Goal: Task Accomplishment & Management: Use online tool/utility

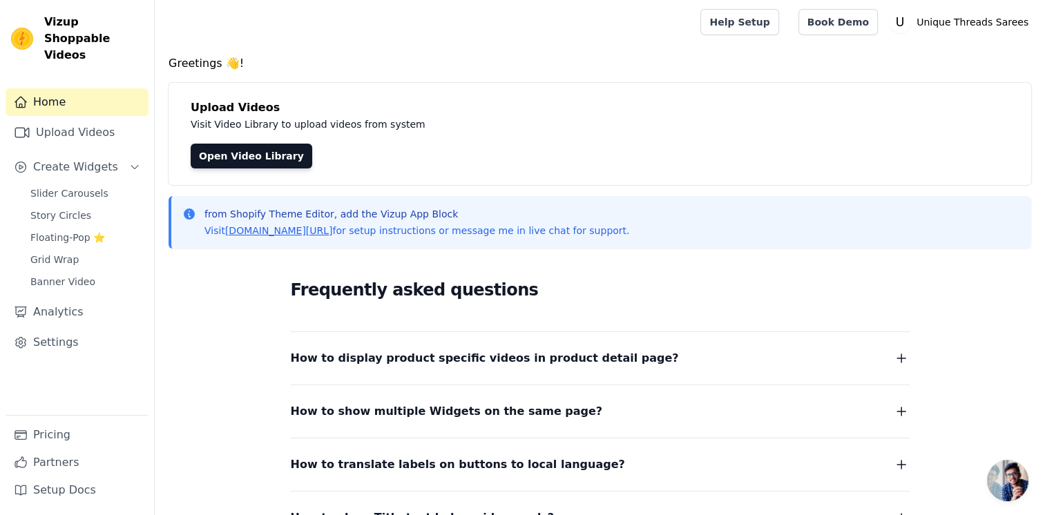
drag, startPoint x: 308, startPoint y: 0, endPoint x: 264, endPoint y: 26, distance: 51.4
click at [264, 26] on div at bounding box center [425, 22] width 518 height 44
click at [101, 119] on link "Upload Videos" at bounding box center [77, 133] width 143 height 28
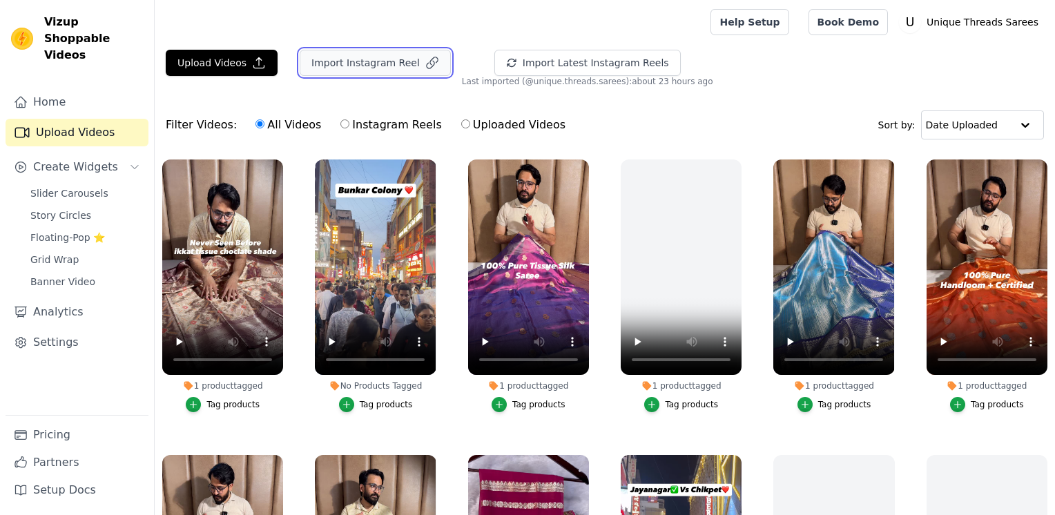
click at [315, 67] on button "Import Instagram Reel" at bounding box center [375, 63] width 151 height 26
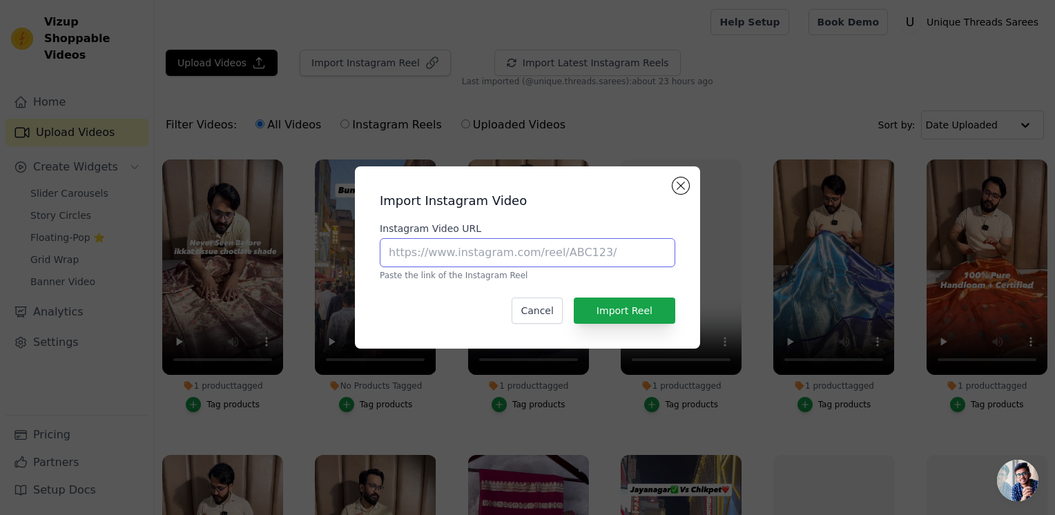
paste input "https://www.instagram.com/reel/DILjehrvkhe/?utm_source=ig_web_copy_link"
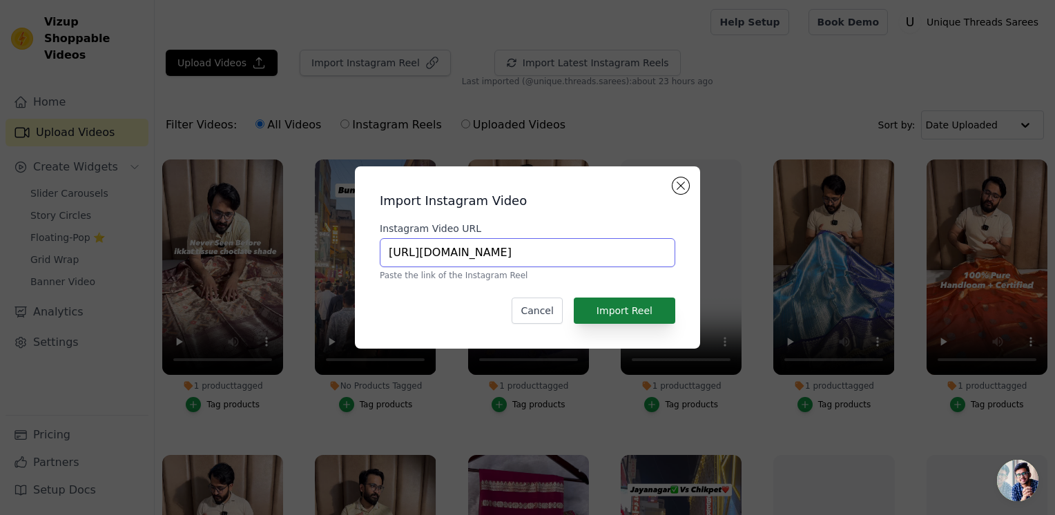
type input "https://www.instagram.com/reel/DILjehrvkhe/?utm_source=ig_web_copy_link"
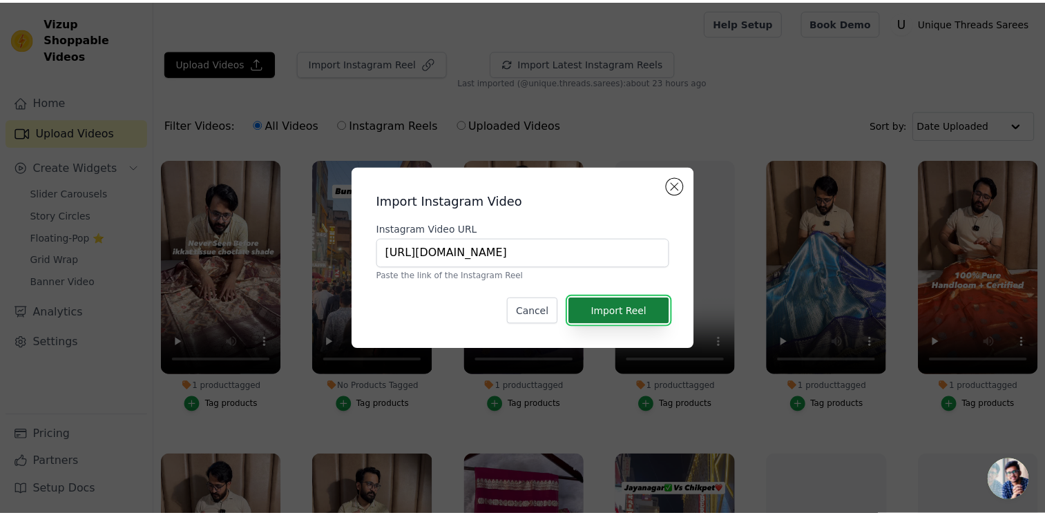
scroll to position [0, 0]
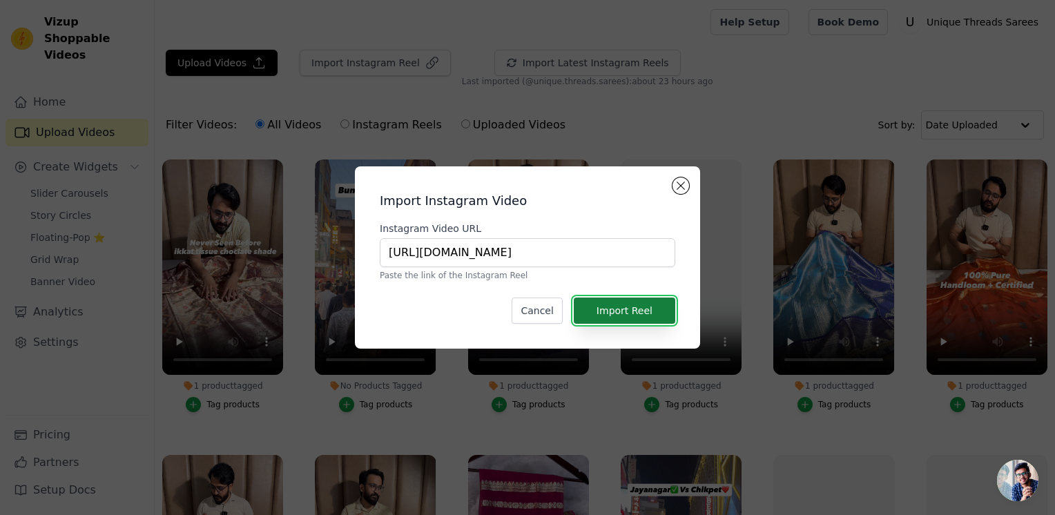
click at [606, 322] on button "Import Reel" at bounding box center [624, 311] width 101 height 26
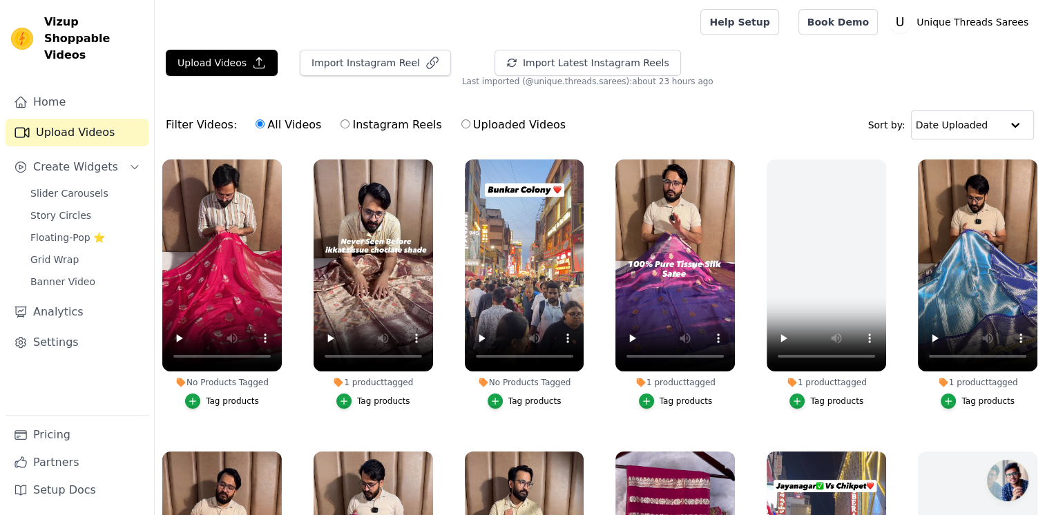
click at [209, 403] on div "Tag products" at bounding box center [232, 401] width 53 height 11
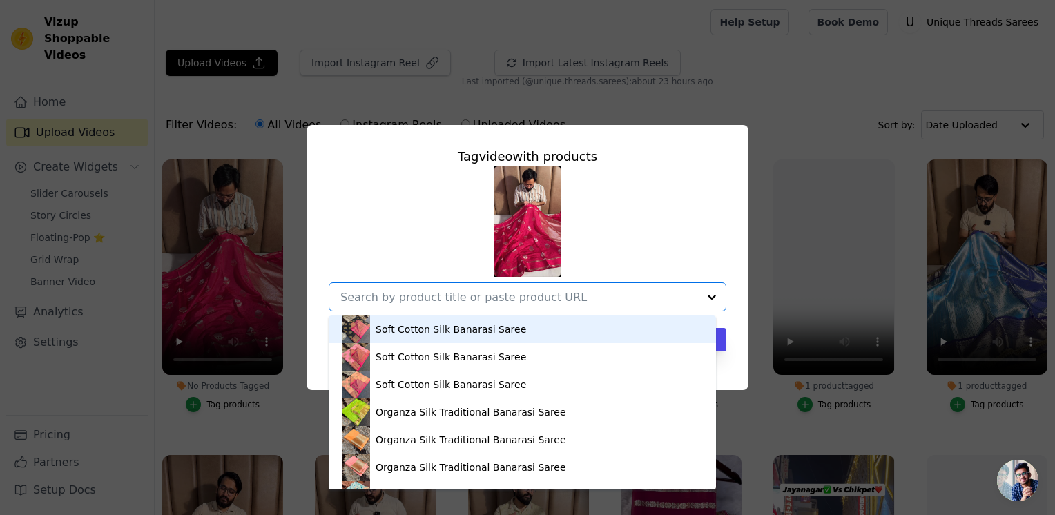
paste input "https://utsarees.in/collections/best-sellers/products/rani-pink-banarasi-chiniy…"
type input "https://utsarees.in/collections/best-sellers/products/rani-pink-banarasi-chiniy…"
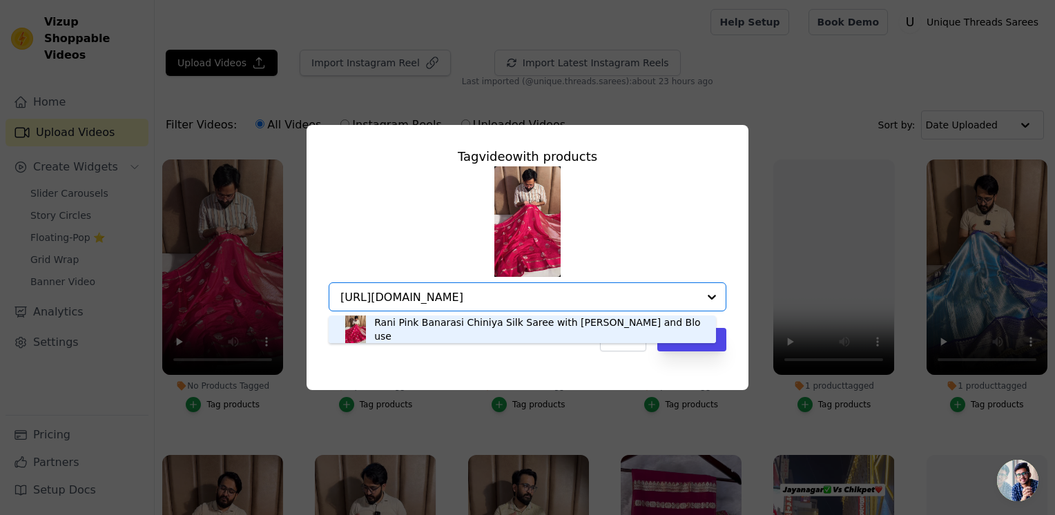
click at [538, 336] on div "Rani Pink Banarasi Chiniya Silk Saree with Rich Pallu and Blouse" at bounding box center [522, 330] width 360 height 28
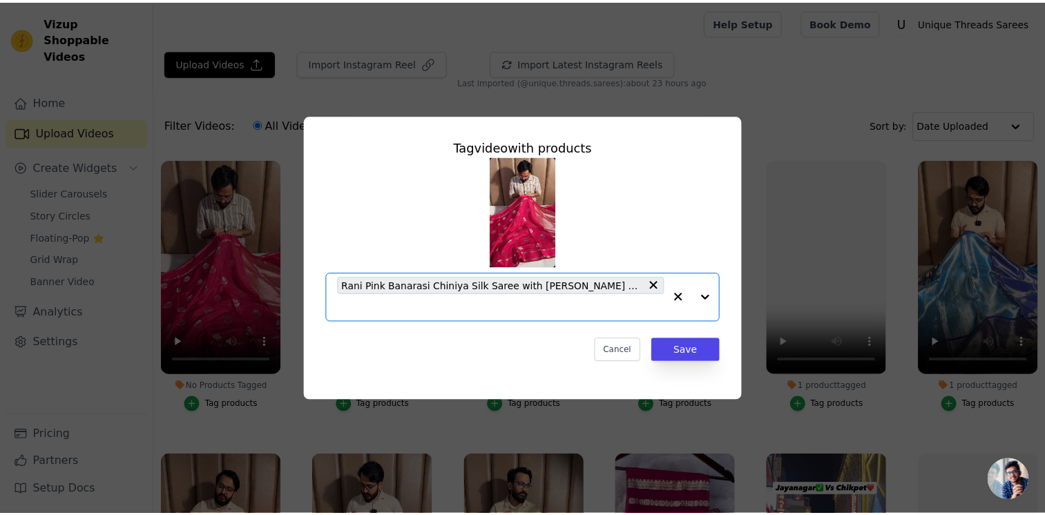
scroll to position [0, 0]
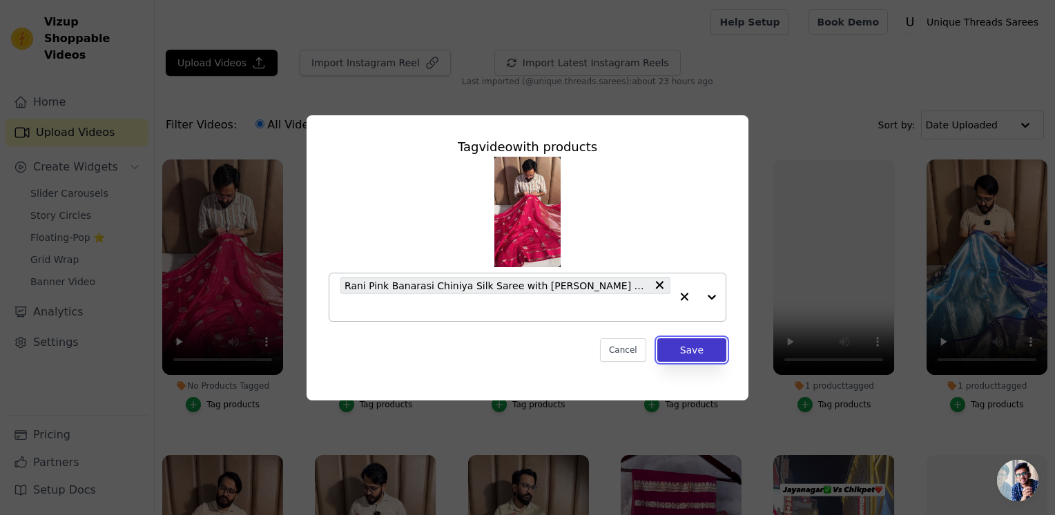
click at [675, 347] on button "Save" at bounding box center [691, 349] width 69 height 23
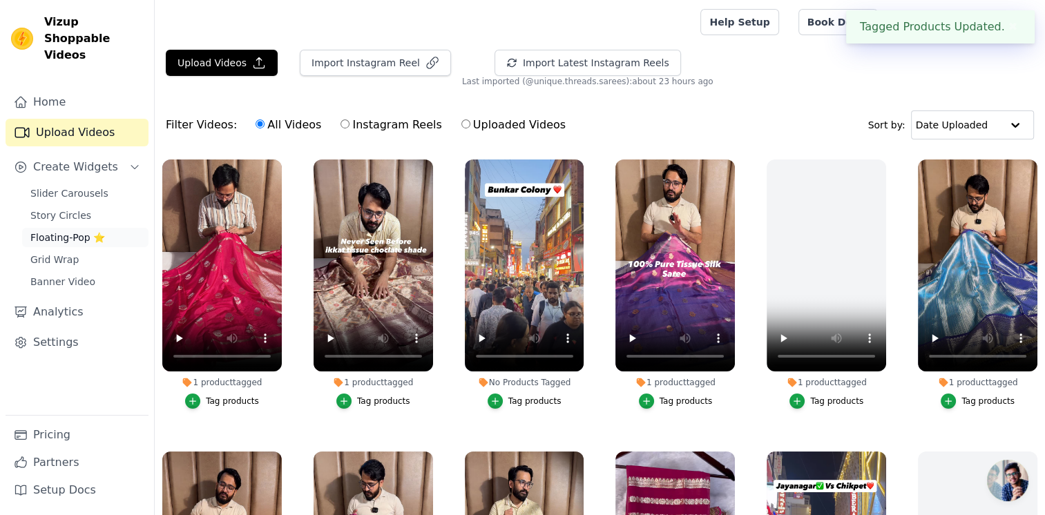
click at [108, 228] on link "Floating-Pop ⭐" at bounding box center [85, 237] width 126 height 19
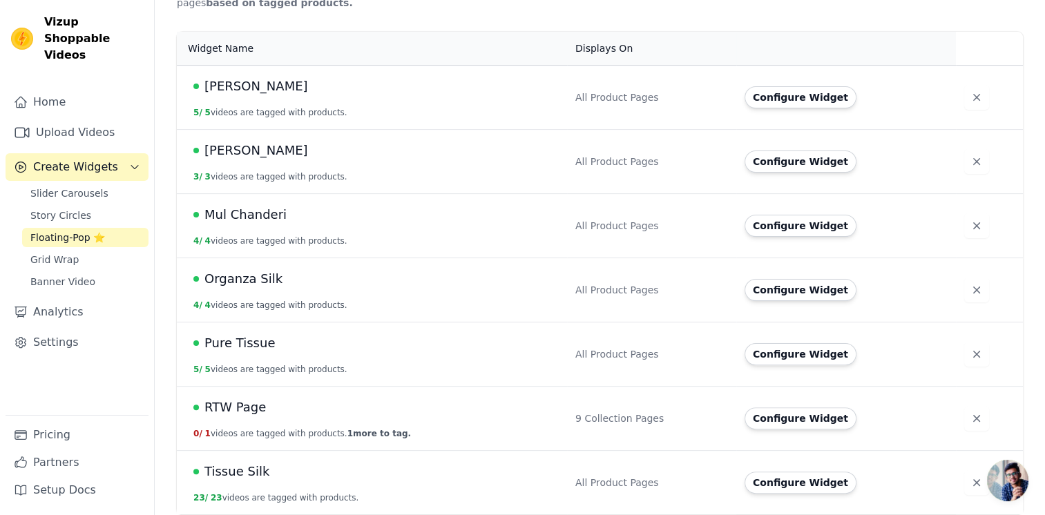
scroll to position [296, 0]
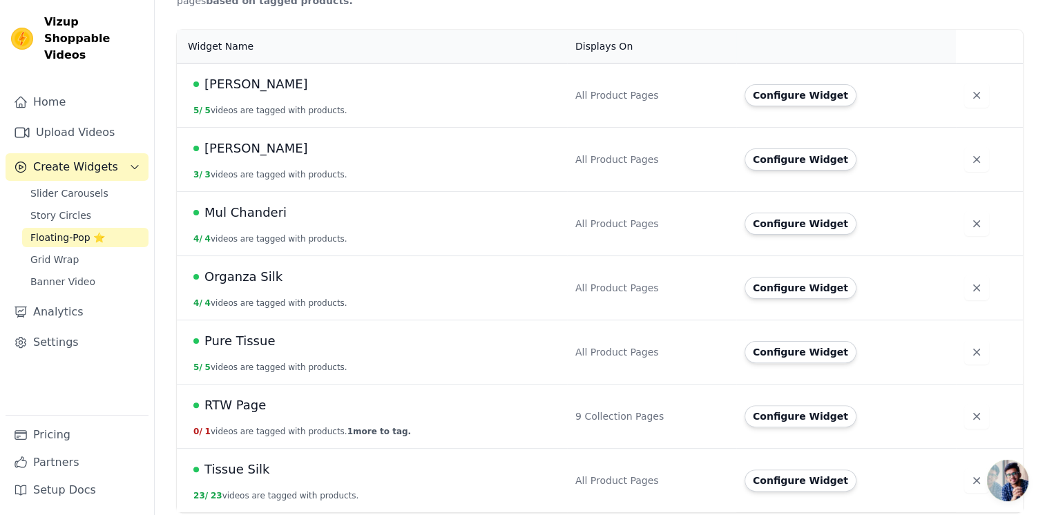
click at [324, 275] on div "Organza Silk" at bounding box center [375, 276] width 365 height 19
click at [782, 293] on td "Configure Widget" at bounding box center [846, 287] width 220 height 64
click at [751, 282] on button "Configure Widget" at bounding box center [800, 288] width 112 height 22
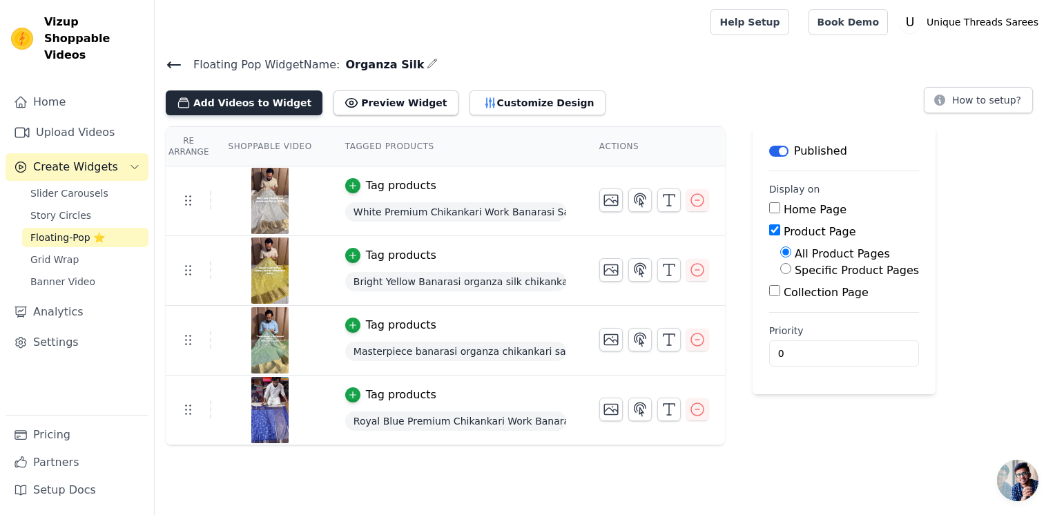
click at [262, 104] on button "Add Videos to Widget" at bounding box center [244, 102] width 157 height 25
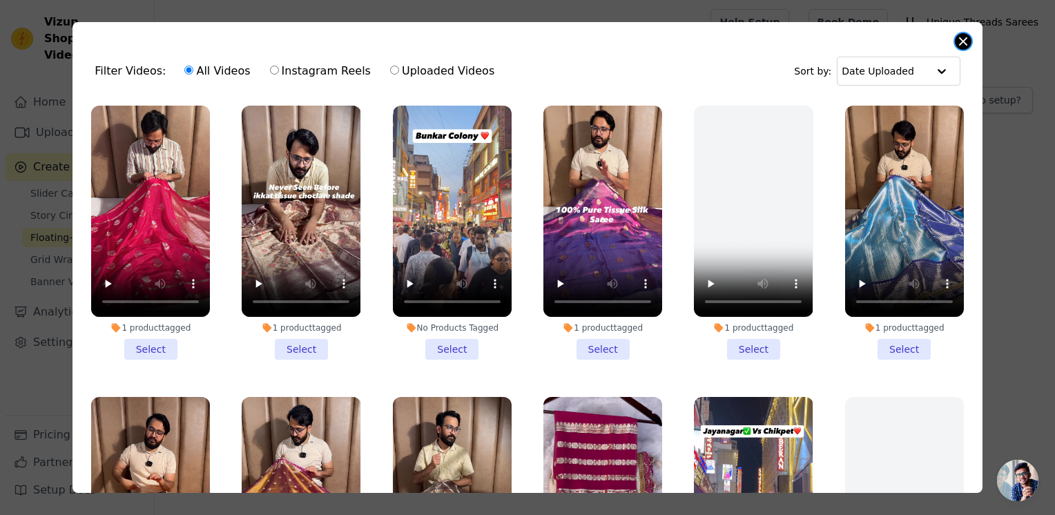
click at [963, 41] on button "Close modal" at bounding box center [963, 41] width 17 height 17
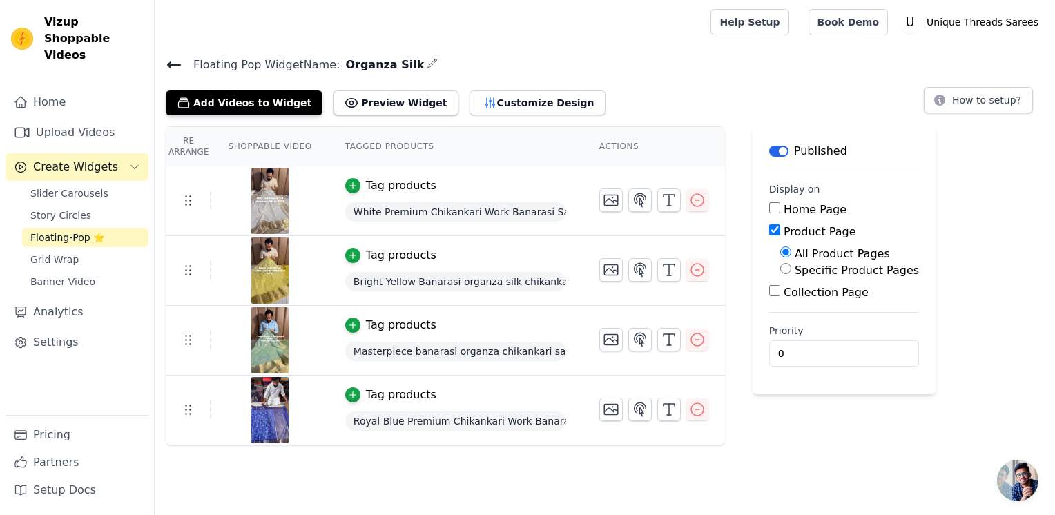
click at [102, 228] on link "Floating-Pop ⭐" at bounding box center [85, 237] width 126 height 19
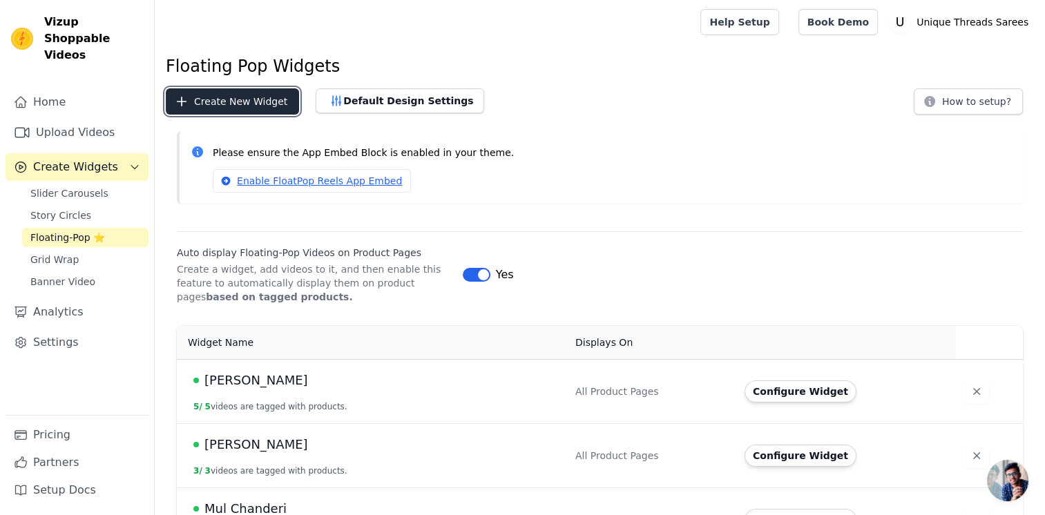
click at [249, 112] on button "Create New Widget" at bounding box center [232, 101] width 133 height 26
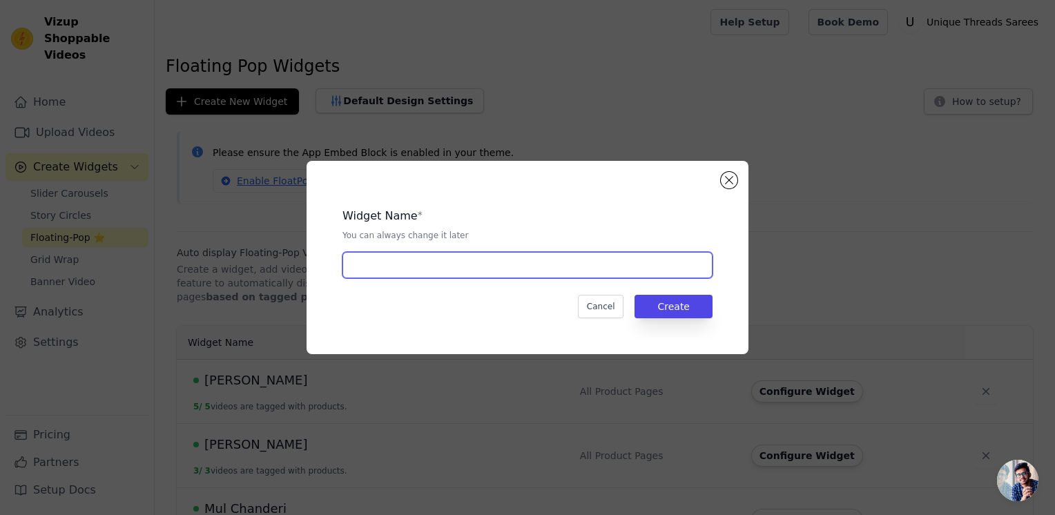
click at [429, 264] on input "text" at bounding box center [527, 265] width 370 height 26
type input "Chiniya"
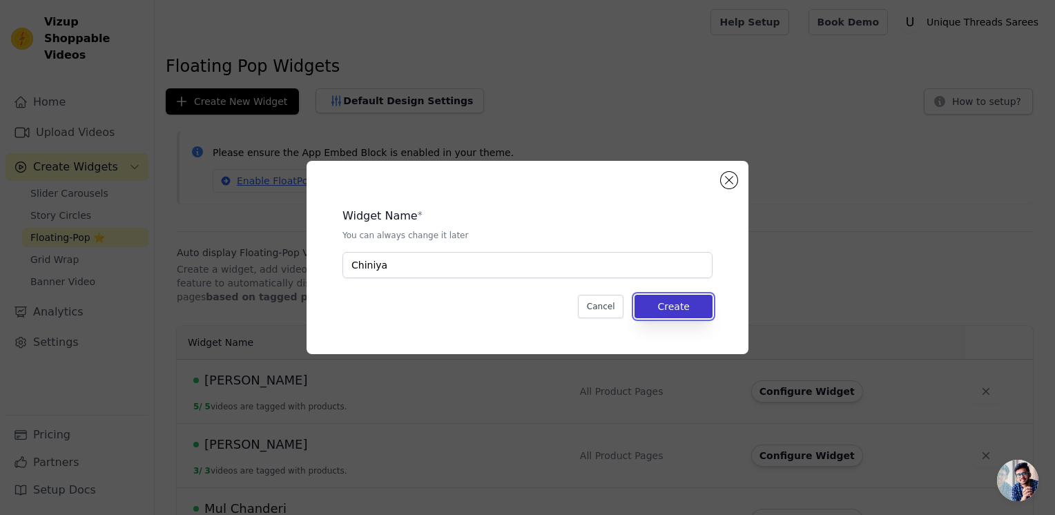
click at [704, 307] on button "Create" at bounding box center [673, 306] width 78 height 23
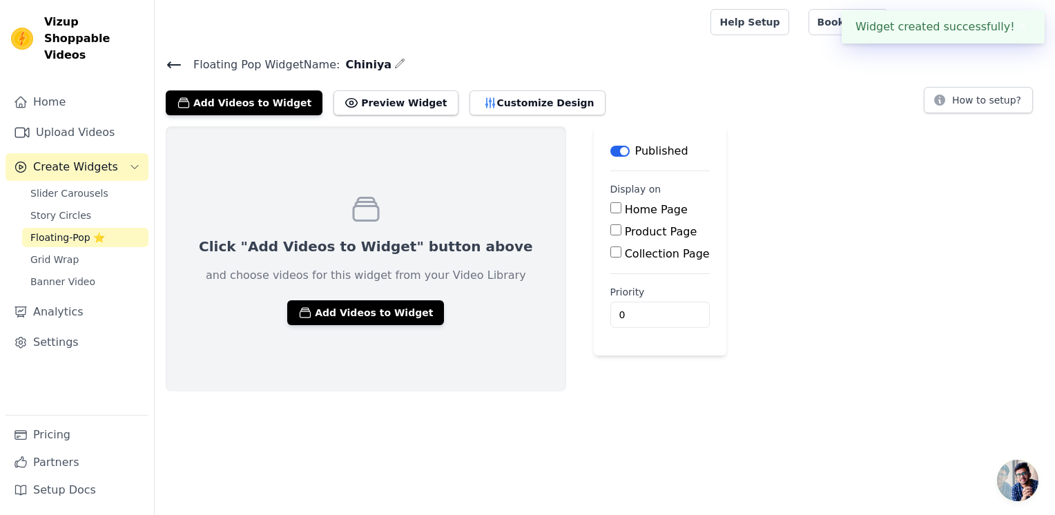
click at [610, 231] on input "Product Page" at bounding box center [615, 229] width 11 height 11
checkbox input "true"
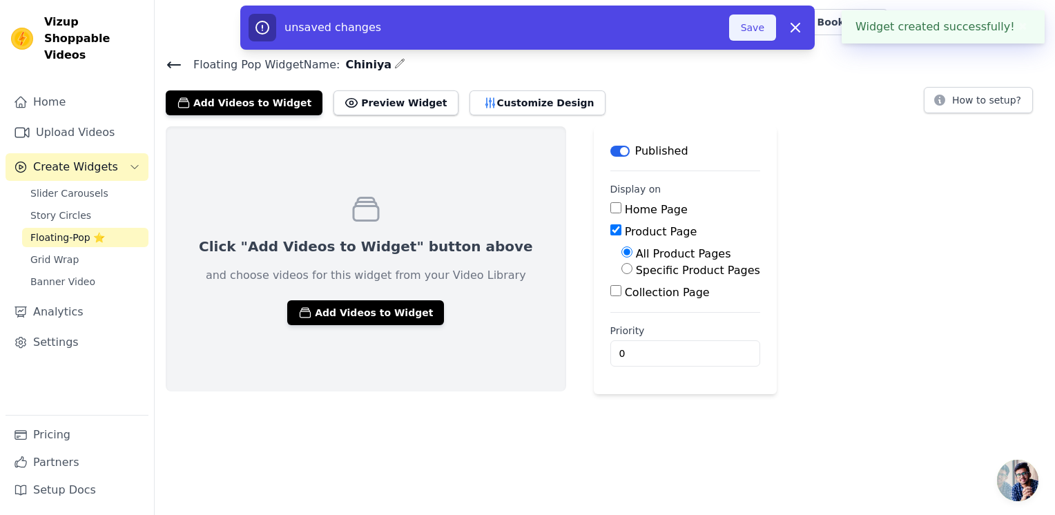
click at [756, 31] on button "Save" at bounding box center [752, 27] width 47 height 26
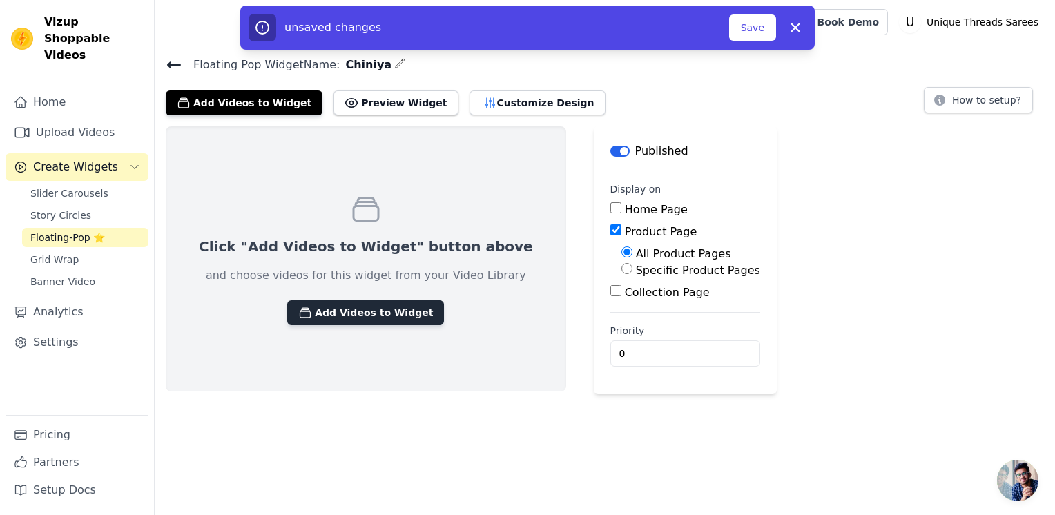
click at [370, 310] on button "Add Videos to Widget" at bounding box center [365, 312] width 157 height 25
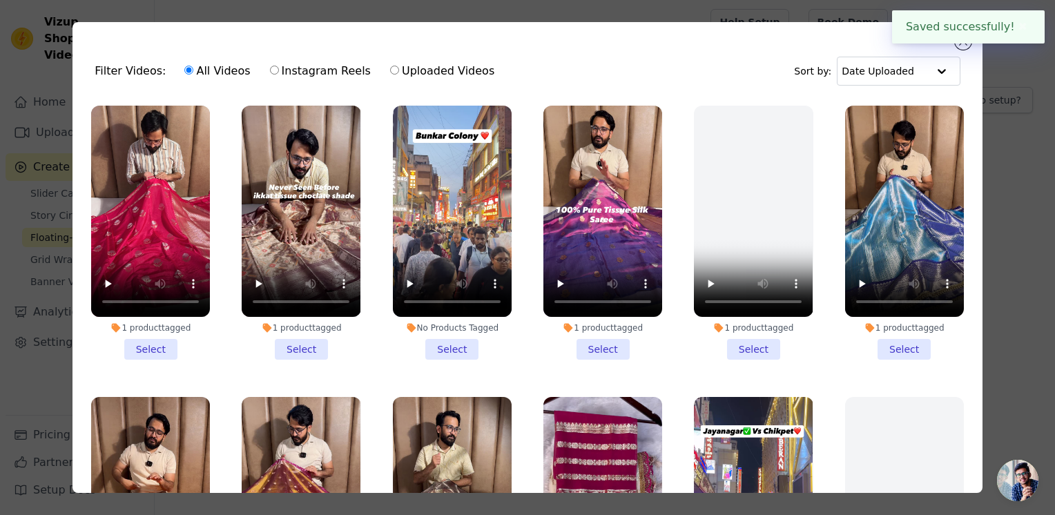
click at [150, 351] on li "1 product tagged Select" at bounding box center [150, 233] width 119 height 254
click at [0, 0] on input "1 product tagged Select" at bounding box center [0, 0] width 0 height 0
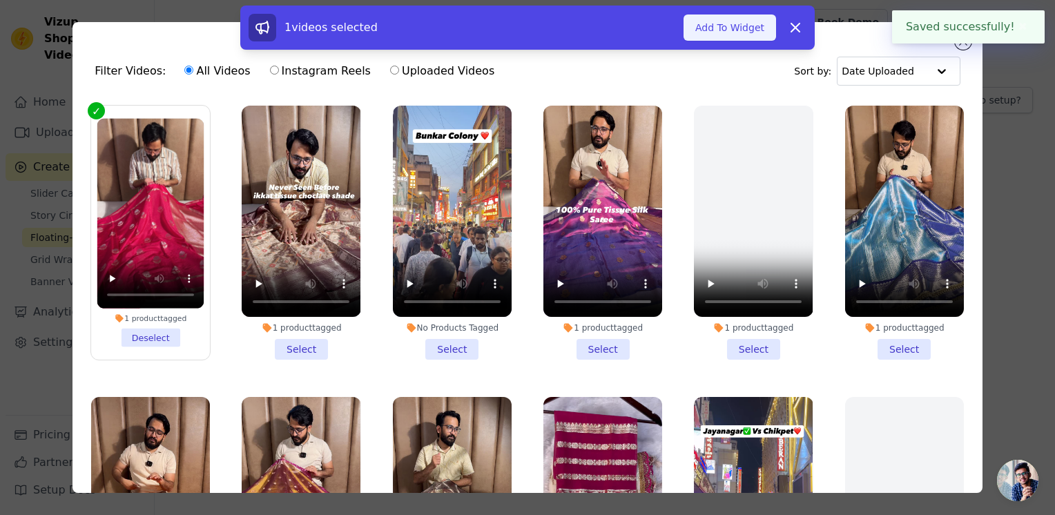
click at [733, 23] on button "Add To Widget" at bounding box center [729, 27] width 93 height 26
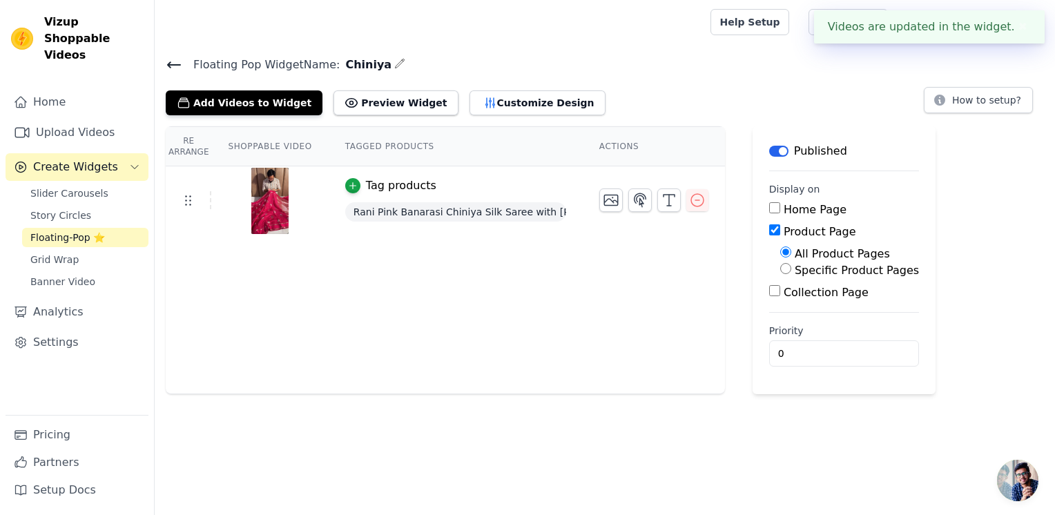
click at [170, 59] on icon at bounding box center [174, 65] width 17 height 17
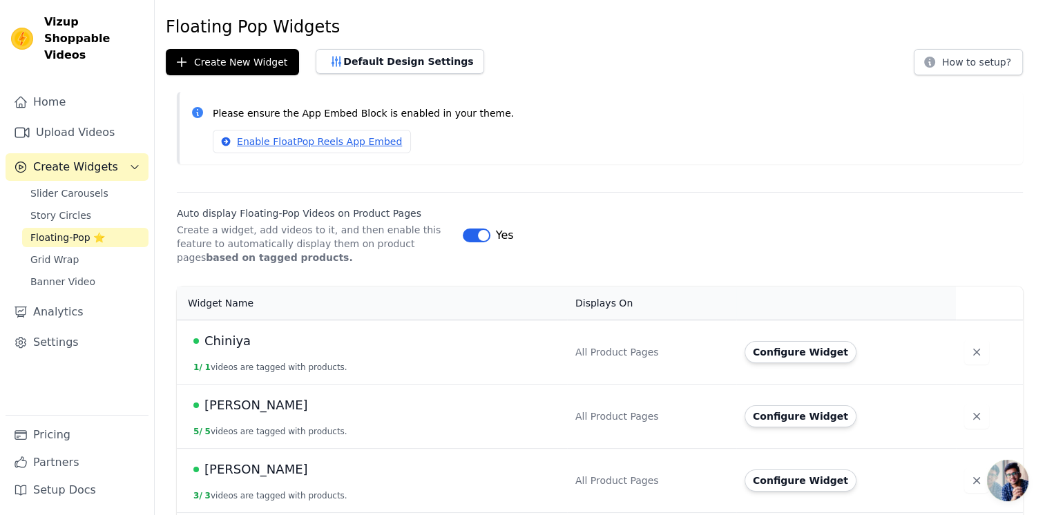
scroll to position [15, 0]
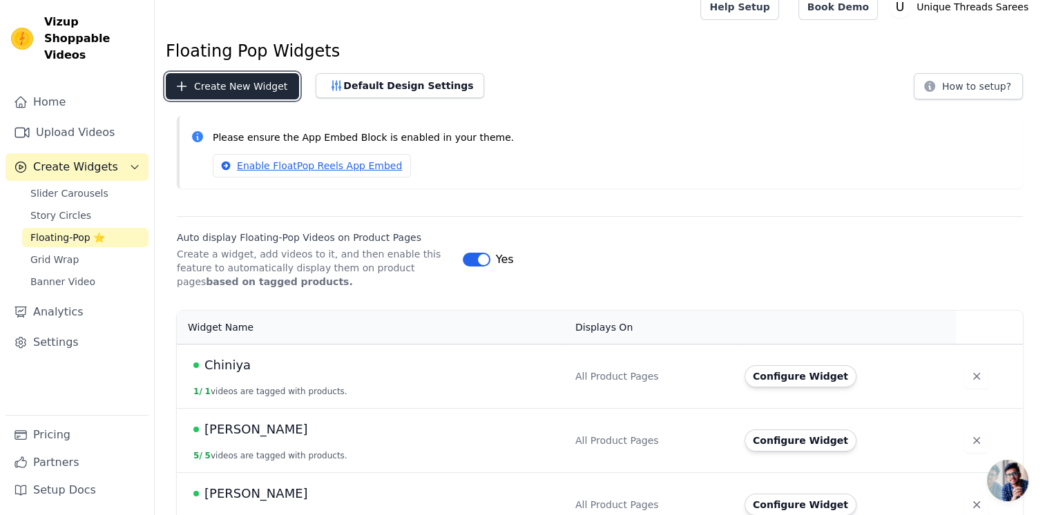
click at [229, 90] on button "Create New Widget" at bounding box center [232, 86] width 133 height 26
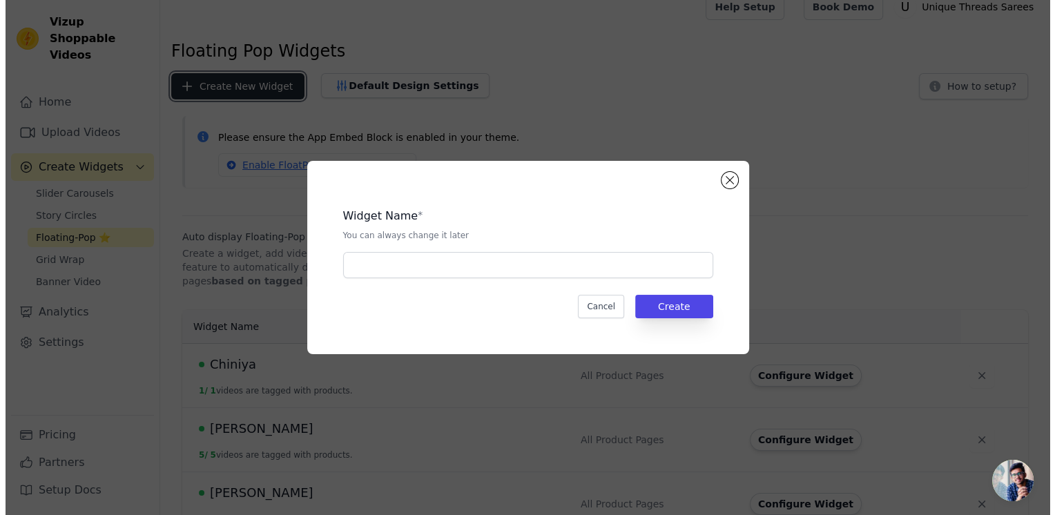
scroll to position [0, 0]
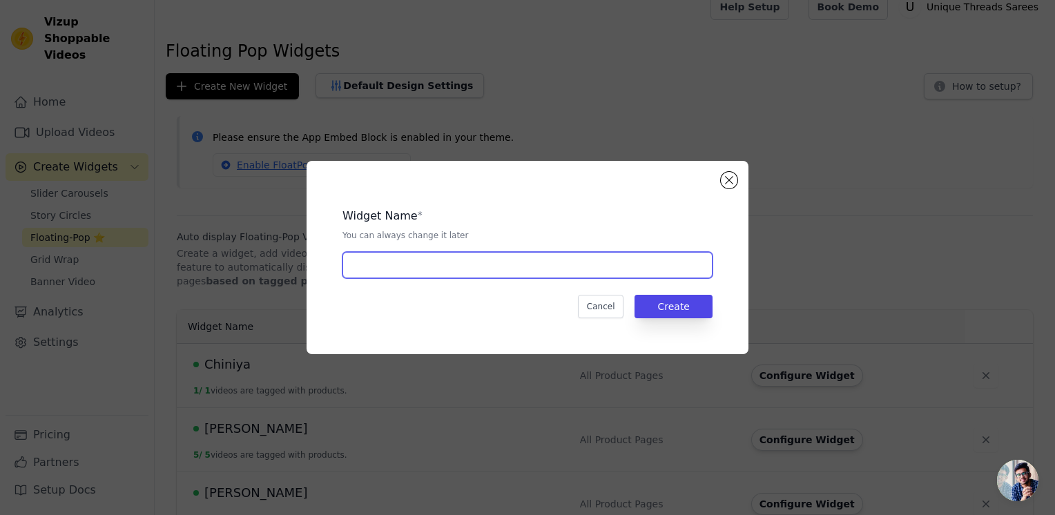
click at [402, 271] on input "text" at bounding box center [527, 265] width 370 height 26
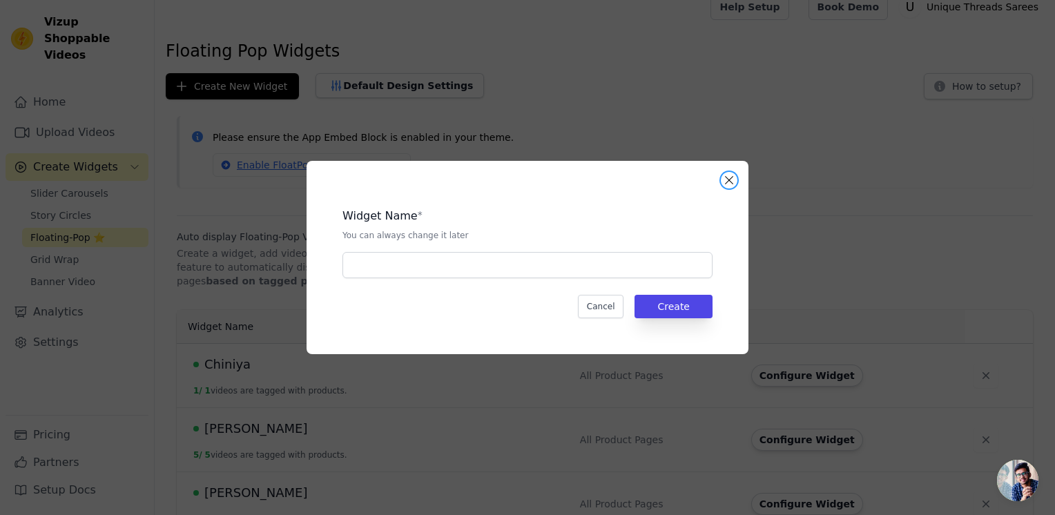
drag, startPoint x: 732, startPoint y: 181, endPoint x: 640, endPoint y: 211, distance: 96.7
click at [730, 181] on button "Close modal" at bounding box center [729, 180] width 17 height 17
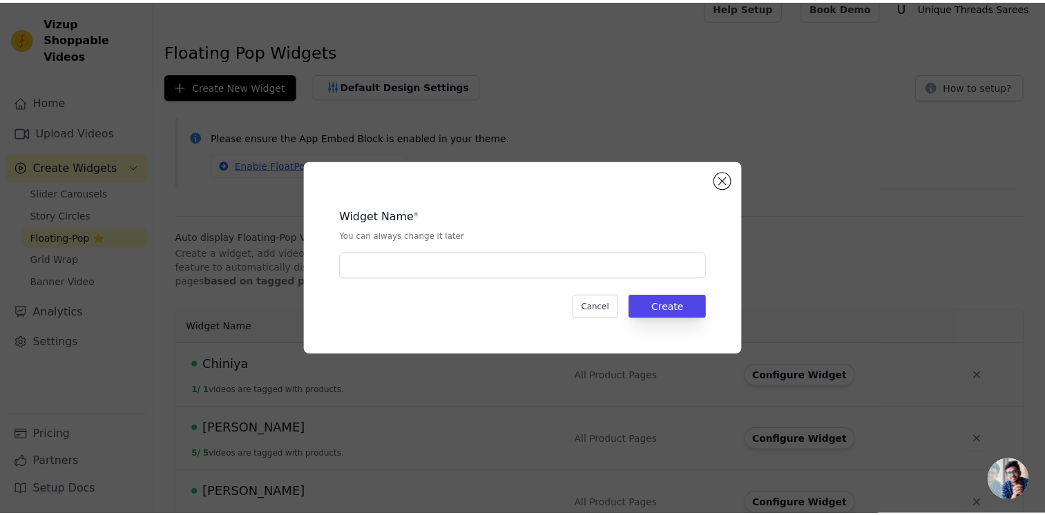
scroll to position [15, 0]
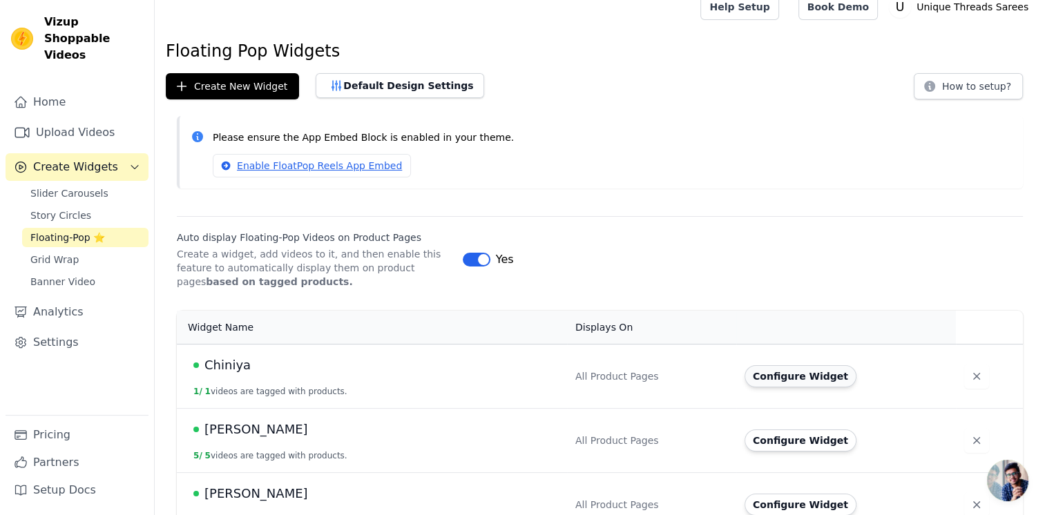
click at [782, 375] on button "Configure Widget" at bounding box center [800, 376] width 112 height 22
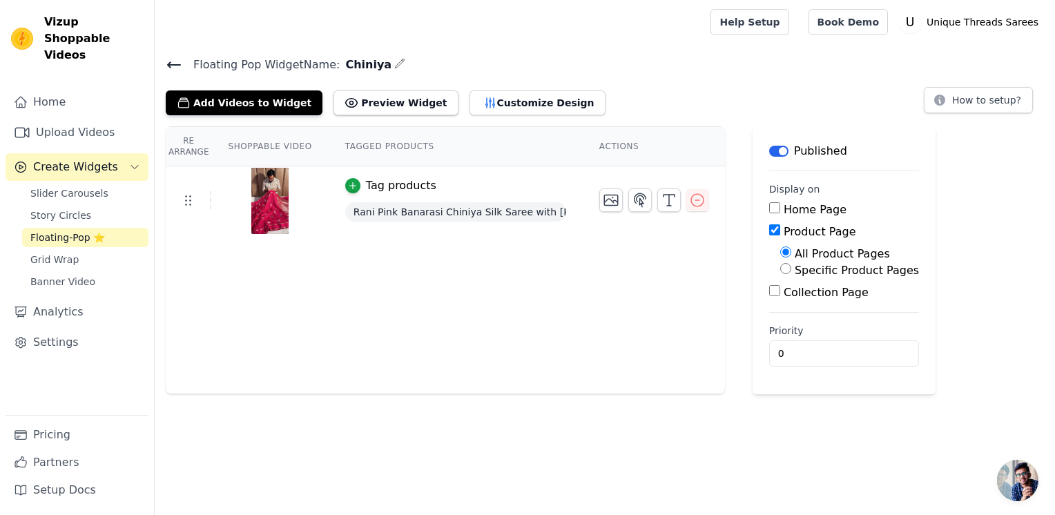
click at [179, 68] on icon at bounding box center [174, 65] width 17 height 17
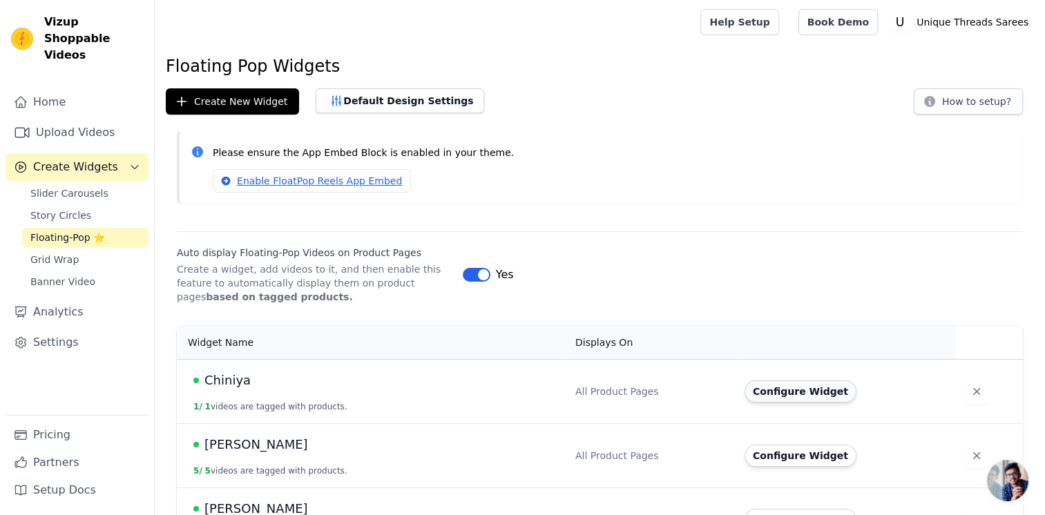
drag, startPoint x: 766, startPoint y: 393, endPoint x: 770, endPoint y: 386, distance: 8.1
click at [770, 386] on button "Configure Widget" at bounding box center [800, 391] width 112 height 22
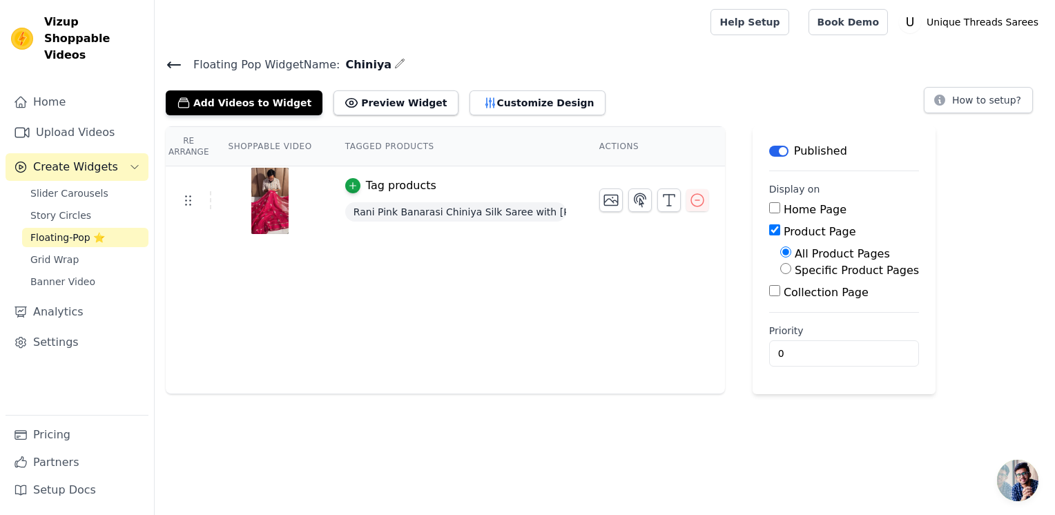
click at [279, 220] on img at bounding box center [270, 201] width 39 height 66
click at [176, 63] on icon at bounding box center [174, 65] width 17 height 17
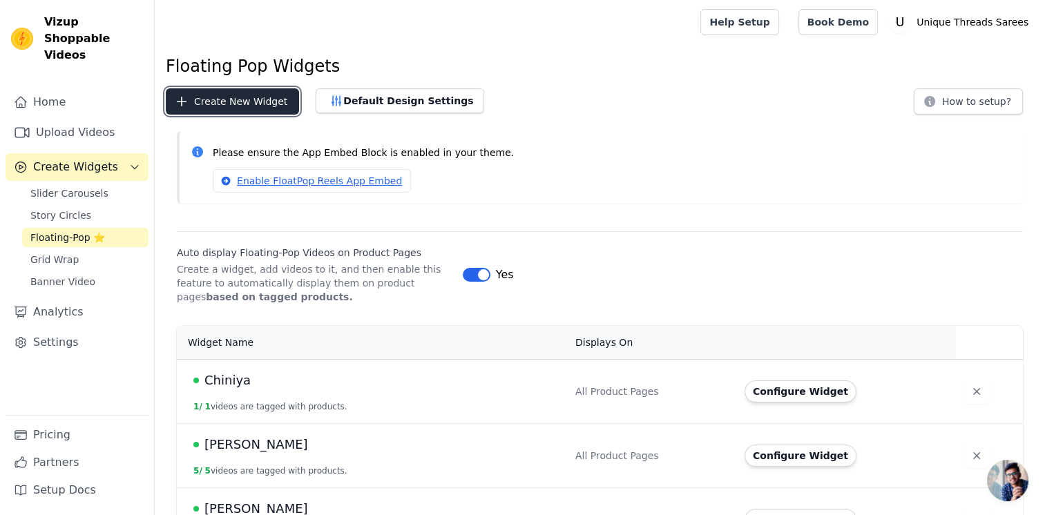
click at [253, 109] on button "Create New Widget" at bounding box center [232, 101] width 133 height 26
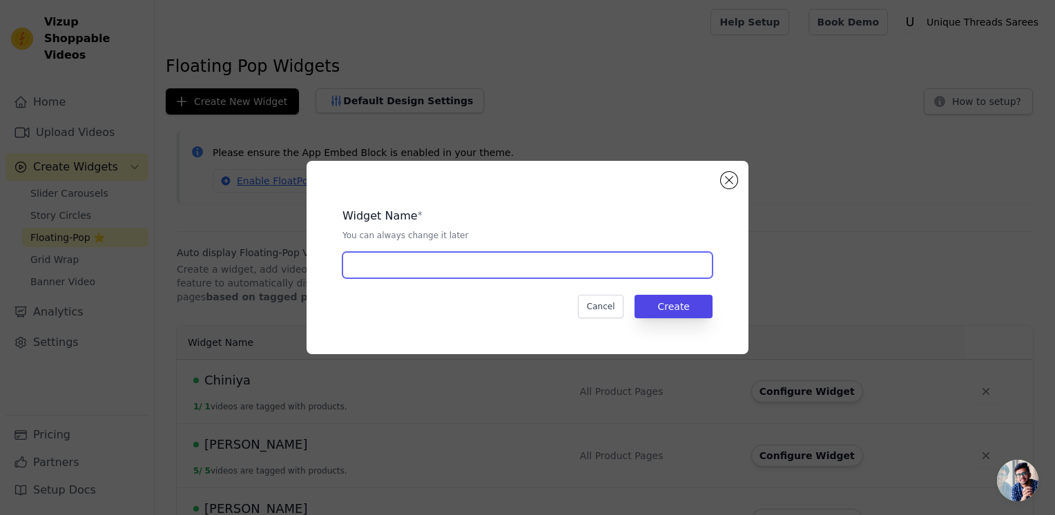
click at [459, 269] on input "text" at bounding box center [527, 265] width 370 height 26
type input "Warm Silk"
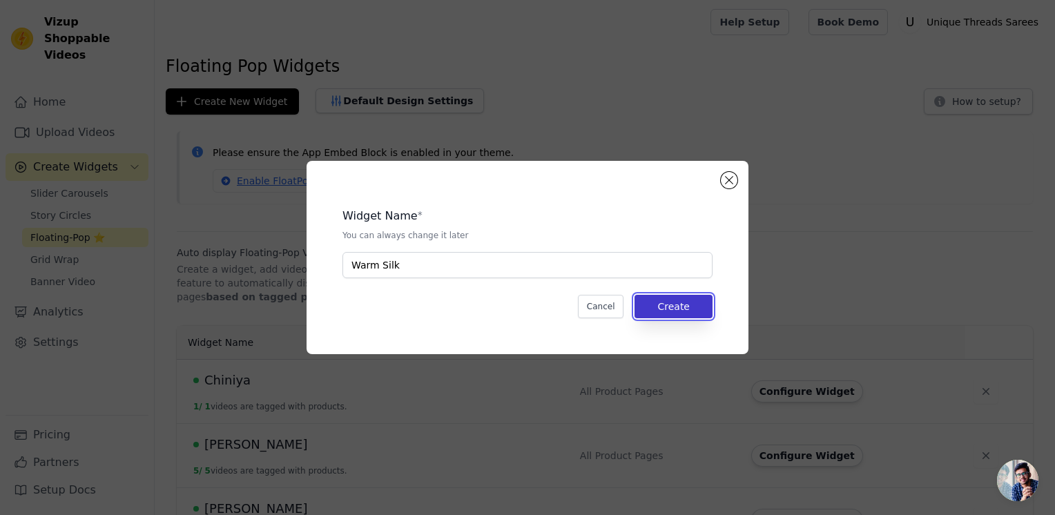
click at [681, 311] on button "Create" at bounding box center [673, 306] width 78 height 23
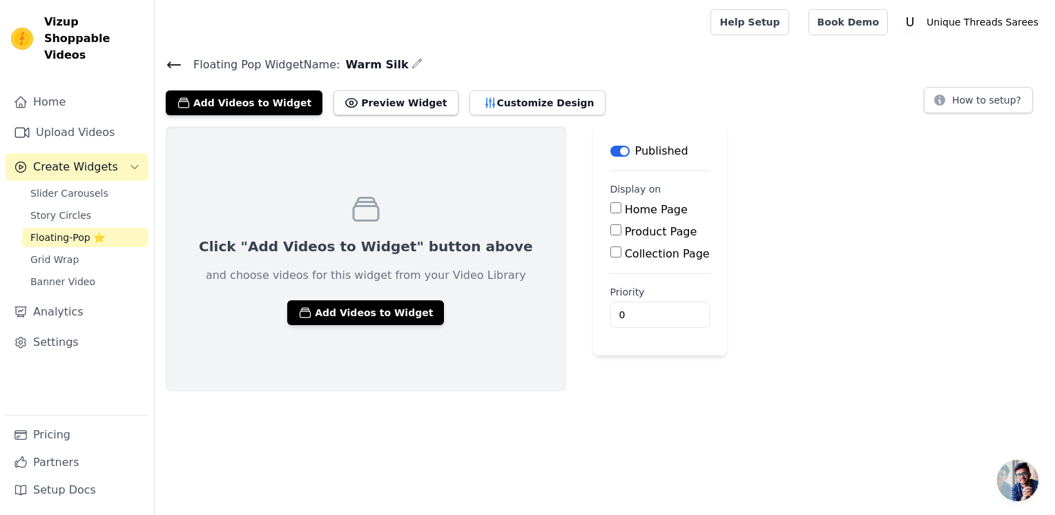
click at [610, 231] on input "Product Page" at bounding box center [615, 229] width 11 height 11
checkbox input "true"
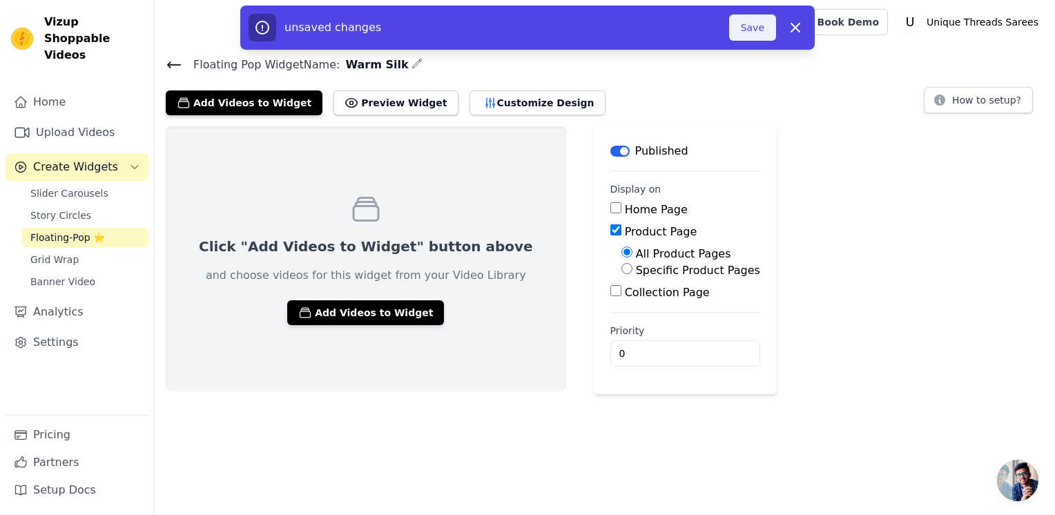
click at [762, 32] on button "Save" at bounding box center [752, 27] width 47 height 26
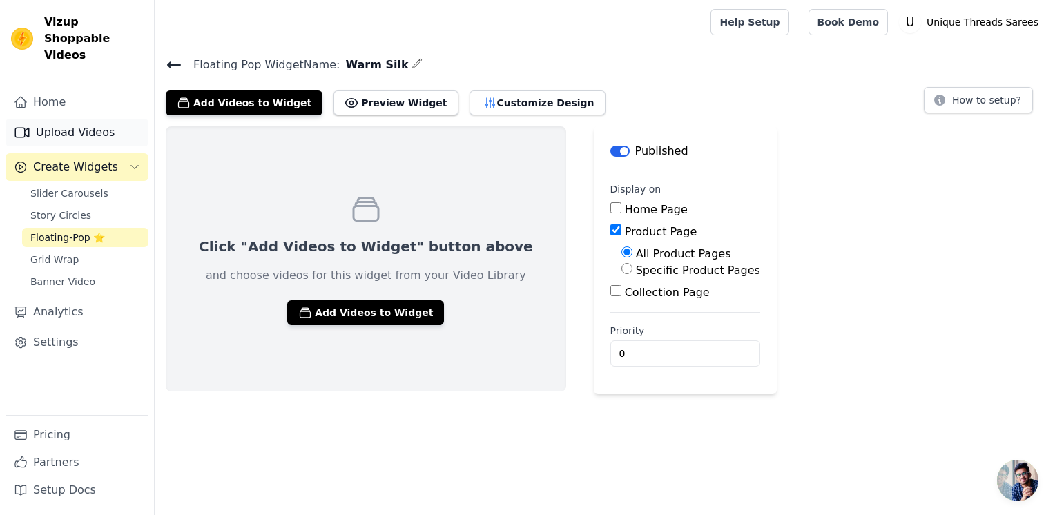
click at [83, 119] on link "Upload Videos" at bounding box center [77, 133] width 143 height 28
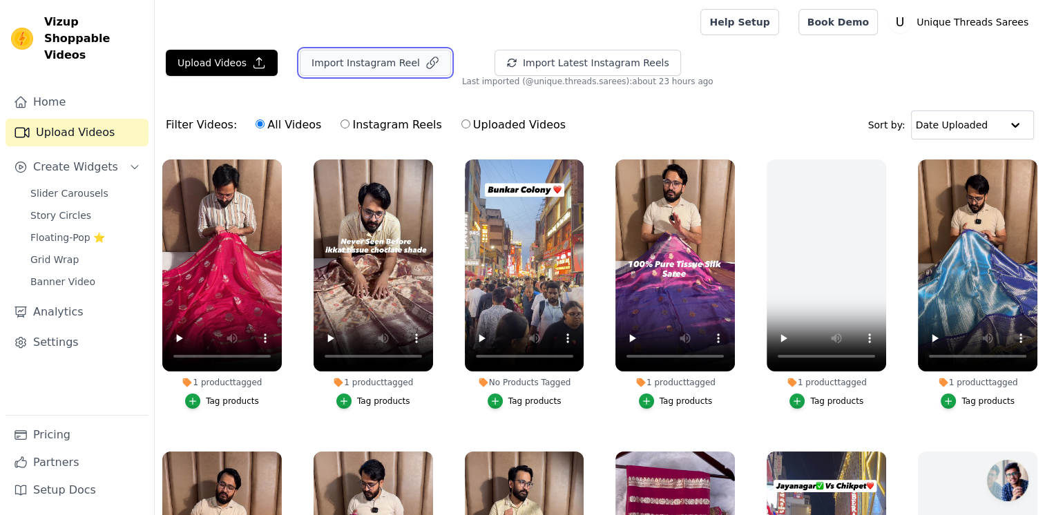
click at [386, 66] on button "Import Instagram Reel" at bounding box center [375, 63] width 151 height 26
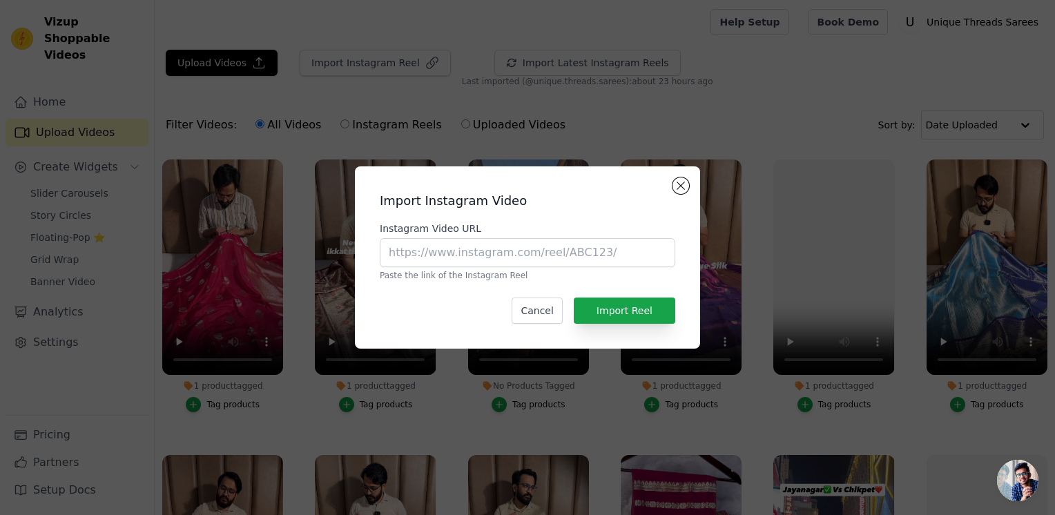
click at [411, 95] on div "Import Instagram Video Instagram Video URL Paste the link of the Instagram Reel…" at bounding box center [527, 257] width 1055 height 515
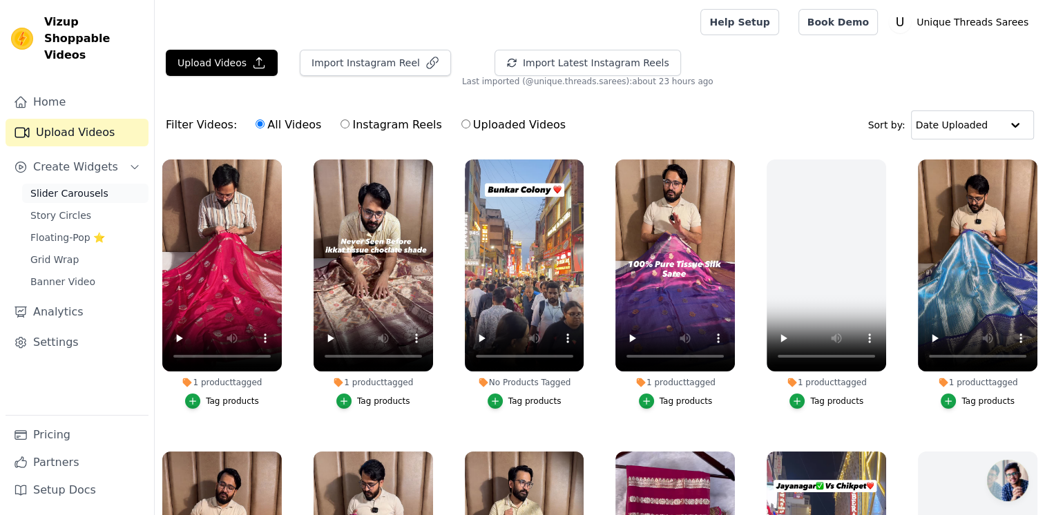
click at [96, 186] on span "Slider Carousels" at bounding box center [69, 193] width 78 height 14
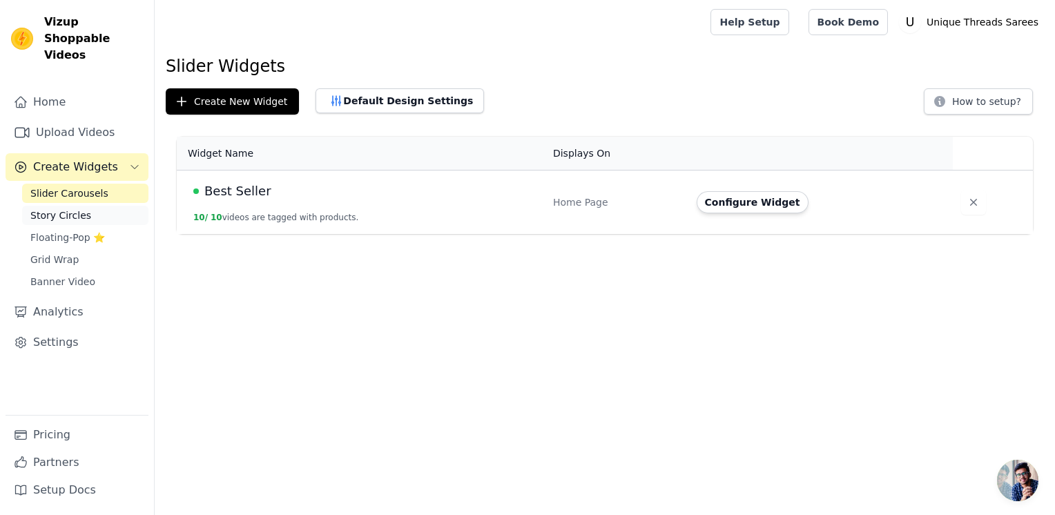
click at [91, 206] on link "Story Circles" at bounding box center [85, 215] width 126 height 19
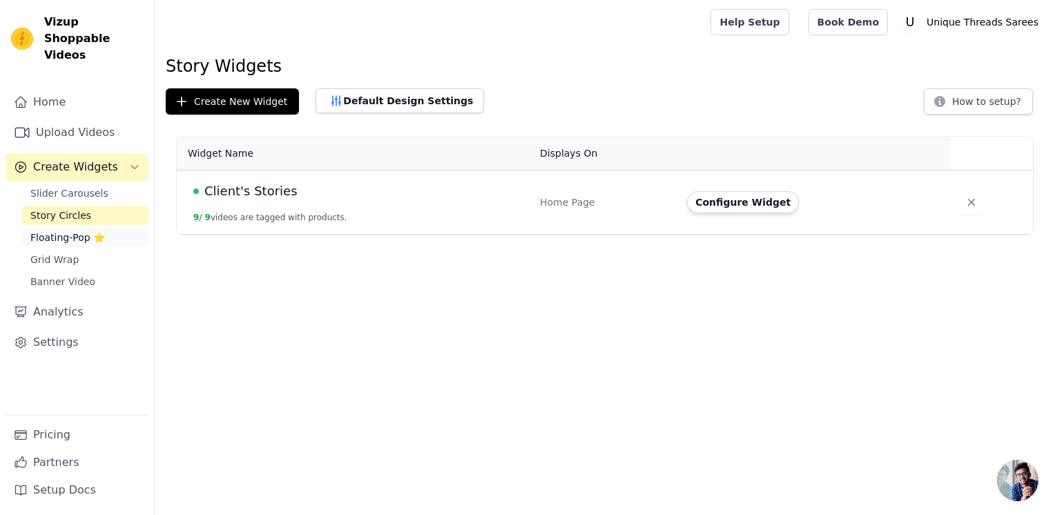
click at [87, 231] on span "Floating-Pop ⭐" at bounding box center [67, 238] width 75 height 14
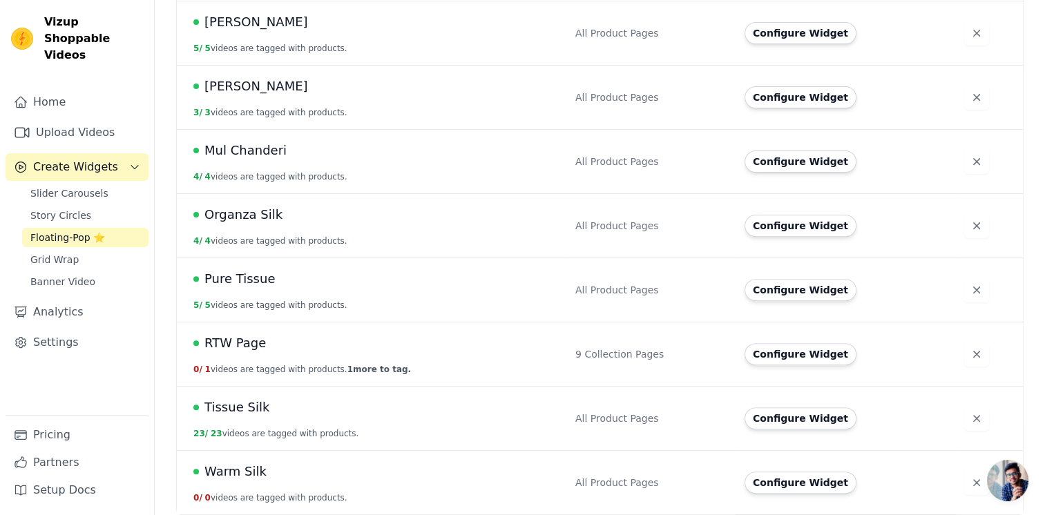
scroll to position [425, 0]
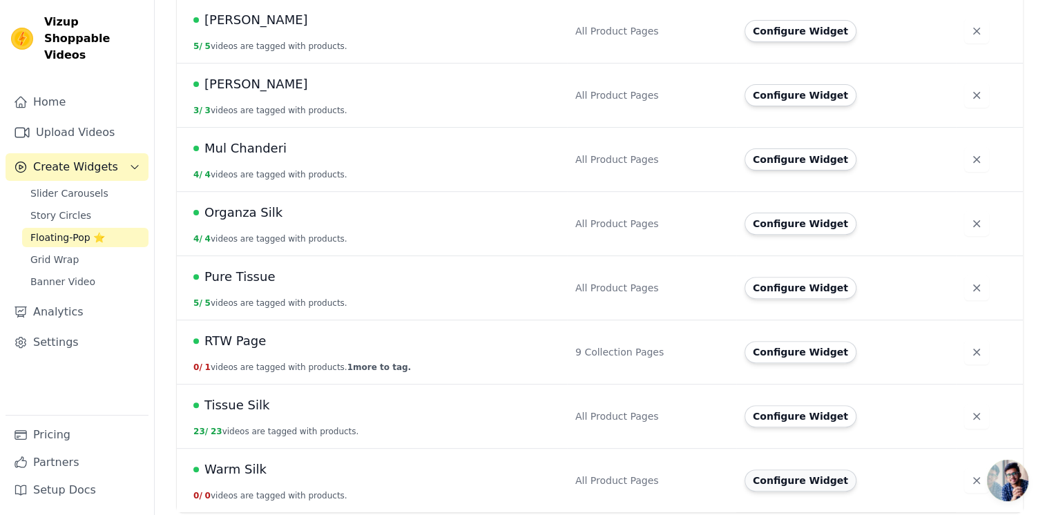
click at [793, 476] on button "Configure Widget" at bounding box center [800, 480] width 112 height 22
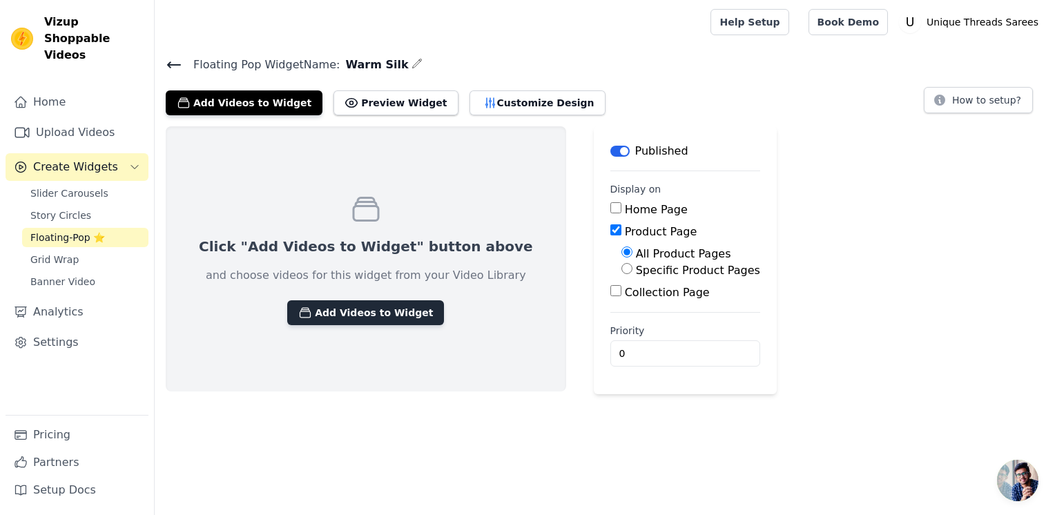
click at [337, 316] on button "Add Videos to Widget" at bounding box center [365, 312] width 157 height 25
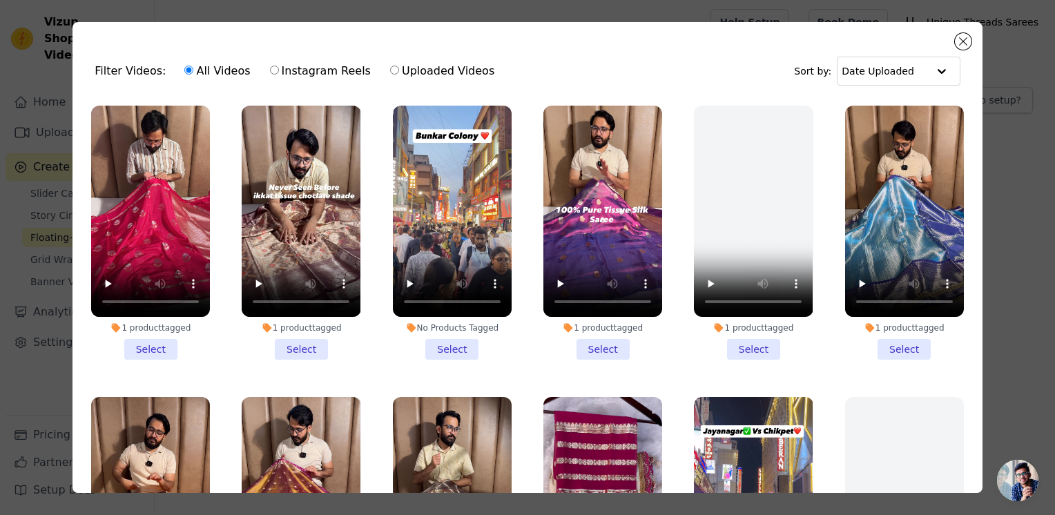
click at [52, 374] on div "Filter Videos: All Videos Instagram Reels Uploaded Videos Sort by: Date Uploade…" at bounding box center [527, 257] width 1011 height 515
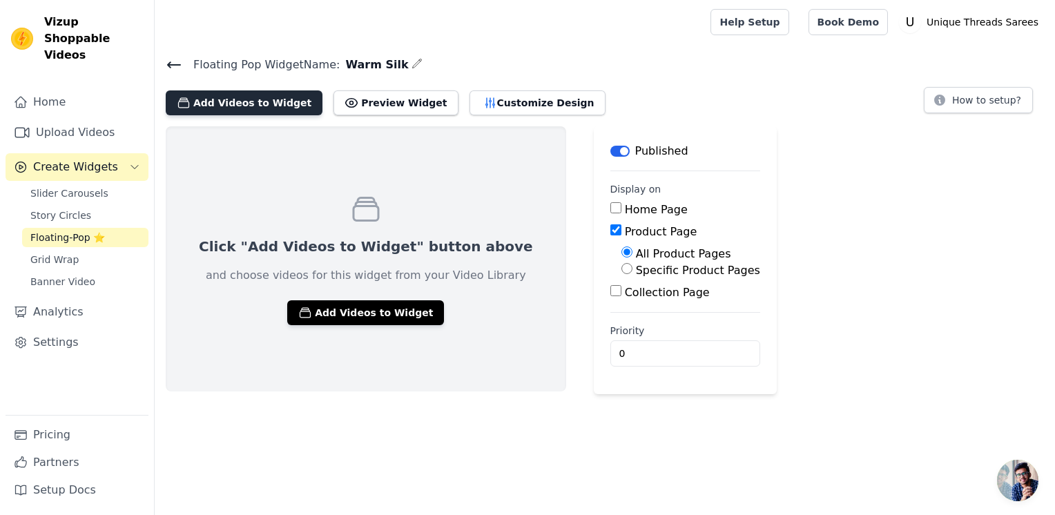
click at [249, 102] on button "Add Videos to Widget" at bounding box center [244, 102] width 157 height 25
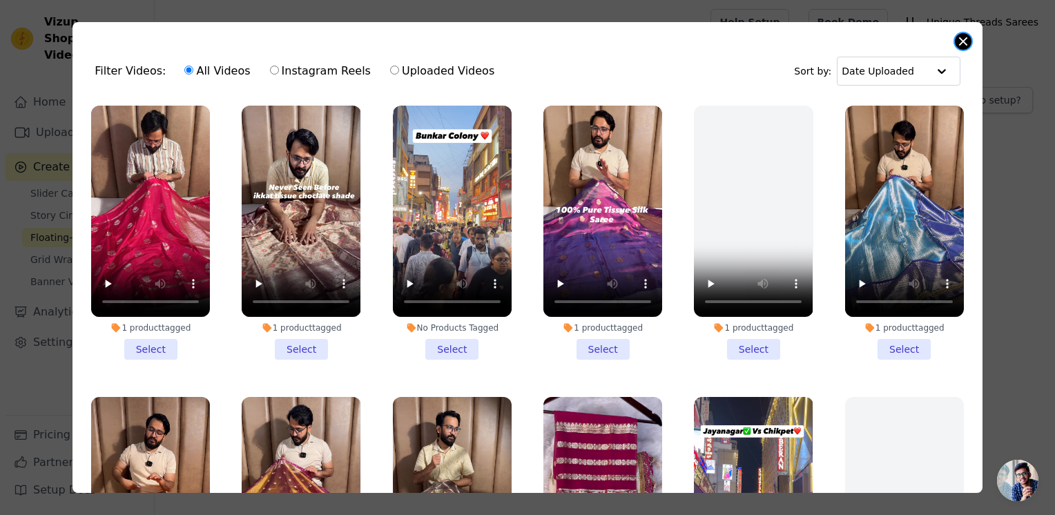
click at [965, 40] on button "Close modal" at bounding box center [963, 41] width 17 height 17
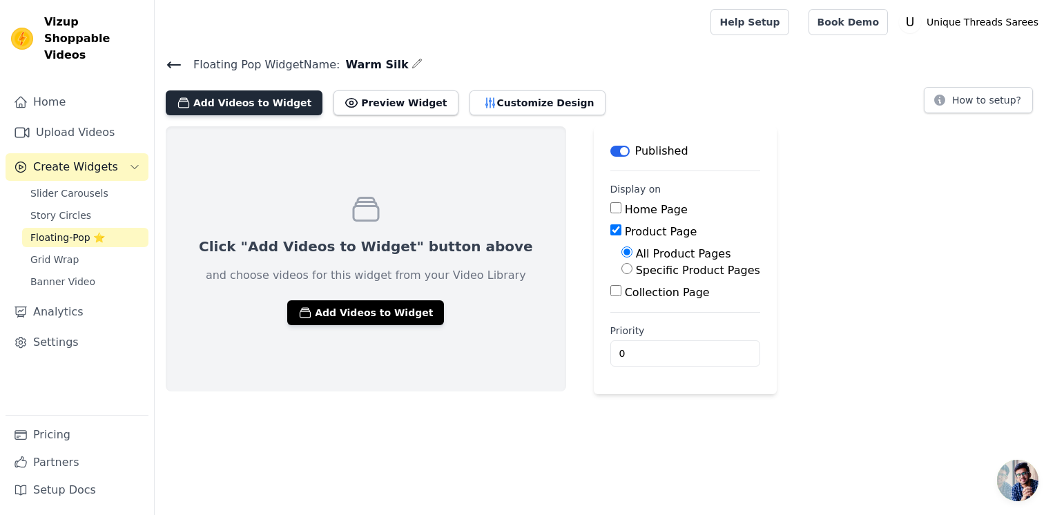
click at [253, 108] on button "Add Videos to Widget" at bounding box center [244, 102] width 157 height 25
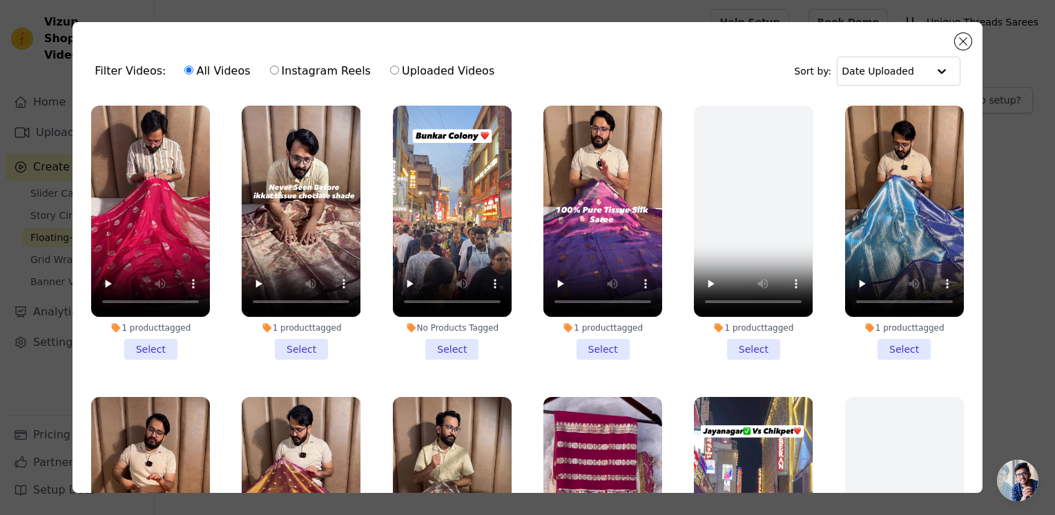
click at [270, 70] on input "Instagram Reels" at bounding box center [274, 70] width 9 height 9
radio input "true"
click at [185, 77] on label "All Videos" at bounding box center [217, 71] width 67 height 18
click at [185, 75] on input "All Videos" at bounding box center [188, 70] width 9 height 9
radio input "true"
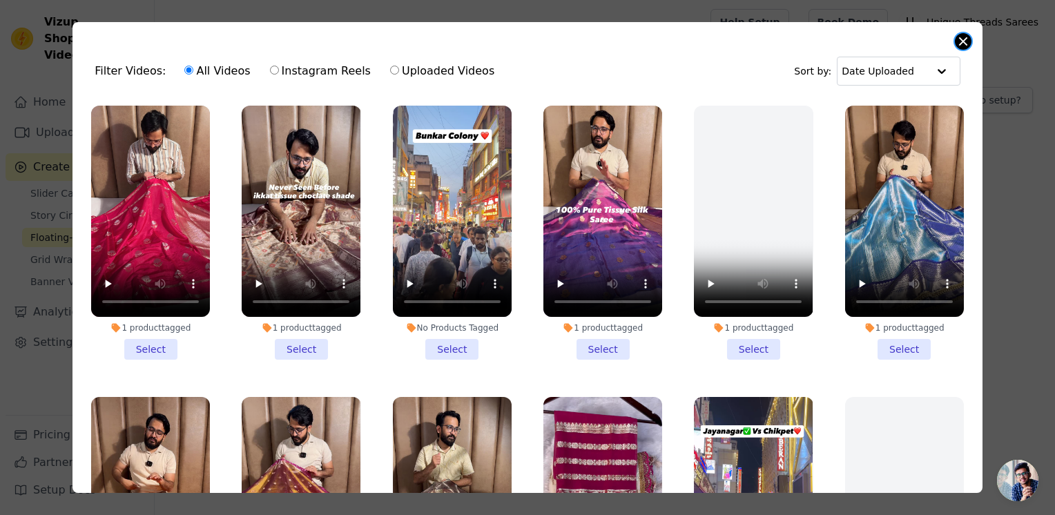
click at [961, 41] on button "Close modal" at bounding box center [963, 41] width 17 height 17
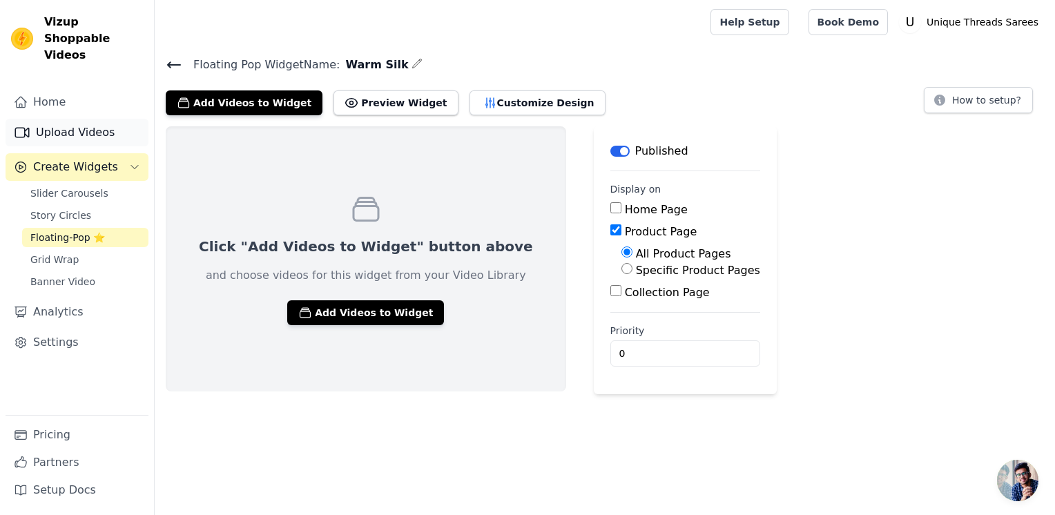
click at [93, 119] on link "Upload Videos" at bounding box center [77, 133] width 143 height 28
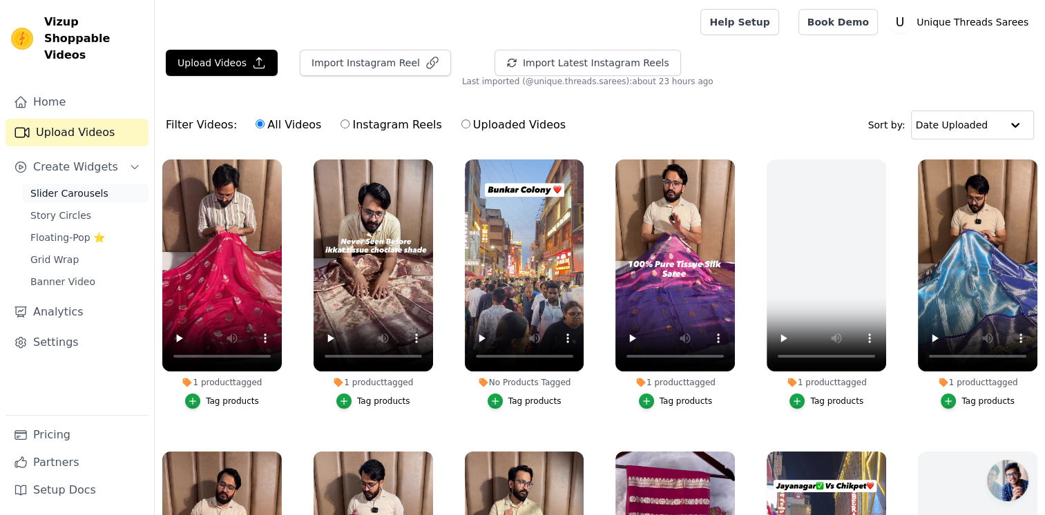
click at [103, 184] on link "Slider Carousels" at bounding box center [85, 193] width 126 height 19
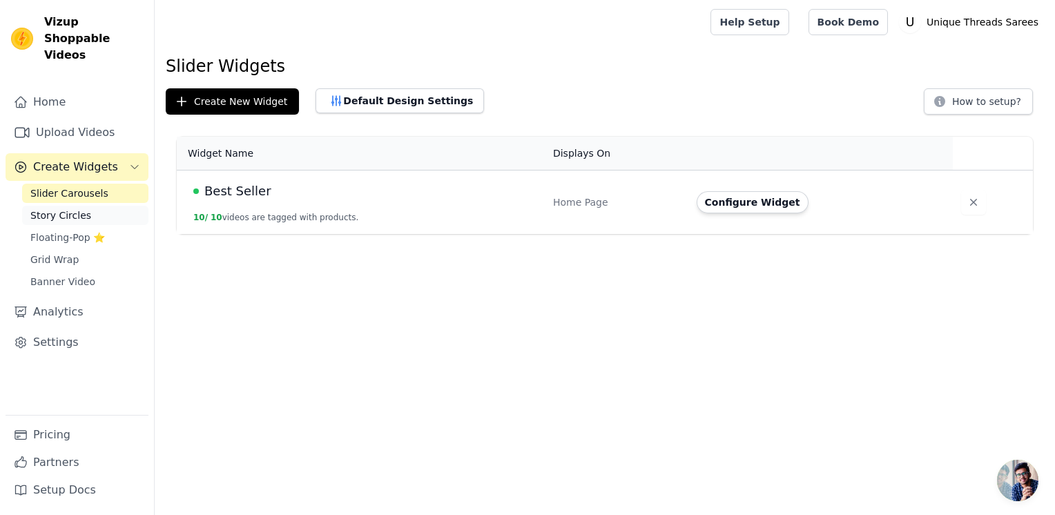
click at [66, 208] on span "Story Circles" at bounding box center [60, 215] width 61 height 14
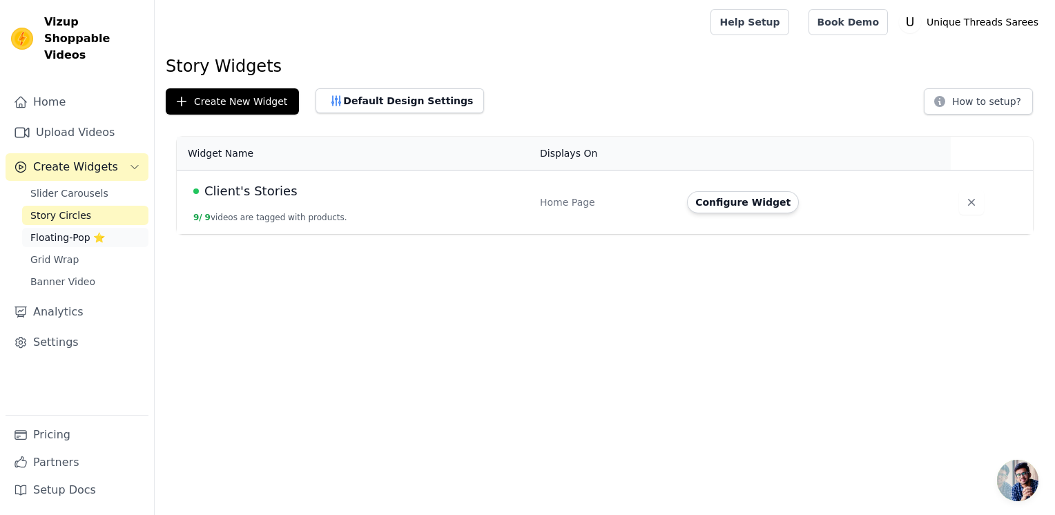
click at [69, 231] on span "Floating-Pop ⭐" at bounding box center [67, 238] width 75 height 14
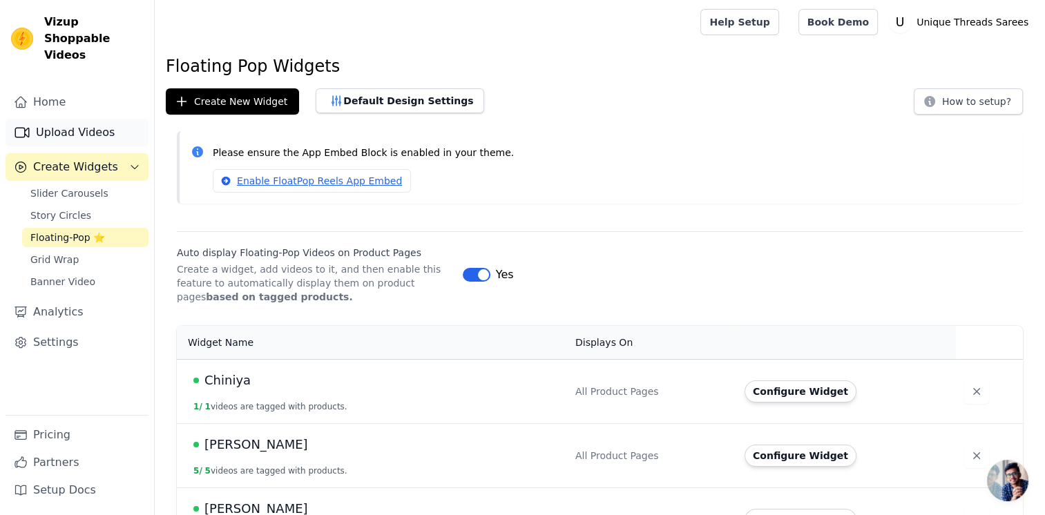
click at [92, 120] on link "Upload Videos" at bounding box center [77, 133] width 143 height 28
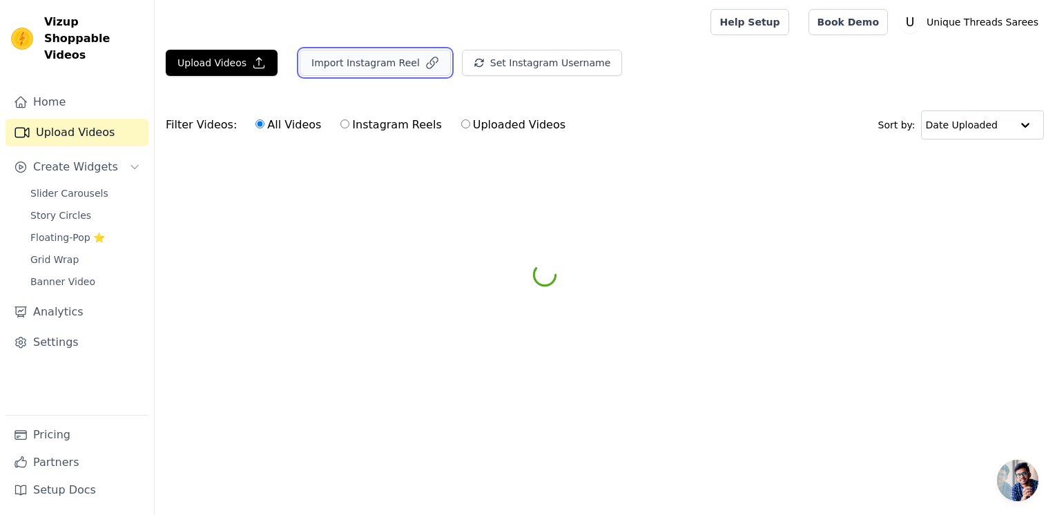
click at [351, 59] on button "Import Instagram Reel" at bounding box center [375, 63] width 151 height 26
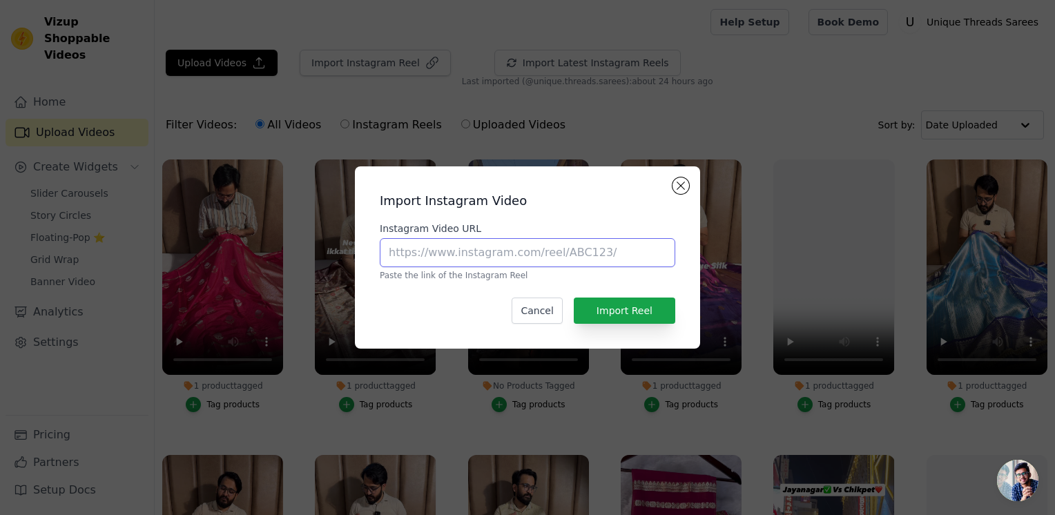
paste input "https://www.instagram.com/reel/DG7a3Igv9uE/?utm_source=ig_web_copy_link"
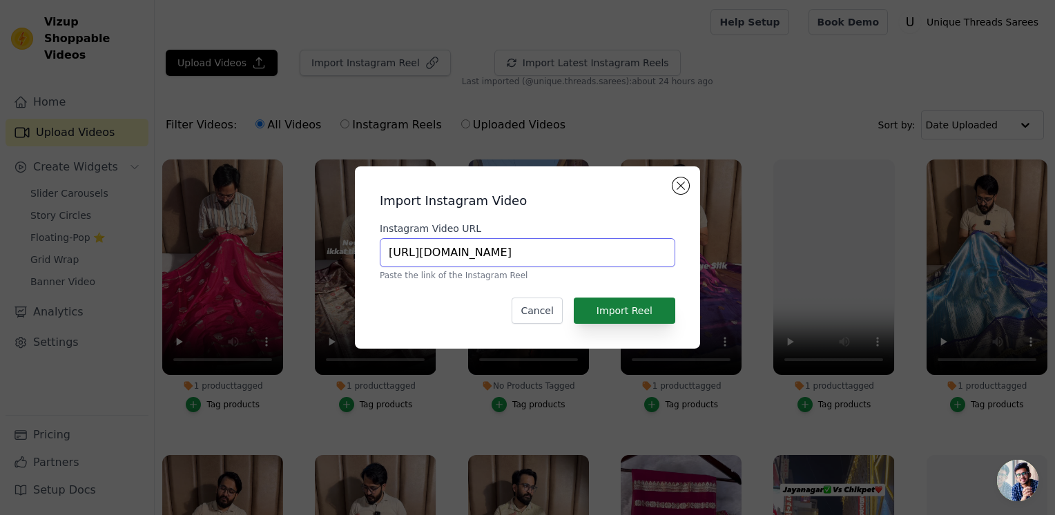
type input "https://www.instagram.com/reel/DG7a3Igv9uE/?utm_source=ig_web_copy_link"
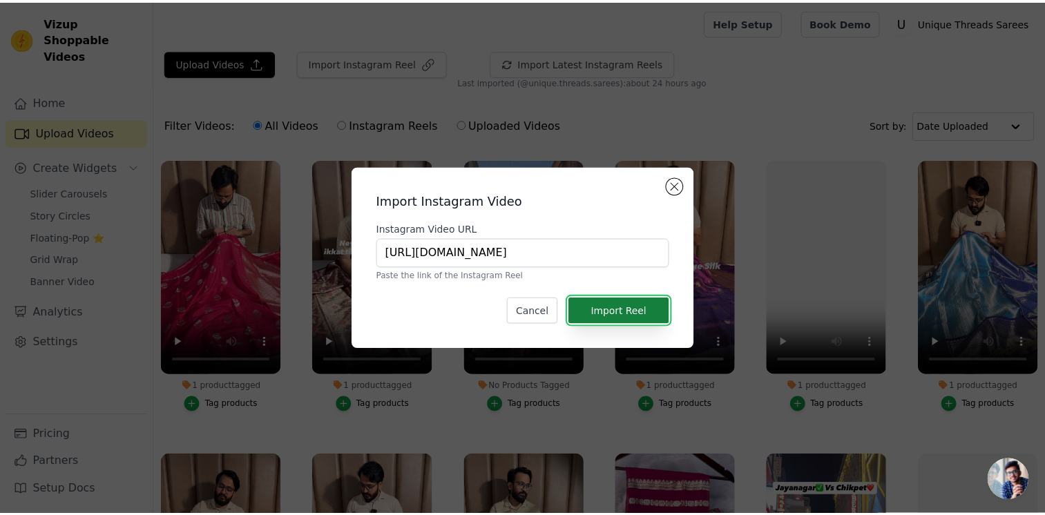
scroll to position [0, 0]
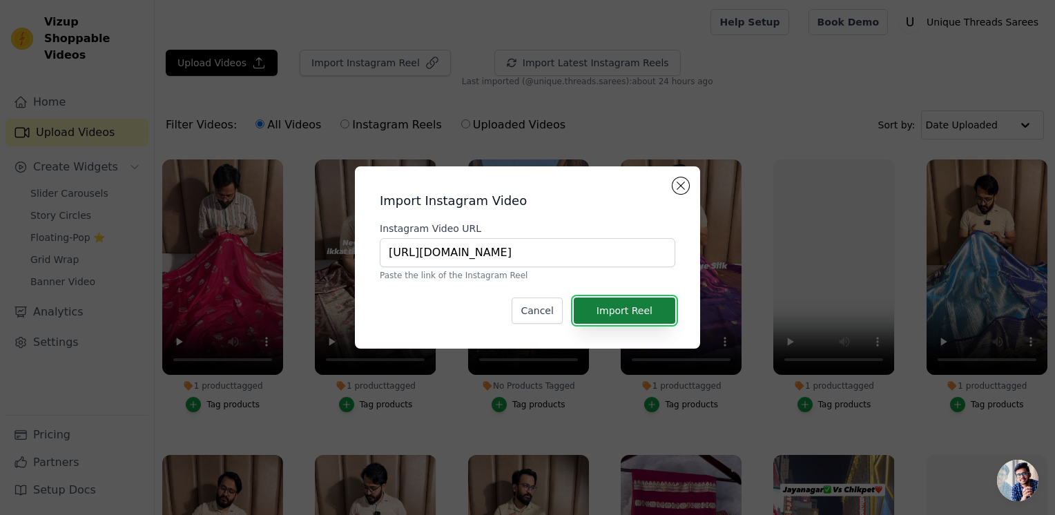
click at [639, 305] on button "Import Reel" at bounding box center [624, 311] width 101 height 26
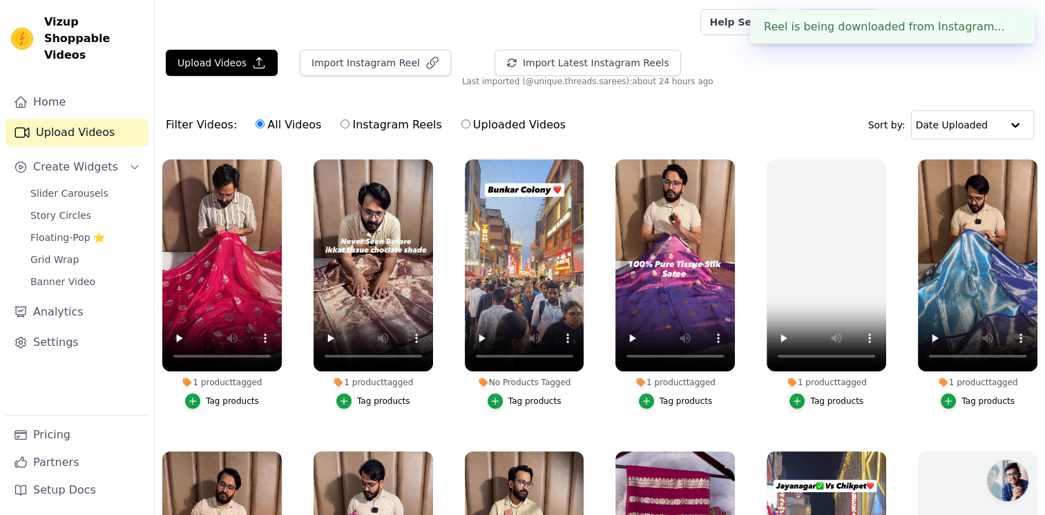
drag, startPoint x: 855, startPoint y: 545, endPoint x: 894, endPoint y: 542, distance: 38.8
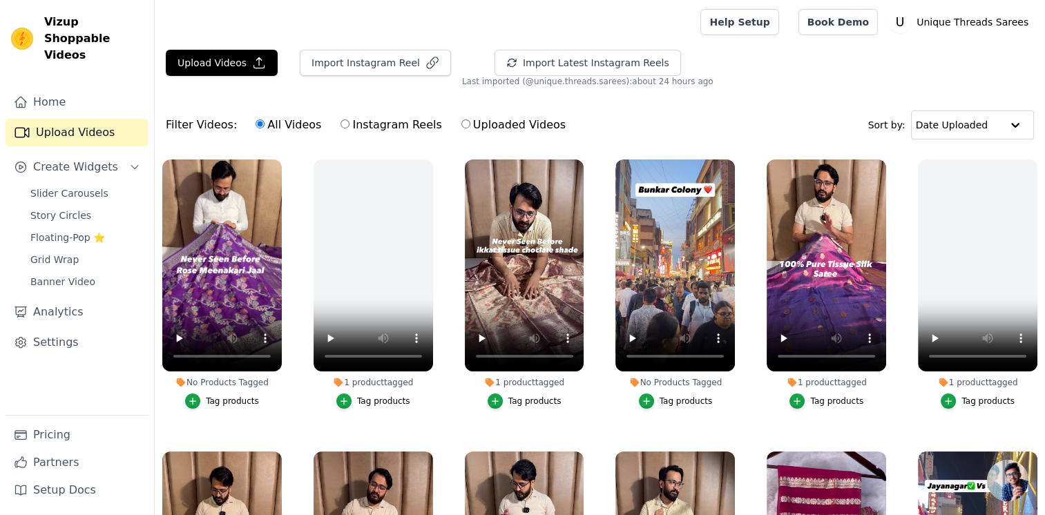
click at [224, 398] on div "Tag products" at bounding box center [232, 401] width 53 height 11
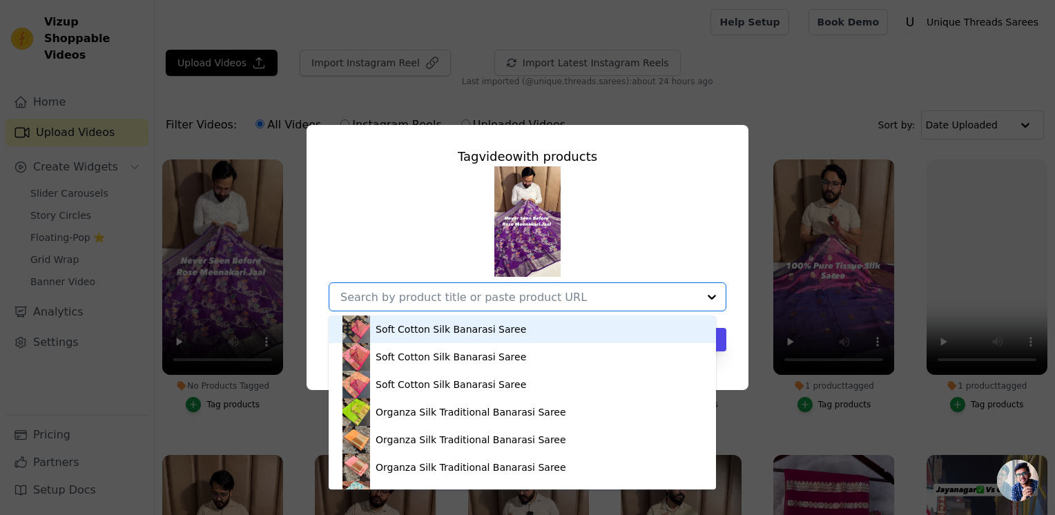
paste input "https://utsarees.in/collections/best-sellers/products/purple-banarasi-warm-silk…"
type input "https://utsarees.in/collections/best-sellers/products/purple-banarasi-warm-silk…"
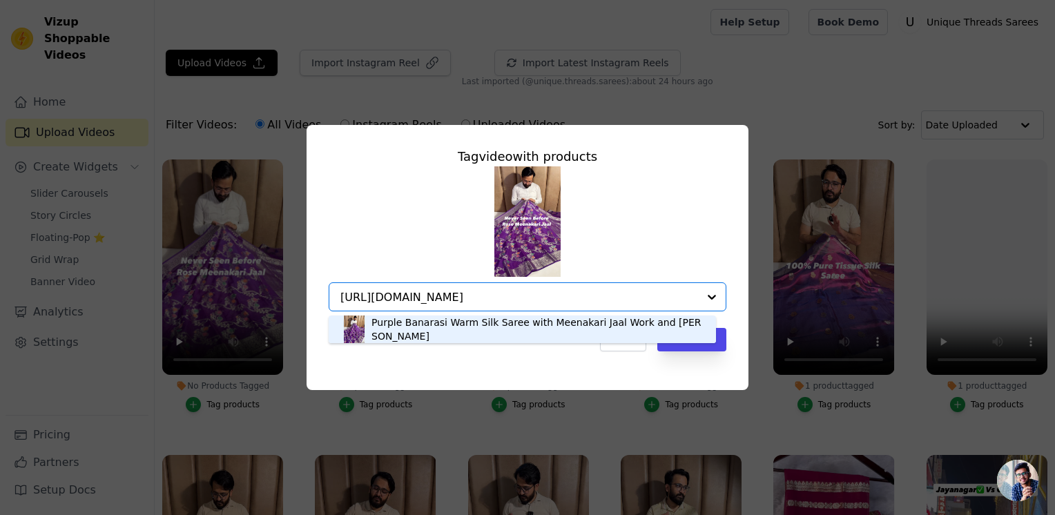
click at [675, 337] on div "Purple Banarasi Warm Silk Saree with Meenakari Jaal Work and Rich Pallu" at bounding box center [522, 330] width 360 height 28
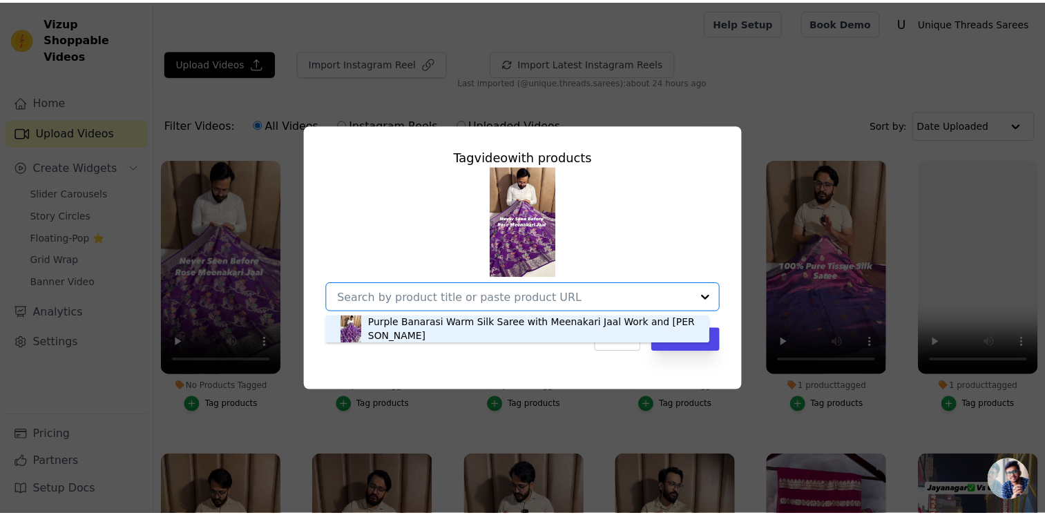
scroll to position [0, 0]
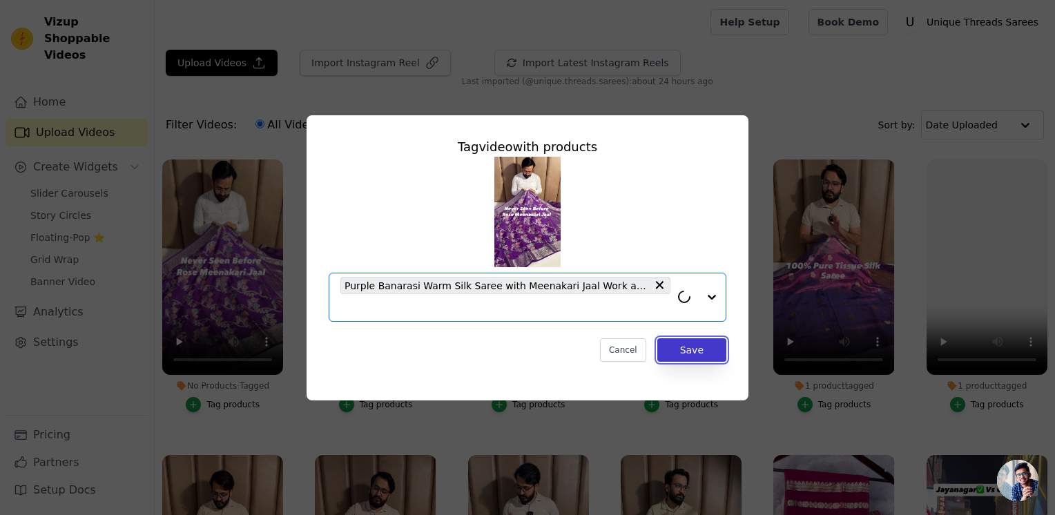
click at [686, 353] on button "Save" at bounding box center [691, 349] width 69 height 23
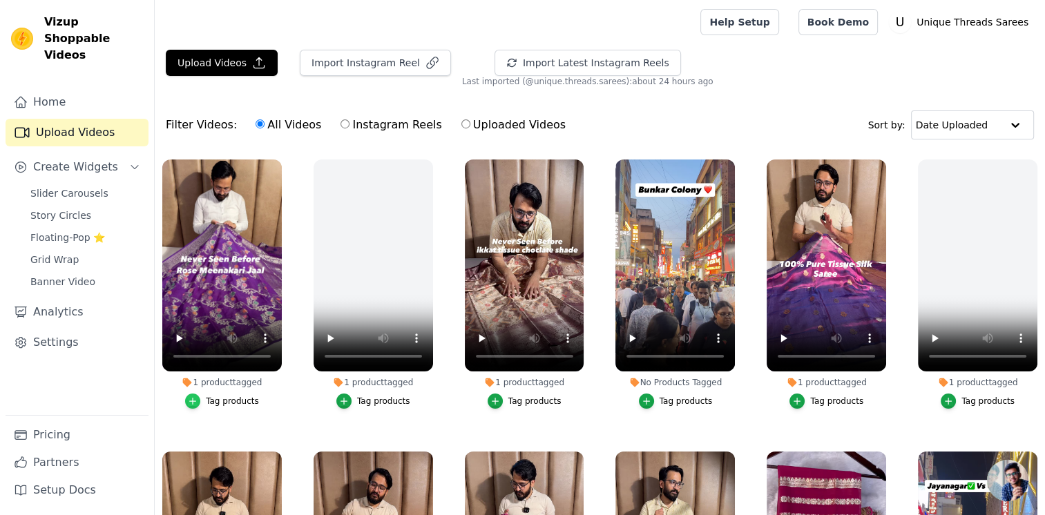
click at [188, 399] on div "button" at bounding box center [192, 401] width 15 height 15
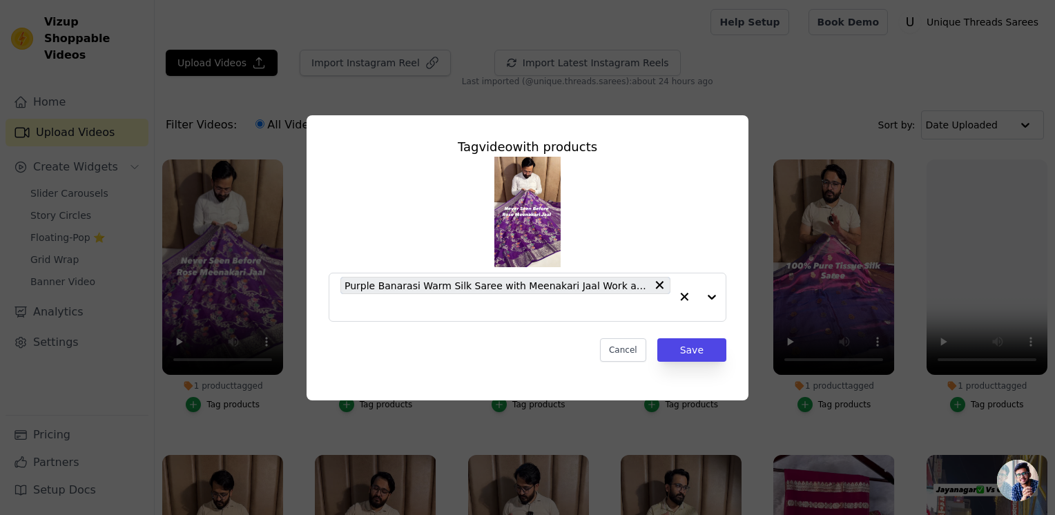
click at [776, 122] on div "Tag video with products Purple Banarasi Warm Silk Saree with Meenakari Jaal Wor…" at bounding box center [527, 257] width 1011 height 329
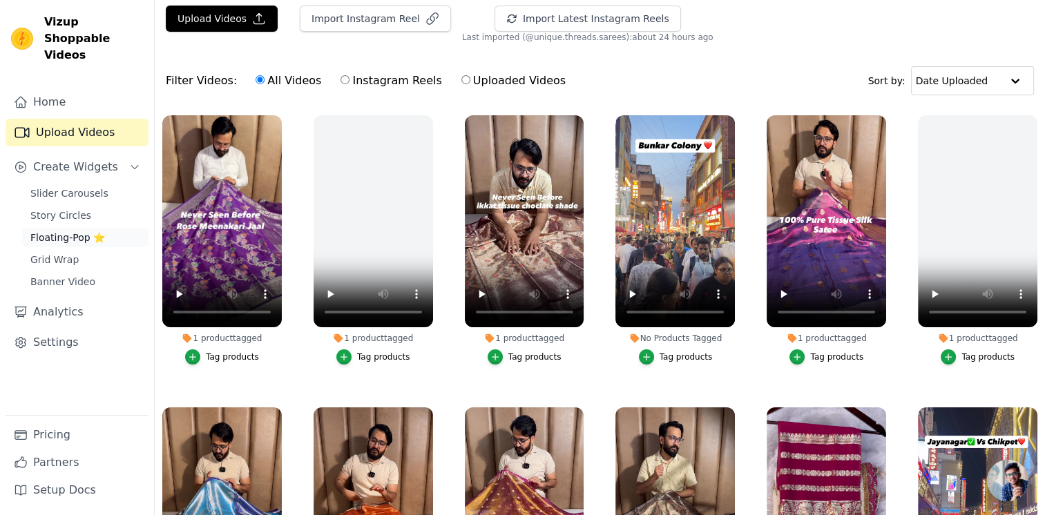
scroll to position [69, 0]
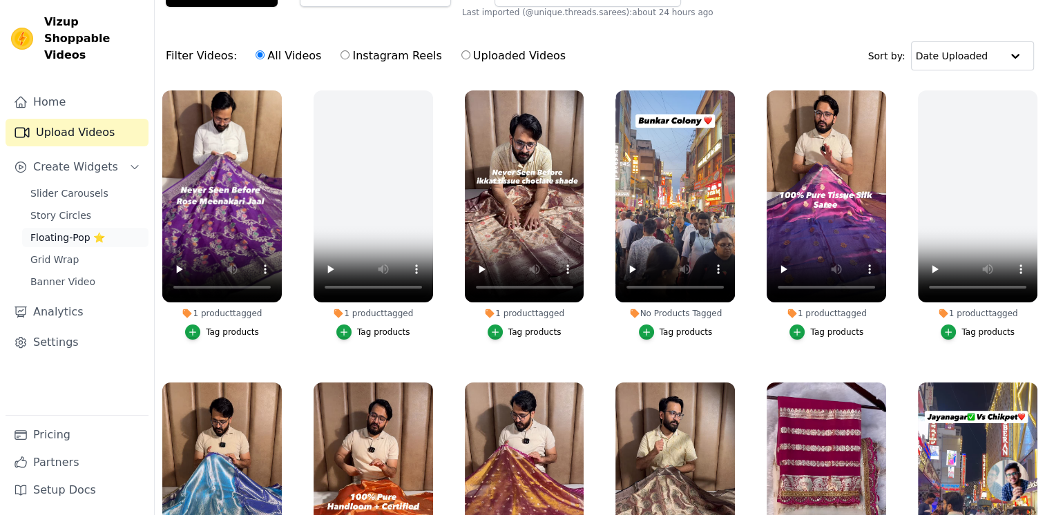
click at [94, 231] on span "Floating-Pop ⭐" at bounding box center [67, 238] width 75 height 14
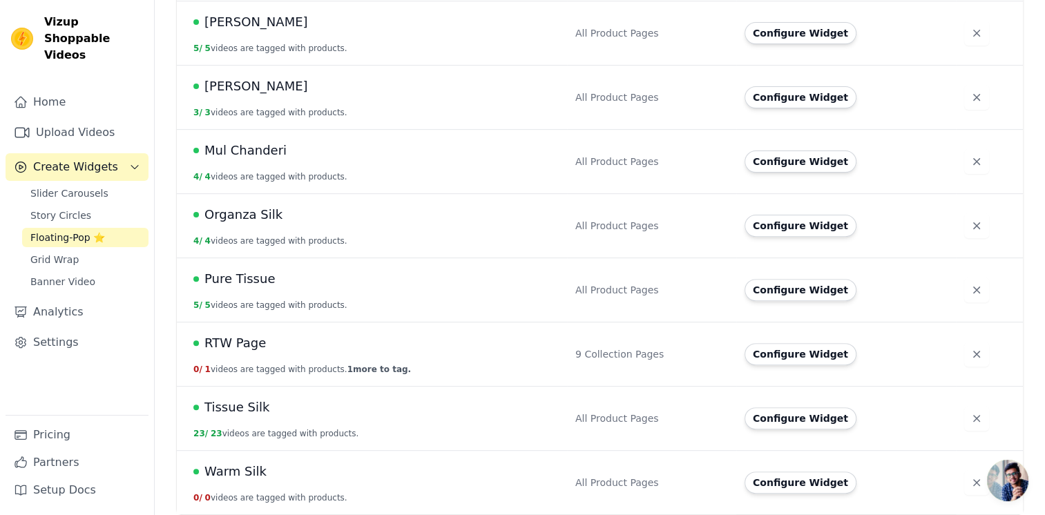
scroll to position [425, 0]
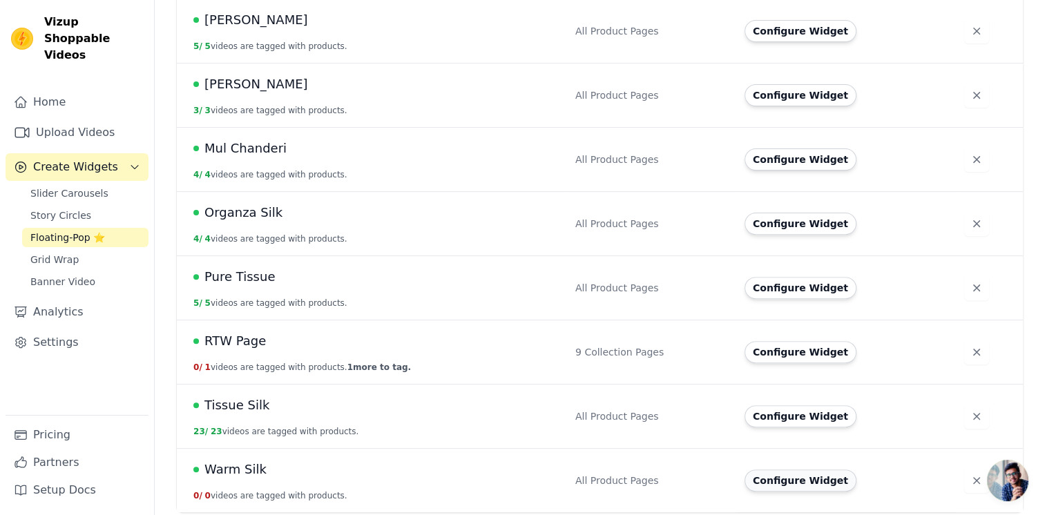
click at [790, 489] on button "Configure Widget" at bounding box center [800, 480] width 112 height 22
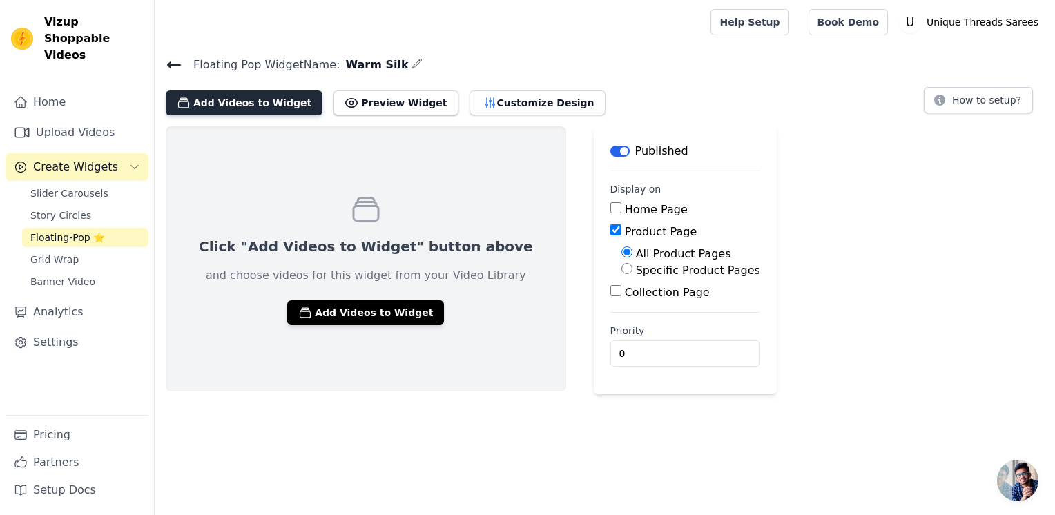
click at [260, 98] on button "Add Videos to Widget" at bounding box center [244, 102] width 157 height 25
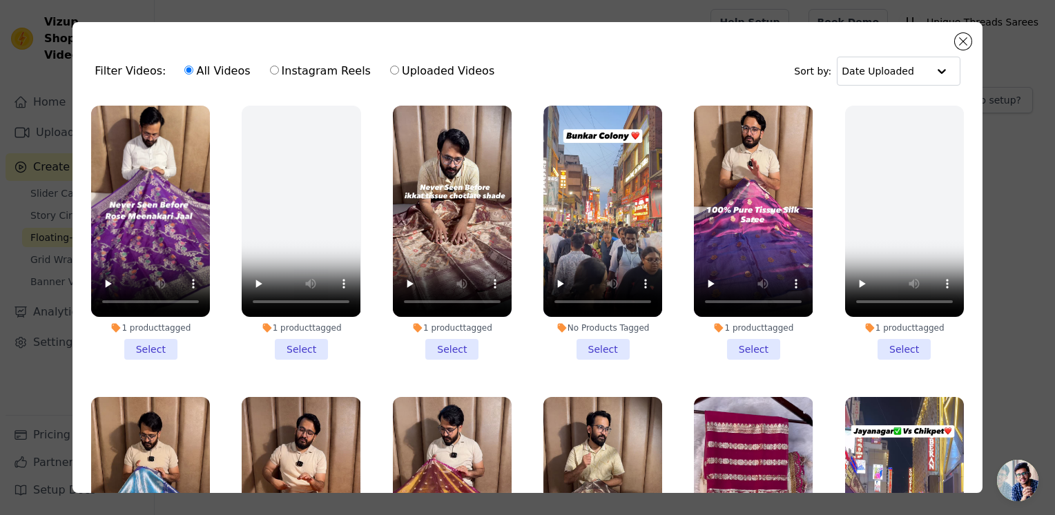
click at [163, 348] on li "1 product tagged Select" at bounding box center [150, 233] width 119 height 254
click at [0, 0] on input "1 product tagged Select" at bounding box center [0, 0] width 0 height 0
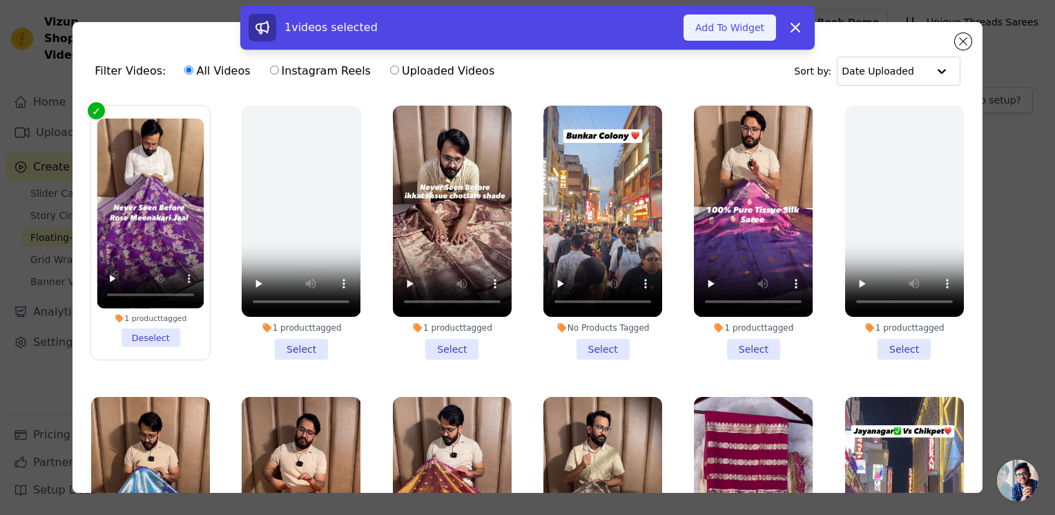
click at [753, 32] on button "Add To Widget" at bounding box center [729, 27] width 93 height 26
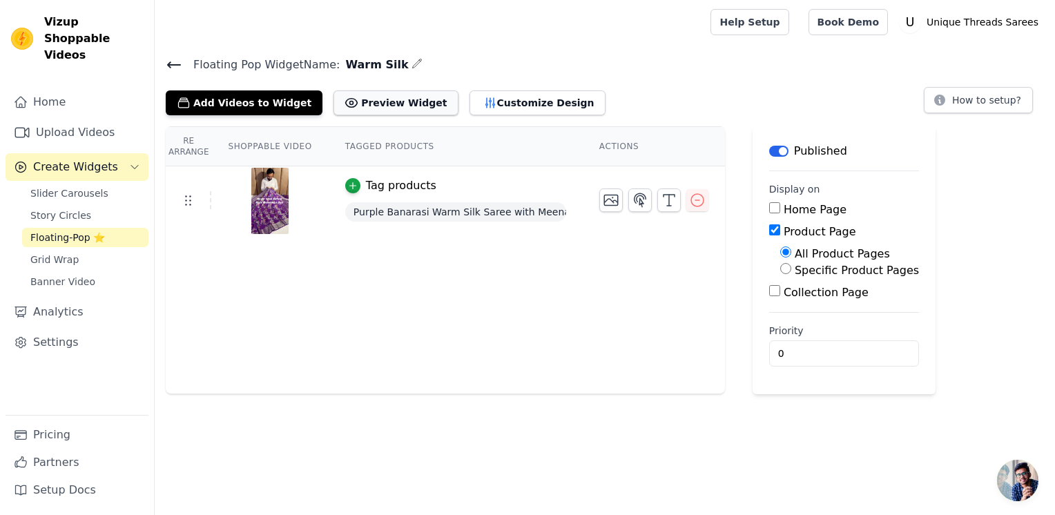
click at [387, 110] on button "Preview Widget" at bounding box center [395, 102] width 124 height 25
click at [84, 119] on link "Upload Videos" at bounding box center [77, 133] width 143 height 28
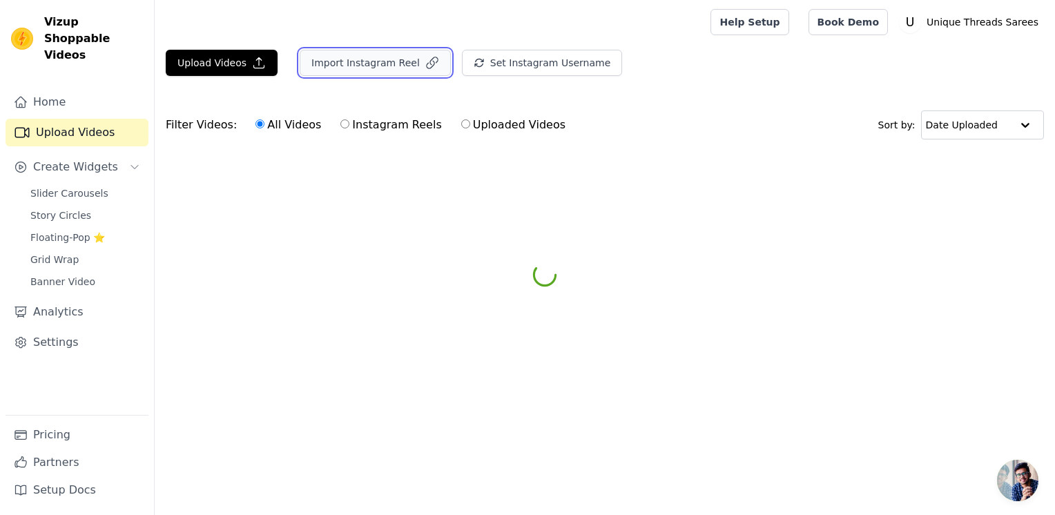
click at [326, 68] on button "Import Instagram Reel" at bounding box center [375, 63] width 151 height 26
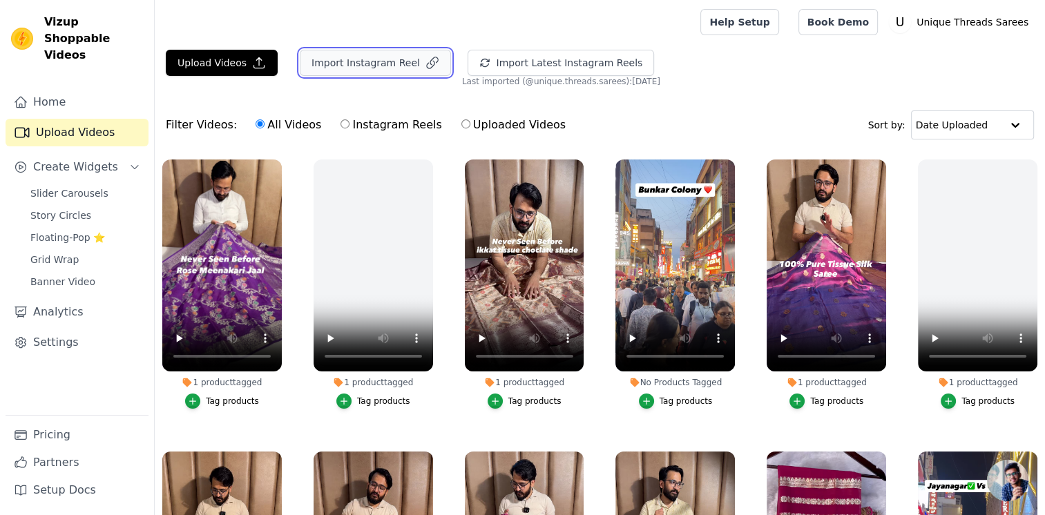
drag, startPoint x: 347, startPoint y: 84, endPoint x: 307, endPoint y: 64, distance: 44.5
click at [307, 64] on button "Import Instagram Reel" at bounding box center [375, 63] width 151 height 26
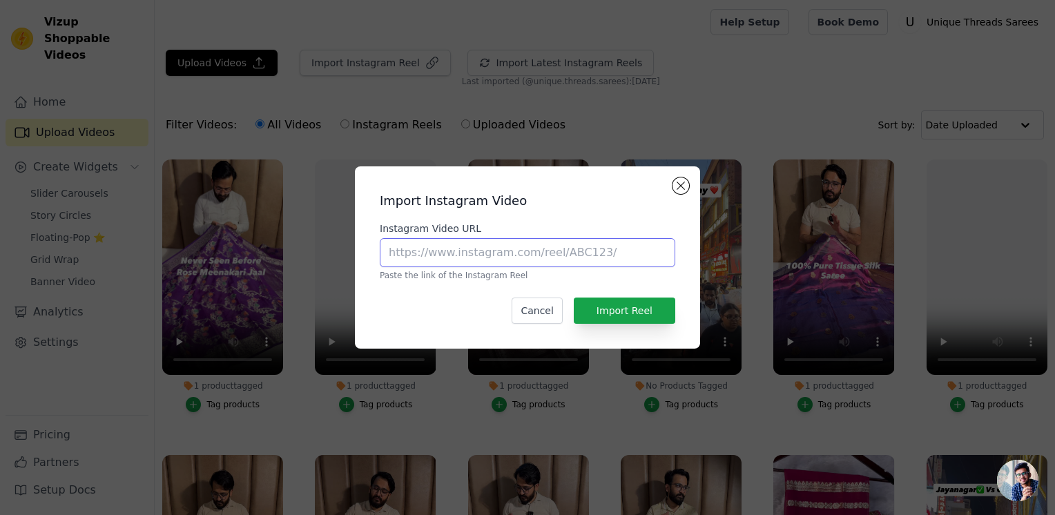
drag, startPoint x: 408, startPoint y: 247, endPoint x: 398, endPoint y: 269, distance: 24.4
drag, startPoint x: 398, startPoint y: 269, endPoint x: 373, endPoint y: 243, distance: 36.1
click at [373, 243] on div "Import Instagram Video Instagram Video URL Paste the link of the Instagram Reel…" at bounding box center [527, 257] width 323 height 160
paste input "https://www.instagram.com/reel/DJbSjSbP19J/?utm_source=ig_web_copy_link"
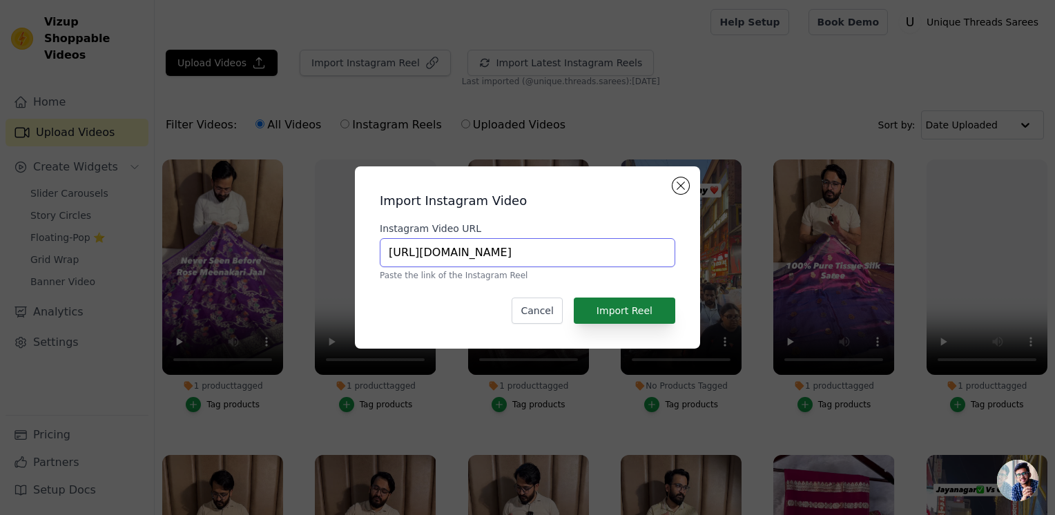
type input "https://www.instagram.com/reel/DJbSjSbP19J/?utm_source=ig_web_copy_link"
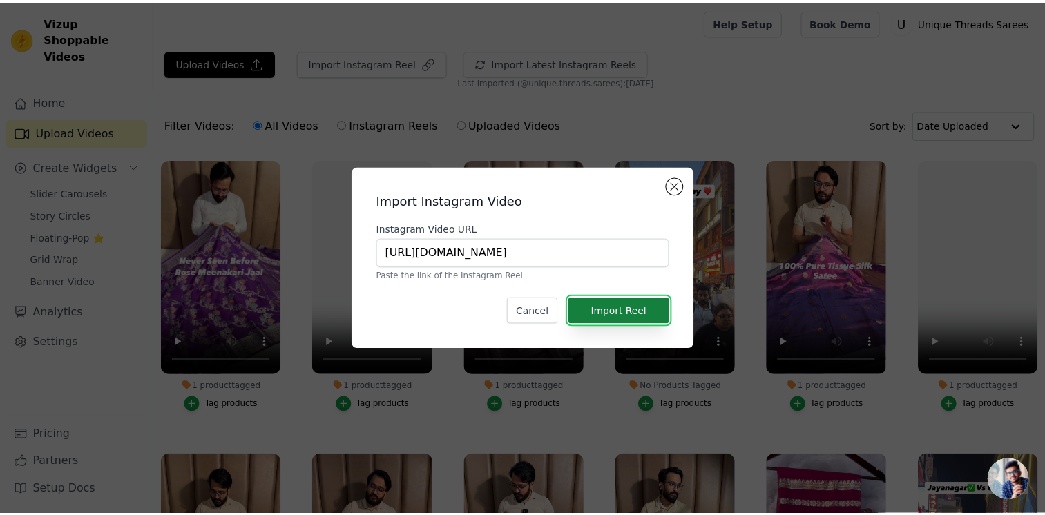
scroll to position [0, 0]
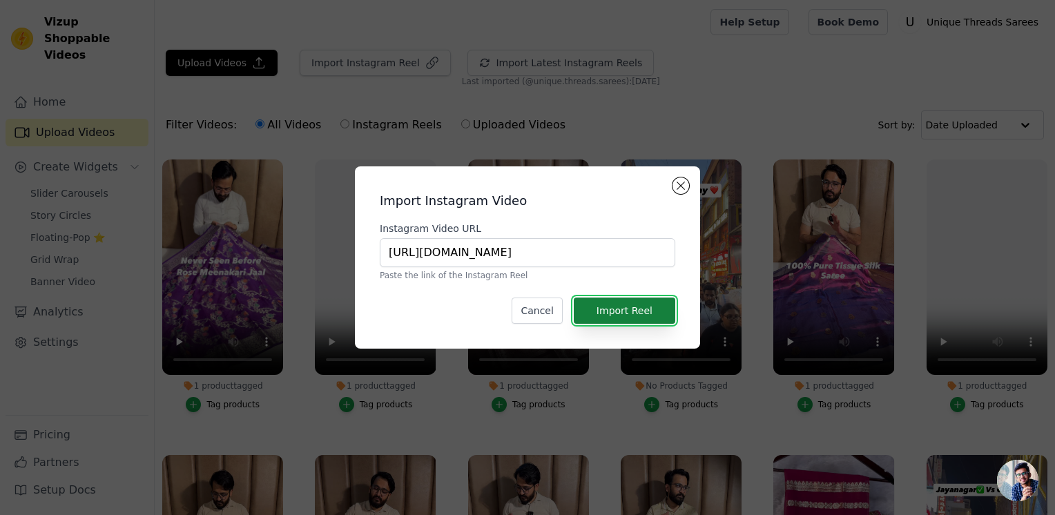
click at [613, 302] on button "Import Reel" at bounding box center [624, 311] width 101 height 26
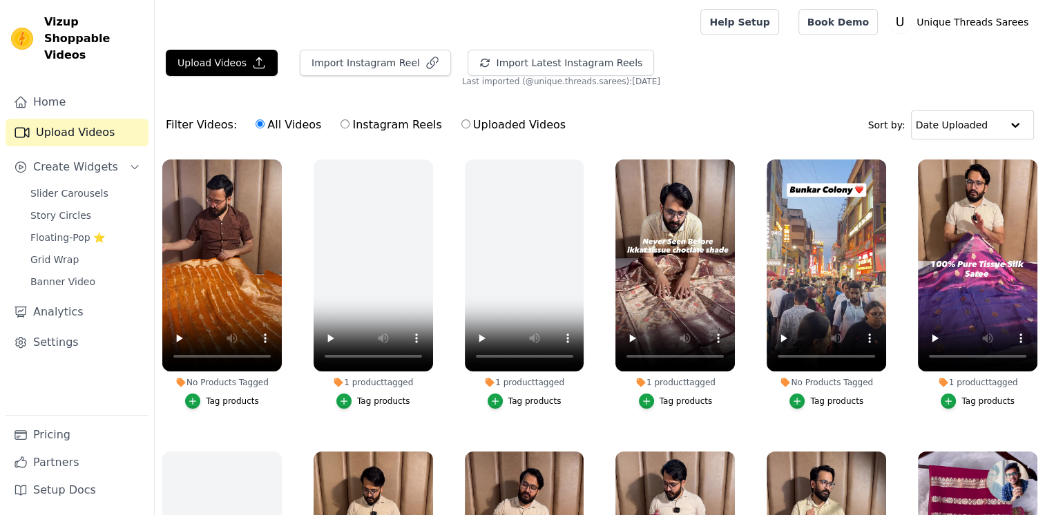
click at [235, 405] on button "Tag products" at bounding box center [222, 401] width 74 height 15
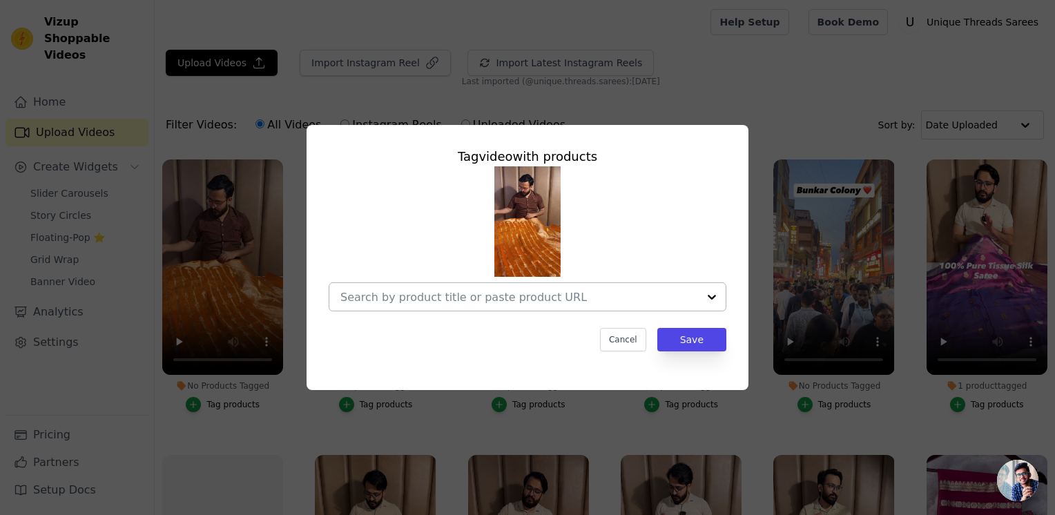
drag, startPoint x: 381, startPoint y: 289, endPoint x: 351, endPoint y: 289, distance: 30.4
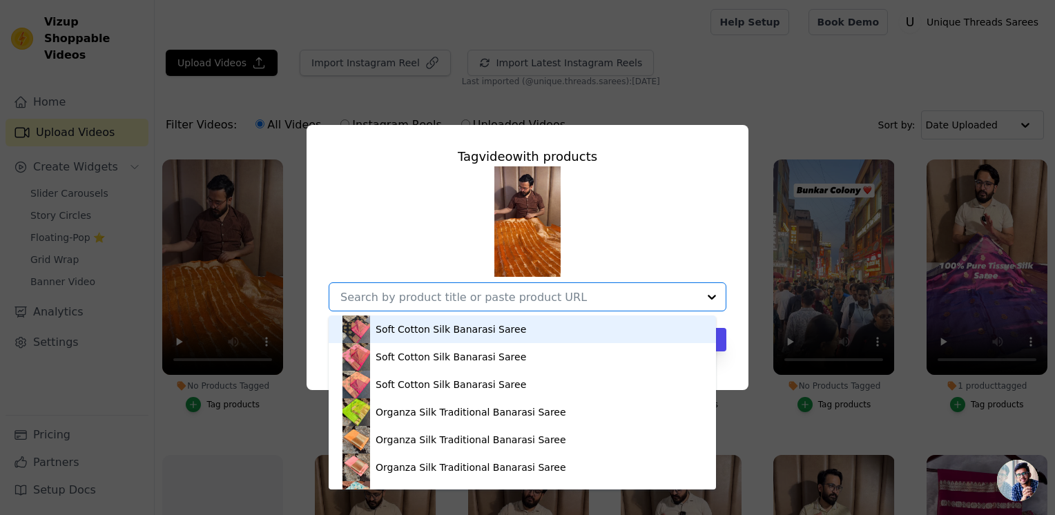
paste input "https://utsarees.in/collections/best-sellers/products/crush-tissue-silk-saree-1"
type input "https://utsarees.in/collections/best-sellers/products/crush-tissue-silk-saree-1"
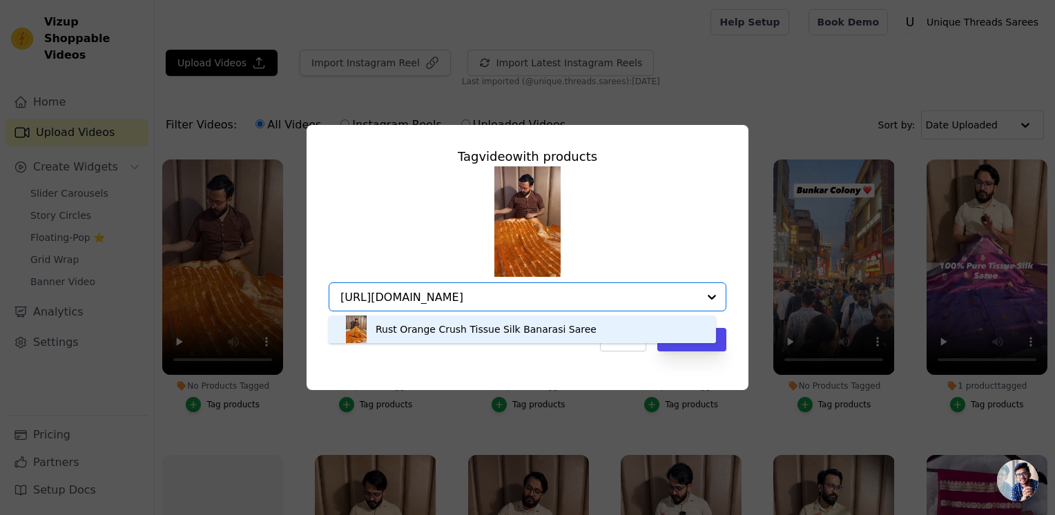
drag, startPoint x: 551, startPoint y: 327, endPoint x: 559, endPoint y: 335, distance: 11.7
click at [559, 335] on div "Rust Orange Crush Tissue Silk Banarasi Saree" at bounding box center [486, 329] width 221 height 14
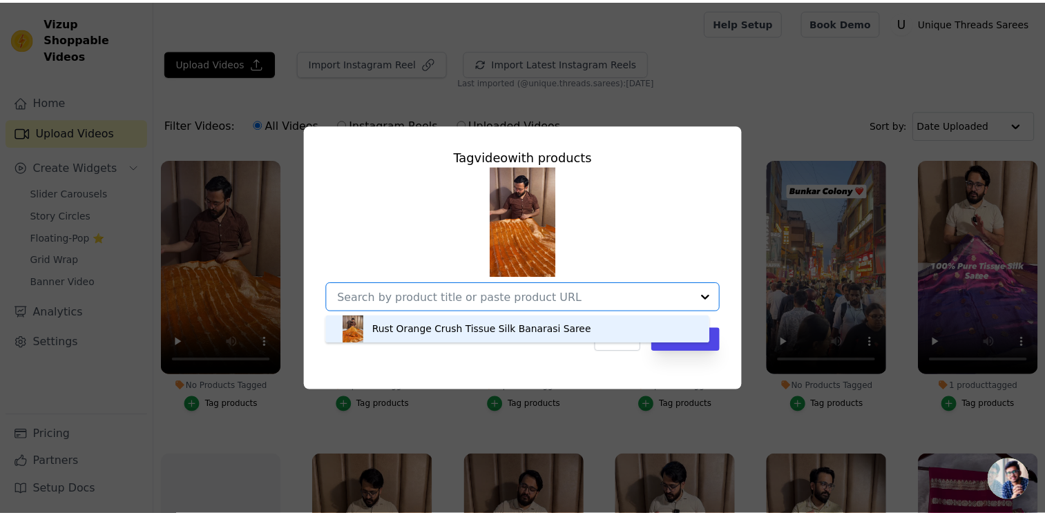
scroll to position [0, 0]
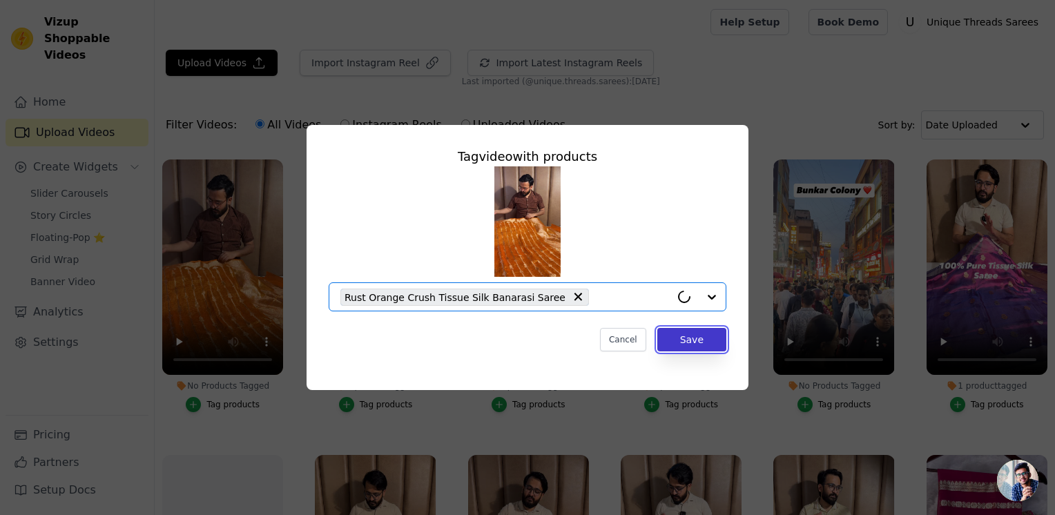
click at [708, 338] on button "Save" at bounding box center [691, 339] width 69 height 23
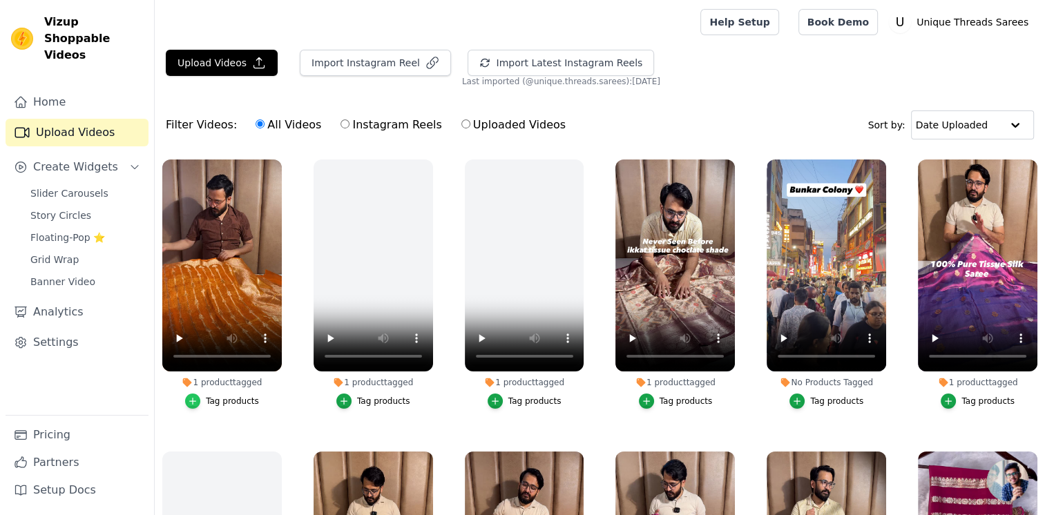
click at [196, 399] on icon "button" at bounding box center [193, 401] width 10 height 10
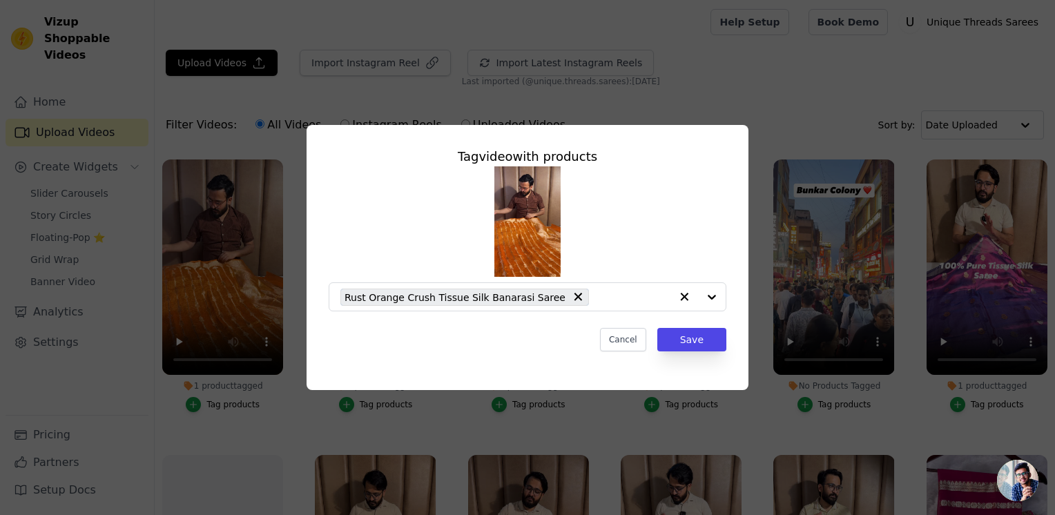
click at [105, 282] on div "Tag video with products Rust Orange Crush Tissue Silk Banarasi Saree Cancel Save" at bounding box center [527, 257] width 1011 height 309
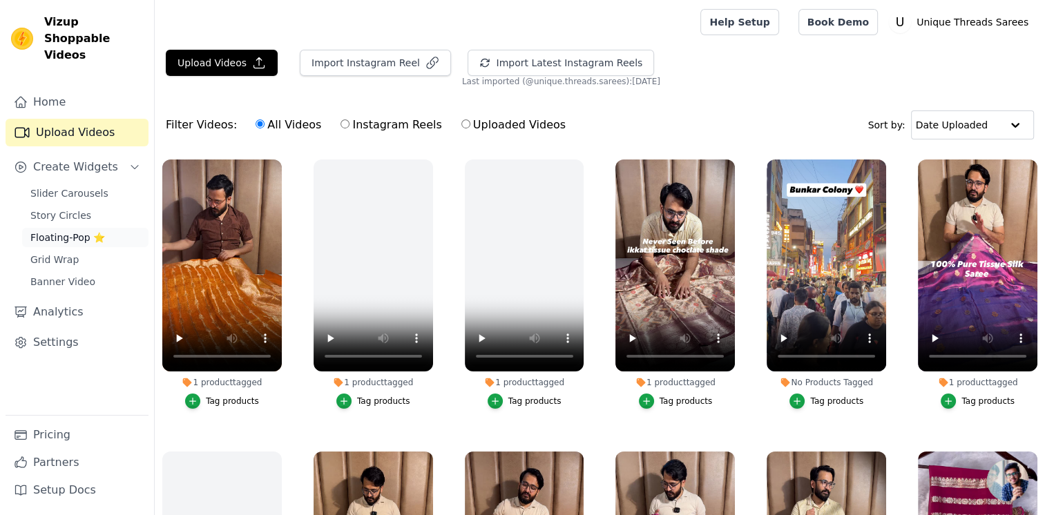
click at [75, 231] on span "Floating-Pop ⭐" at bounding box center [67, 238] width 75 height 14
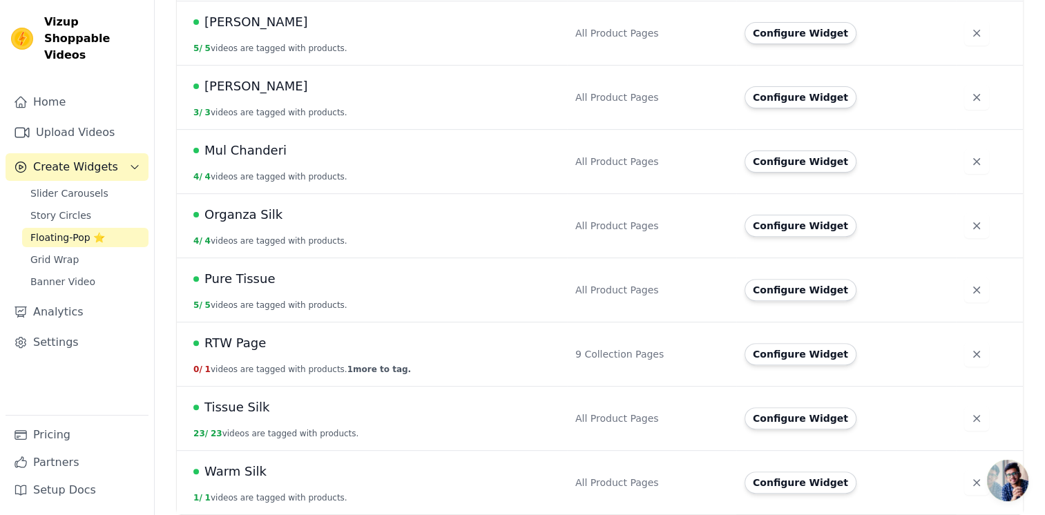
scroll to position [425, 0]
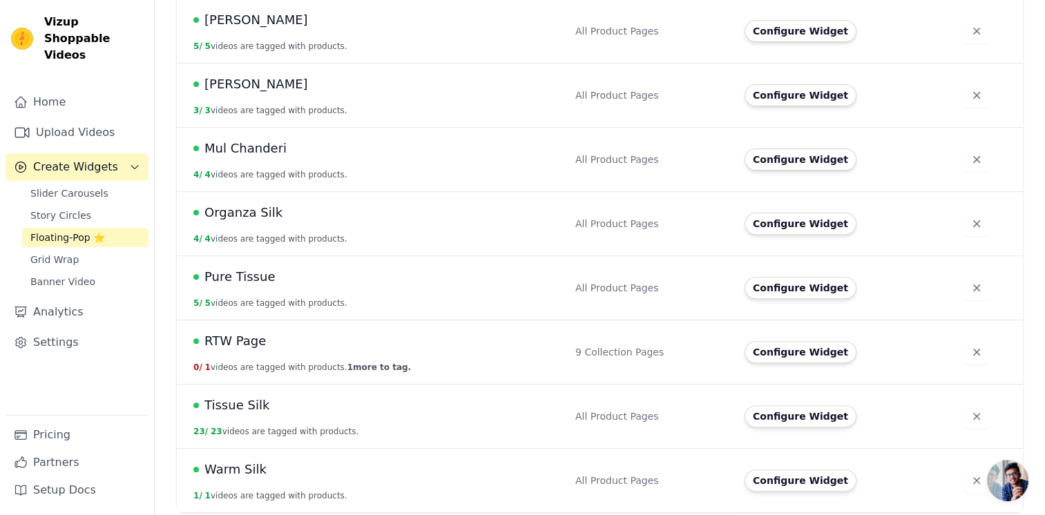
click at [255, 398] on span "Tissue Silk" at bounding box center [236, 405] width 65 height 19
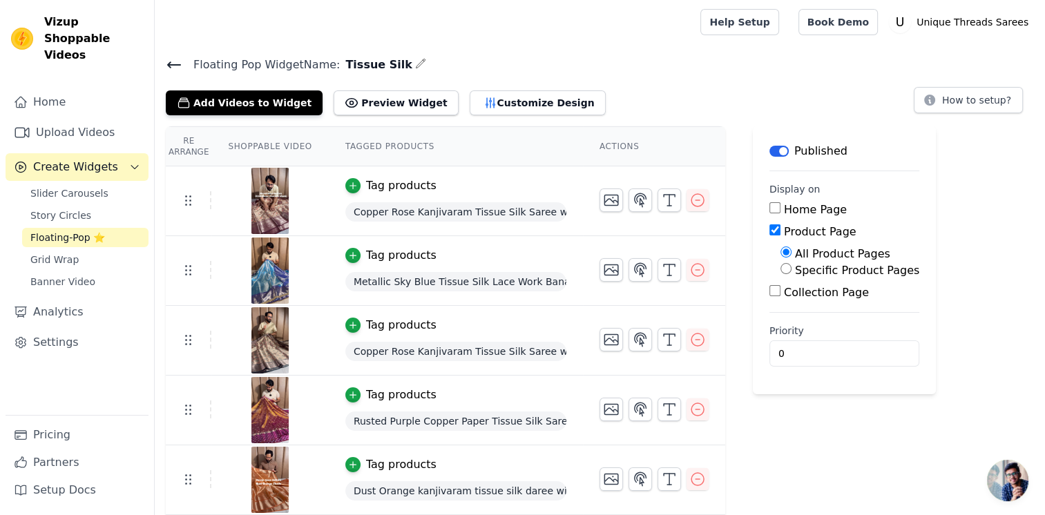
click at [79, 231] on span "Floating-Pop ⭐" at bounding box center [67, 238] width 75 height 14
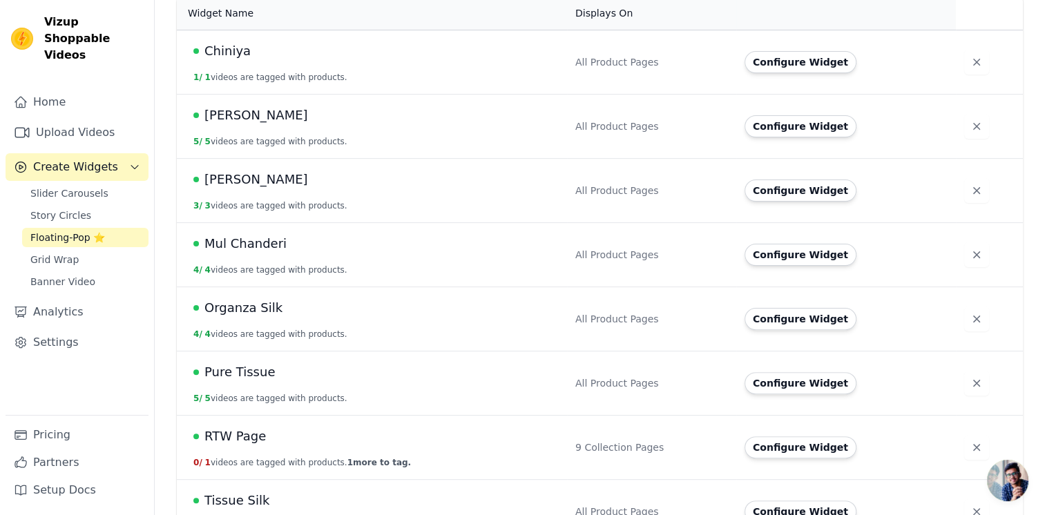
scroll to position [425, 0]
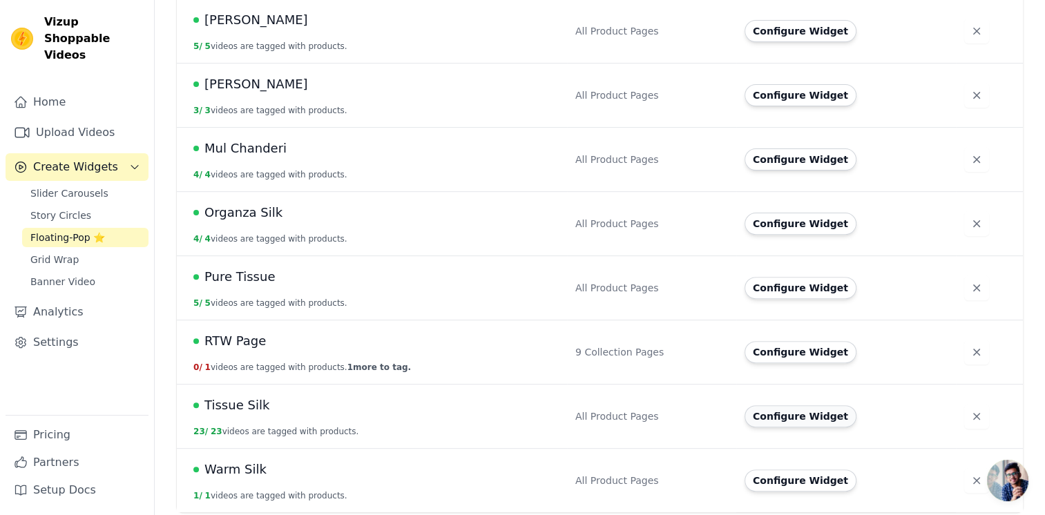
click at [809, 413] on button "Configure Widget" at bounding box center [800, 416] width 112 height 22
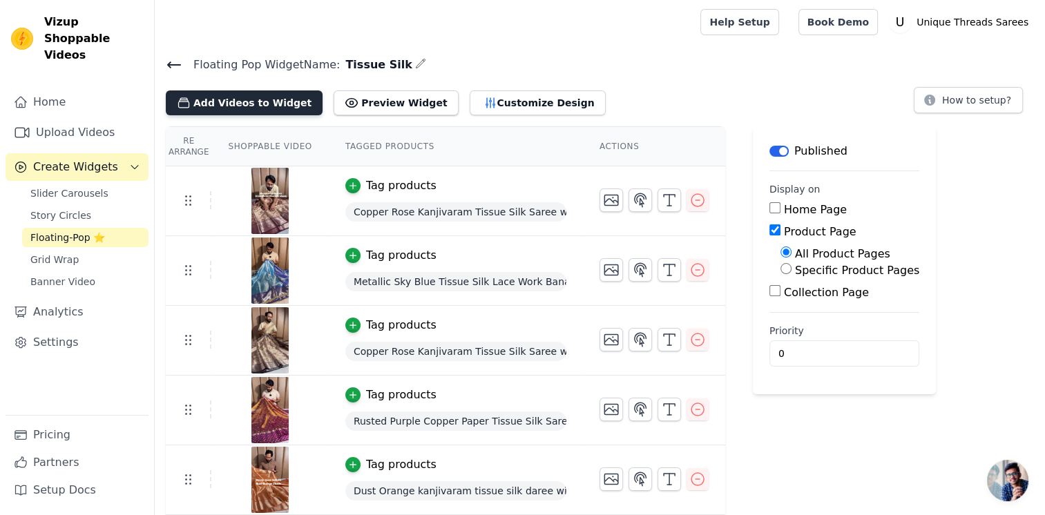
click at [241, 109] on button "Add Videos to Widget" at bounding box center [244, 102] width 157 height 25
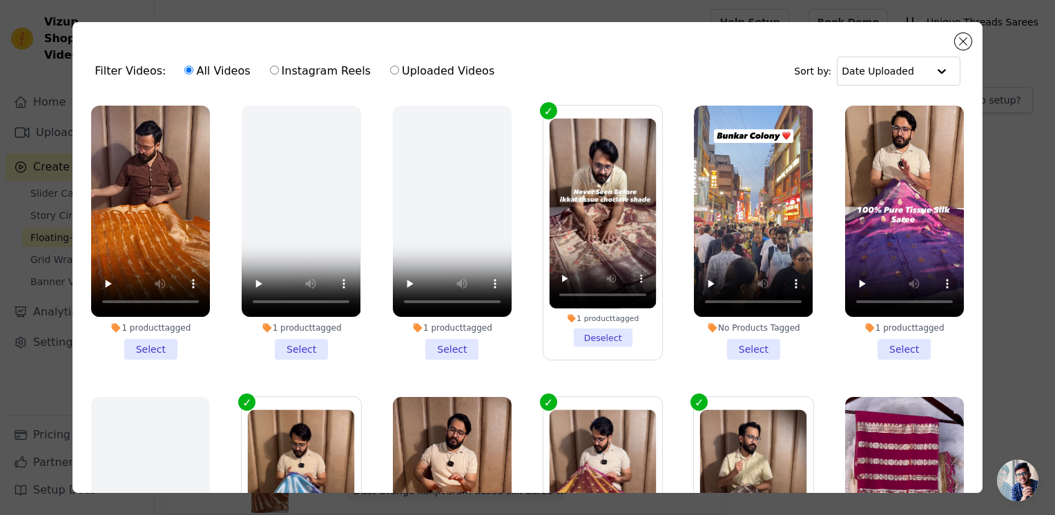
click at [157, 347] on li "1 product tagged Select" at bounding box center [150, 233] width 119 height 254
click at [0, 0] on input "1 product tagged Select" at bounding box center [0, 0] width 0 height 0
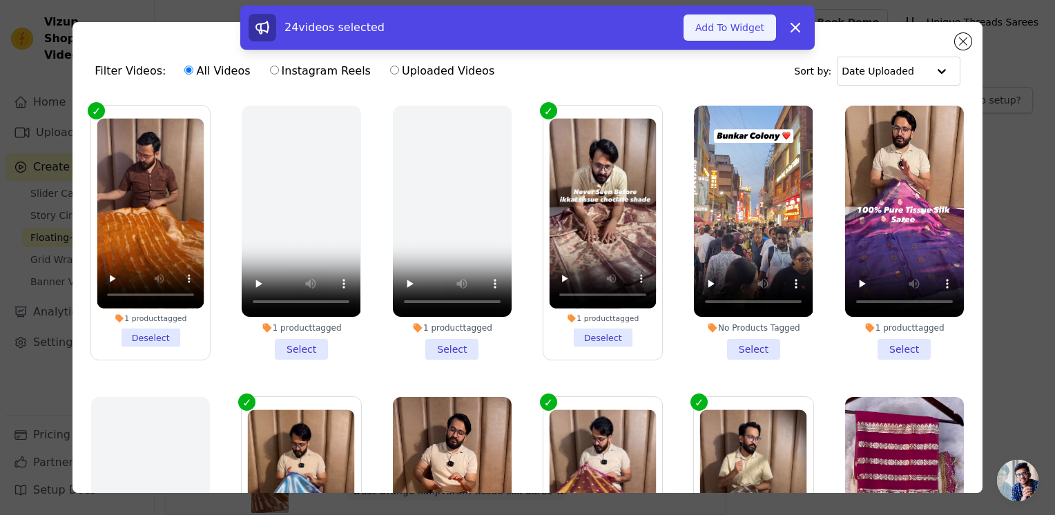
click at [746, 34] on button "Add To Widget" at bounding box center [729, 27] width 93 height 26
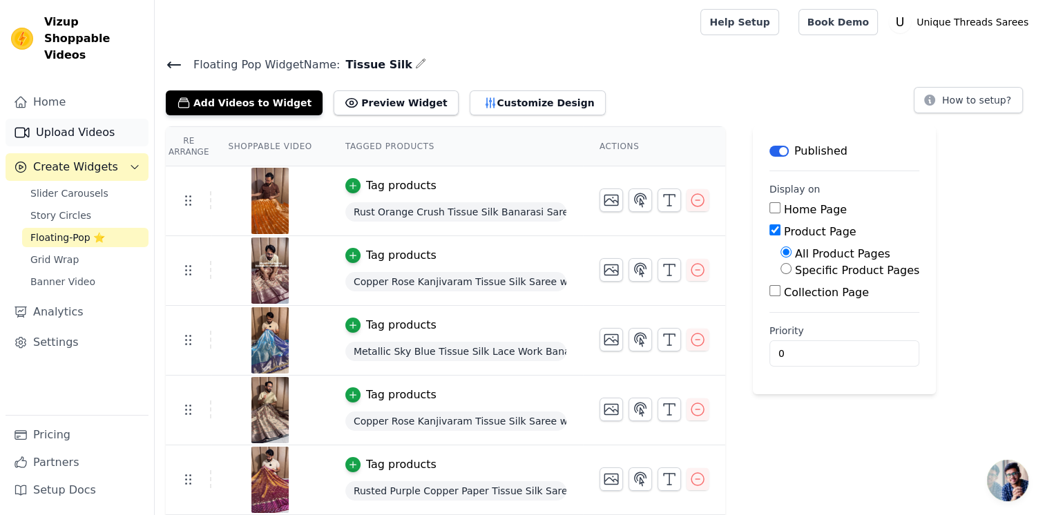
click at [113, 119] on link "Upload Videos" at bounding box center [77, 133] width 143 height 28
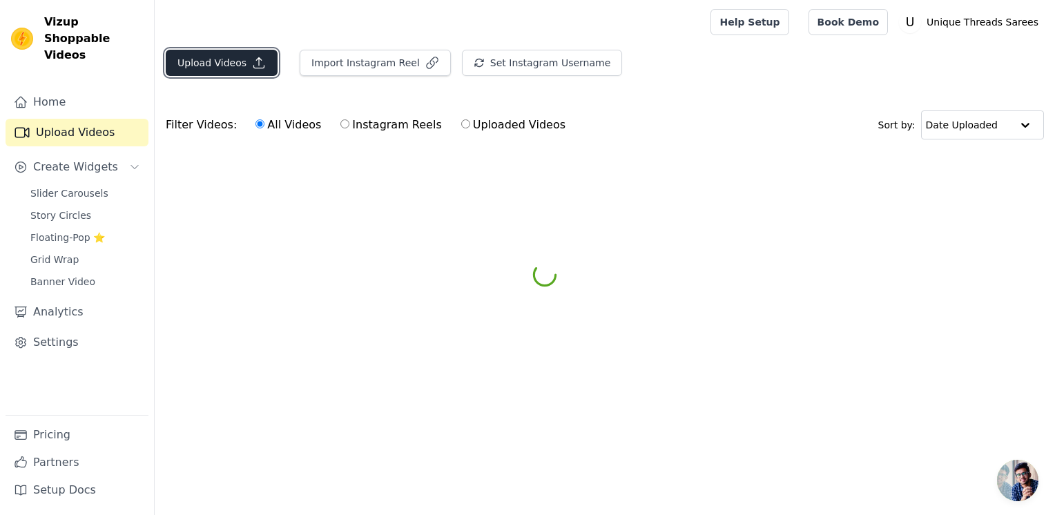
click at [222, 61] on button "Upload Videos" at bounding box center [222, 63] width 112 height 26
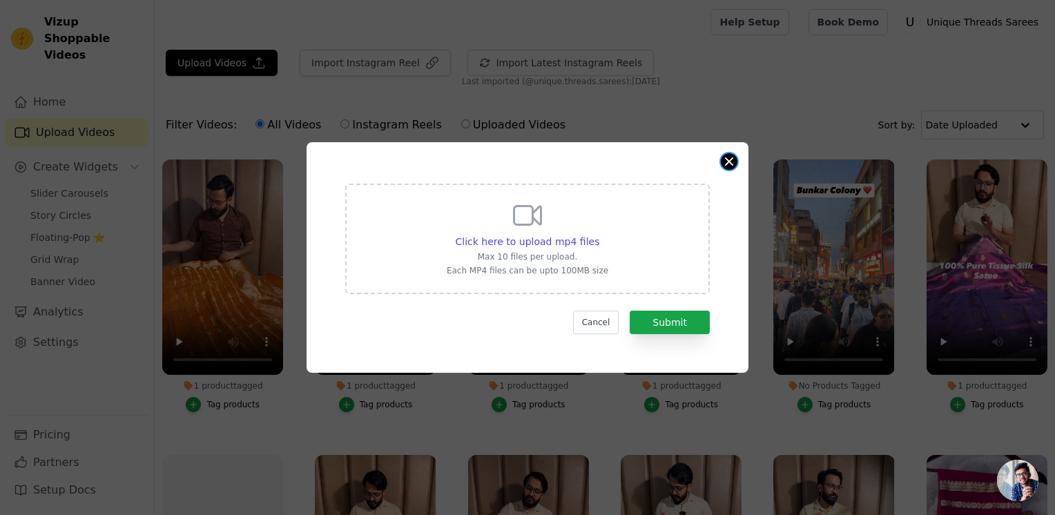
click at [723, 158] on button "Close modal" at bounding box center [729, 161] width 17 height 17
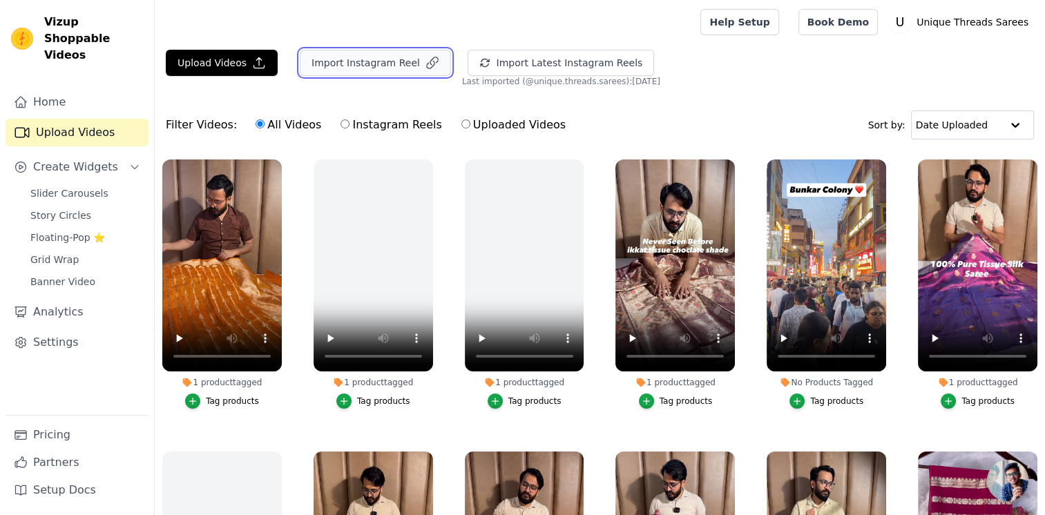
click at [411, 54] on button "Import Instagram Reel" at bounding box center [375, 63] width 151 height 26
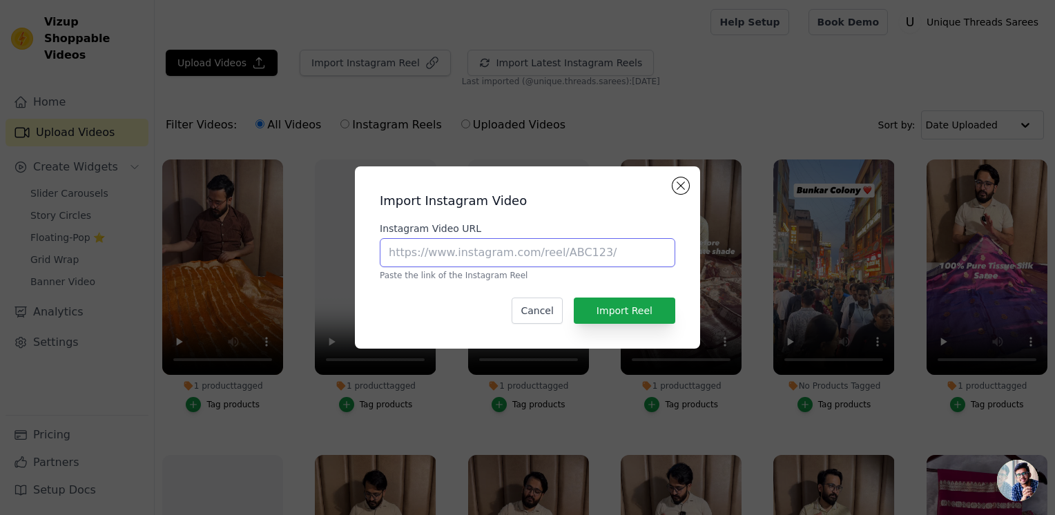
paste input "https://www.instagram.com/reel/DOWGEeeD8uH/?utm_source=ig_web_copy_link&igsh=Ym…"
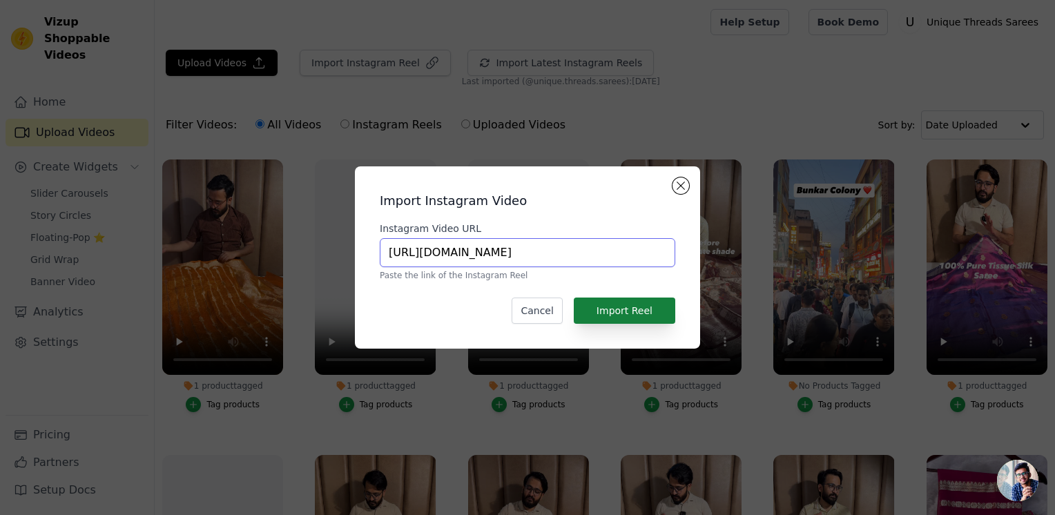
type input "https://www.instagram.com/reel/DOWGEeeD8uH/?utm_source=ig_web_copy_link&igsh=Ym…"
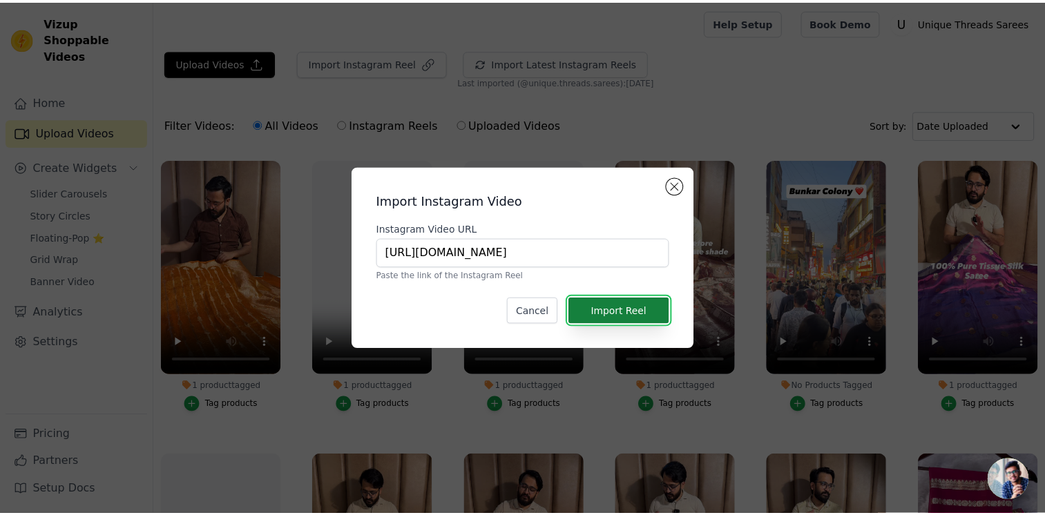
scroll to position [0, 0]
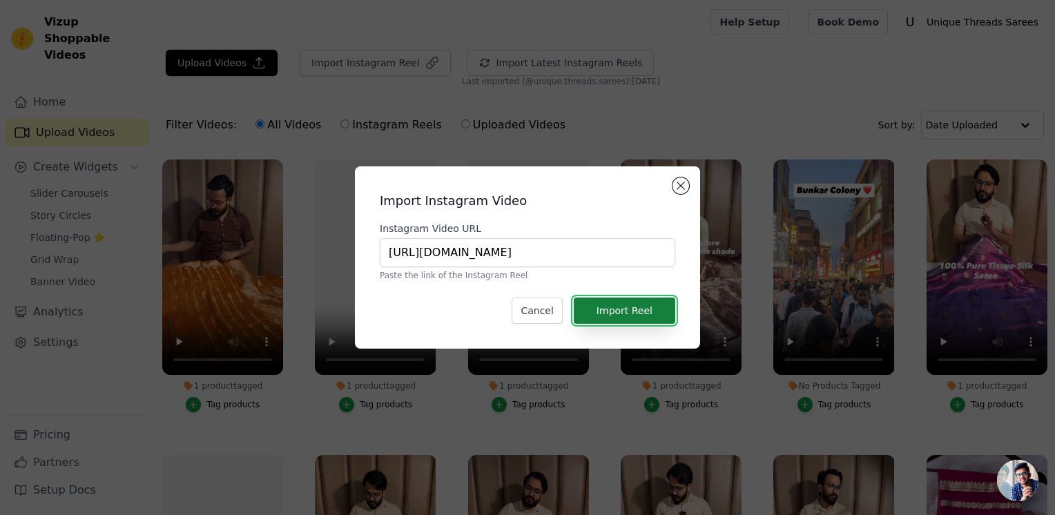
click at [625, 313] on button "Import Reel" at bounding box center [624, 311] width 101 height 26
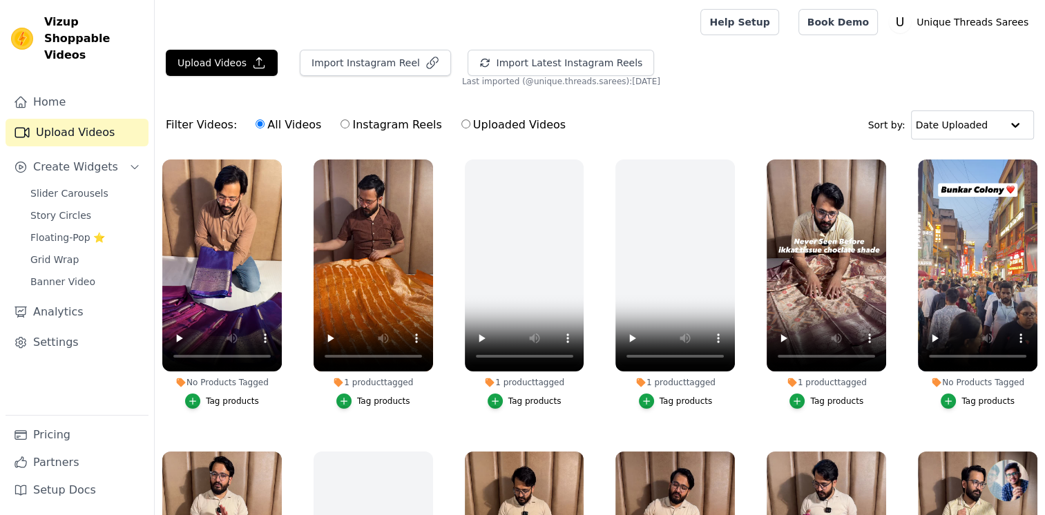
click at [213, 409] on label "No Products Tagged Tag products" at bounding box center [222, 287] width 121 height 256
click at [219, 402] on div "Tag products" at bounding box center [232, 401] width 53 height 11
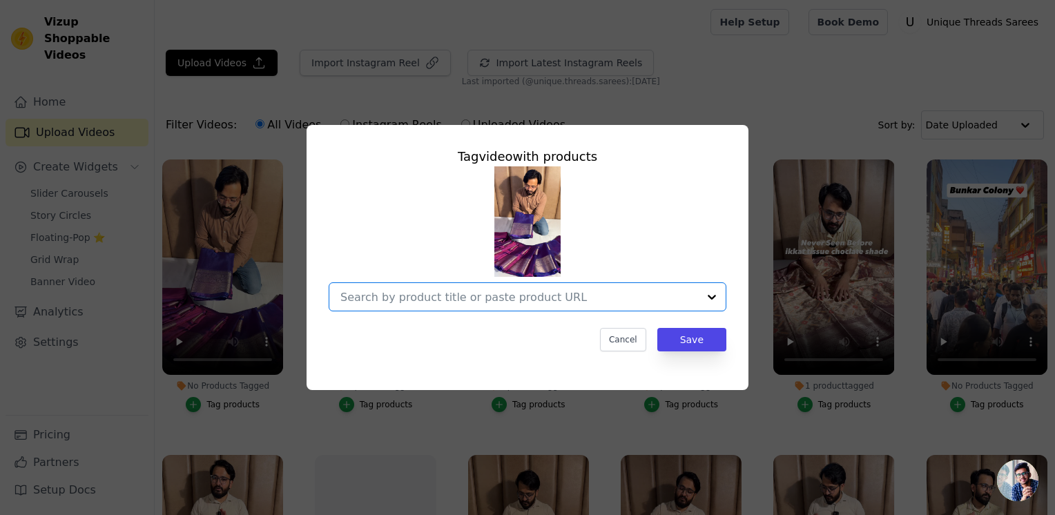
click at [459, 291] on input "No Products Tagged Tag video with products Option undefined, selected. Select i…" at bounding box center [519, 297] width 358 height 13
paste input "[URL][DOMAIN_NAME]"
type input "[URL][DOMAIN_NAME]"
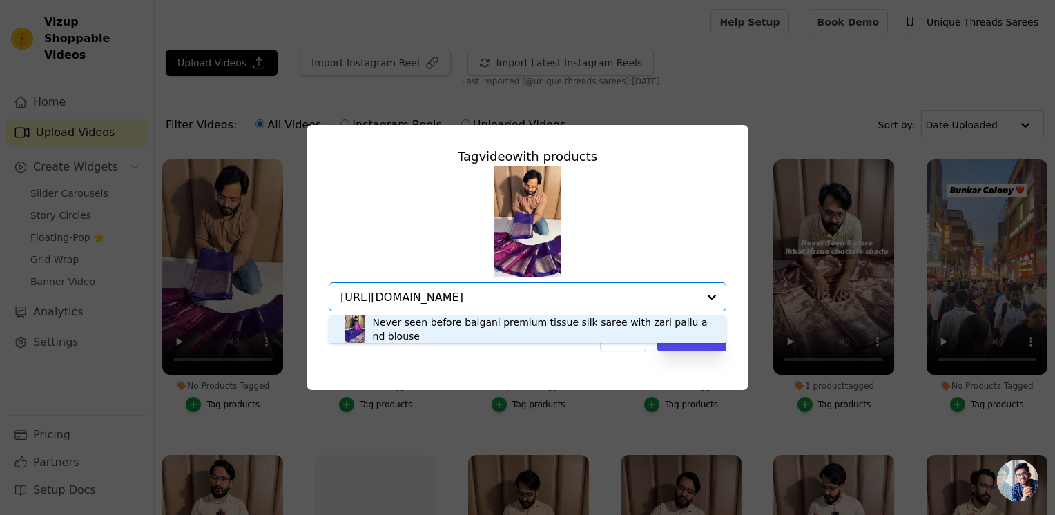
click at [514, 329] on div "Never seen before baigani premium tissue silk saree with zari pallu and blouse" at bounding box center [543, 330] width 340 height 28
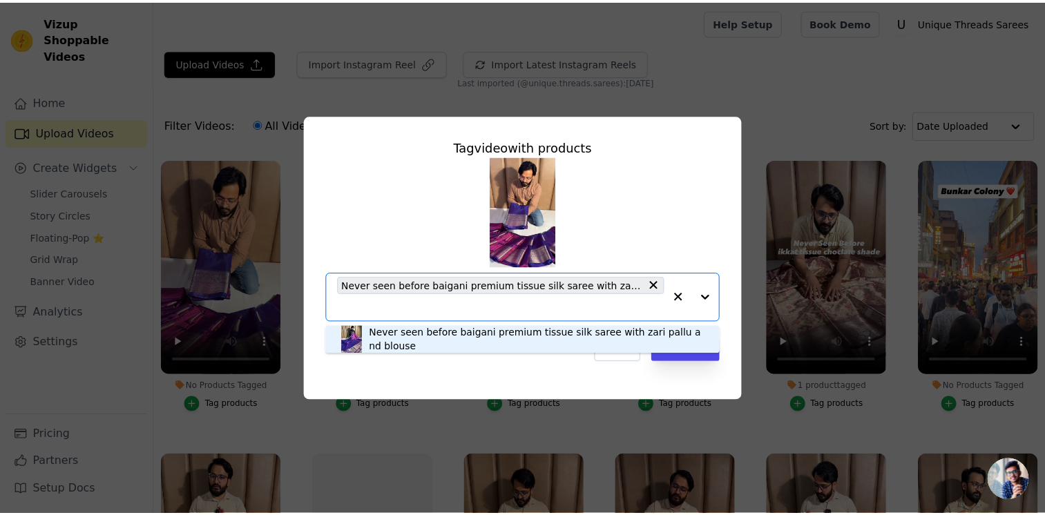
scroll to position [0, 0]
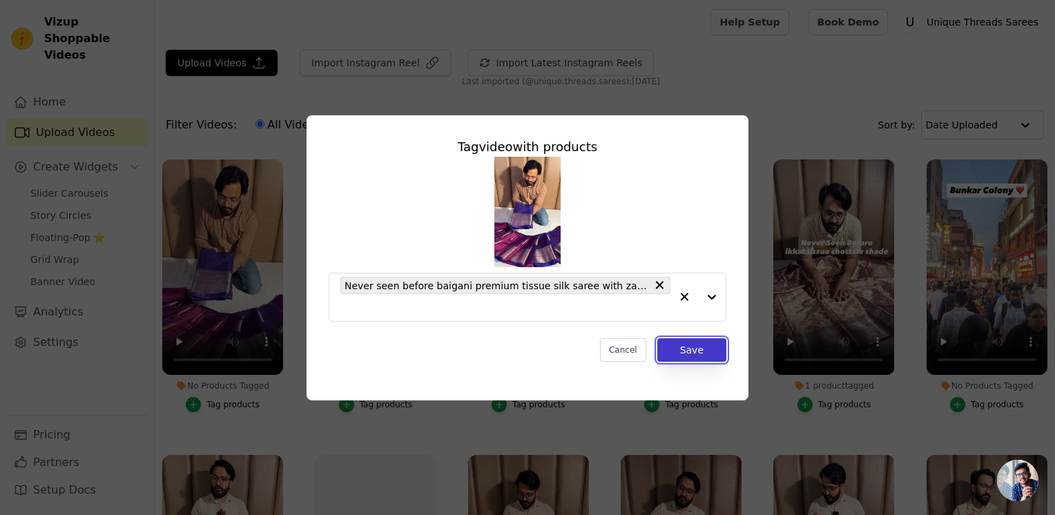
click at [695, 352] on button "Save" at bounding box center [691, 349] width 69 height 23
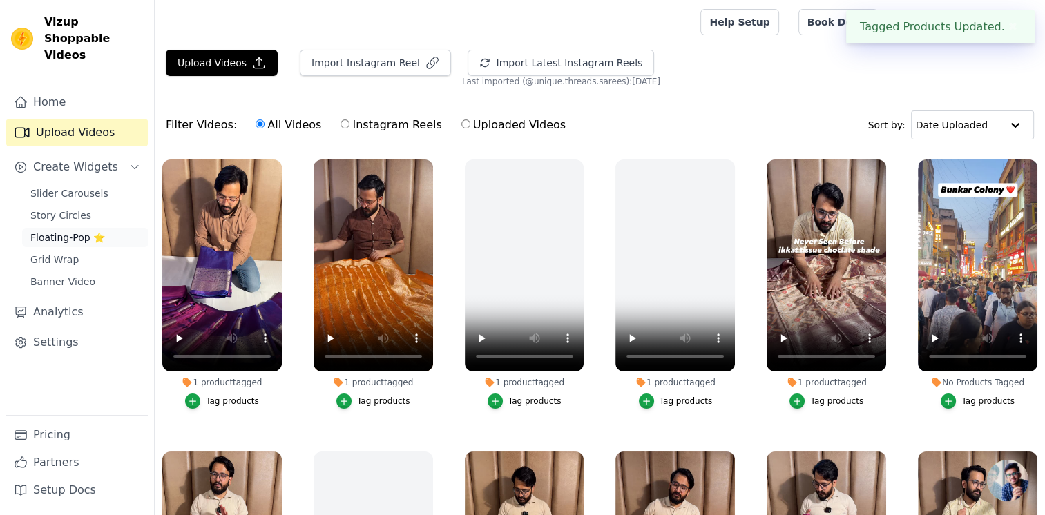
click at [87, 231] on span "Floating-Pop ⭐" at bounding box center [67, 238] width 75 height 14
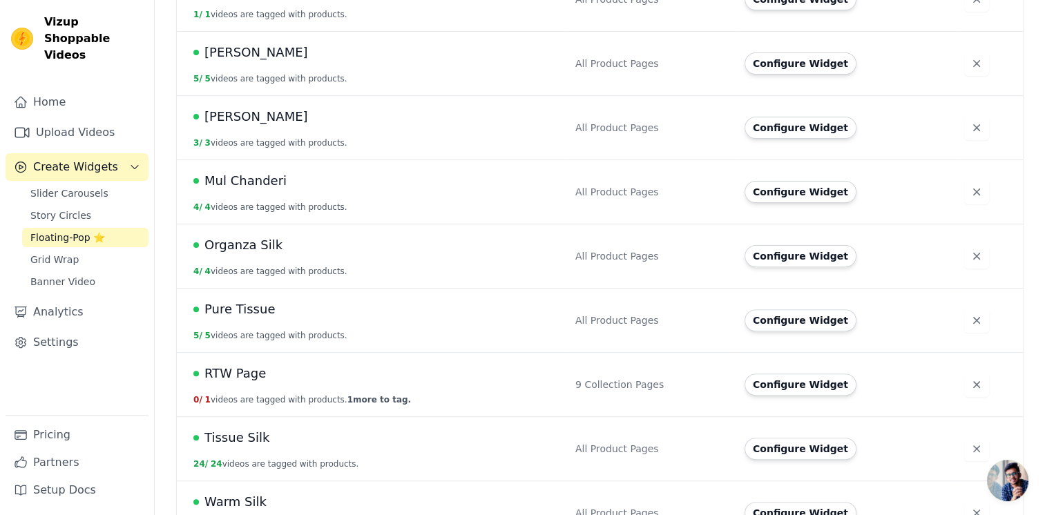
scroll to position [425, 0]
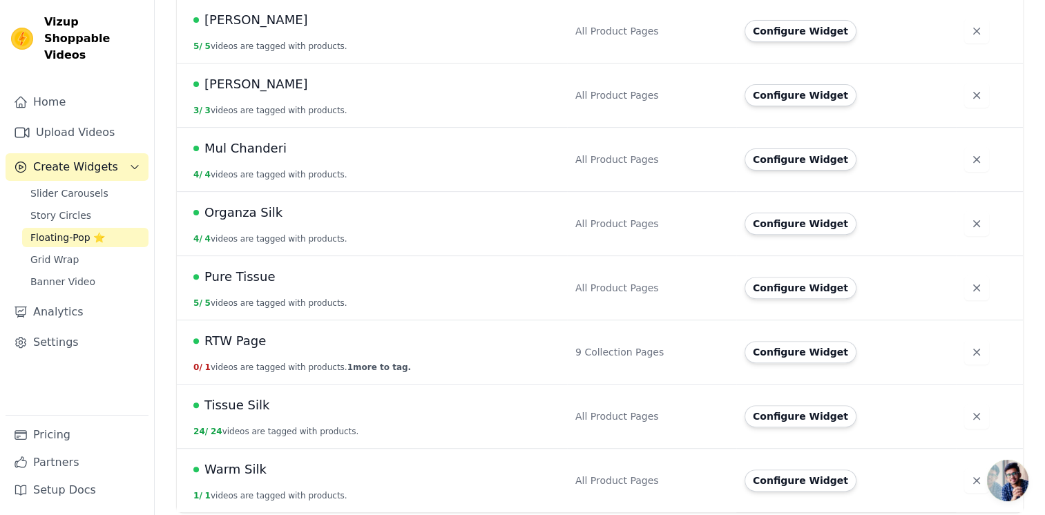
click at [315, 407] on div "Tissue Silk" at bounding box center [375, 405] width 365 height 19
click at [782, 422] on button "Configure Widget" at bounding box center [800, 416] width 112 height 22
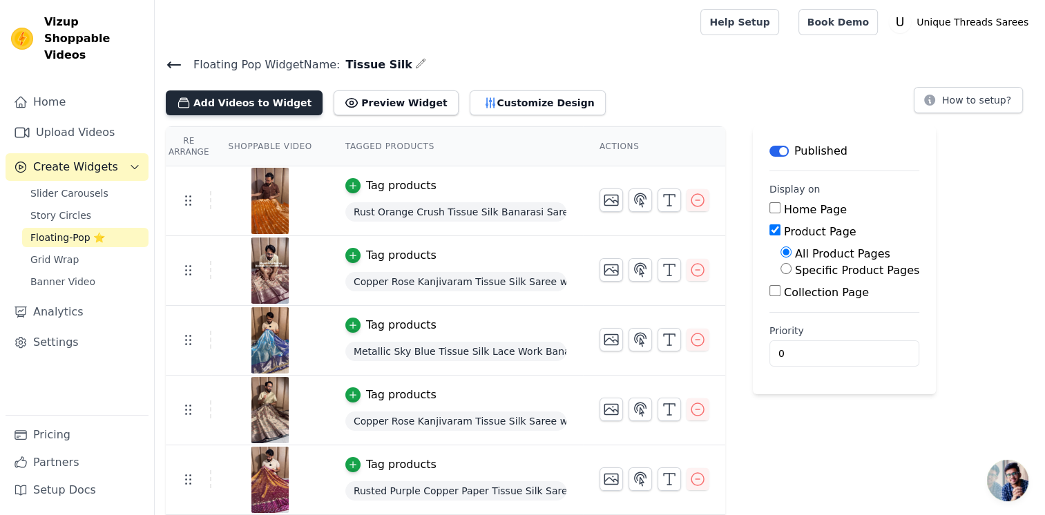
click at [251, 100] on button "Add Videos to Widget" at bounding box center [244, 102] width 157 height 25
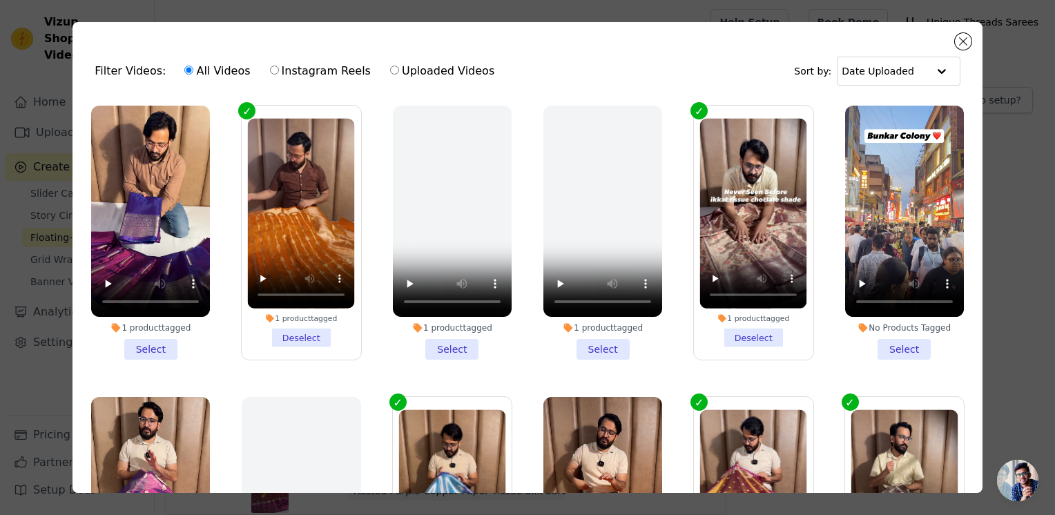
click at [139, 351] on li "1 product tagged Select" at bounding box center [150, 233] width 119 height 254
click at [0, 0] on input "1 product tagged Select" at bounding box center [0, 0] width 0 height 0
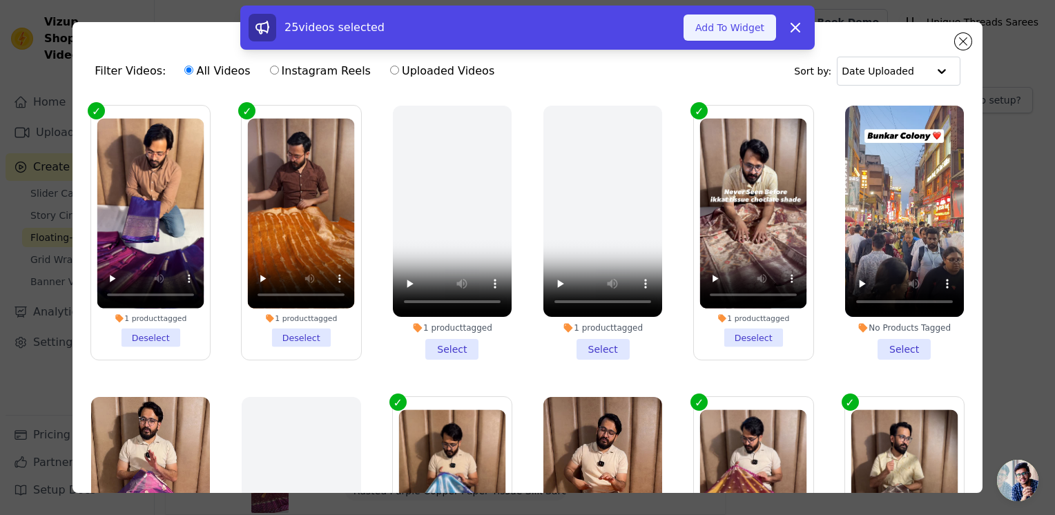
click at [720, 28] on button "Add To Widget" at bounding box center [729, 27] width 93 height 26
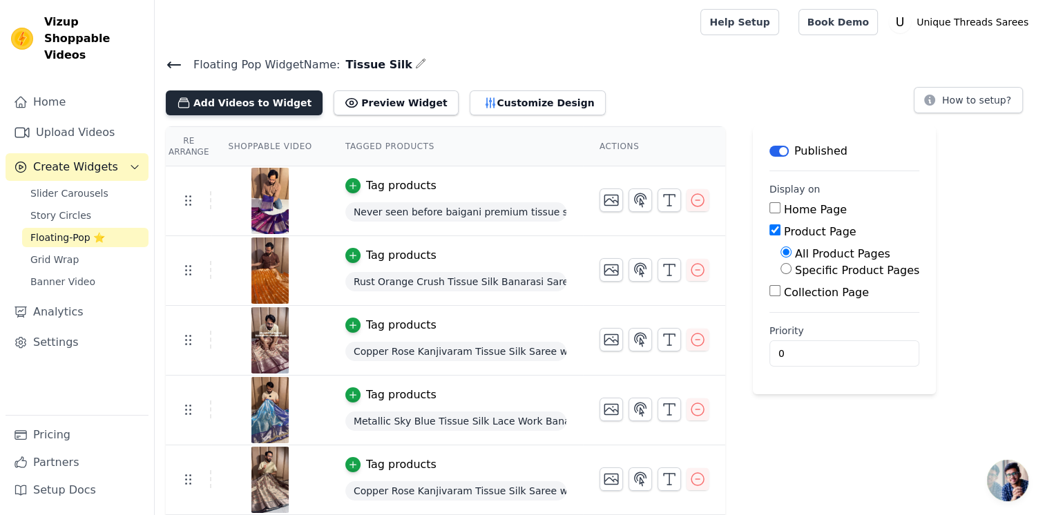
click at [232, 106] on button "Add Videos to Widget" at bounding box center [244, 102] width 157 height 25
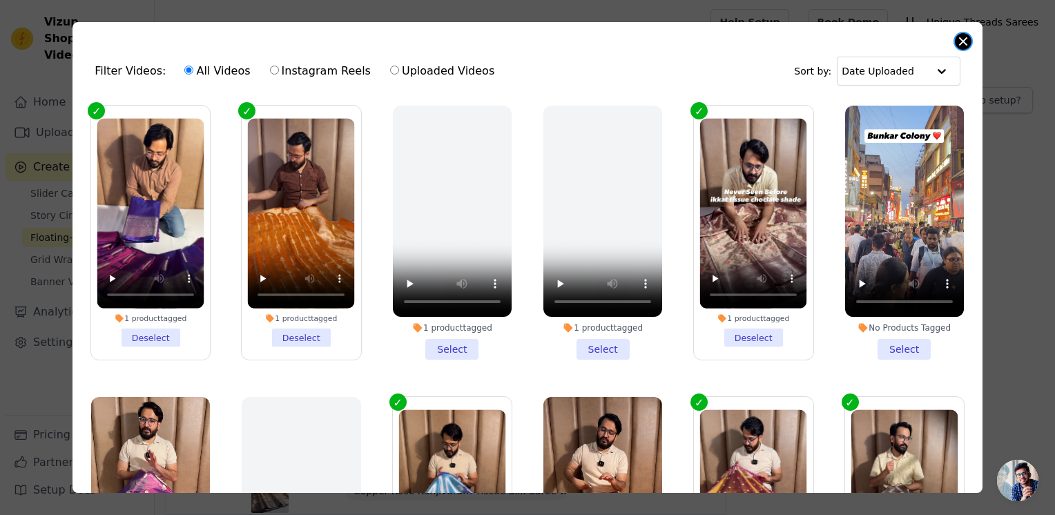
click at [963, 46] on button "Close modal" at bounding box center [963, 41] width 17 height 17
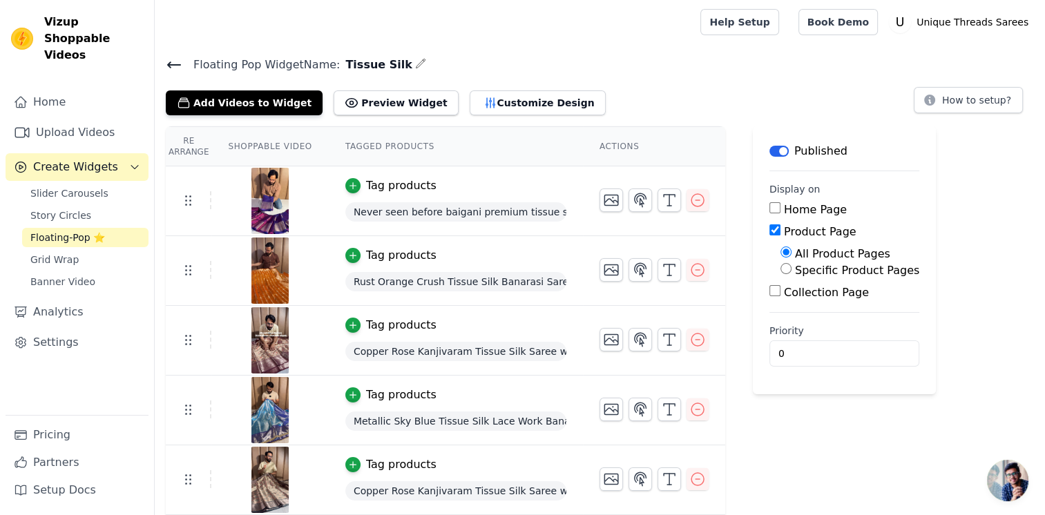
click at [65, 231] on span "Floating-Pop ⭐" at bounding box center [67, 238] width 75 height 14
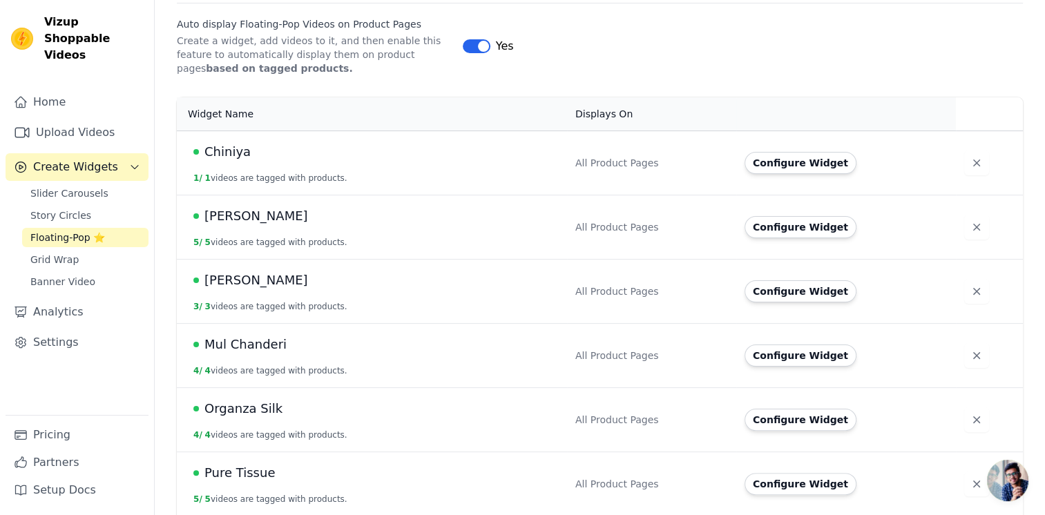
scroll to position [217, 0]
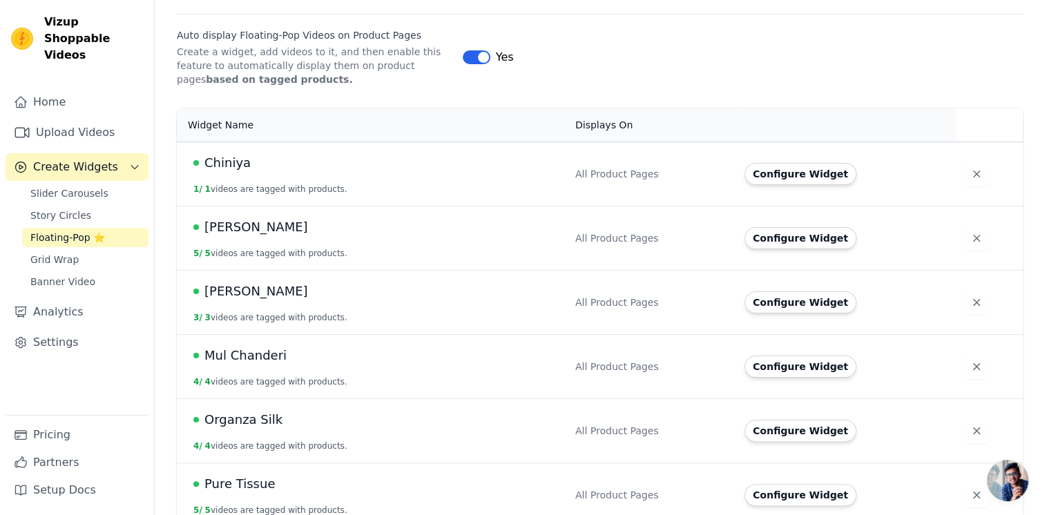
click at [318, 237] on td "[PERSON_NAME] 5 / 5 videos are tagged with products." at bounding box center [372, 238] width 390 height 64
click at [765, 239] on button "Configure Widget" at bounding box center [800, 238] width 112 height 22
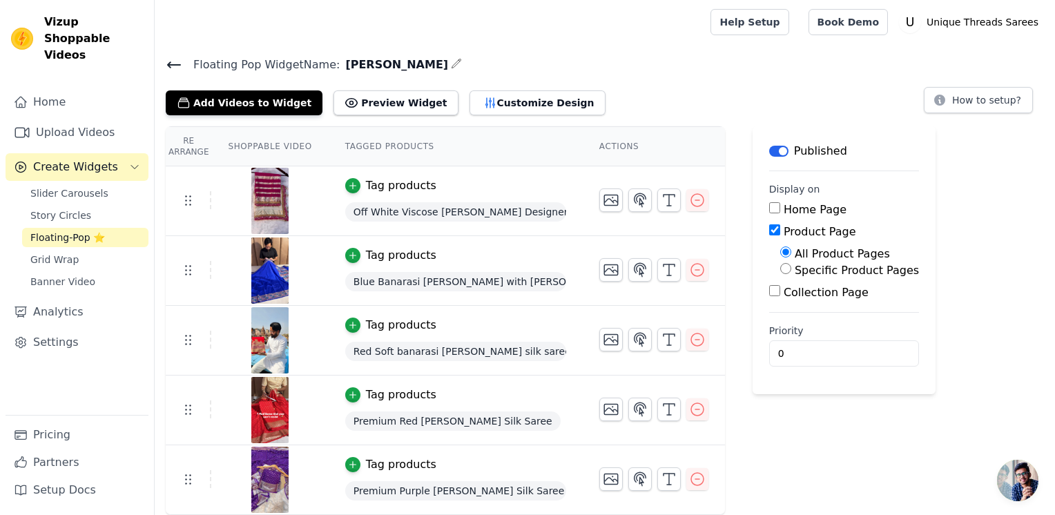
click at [116, 228] on link "Floating-Pop ⭐" at bounding box center [85, 237] width 126 height 19
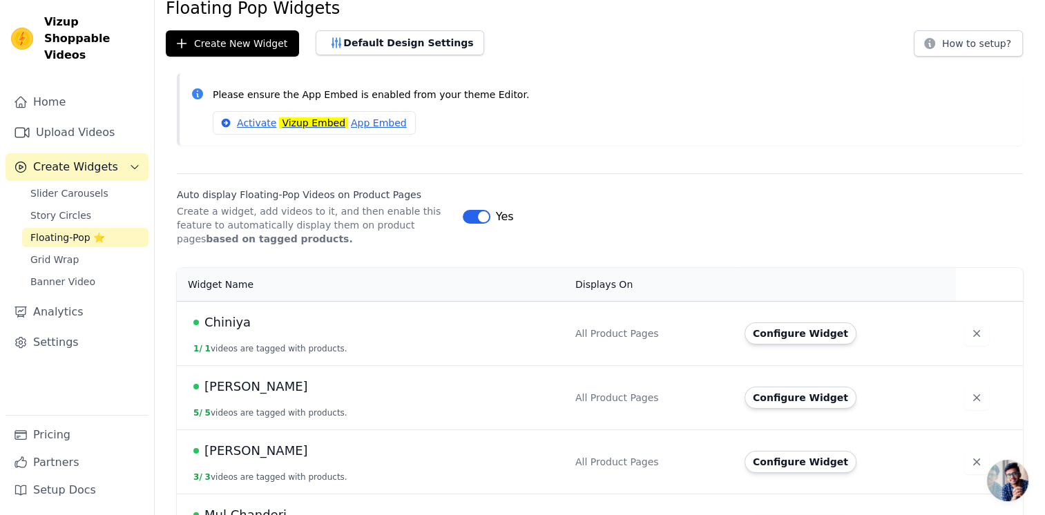
scroll to position [138, 0]
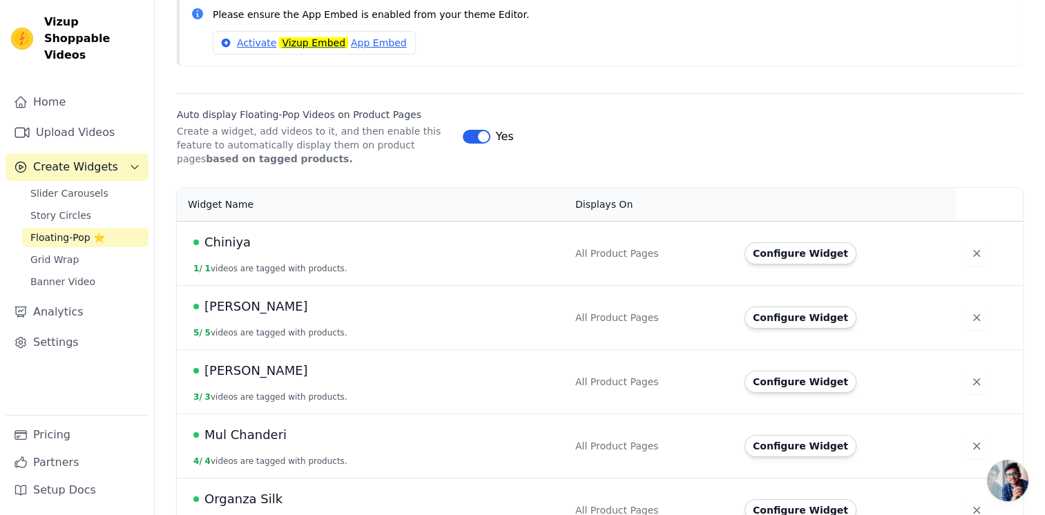
click at [297, 309] on div "[PERSON_NAME]" at bounding box center [375, 306] width 365 height 19
click at [235, 309] on span "[PERSON_NAME]" at bounding box center [256, 306] width 104 height 19
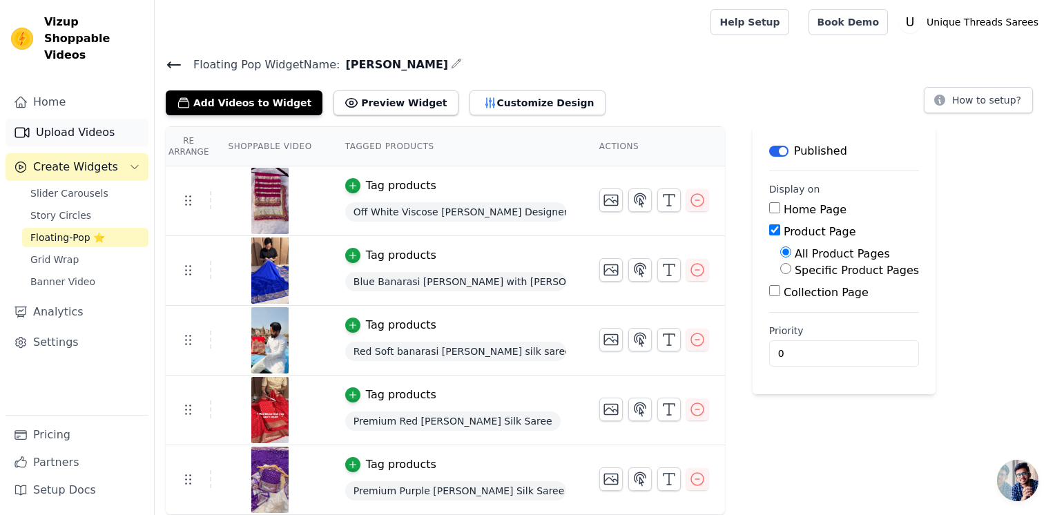
click at [72, 119] on link "Upload Videos" at bounding box center [77, 133] width 143 height 28
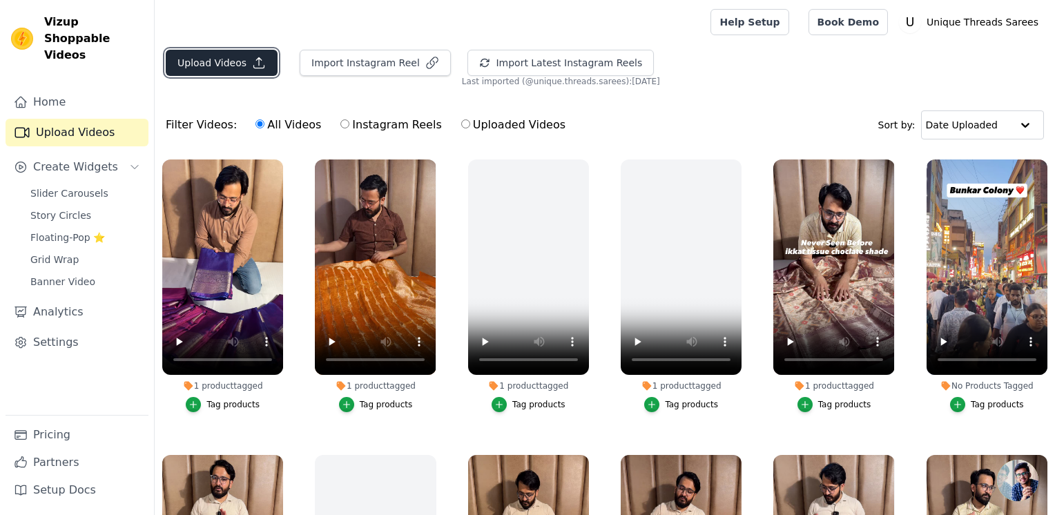
click at [238, 68] on button "Upload Videos" at bounding box center [222, 63] width 112 height 26
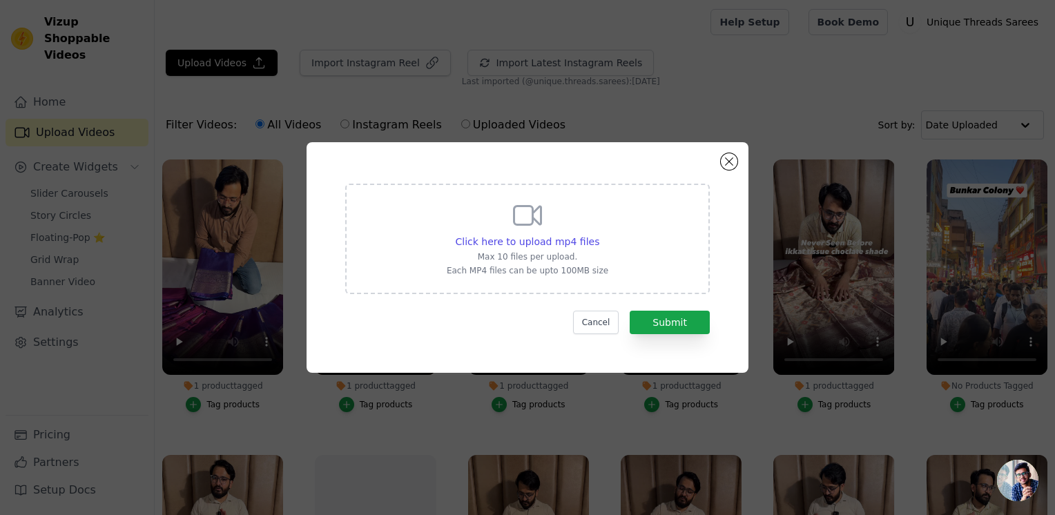
click at [856, 117] on div "Click here to upload mp4 files Max 10 files per upload. Each MP4 files can be u…" at bounding box center [527, 257] width 1055 height 515
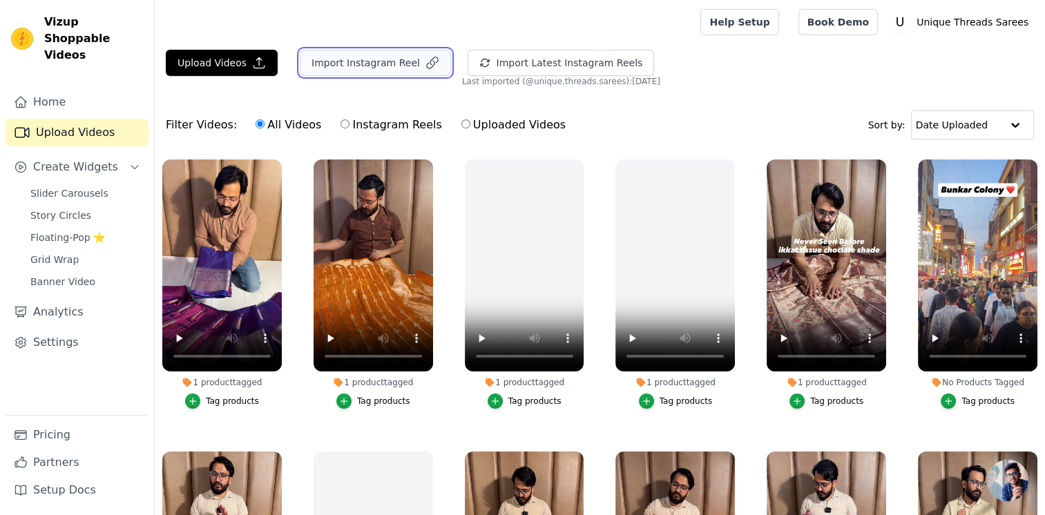
click at [386, 56] on button "Import Instagram Reel" at bounding box center [375, 63] width 151 height 26
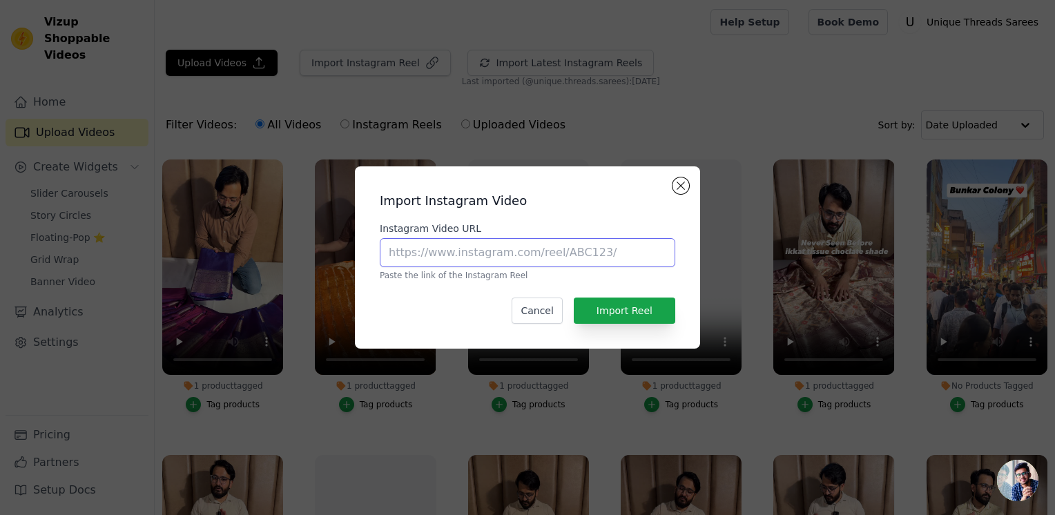
paste input "https://www.instagram.com/reel/DGUuf4cP7JB/?utm_source=ig_web_copy_link"
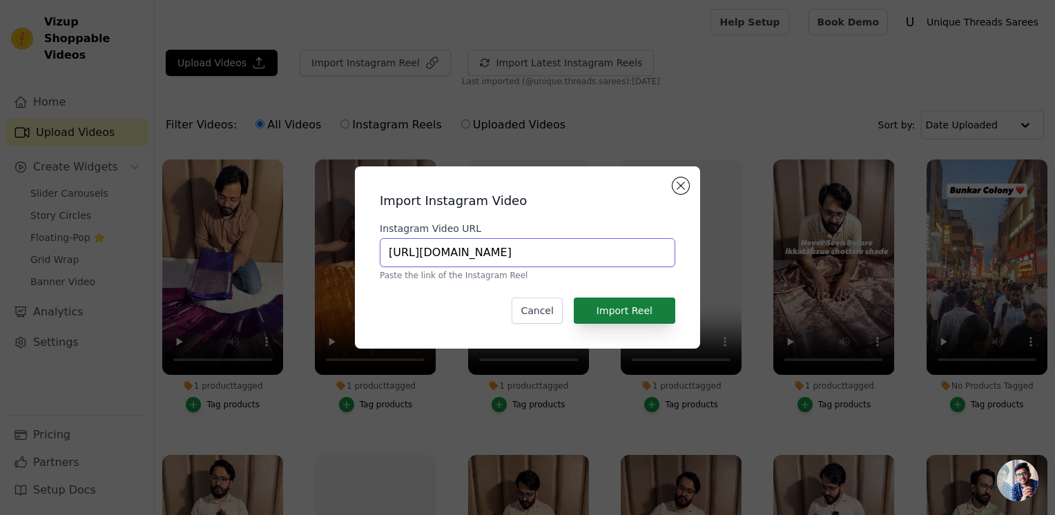
type input "https://www.instagram.com/reel/DGUuf4cP7JB/?utm_source=ig_web_copy_link"
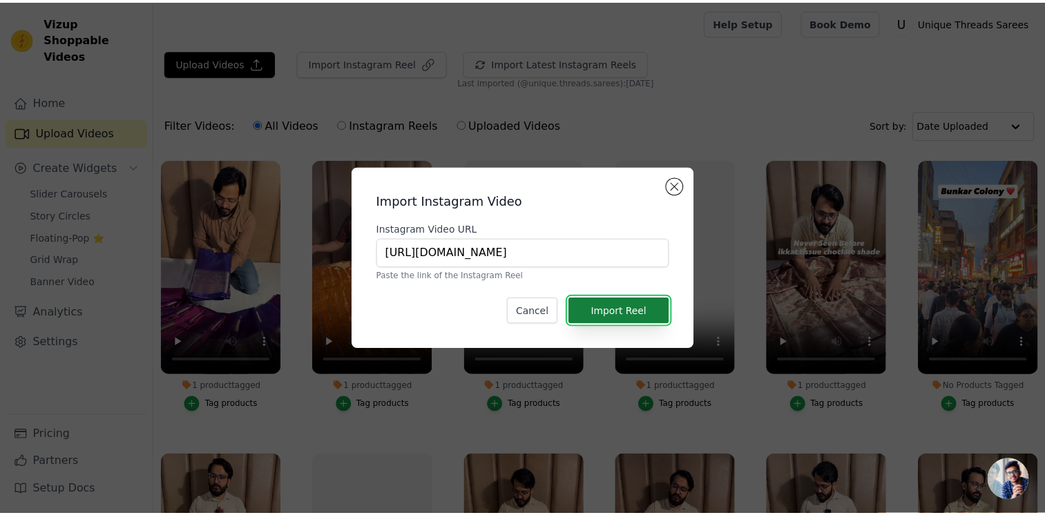
scroll to position [0, 0]
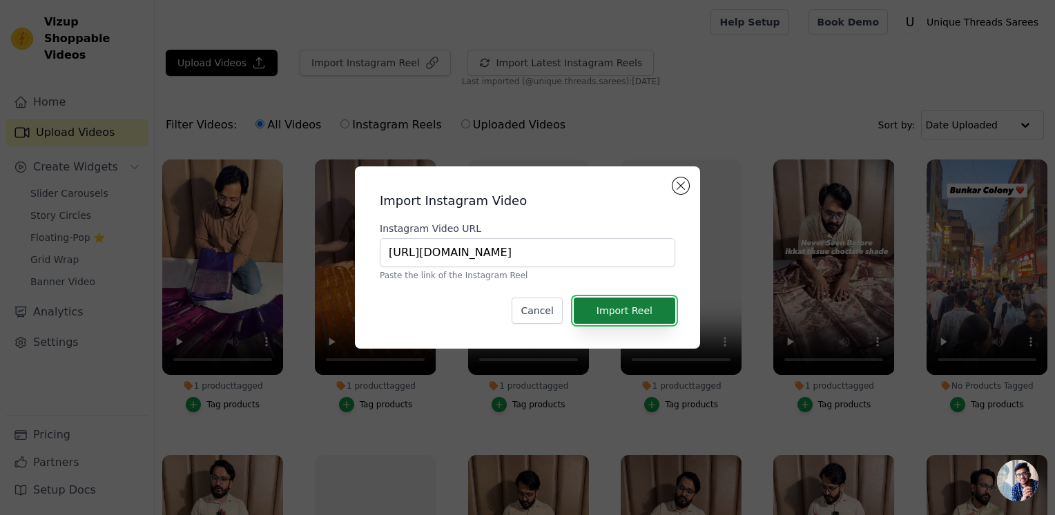
click at [630, 308] on button "Import Reel" at bounding box center [624, 311] width 101 height 26
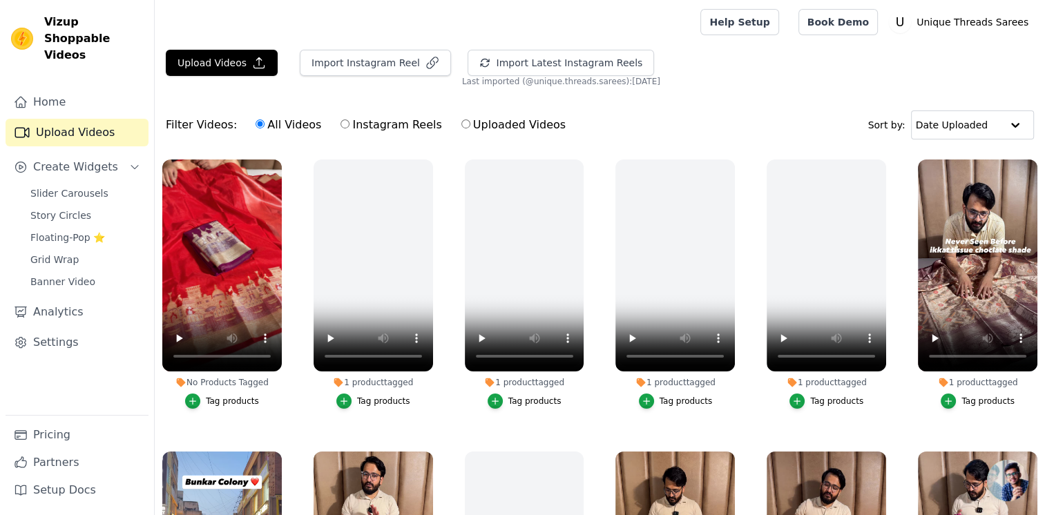
click at [217, 399] on div "Tag products" at bounding box center [232, 401] width 53 height 11
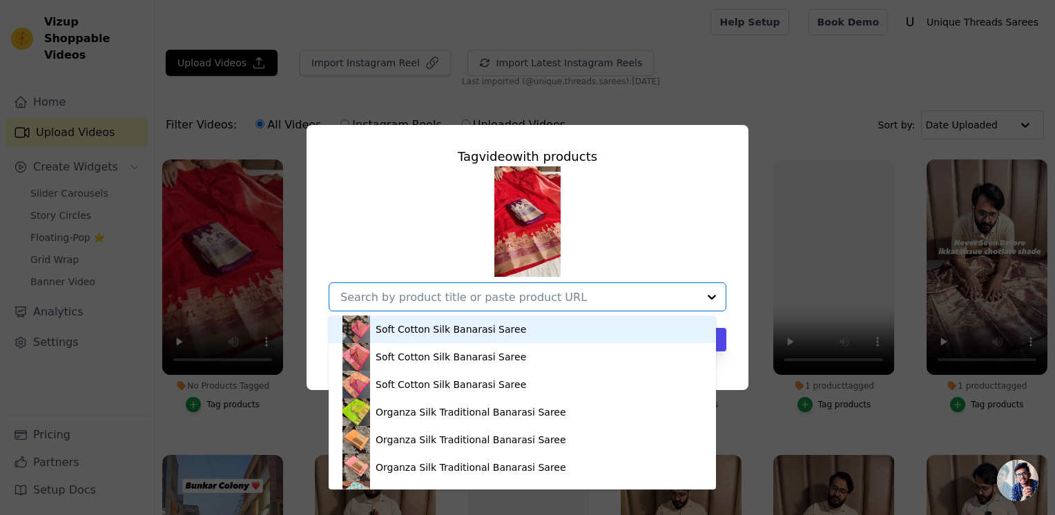
paste input "[URL][DOMAIN_NAME][PERSON_NAME]"
type input "[URL][DOMAIN_NAME][PERSON_NAME]"
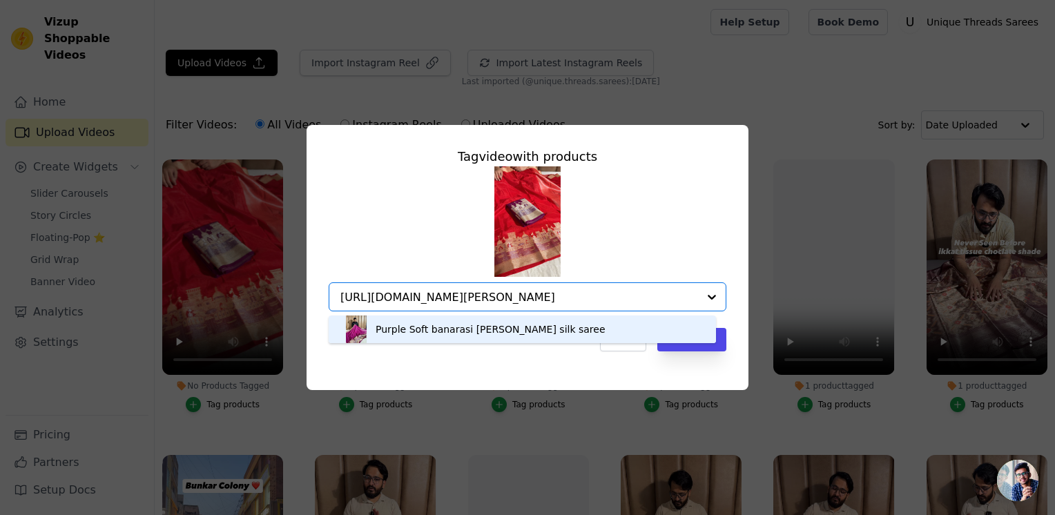
click at [563, 330] on div "Purple Soft banarasi [PERSON_NAME] silk saree" at bounding box center [522, 330] width 360 height 28
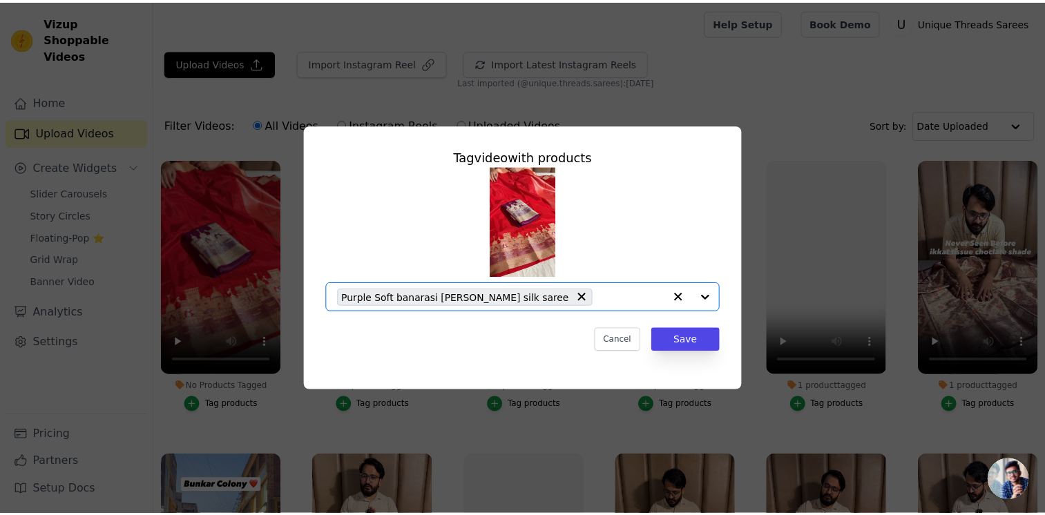
scroll to position [0, 0]
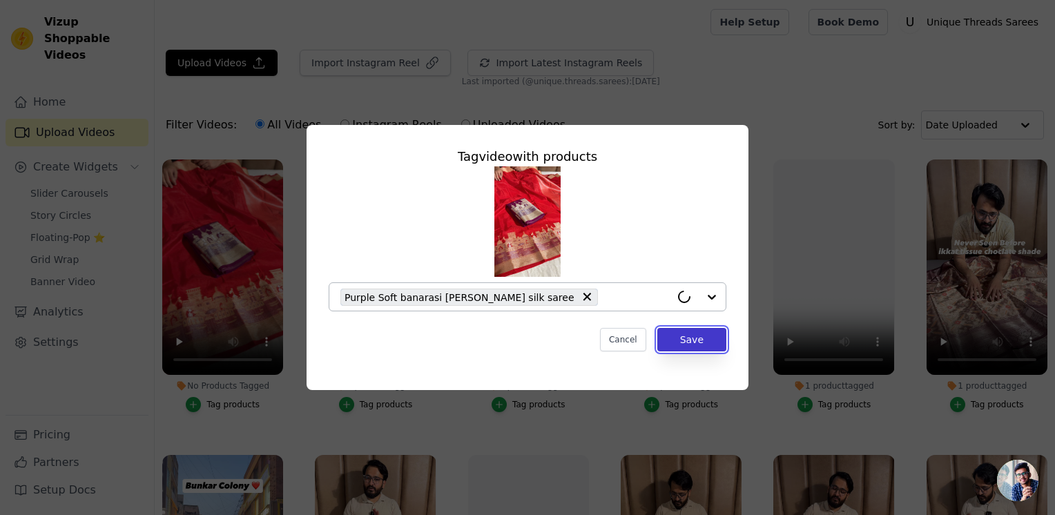
click at [708, 341] on button "Save" at bounding box center [691, 339] width 69 height 23
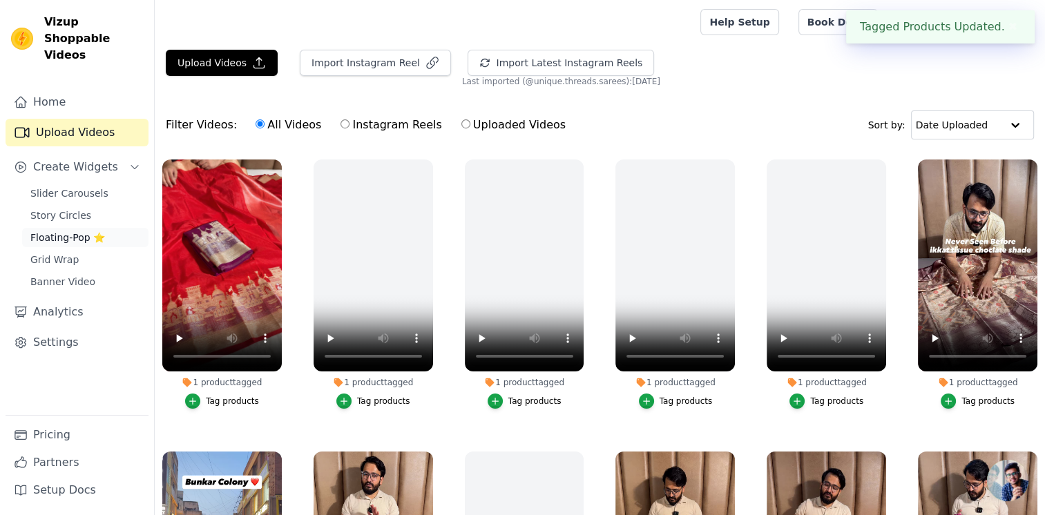
click at [75, 231] on span "Floating-Pop ⭐" at bounding box center [67, 238] width 75 height 14
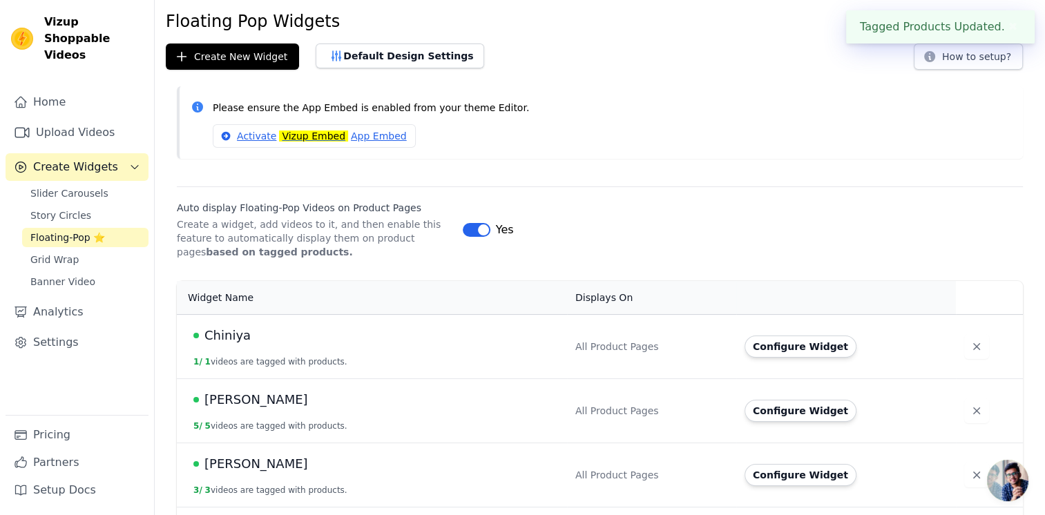
scroll to position [69, 0]
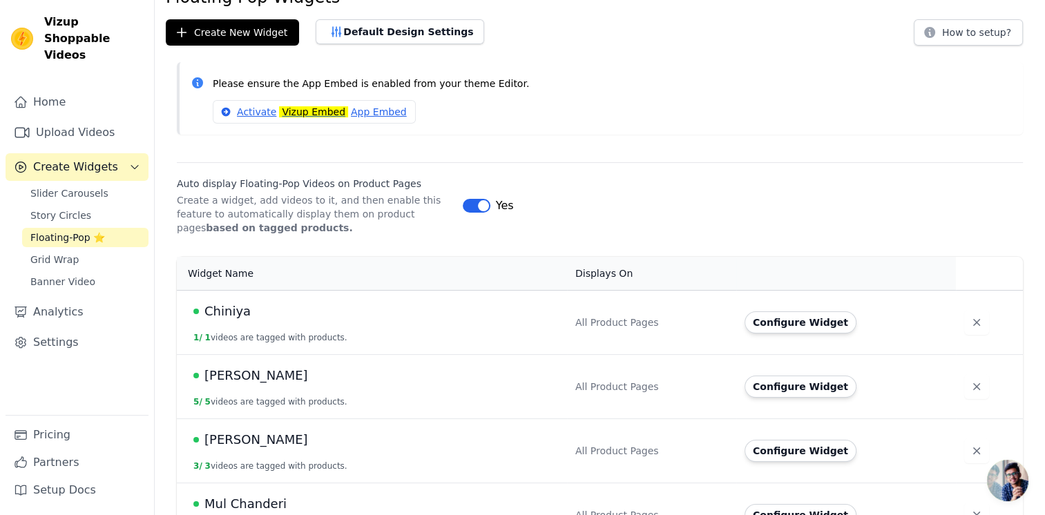
click at [309, 391] on td "[PERSON_NAME] 5 / 5 videos are tagged with products." at bounding box center [372, 386] width 390 height 64
click at [833, 402] on td "Configure Widget" at bounding box center [846, 386] width 220 height 64
click at [822, 399] on td "Configure Widget" at bounding box center [846, 386] width 220 height 64
click at [806, 383] on button "Configure Widget" at bounding box center [800, 387] width 112 height 22
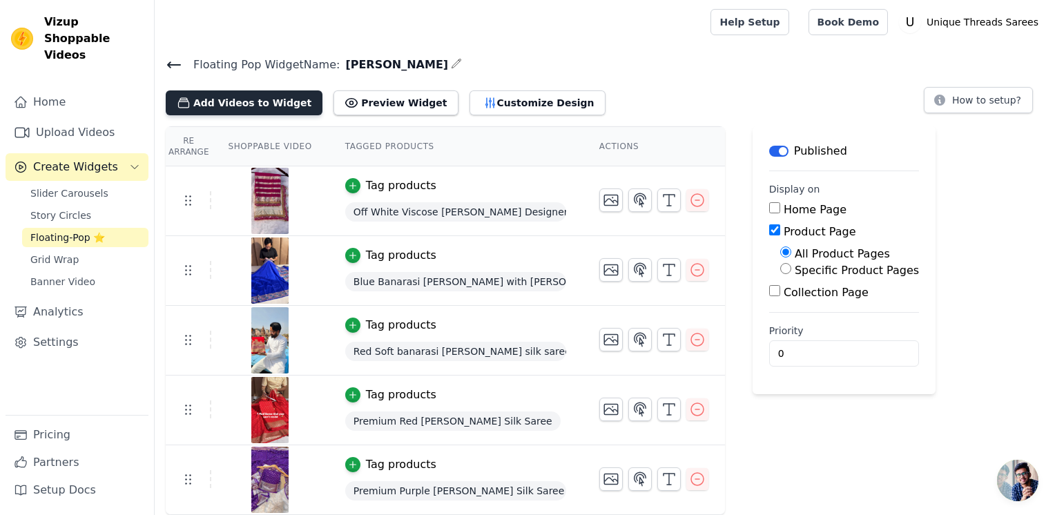
click at [212, 105] on button "Add Videos to Widget" at bounding box center [244, 102] width 157 height 25
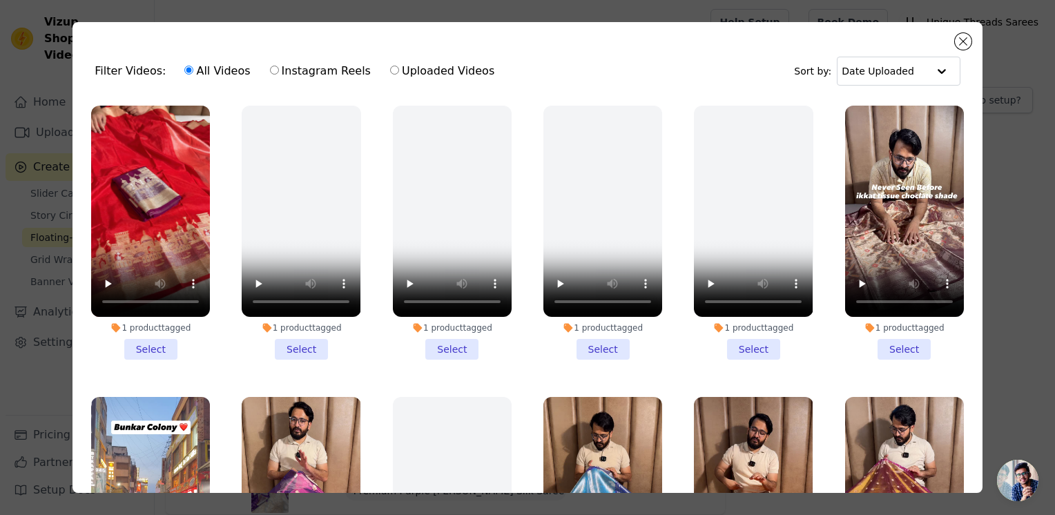
click at [157, 342] on li "1 product tagged Select" at bounding box center [150, 233] width 119 height 254
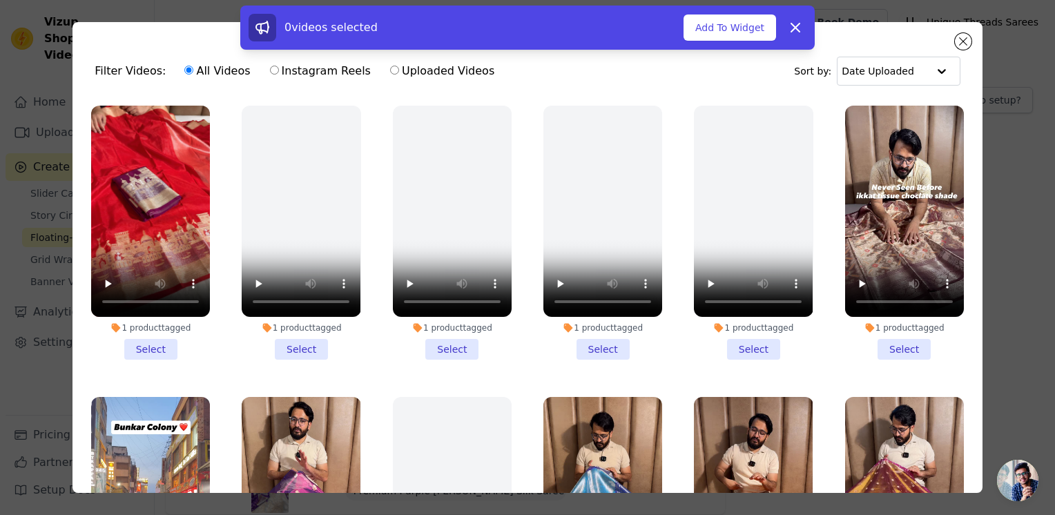
drag, startPoint x: 157, startPoint y: 346, endPoint x: 164, endPoint y: 336, distance: 11.9
click at [164, 336] on li "1 product tagged Select" at bounding box center [150, 233] width 119 height 254
click at [0, 0] on input "1 product tagged Select" at bounding box center [0, 0] width 0 height 0
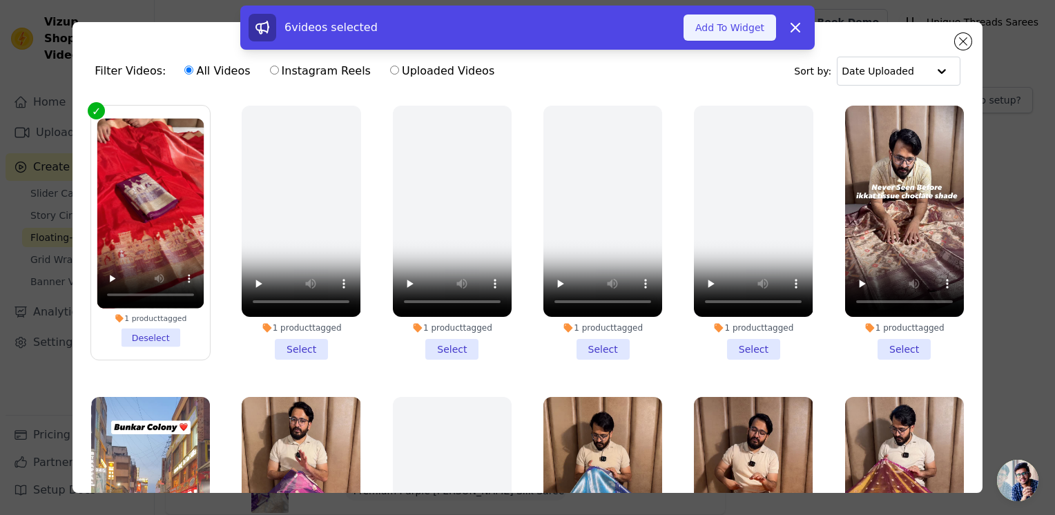
click at [729, 40] on div "6 videos selected Add To Widget Dismiss" at bounding box center [527, 28] width 574 height 44
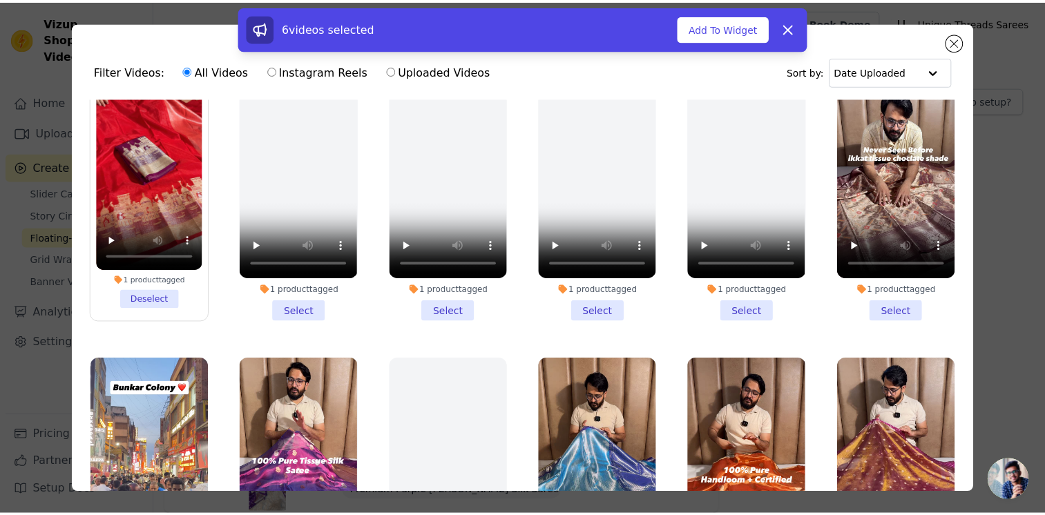
scroll to position [69, 0]
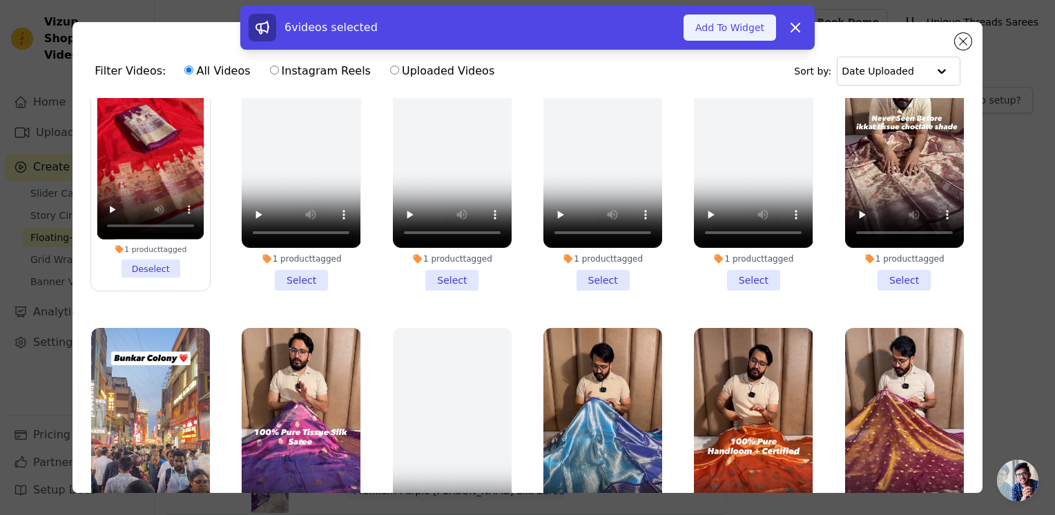
click at [710, 32] on button "Add To Widget" at bounding box center [729, 27] width 93 height 26
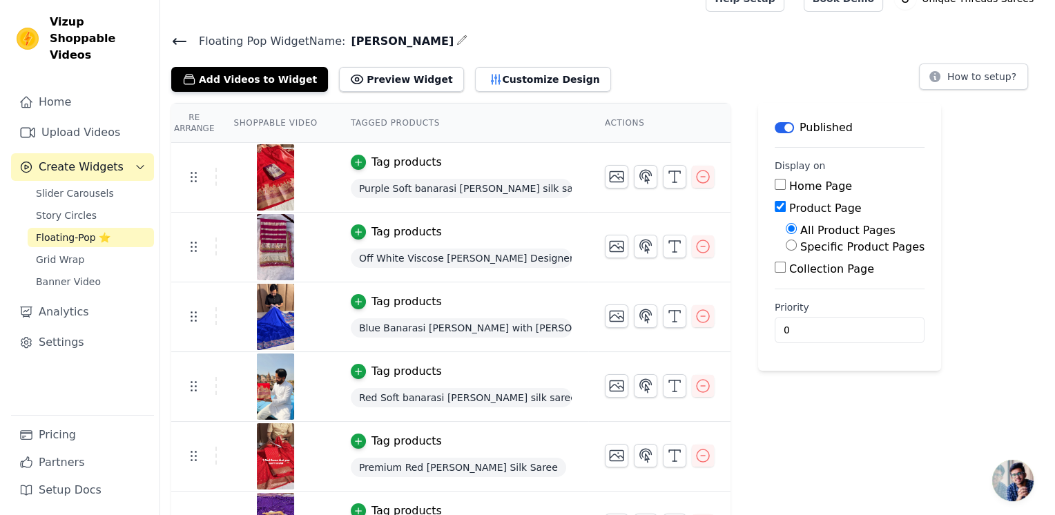
scroll to position [0, 0]
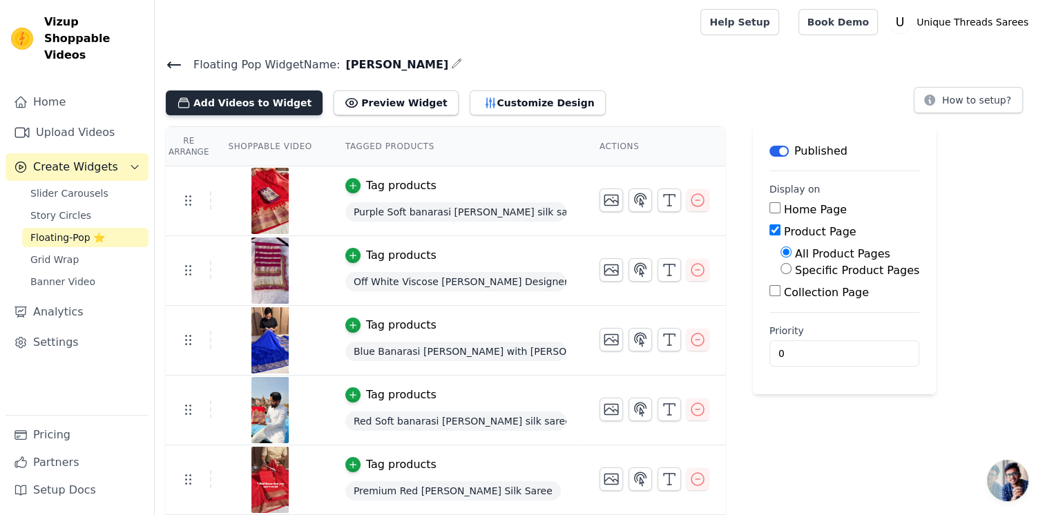
click at [246, 93] on button "Add Videos to Widget" at bounding box center [244, 102] width 157 height 25
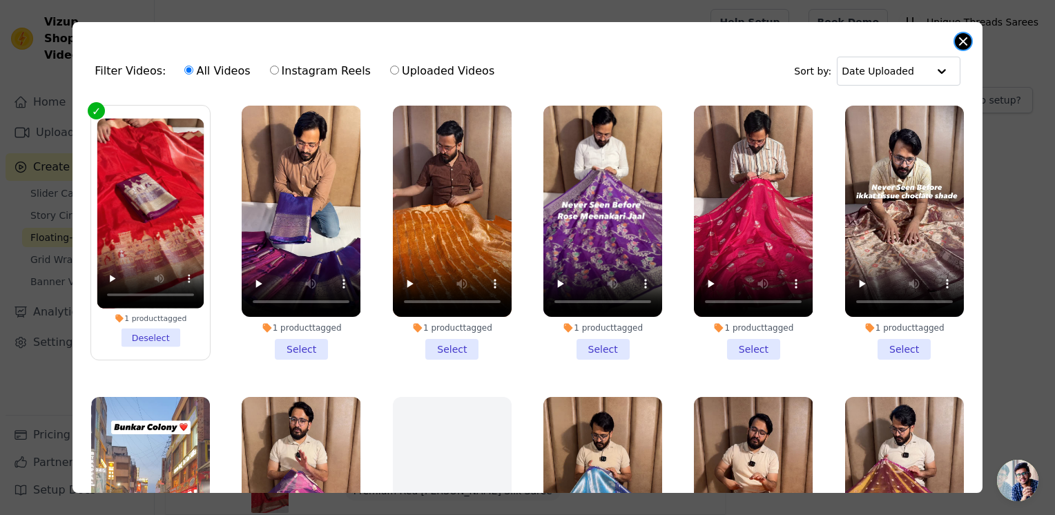
click at [967, 40] on button "Close modal" at bounding box center [963, 41] width 17 height 17
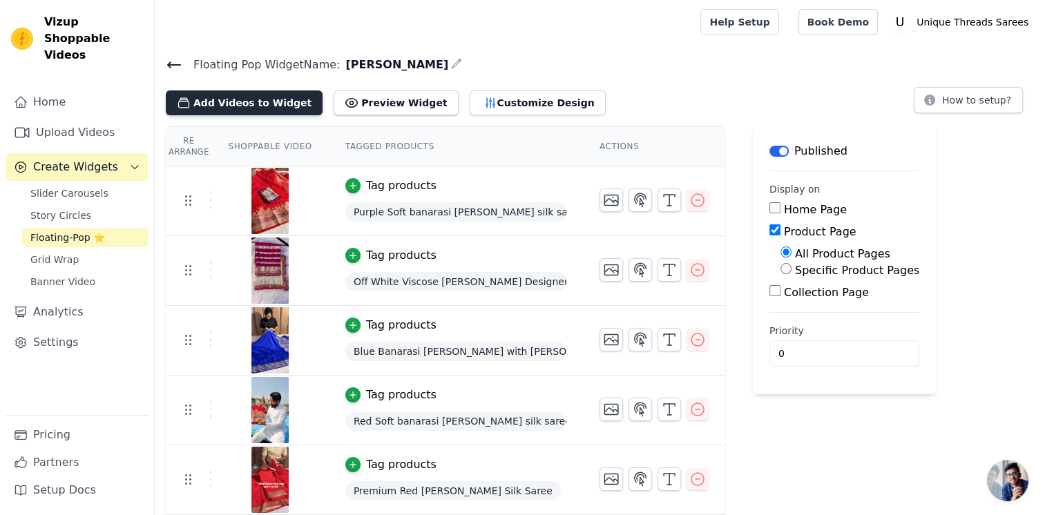
click at [213, 110] on button "Add Videos to Widget" at bounding box center [244, 102] width 157 height 25
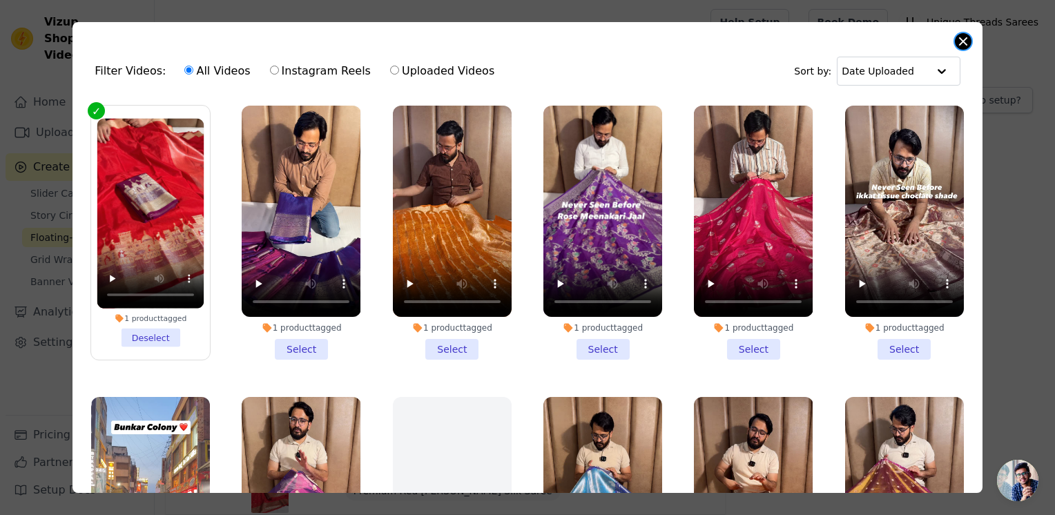
click at [967, 43] on button "Close modal" at bounding box center [963, 41] width 17 height 17
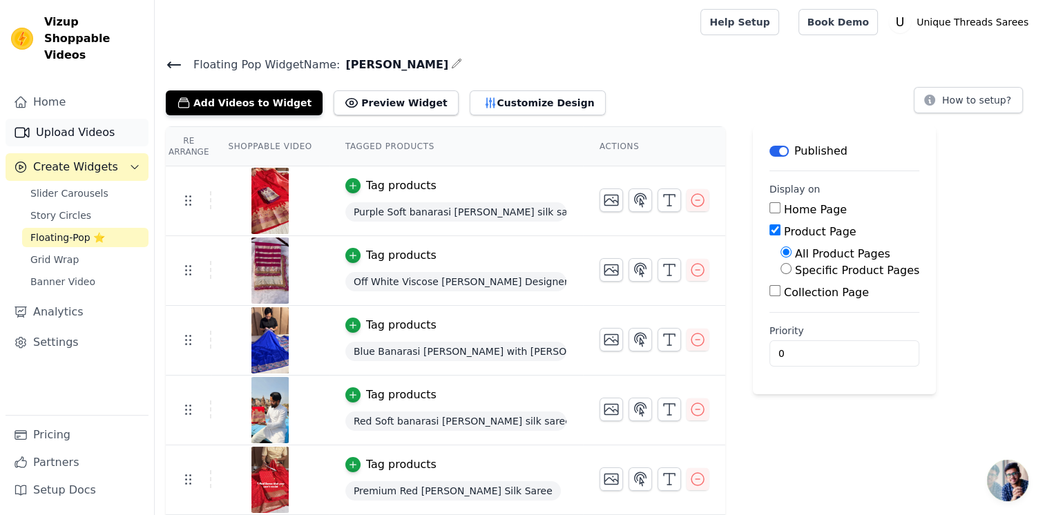
click at [106, 124] on link "Upload Videos" at bounding box center [77, 133] width 143 height 28
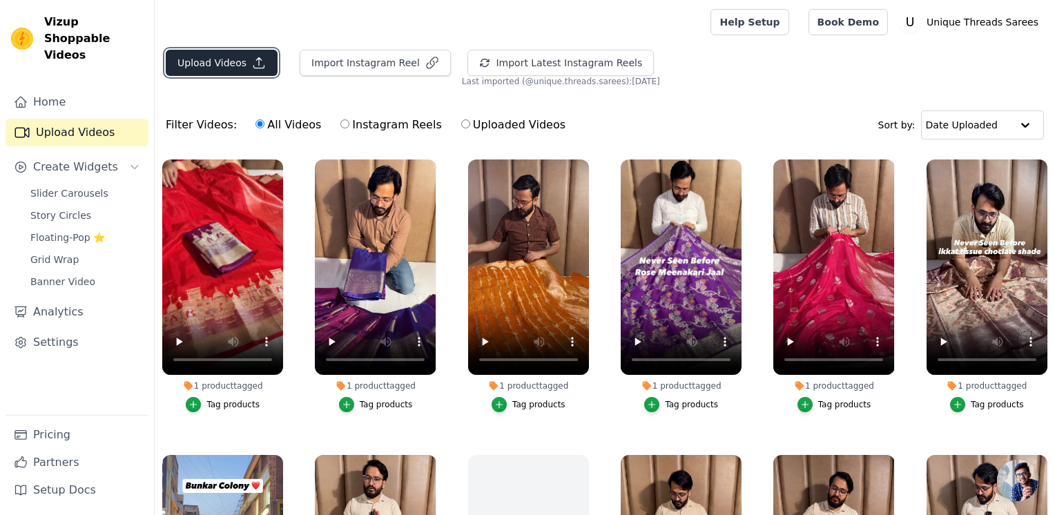
click at [261, 67] on button "Upload Videos" at bounding box center [222, 63] width 112 height 26
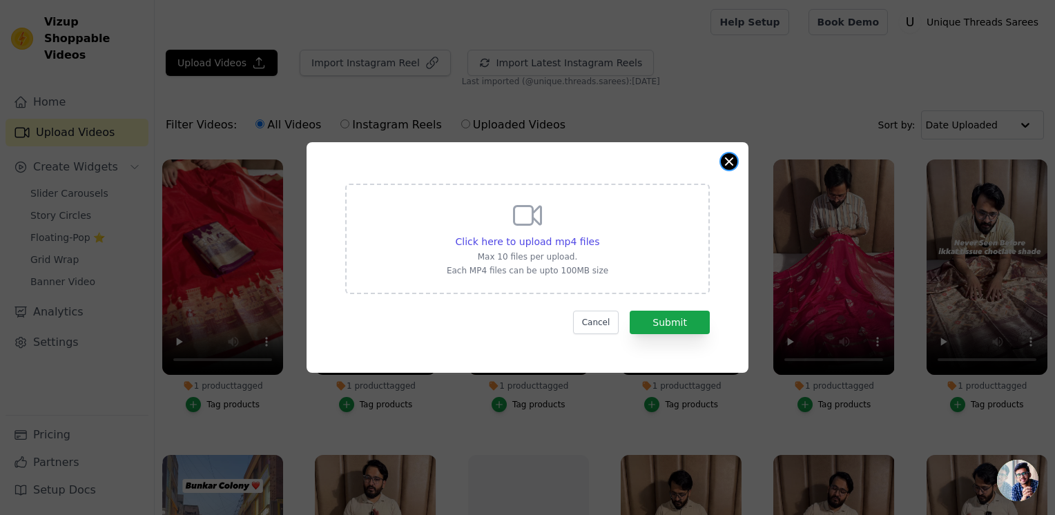
click at [726, 162] on button "Close modal" at bounding box center [729, 161] width 17 height 17
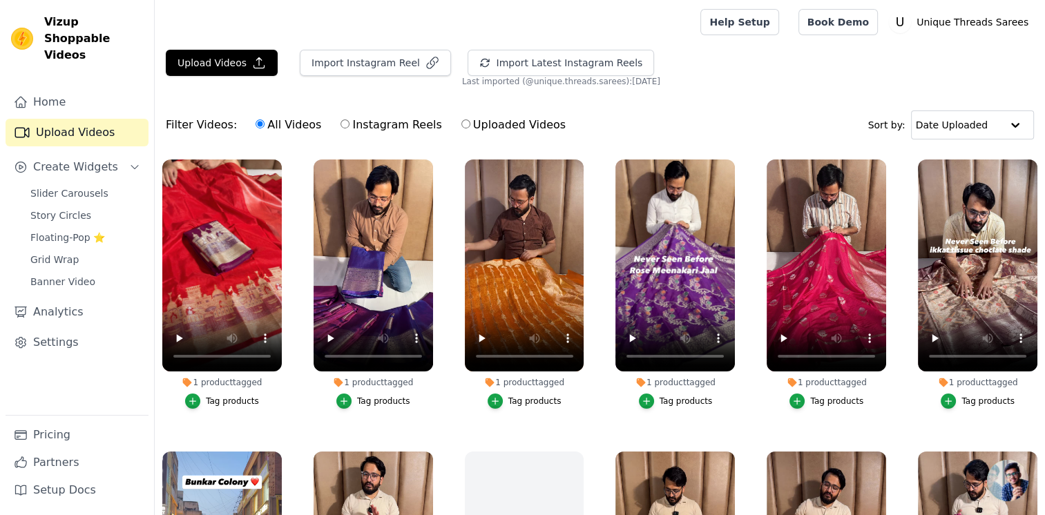
click at [338, 48] on main "Upload Videos Import Instagram Reel Import Latest Instagram Reels Import Latest…" at bounding box center [600, 350] width 890 height 612
click at [342, 57] on button "Import Instagram Reel" at bounding box center [375, 63] width 151 height 26
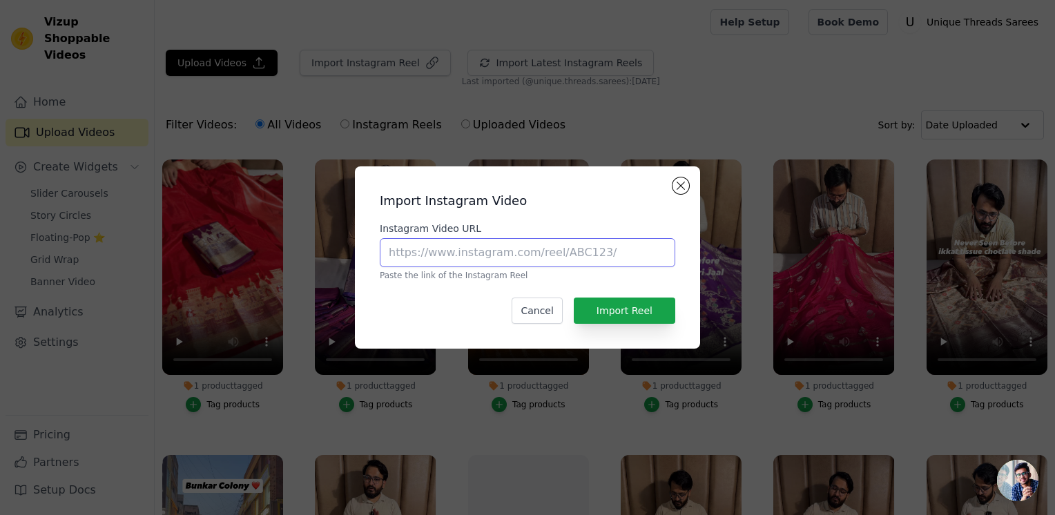
paste input "https://www.instagram.com/reel/DLccijPPBF1/?utm_source=ig_web_copy_link"
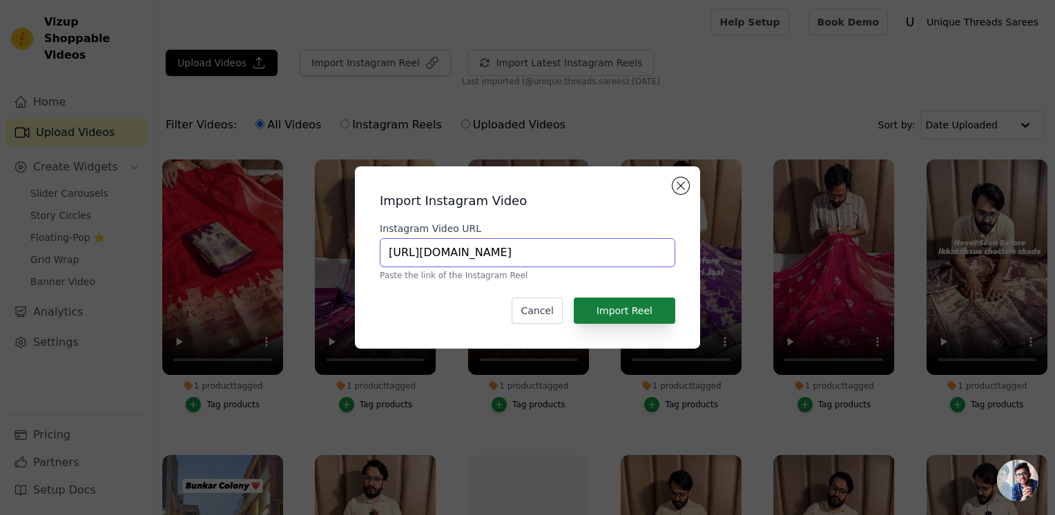
type input "https://www.instagram.com/reel/DLccijPPBF1/?utm_source=ig_web_copy_link"
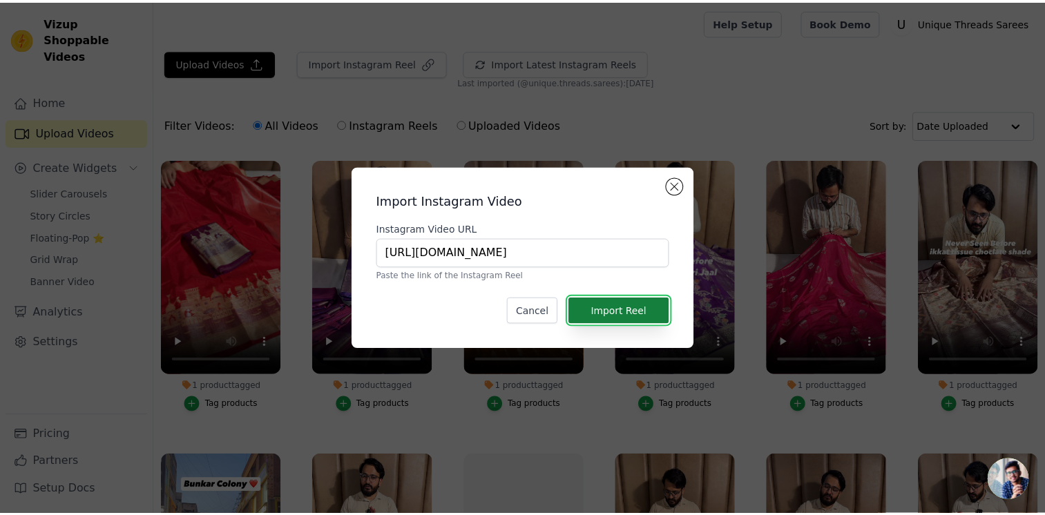
scroll to position [0, 0]
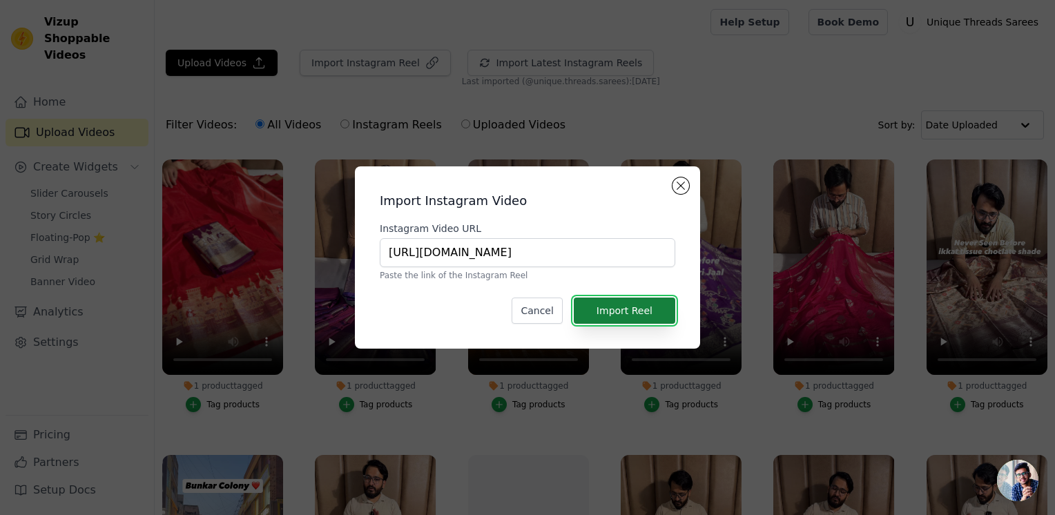
click at [605, 316] on button "Import Reel" at bounding box center [624, 311] width 101 height 26
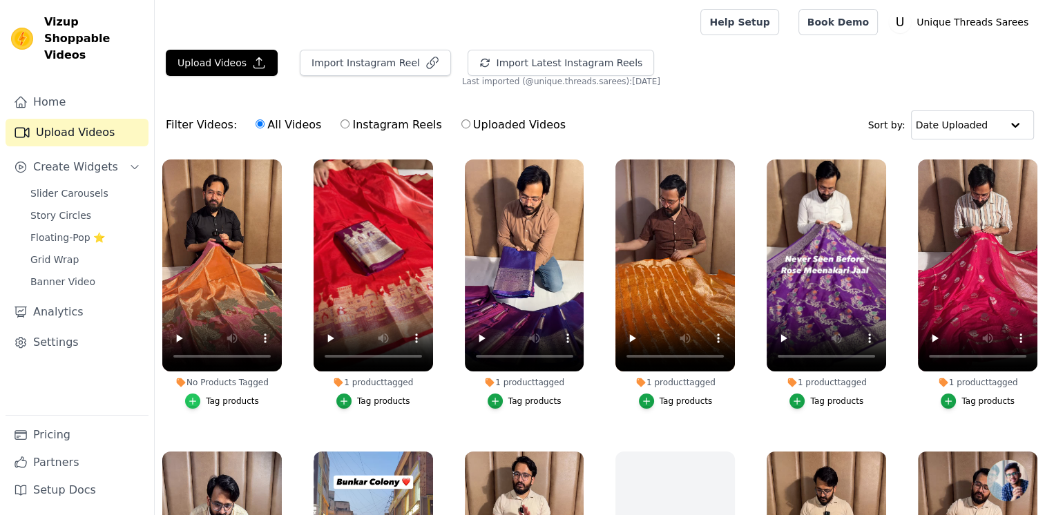
click at [200, 396] on div "button" at bounding box center [192, 401] width 15 height 15
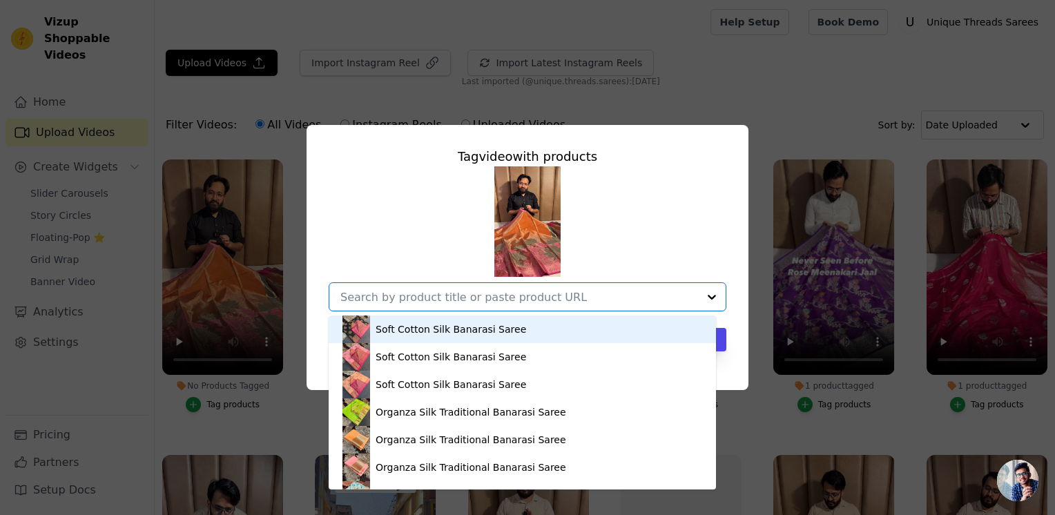
paste input "https://utsarees.in/collections/best-sellers/products/most-premium-banarasi-tis…"
type input "https://utsarees.in/collections/best-sellers/products/most-premium-banarasi-tis…"
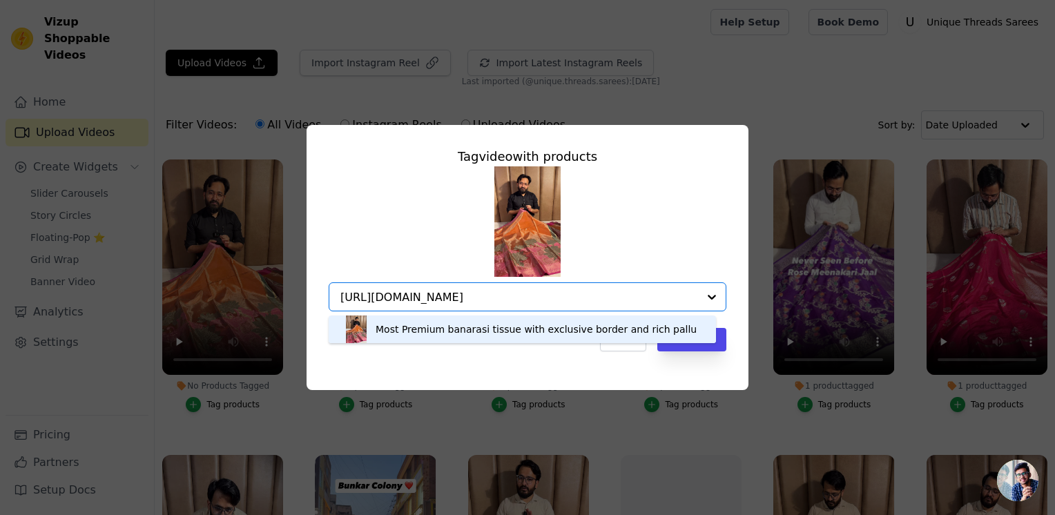
click at [541, 324] on div "Most Premium banarasi tissue with exclusive border and rich pallu" at bounding box center [536, 329] width 321 height 14
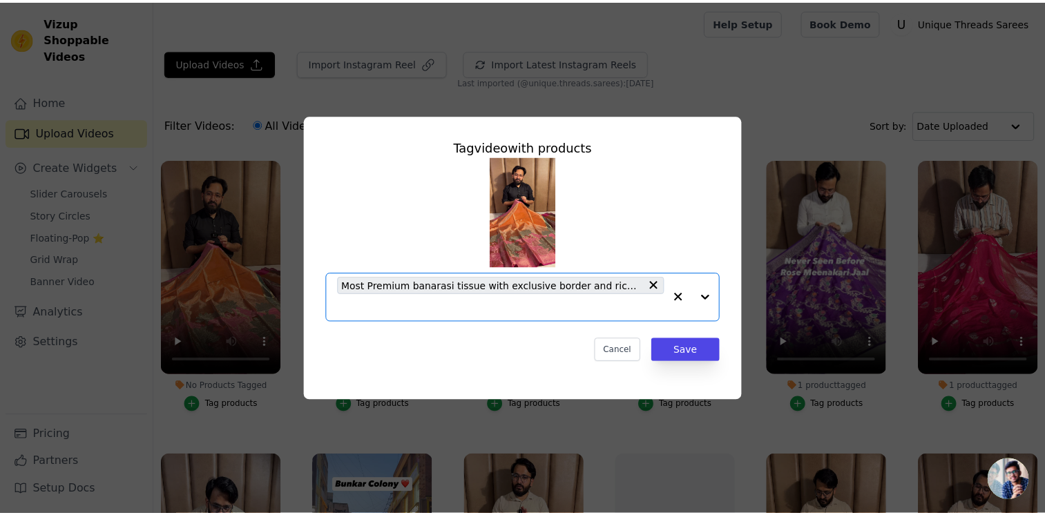
scroll to position [0, 0]
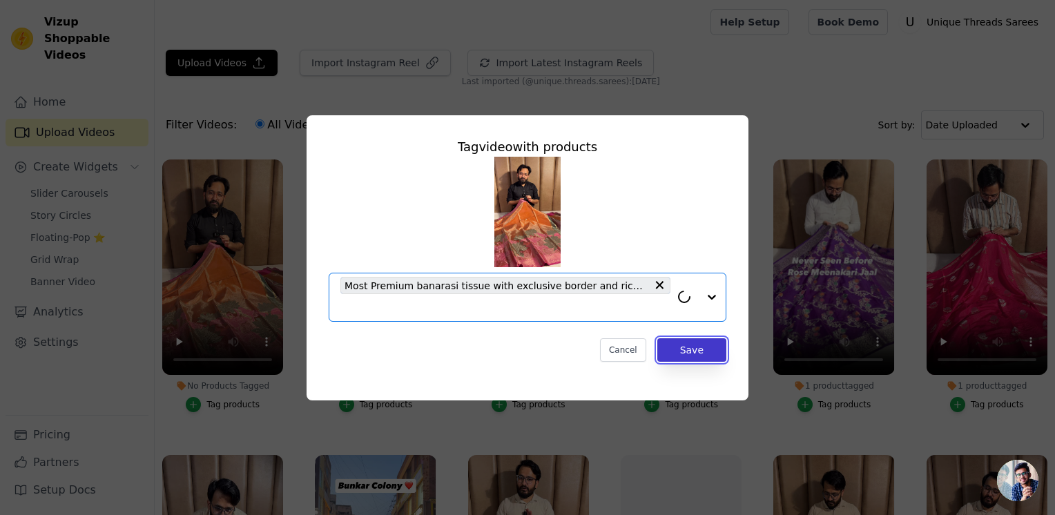
click at [701, 347] on button "Save" at bounding box center [691, 349] width 69 height 23
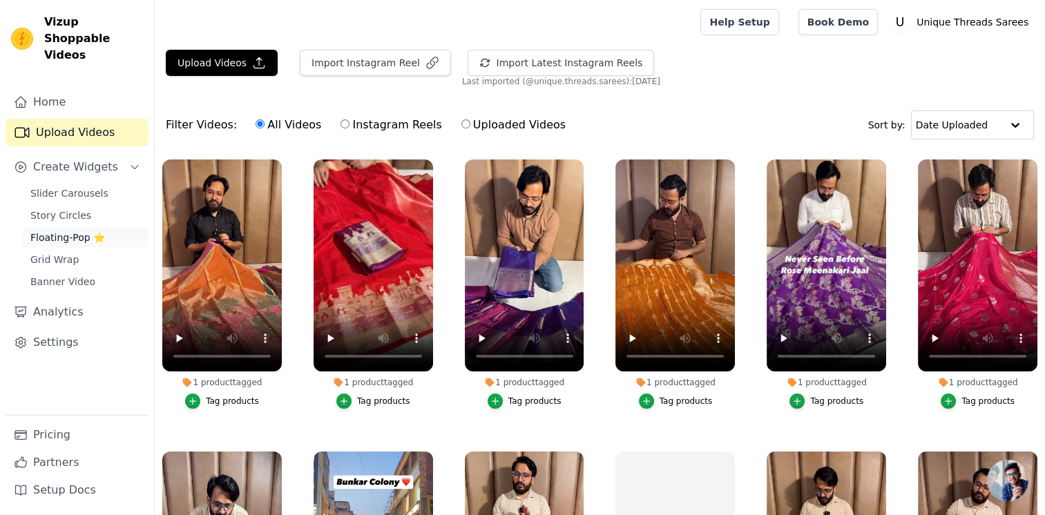
click at [50, 231] on span "Floating-Pop ⭐" at bounding box center [67, 238] width 75 height 14
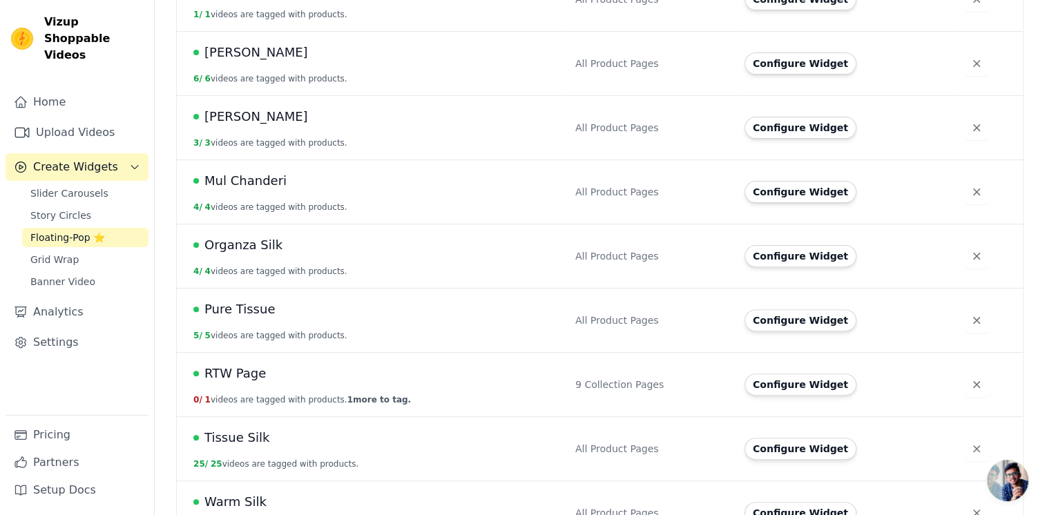
scroll to position [425, 0]
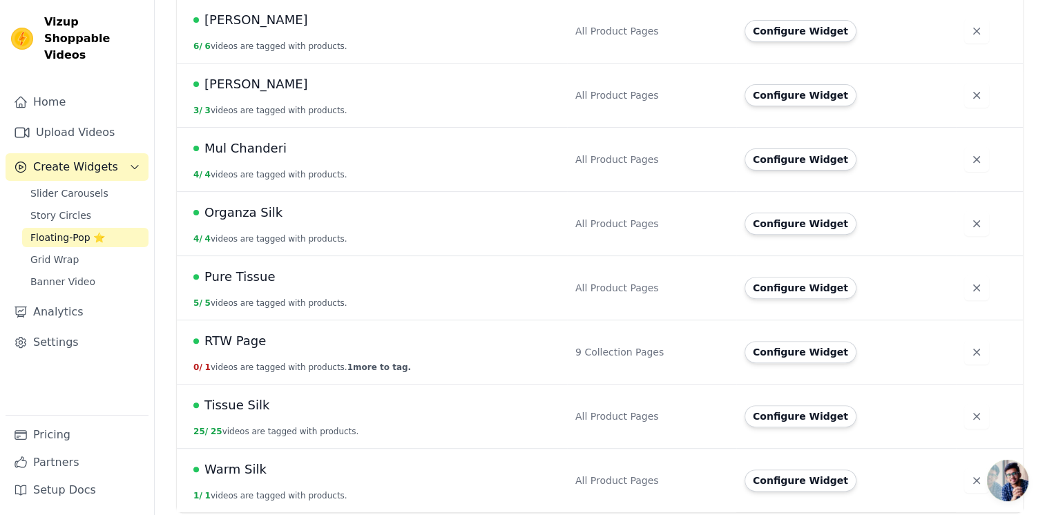
click at [284, 404] on div "Tissue Silk" at bounding box center [375, 405] width 365 height 19
click at [773, 420] on button "Configure Widget" at bounding box center [800, 416] width 112 height 22
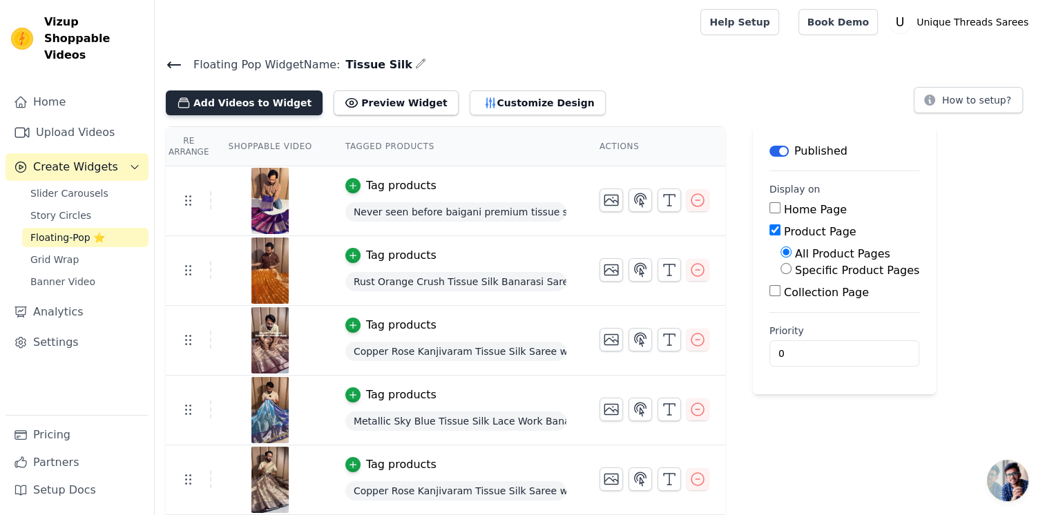
click at [265, 99] on button "Add Videos to Widget" at bounding box center [244, 102] width 157 height 25
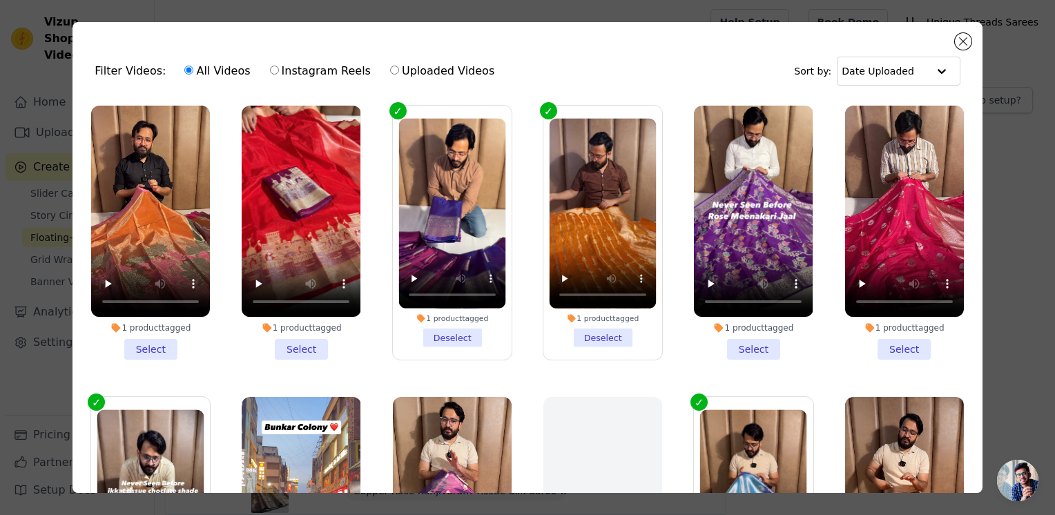
click at [144, 345] on li "1 product tagged Select" at bounding box center [150, 233] width 119 height 254
click at [0, 0] on input "1 product tagged Select" at bounding box center [0, 0] width 0 height 0
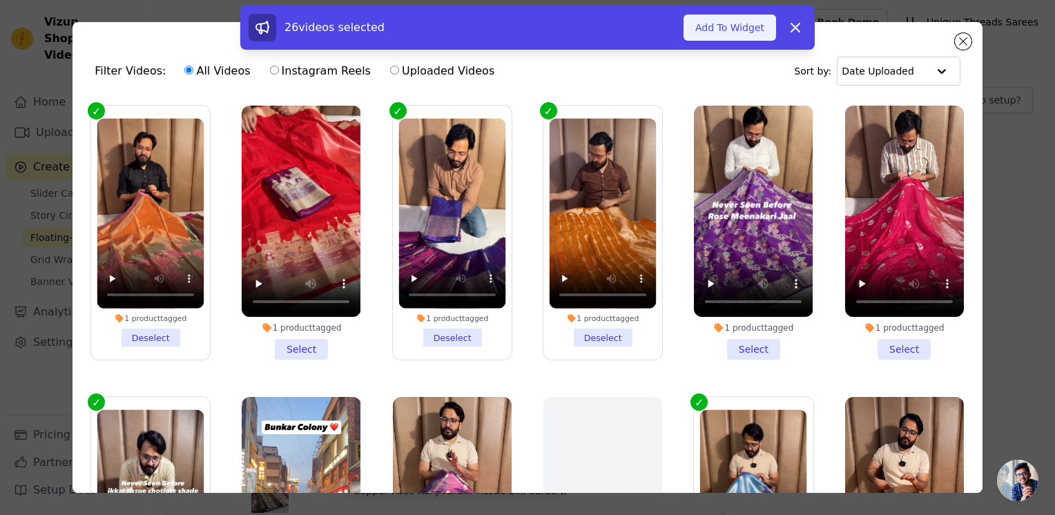
click at [721, 21] on button "Add To Widget" at bounding box center [729, 27] width 93 height 26
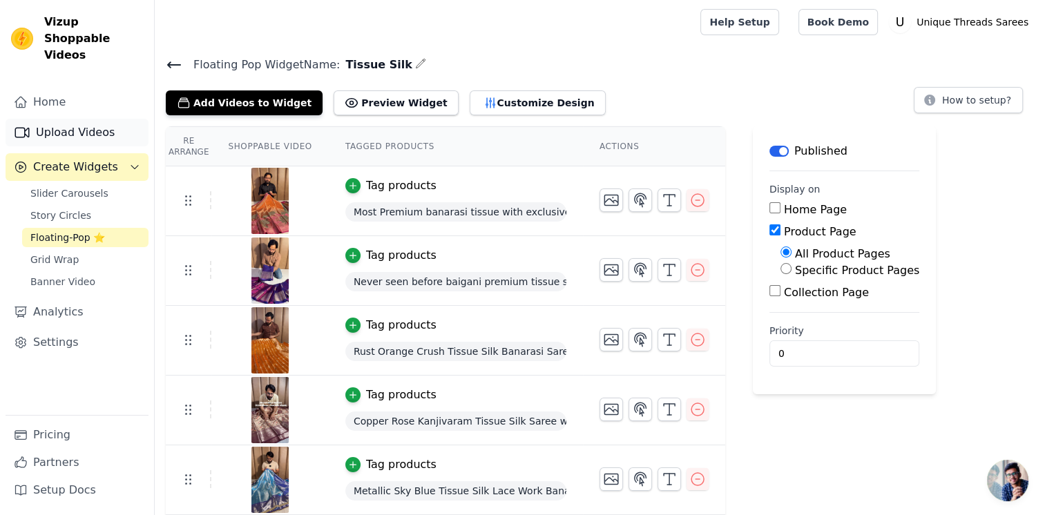
click at [70, 123] on link "Upload Videos" at bounding box center [77, 133] width 143 height 28
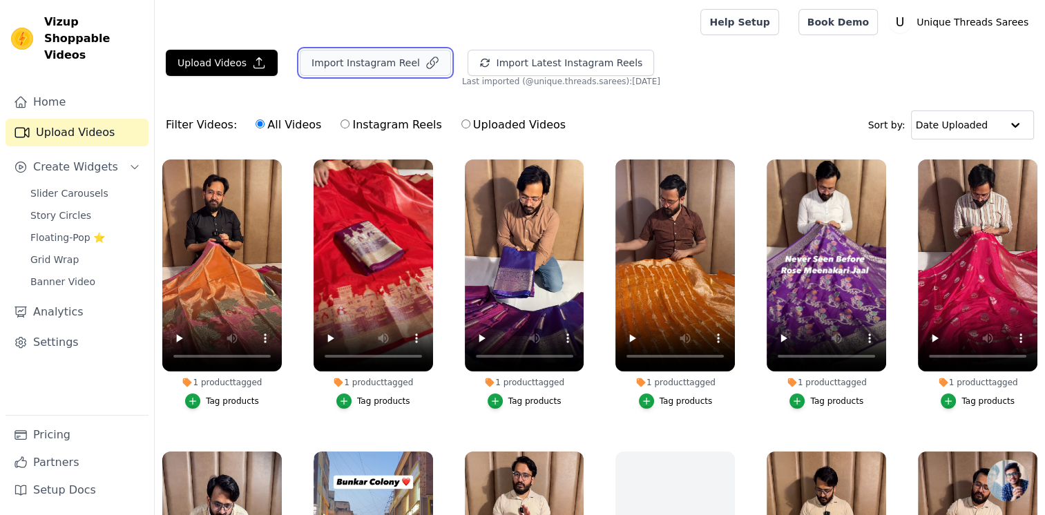
click at [360, 68] on button "Import Instagram Reel" at bounding box center [375, 63] width 151 height 26
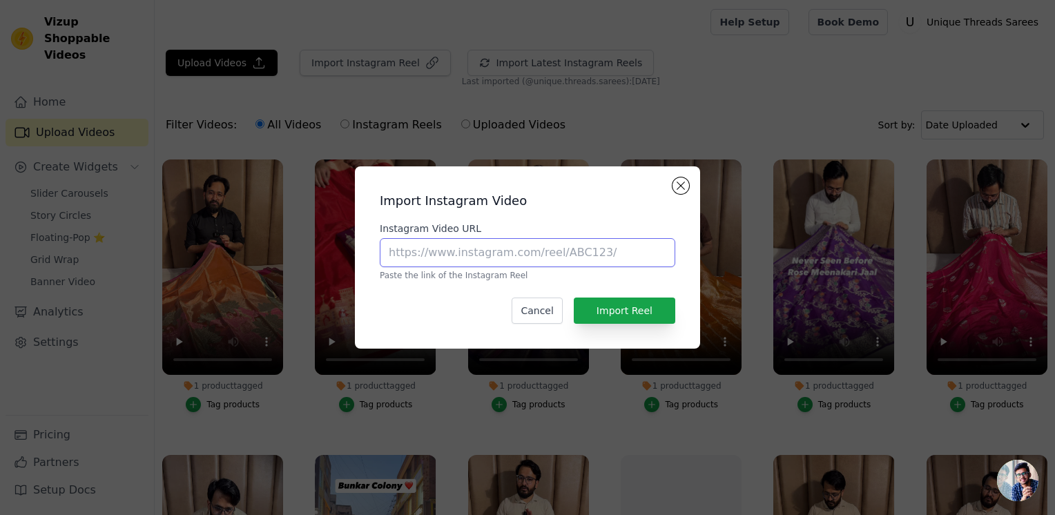
paste input "https://www.instagram.com/reel/C3umEyUPJA1/?utm_source=ig_web_copy_link"
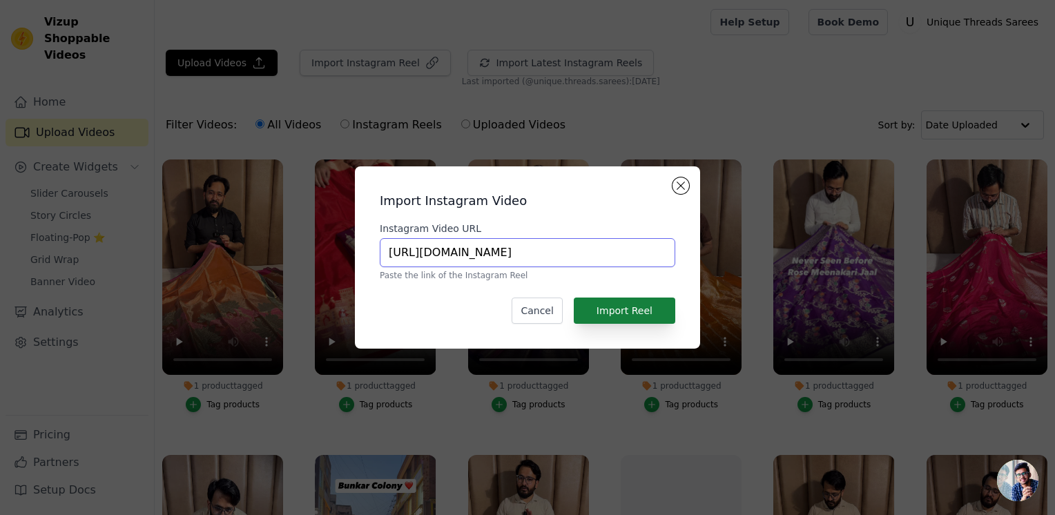
type input "https://www.instagram.com/reel/C3umEyUPJA1/?utm_source=ig_web_copy_link"
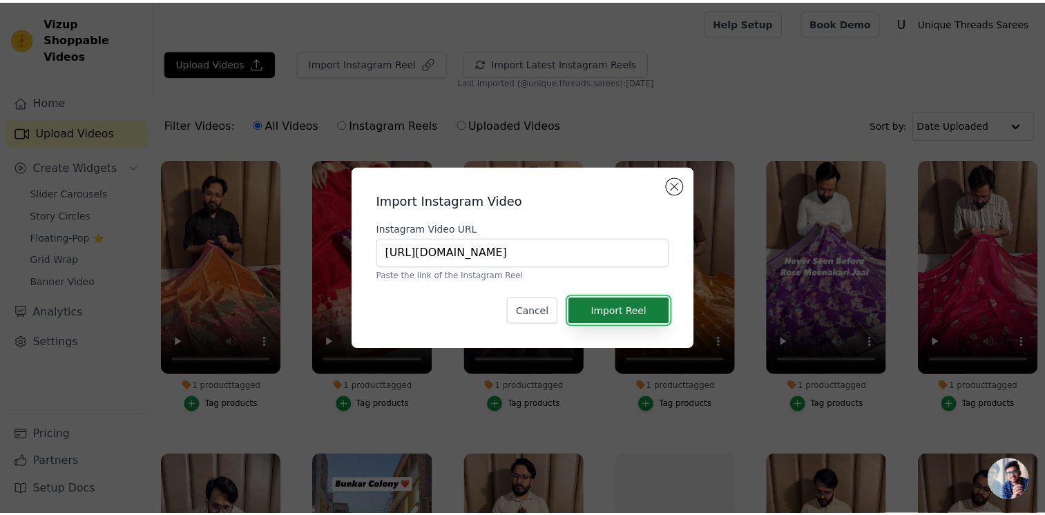
scroll to position [0, 0]
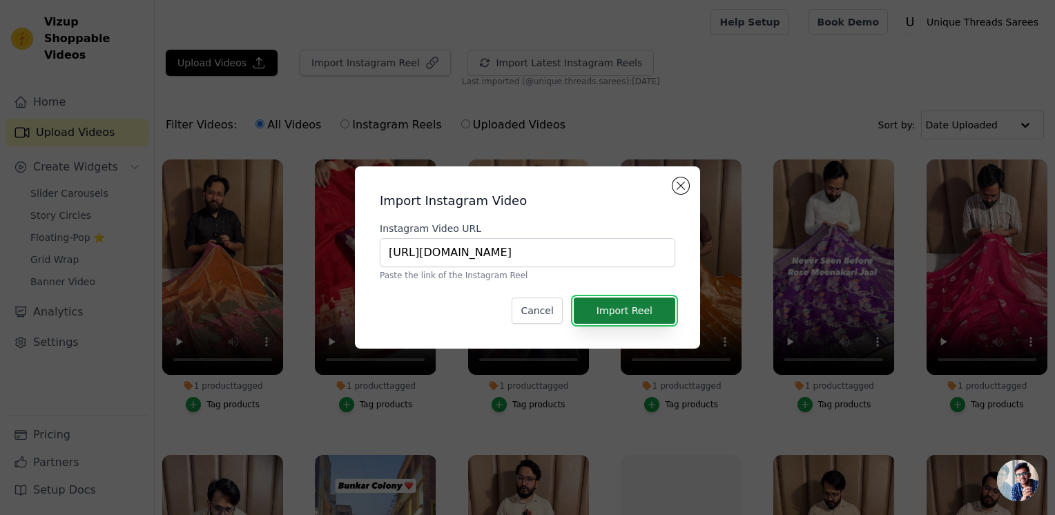
click at [596, 313] on button "Import Reel" at bounding box center [624, 311] width 101 height 26
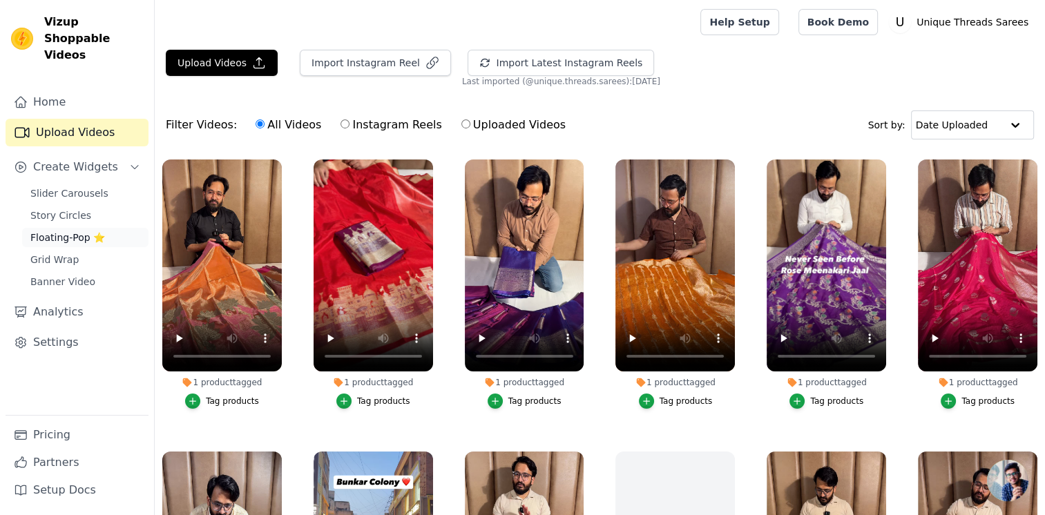
click at [86, 231] on span "Floating-Pop ⭐" at bounding box center [67, 238] width 75 height 14
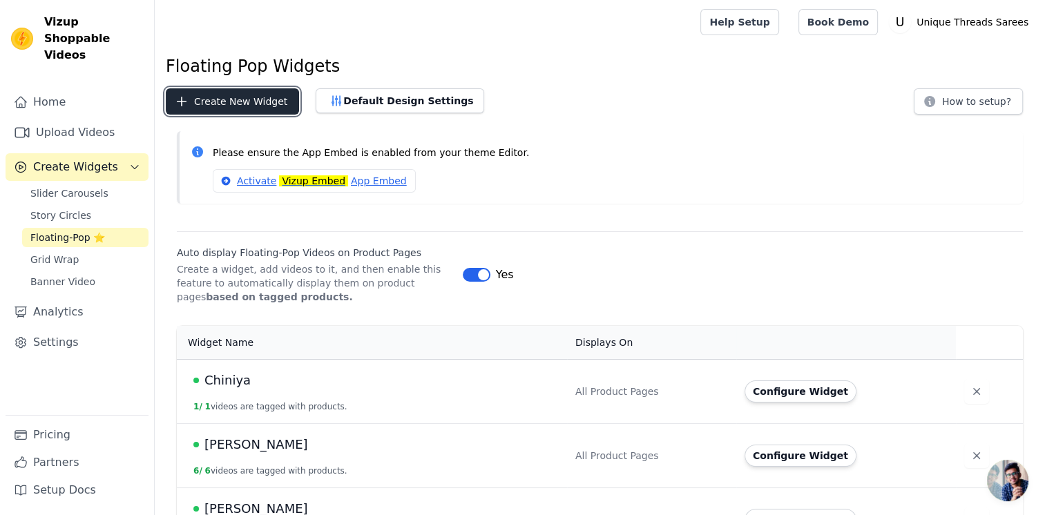
click at [205, 102] on button "Create New Widget" at bounding box center [232, 101] width 133 height 26
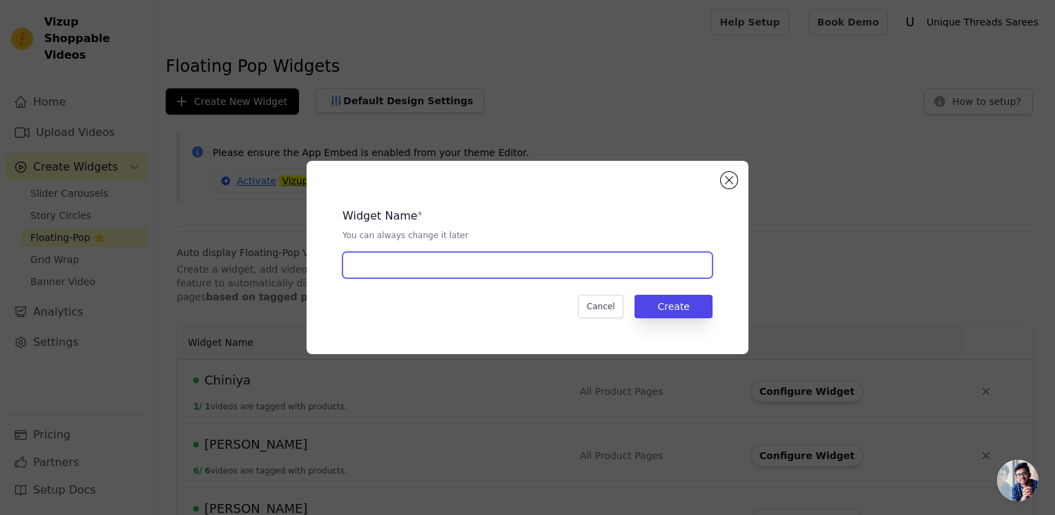
click at [392, 261] on input "text" at bounding box center [527, 265] width 370 height 26
type input "Soft silk"
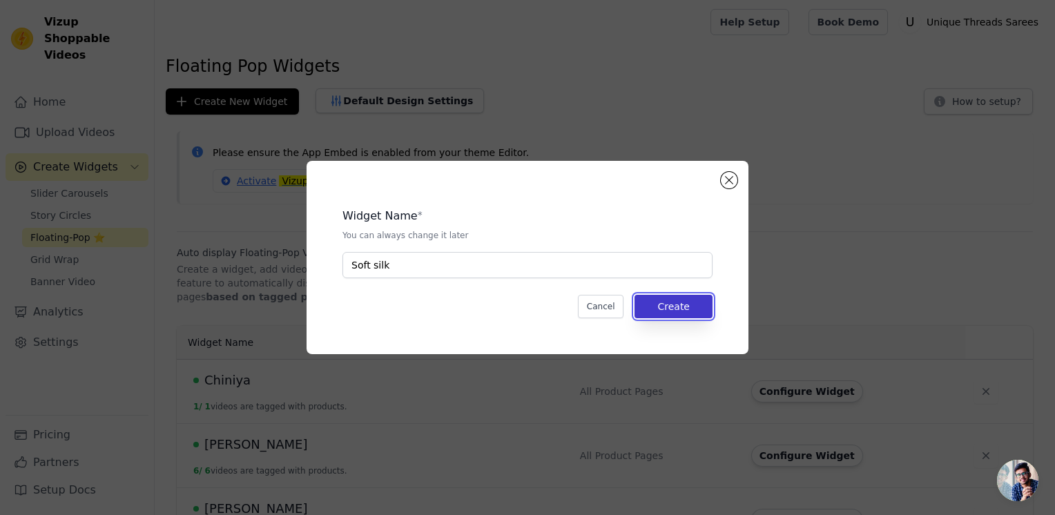
click at [668, 316] on button "Create" at bounding box center [673, 306] width 78 height 23
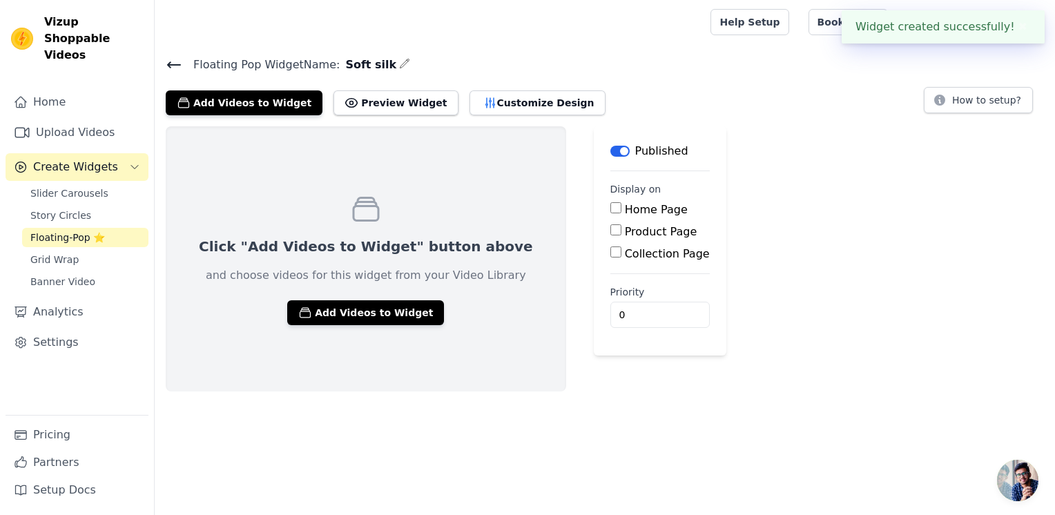
click at [610, 237] on div "Product Page" at bounding box center [659, 232] width 99 height 17
click at [610, 233] on input "Product Page" at bounding box center [615, 229] width 11 height 11
checkbox input "true"
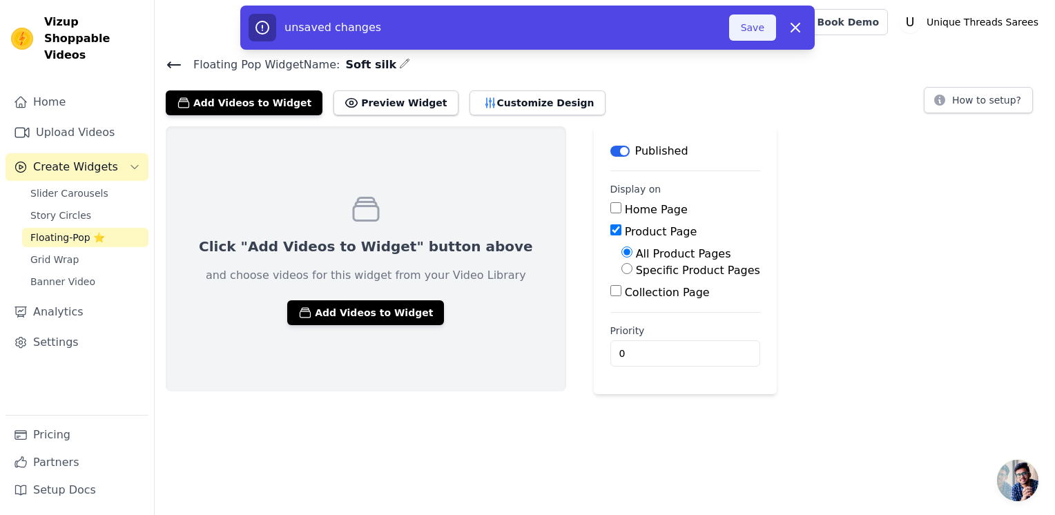
click at [771, 32] on button "Save" at bounding box center [752, 27] width 47 height 26
click at [765, 37] on button "Save" at bounding box center [752, 27] width 47 height 26
click at [759, 34] on button "Save" at bounding box center [752, 27] width 47 height 26
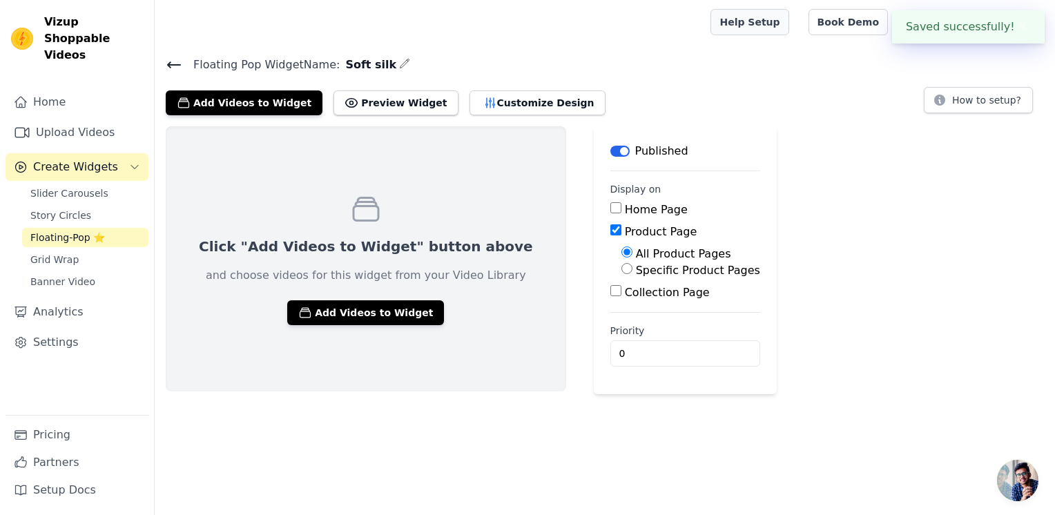
click at [759, 31] on link "Help Setup" at bounding box center [749, 22] width 78 height 26
click at [249, 102] on button "Add Videos to Widget" at bounding box center [244, 102] width 157 height 25
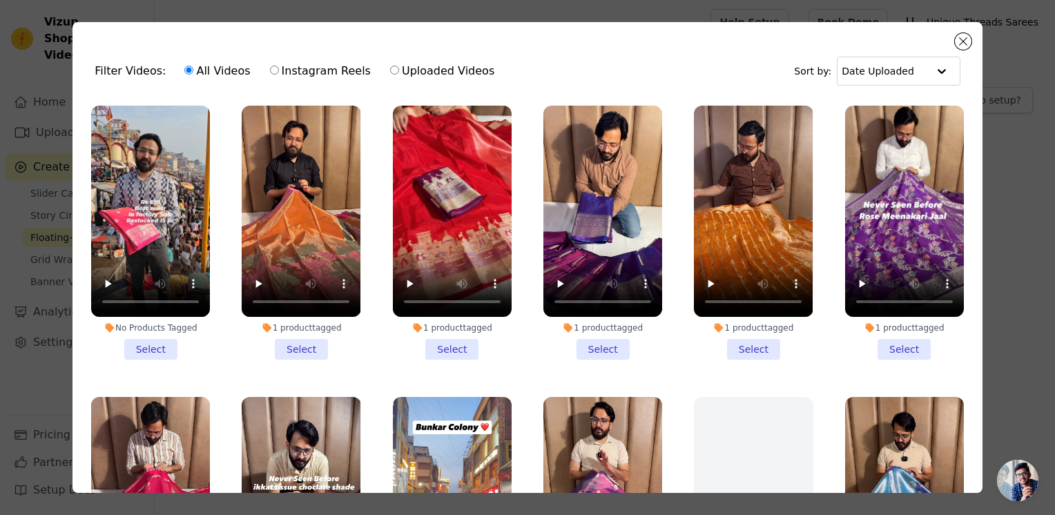
click at [159, 347] on li "No Products Tagged Select" at bounding box center [150, 233] width 119 height 254
click at [0, 0] on input "No Products Tagged Select" at bounding box center [0, 0] width 0 height 0
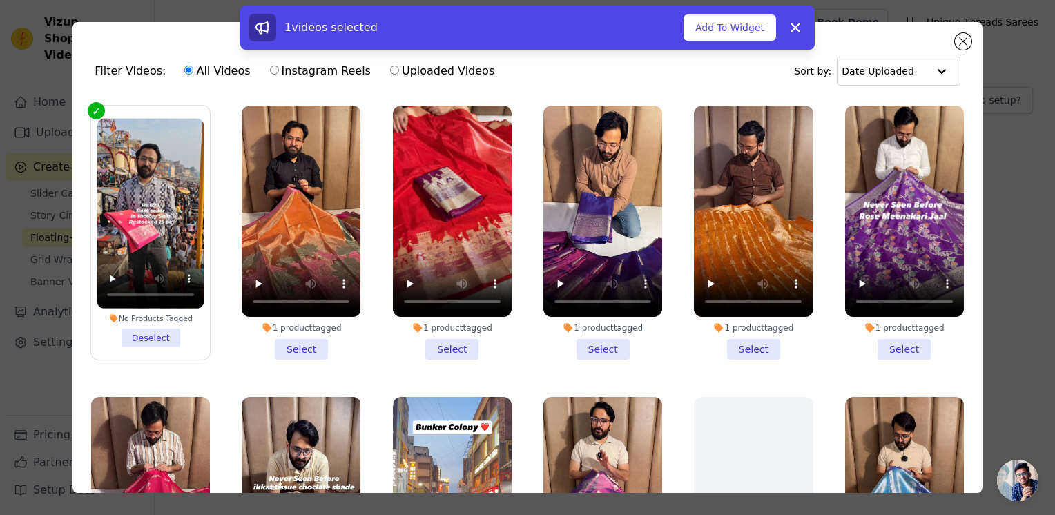
click at [95, 106] on label "No Products Tagged Deselect" at bounding box center [150, 232] width 120 height 255
click at [0, 0] on input "No Products Tagged Deselect" at bounding box center [0, 0] width 0 height 0
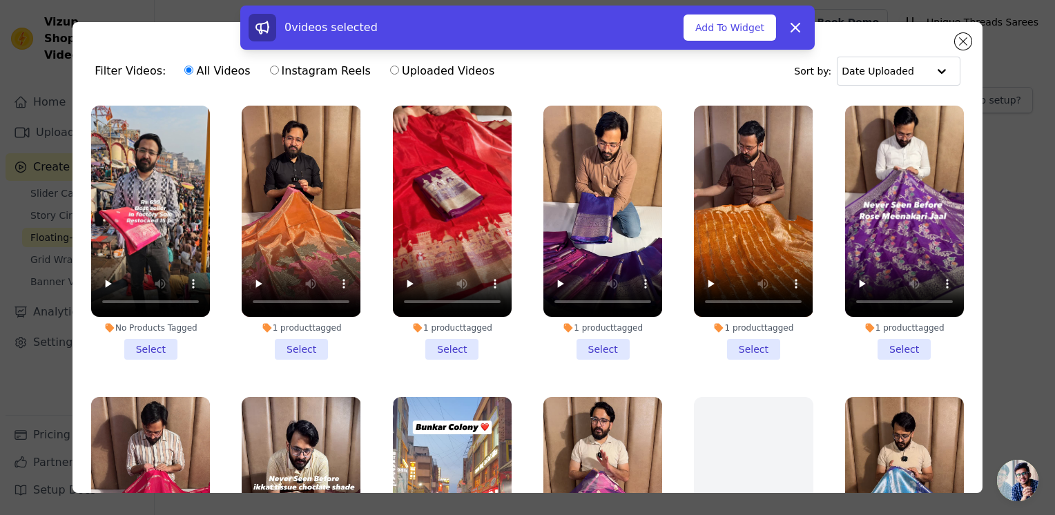
click at [967, 40] on div "0 videos selected Add To Widget Dismiss" at bounding box center [527, 31] width 1055 height 50
click at [801, 33] on icon at bounding box center [795, 27] width 17 height 17
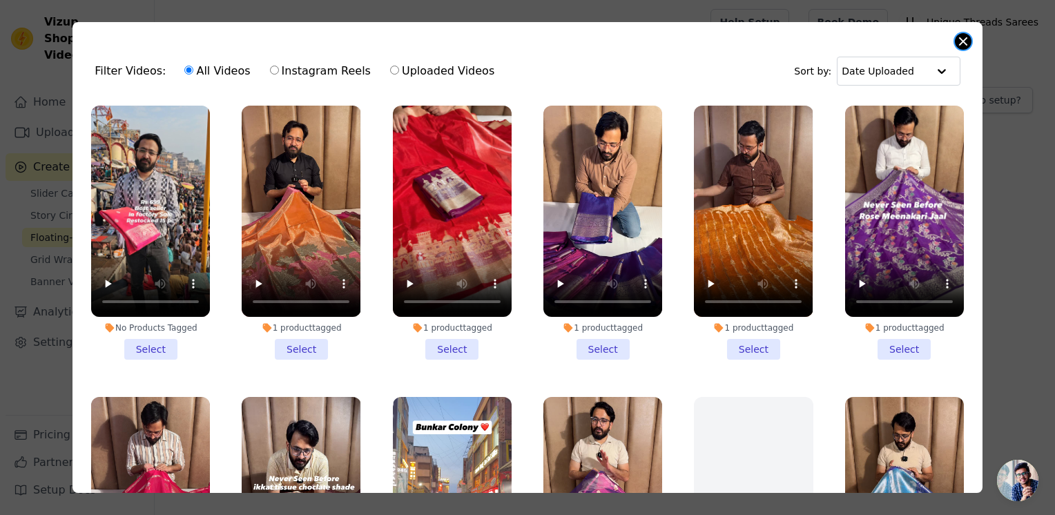
click at [968, 43] on button "Close modal" at bounding box center [963, 41] width 17 height 17
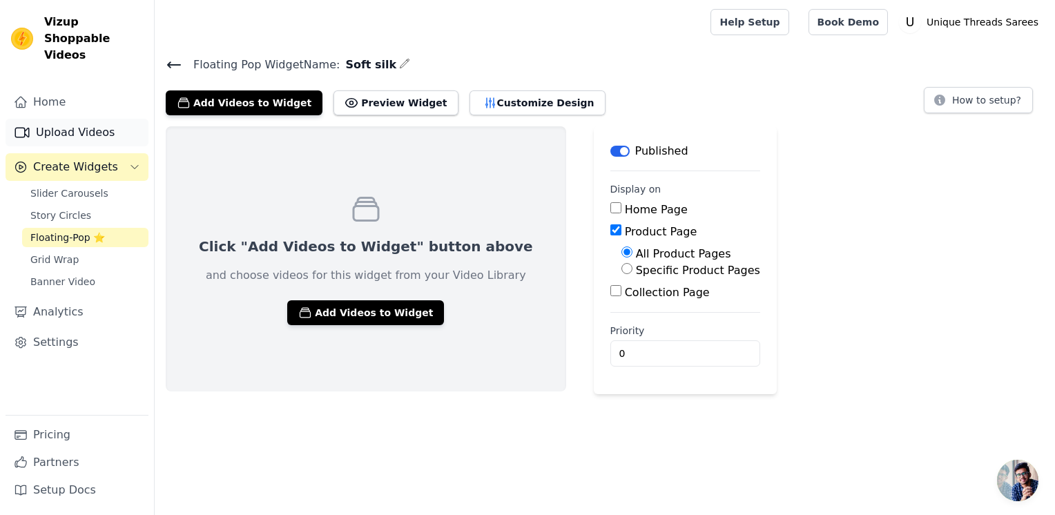
click at [80, 119] on link "Upload Videos" at bounding box center [77, 133] width 143 height 28
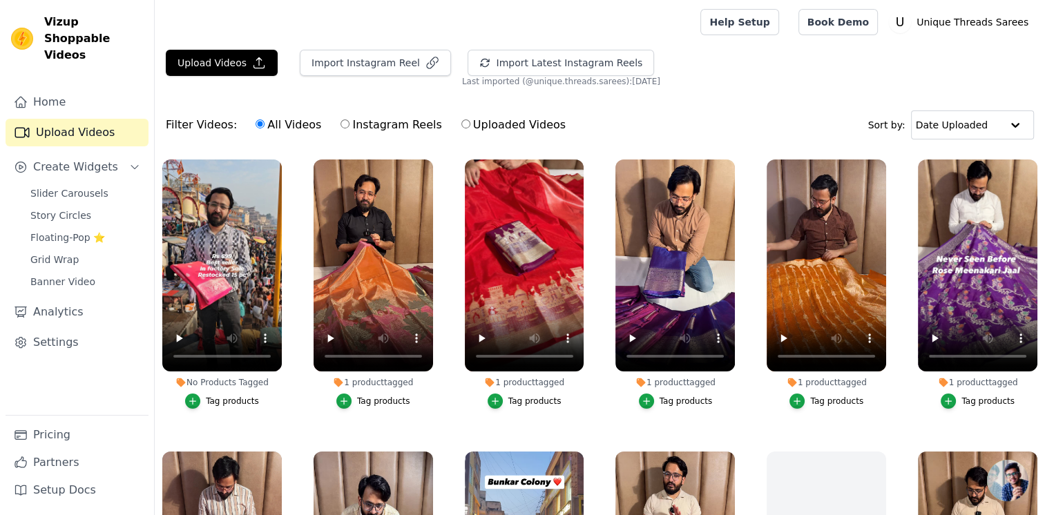
click at [186, 398] on div "Tag products" at bounding box center [221, 401] width 119 height 15
click at [191, 402] on icon "button" at bounding box center [193, 401] width 10 height 10
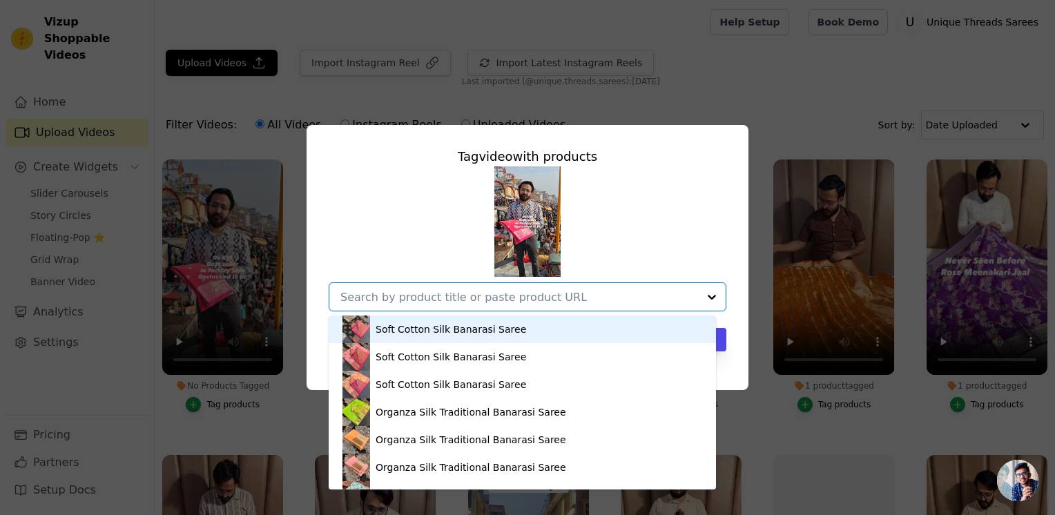
paste input "https://utsarees.in/collections/best-sellers/products/lavender-colour-kanchi-pa…"
type input "https://utsarees.in/collections/best-sellers/products/lavender-colour-kanchi-pa…"
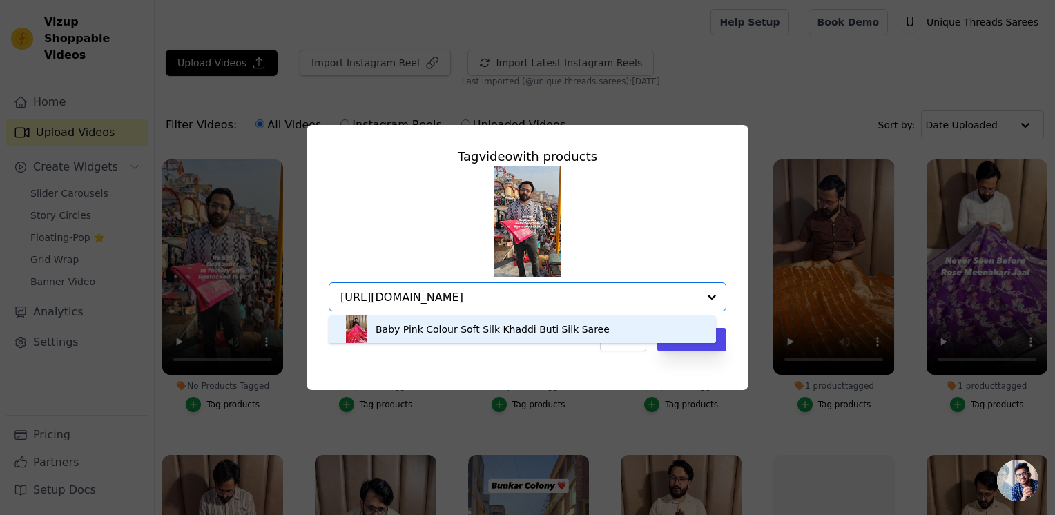
click at [562, 336] on div "Baby Pink Colour Soft Silk Khaddi Buti Silk Saree" at bounding box center [522, 330] width 360 height 28
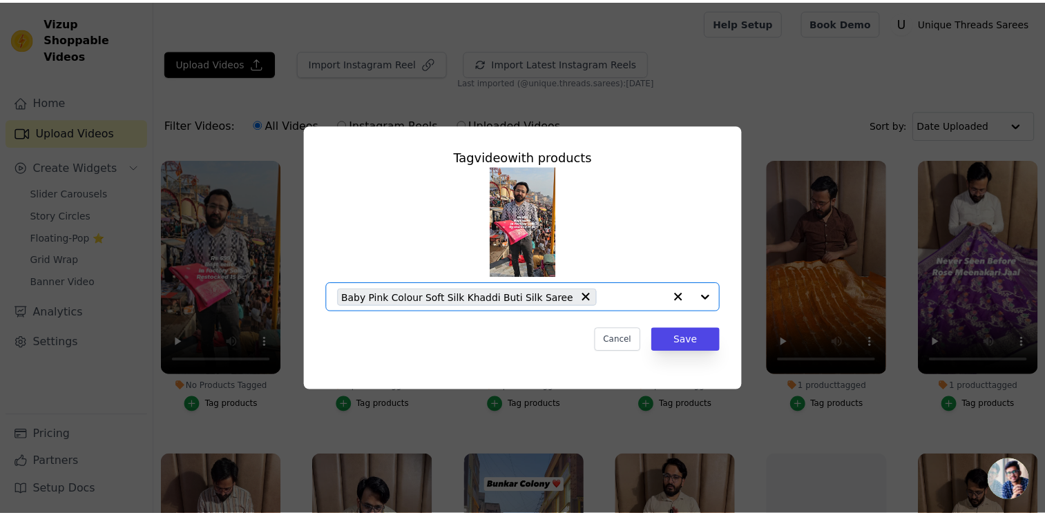
scroll to position [0, 0]
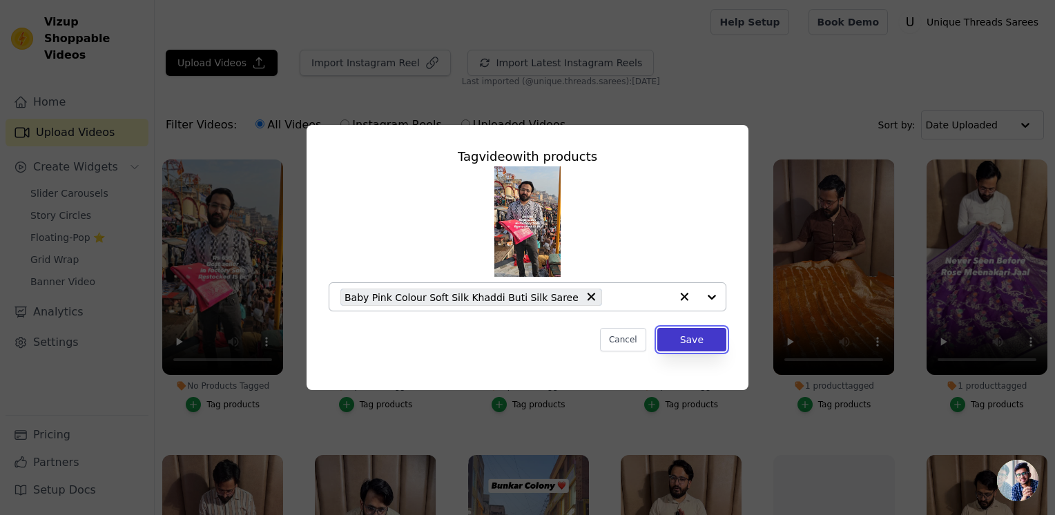
click at [697, 346] on button "Save" at bounding box center [691, 339] width 69 height 23
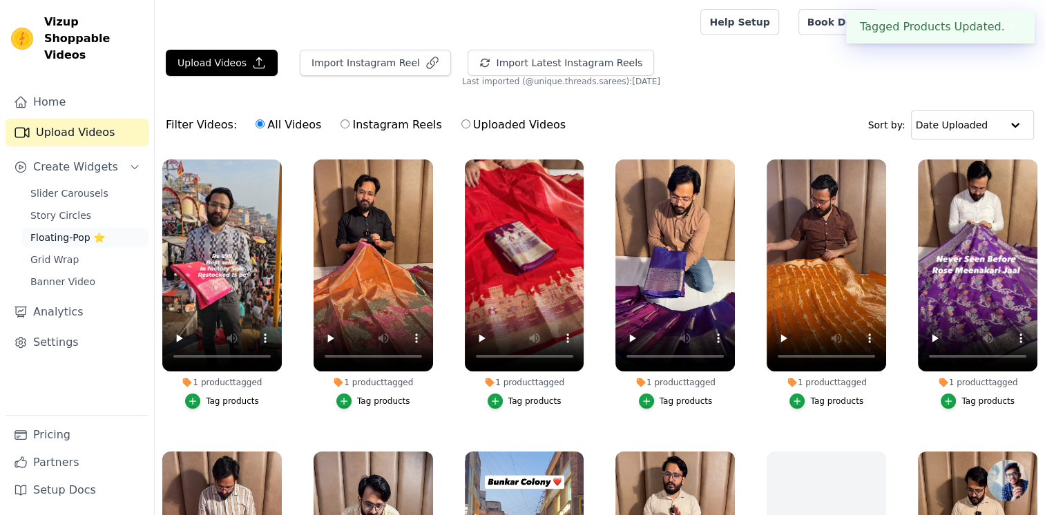
click at [95, 231] on span "Floating-Pop ⭐" at bounding box center [67, 238] width 75 height 14
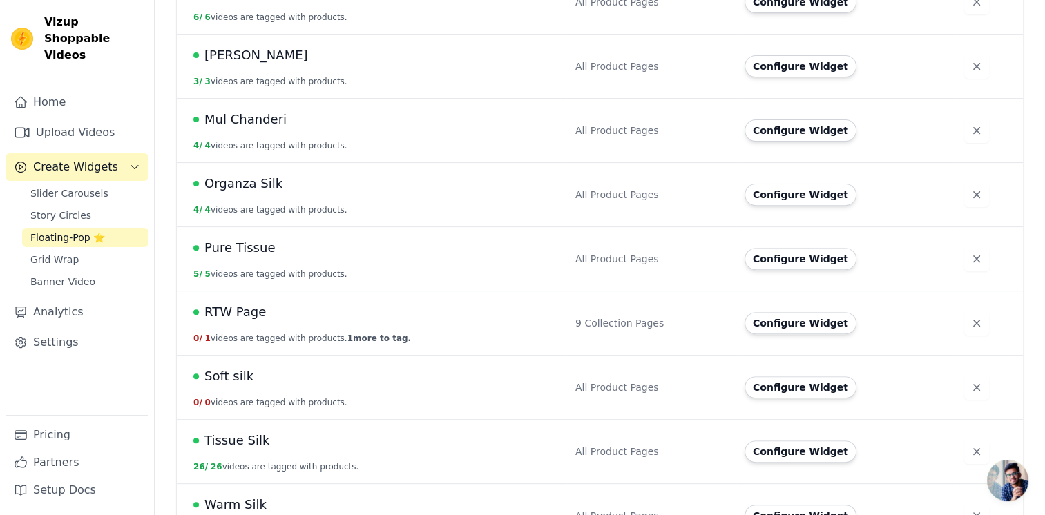
scroll to position [489, 0]
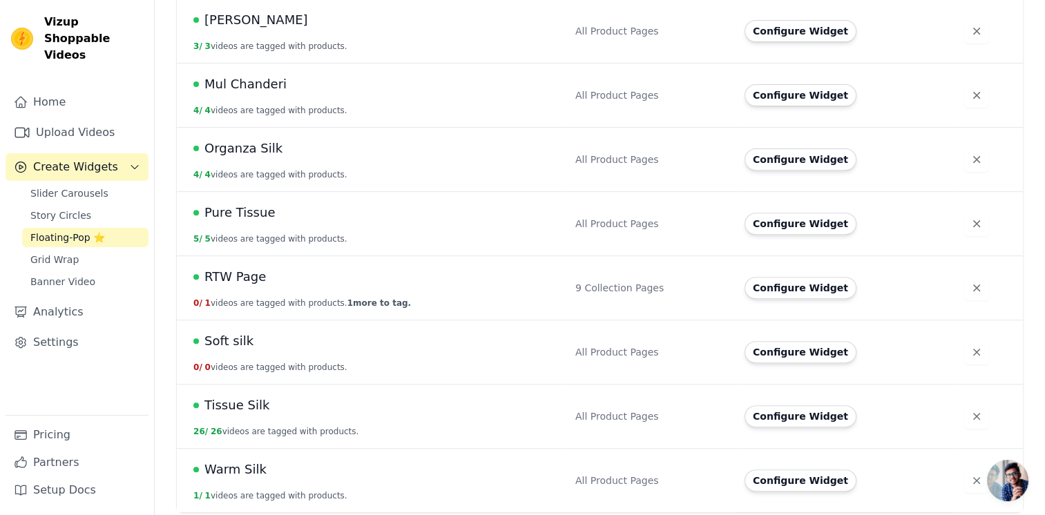
click at [309, 358] on td "Soft silk 0 / 0 videos are tagged with products." at bounding box center [372, 352] width 390 height 64
click at [761, 349] on button "Configure Widget" at bounding box center [800, 352] width 112 height 22
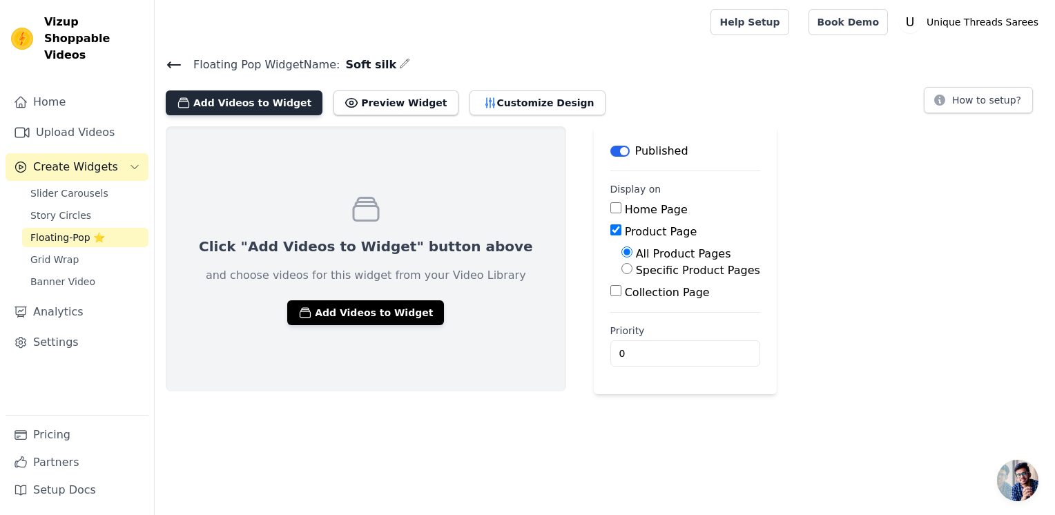
click at [224, 106] on button "Add Videos to Widget" at bounding box center [244, 102] width 157 height 25
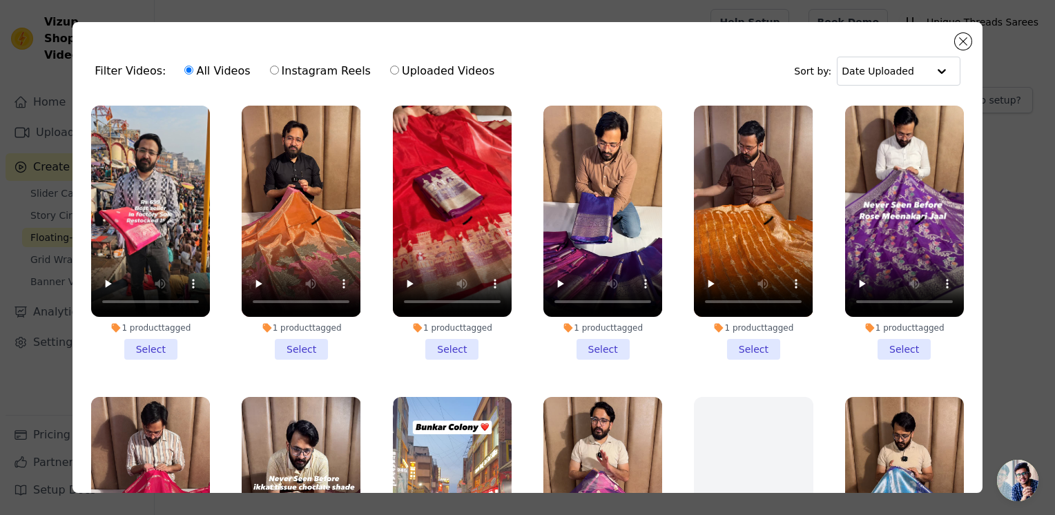
scroll to position [69, 0]
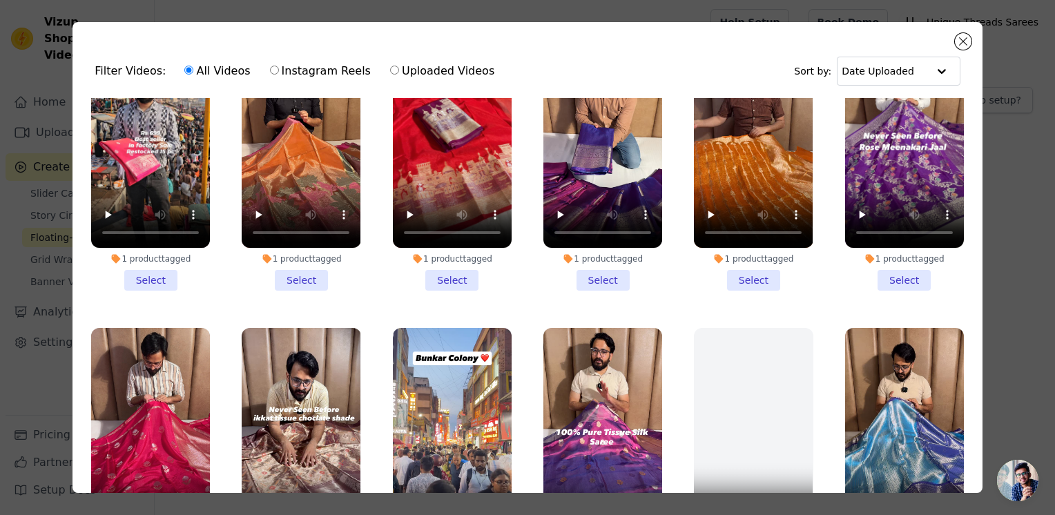
click at [144, 271] on li "1 product tagged Select" at bounding box center [150, 164] width 119 height 254
click at [0, 0] on input "1 product tagged Select" at bounding box center [0, 0] width 0 height 0
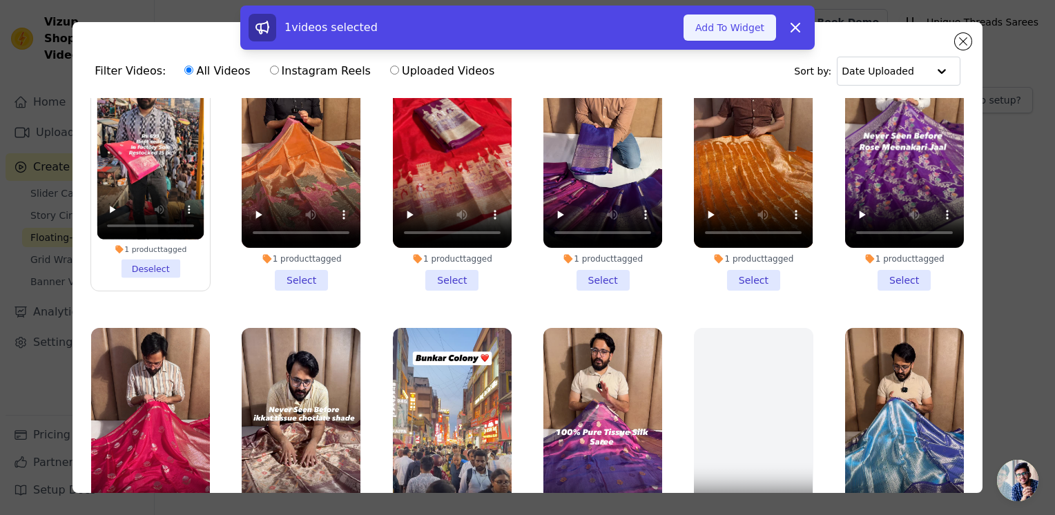
click at [738, 21] on button "Add To Widget" at bounding box center [729, 27] width 93 height 26
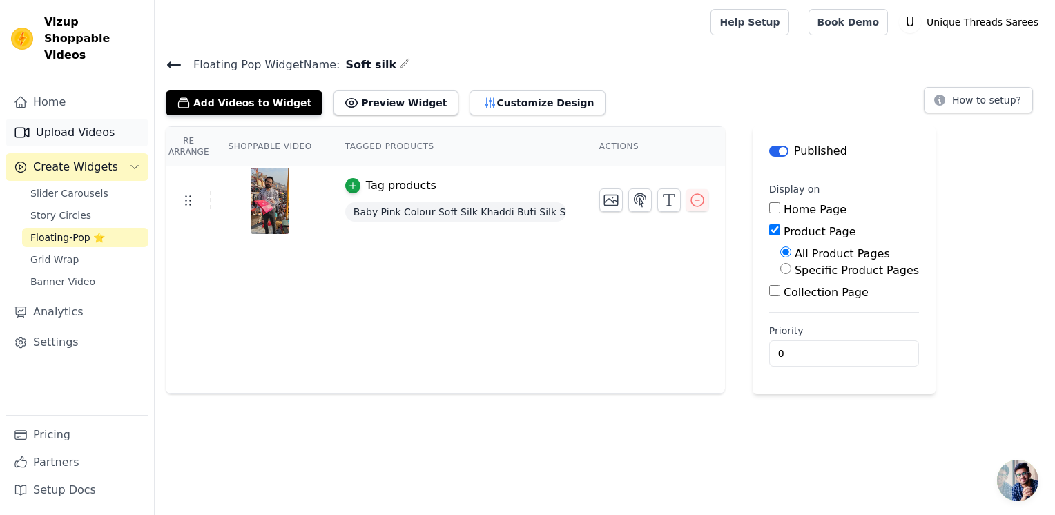
click at [109, 122] on link "Upload Videos" at bounding box center [77, 133] width 143 height 28
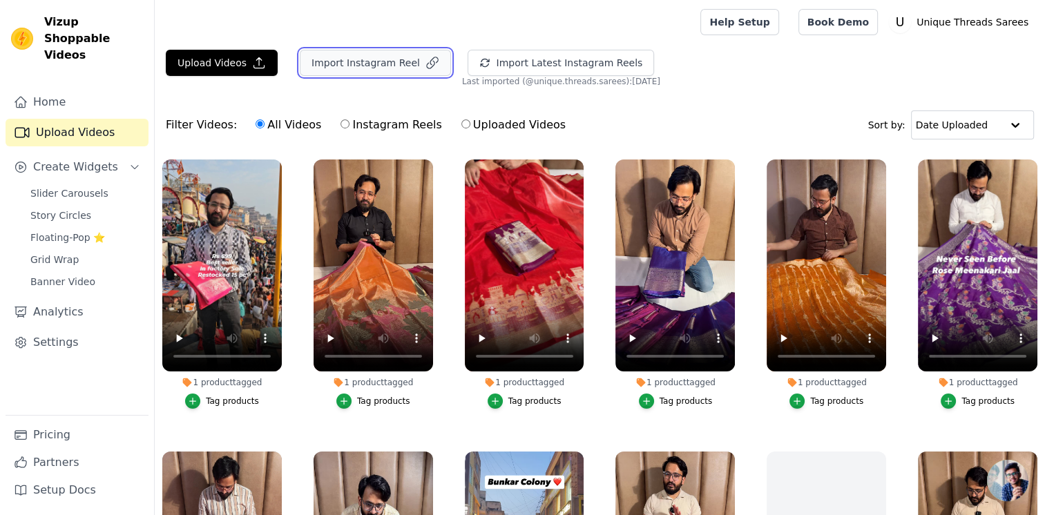
click at [351, 71] on button "Import Instagram Reel" at bounding box center [375, 63] width 151 height 26
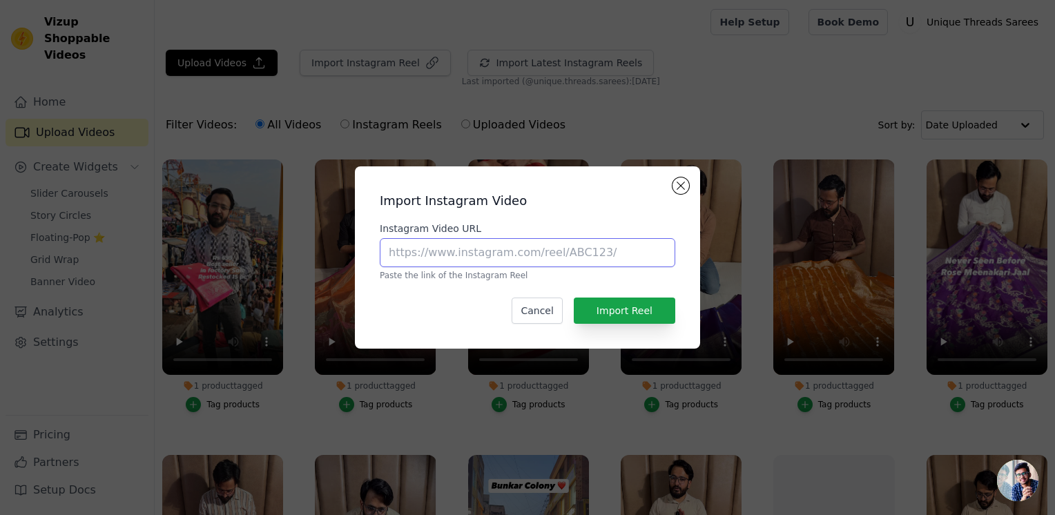
paste input "https://www.instagram.com/reel/C3tzKffPdRh/?utm_source=ig_web_copy_link"
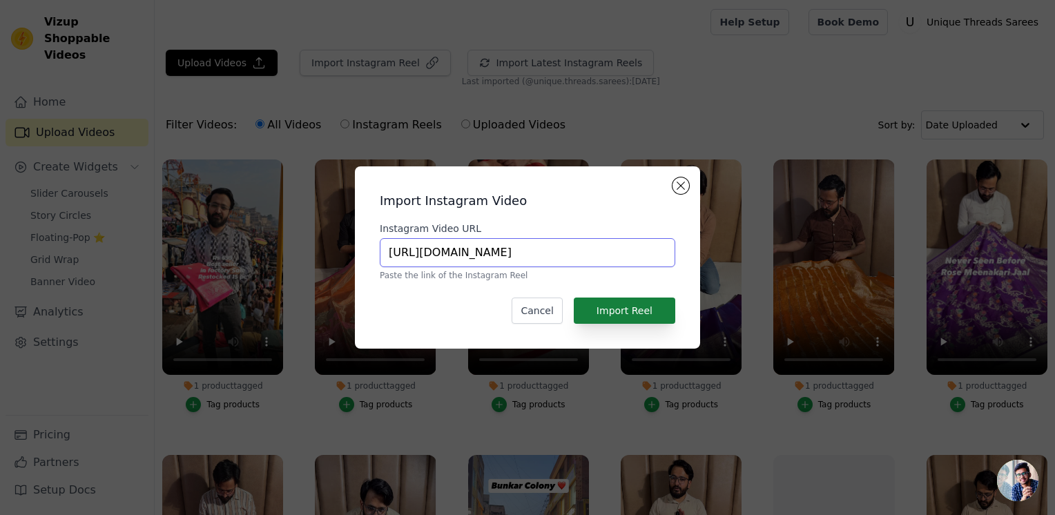
type input "https://www.instagram.com/reel/C3tzKffPdRh/?utm_source=ig_web_copy_link"
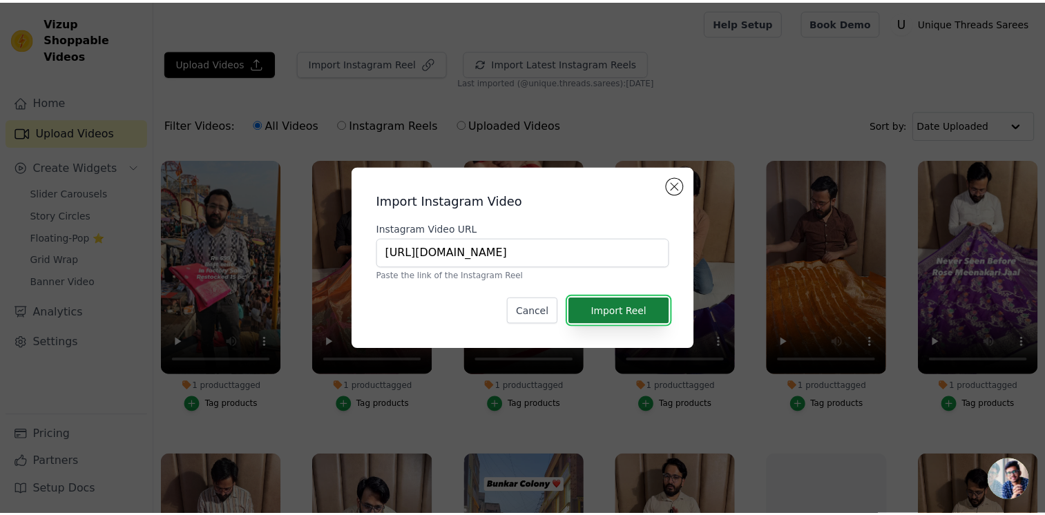
scroll to position [0, 0]
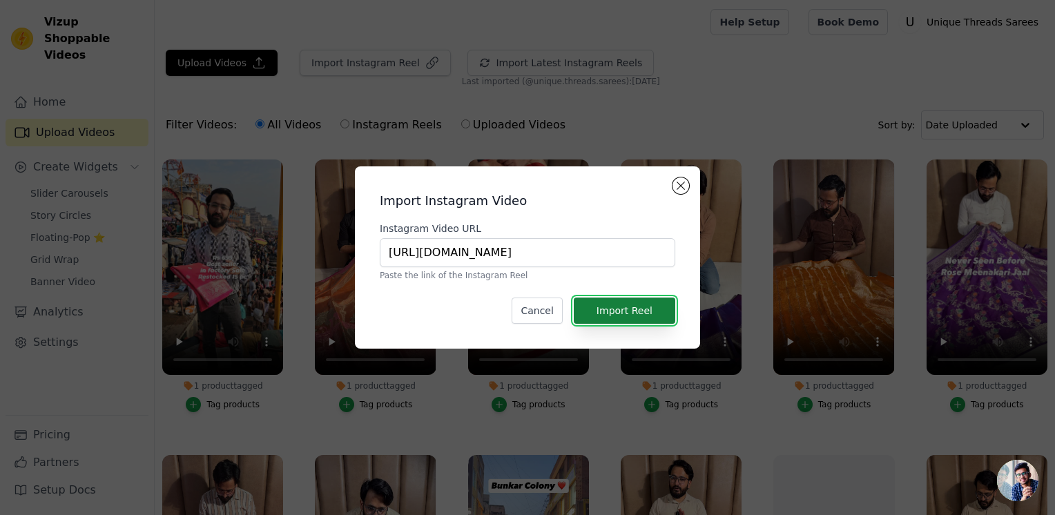
click at [603, 301] on button "Import Reel" at bounding box center [624, 311] width 101 height 26
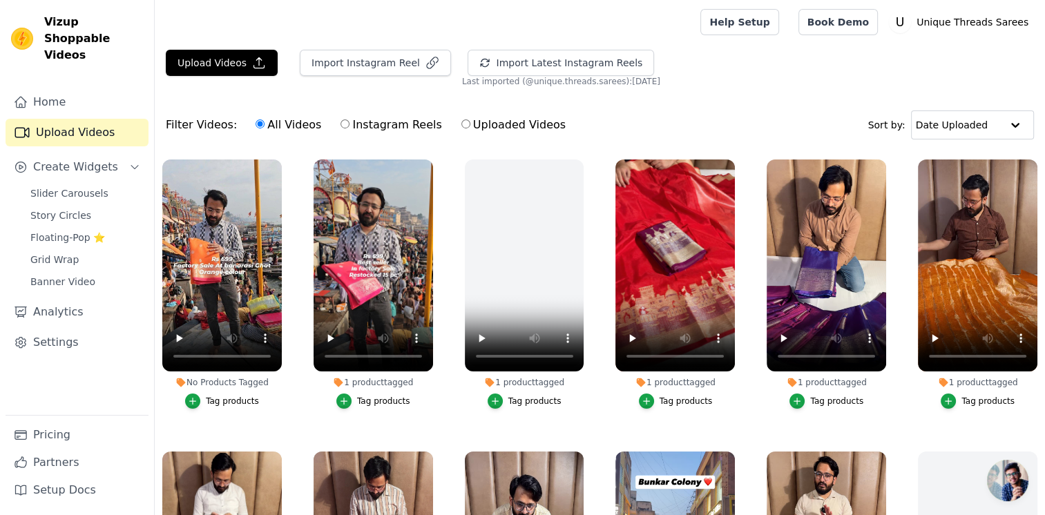
click at [226, 396] on div "Tag products" at bounding box center [232, 401] width 53 height 11
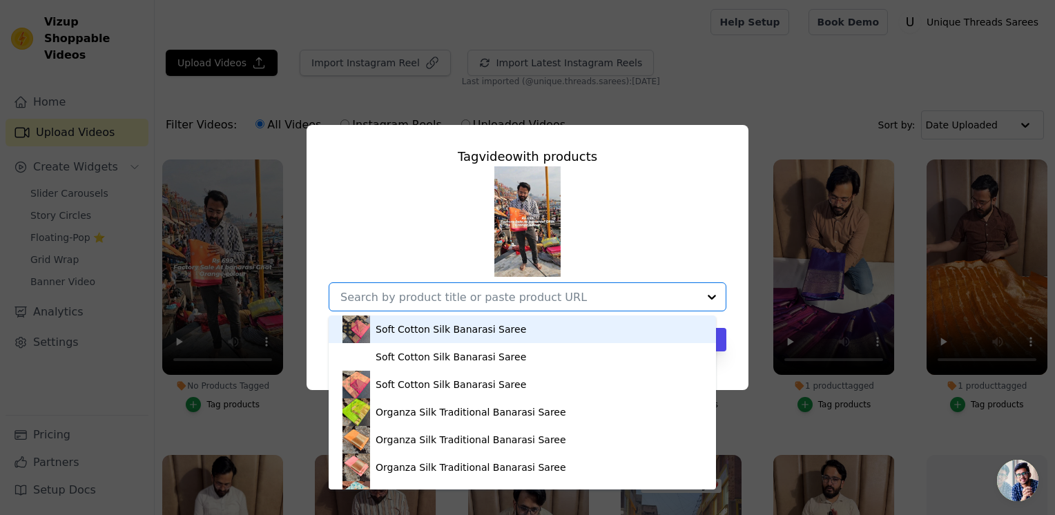
paste input "https://utsarees.in/collections/best-sellers/products/orange-colour-soft-silk-s…"
type input "https://utsarees.in/collections/best-sellers/products/orange-colour-soft-silk-s…"
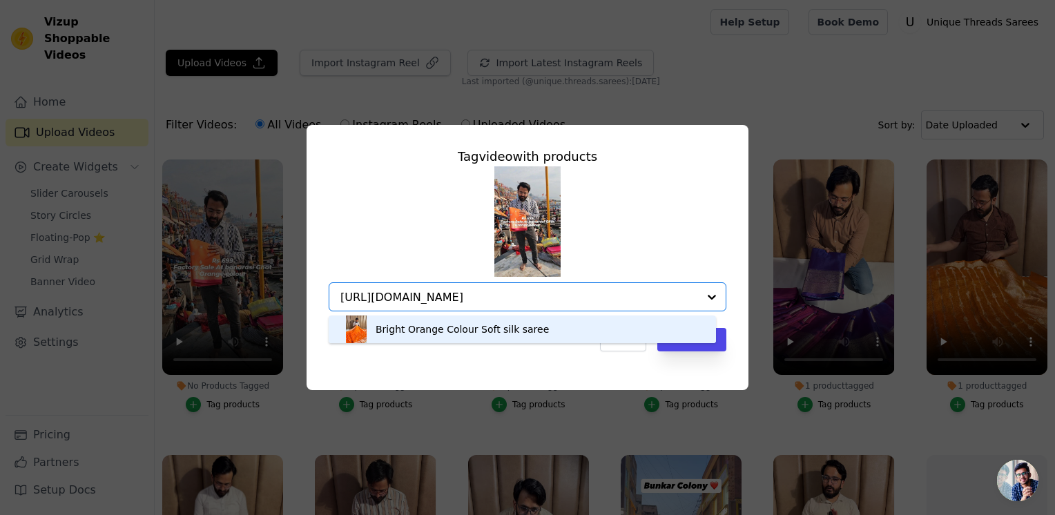
click at [604, 336] on div "Bright Orange Colour Soft silk saree" at bounding box center [522, 330] width 360 height 28
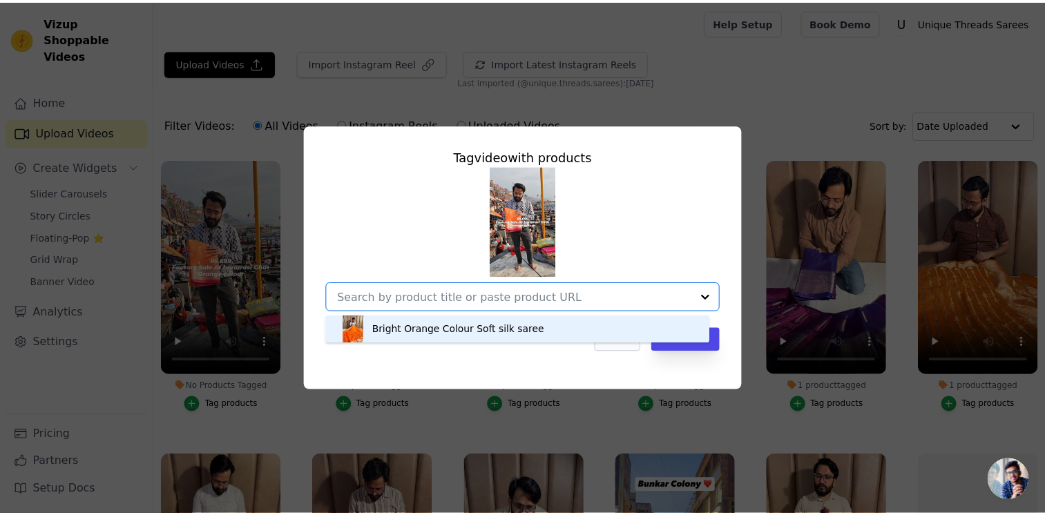
scroll to position [0, 0]
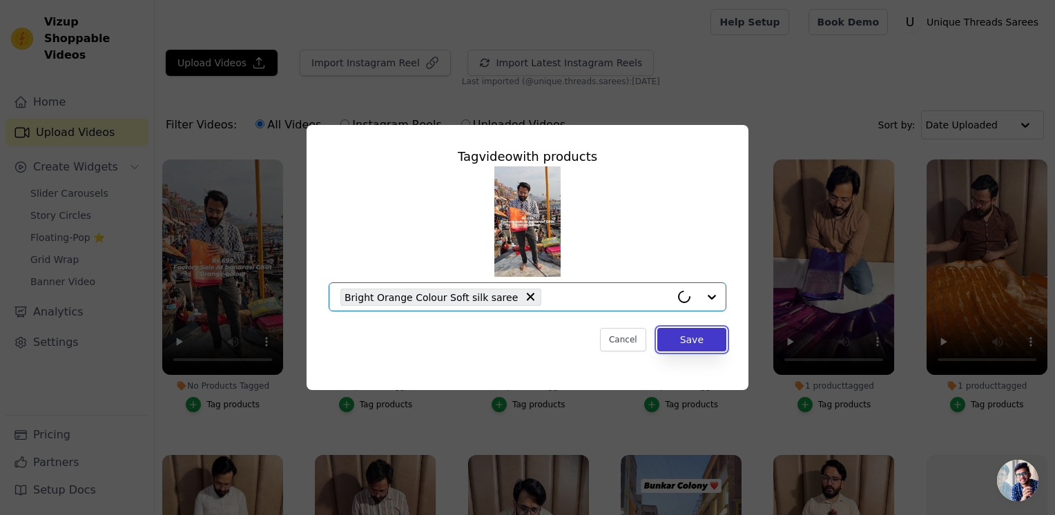
click at [687, 342] on button "Save" at bounding box center [691, 339] width 69 height 23
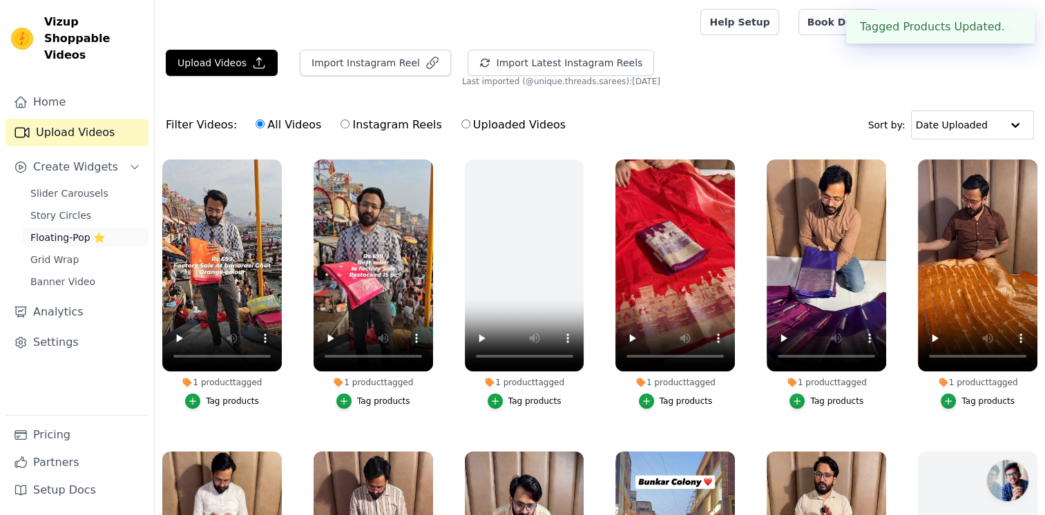
click at [75, 231] on span "Floating-Pop ⭐" at bounding box center [67, 238] width 75 height 14
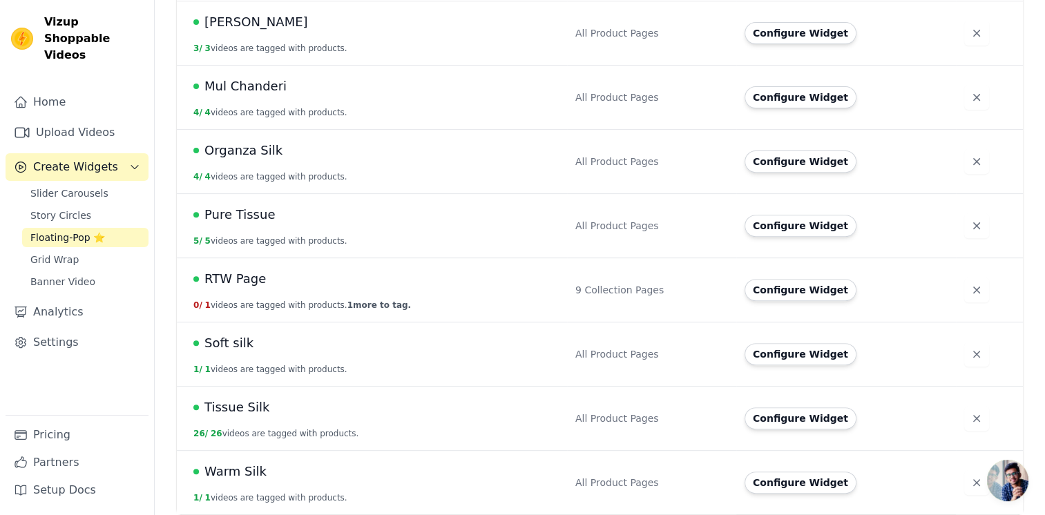
scroll to position [489, 0]
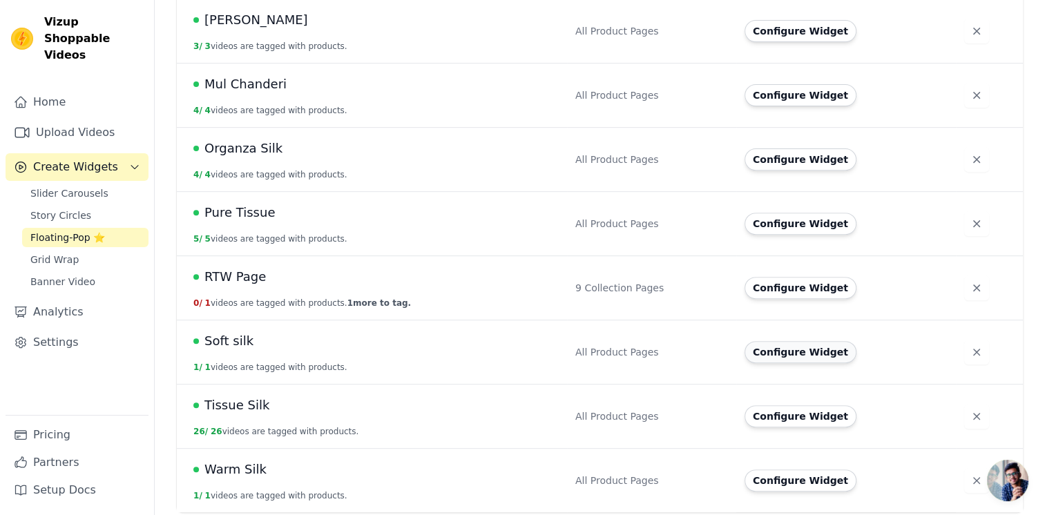
click at [792, 350] on button "Configure Widget" at bounding box center [800, 352] width 112 height 22
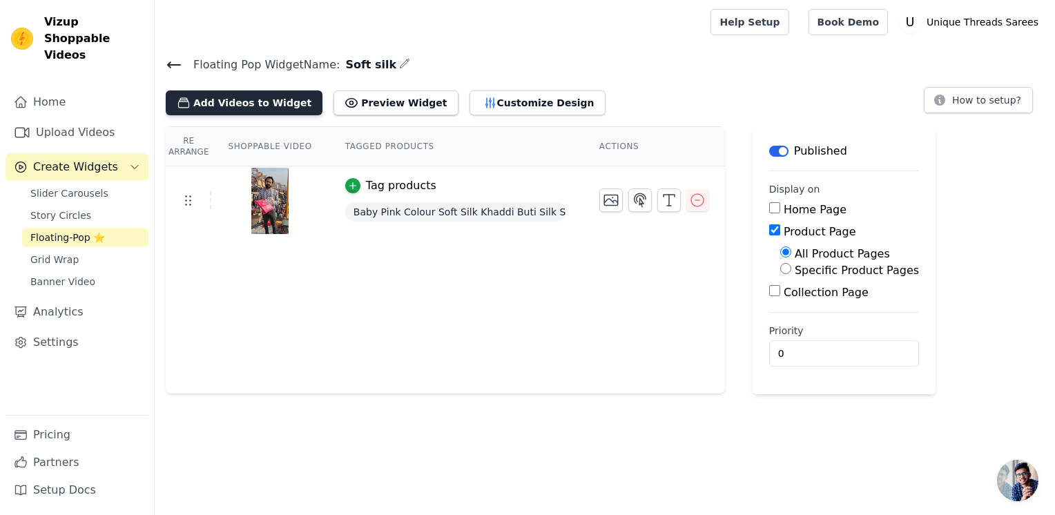
click at [256, 111] on button "Add Videos to Widget" at bounding box center [244, 102] width 157 height 25
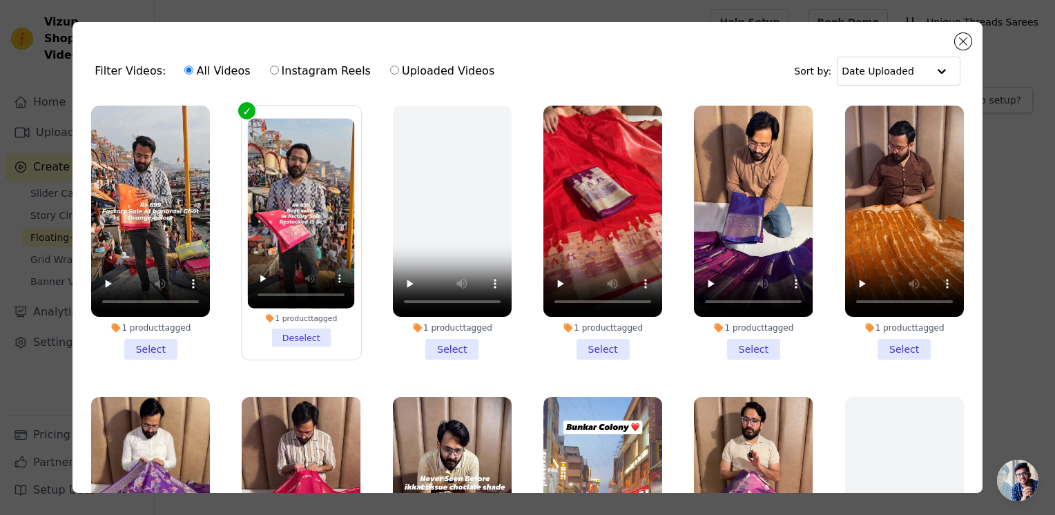
click at [171, 342] on li "1 product tagged Select" at bounding box center [150, 233] width 119 height 254
click at [0, 0] on input "1 product tagged Select" at bounding box center [0, 0] width 0 height 0
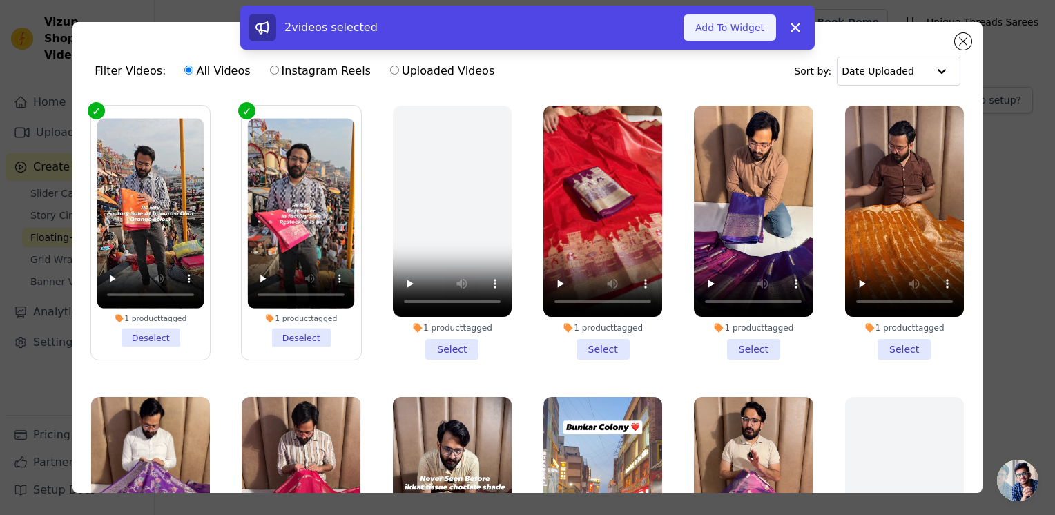
click at [701, 29] on button "Add To Widget" at bounding box center [729, 27] width 93 height 26
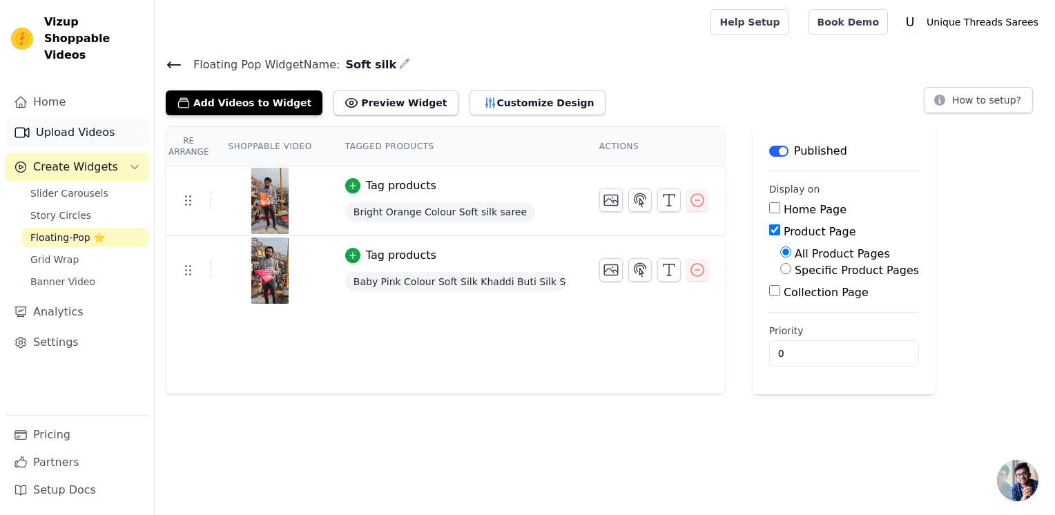
click at [85, 119] on link "Upload Videos" at bounding box center [77, 133] width 143 height 28
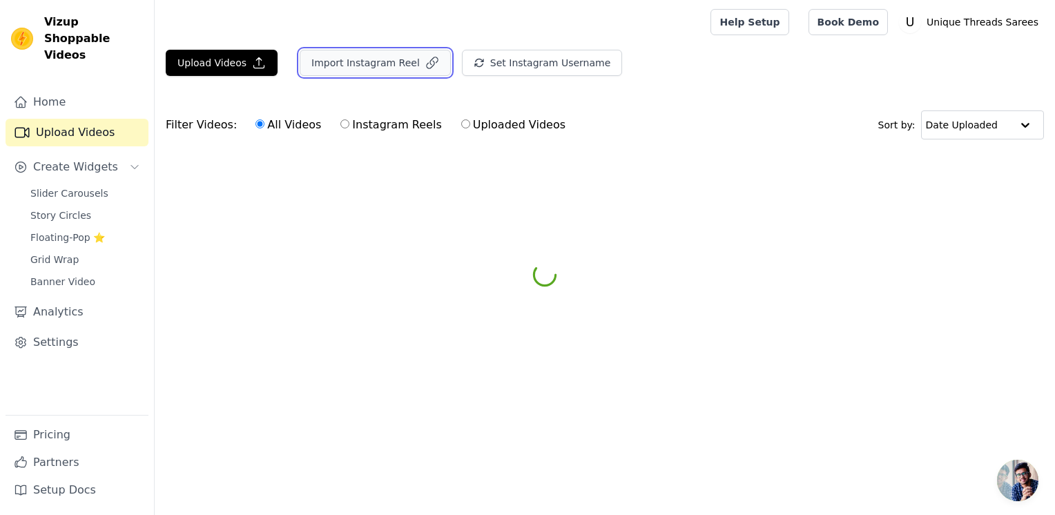
click at [356, 68] on button "Import Instagram Reel" at bounding box center [375, 63] width 151 height 26
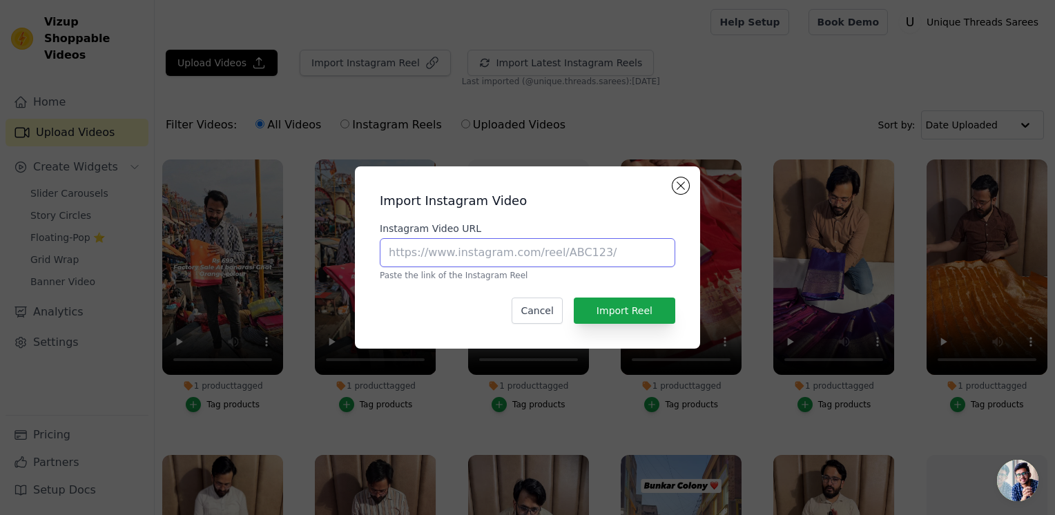
paste input "https://www.instagram.com/reel/DIWCagePzV_/?utm_source=ig_web_copy_link"
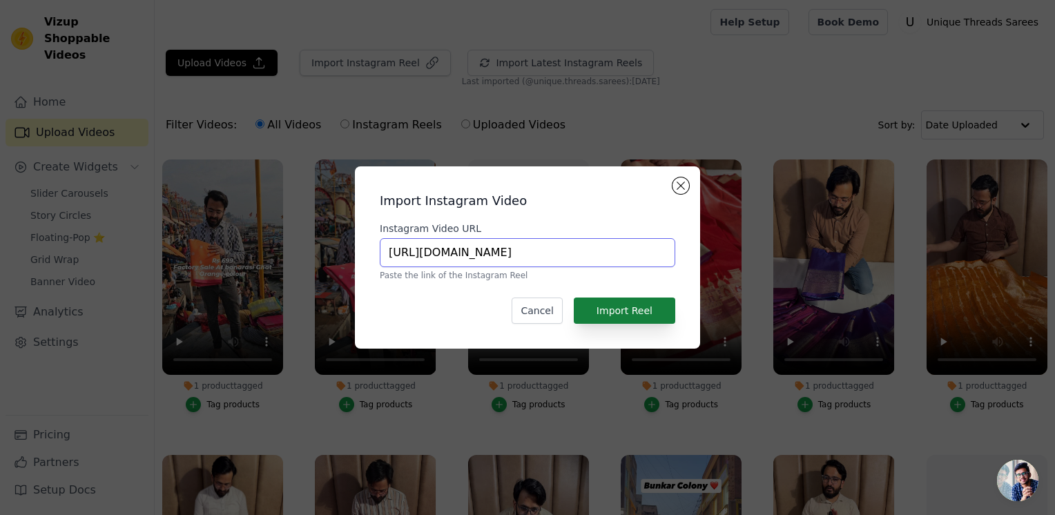
type input "https://www.instagram.com/reel/DIWCagePzV_/?utm_source=ig_web_copy_link"
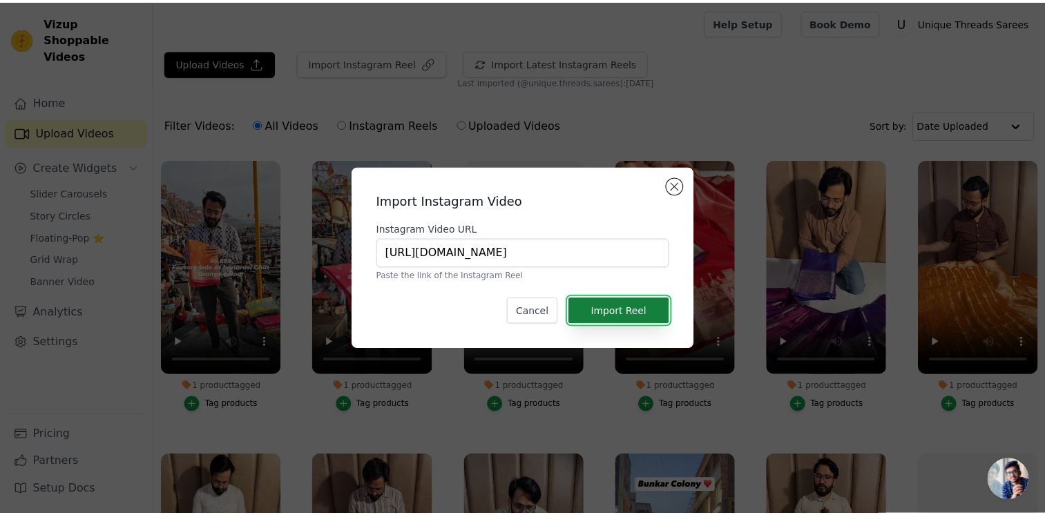
scroll to position [0, 0]
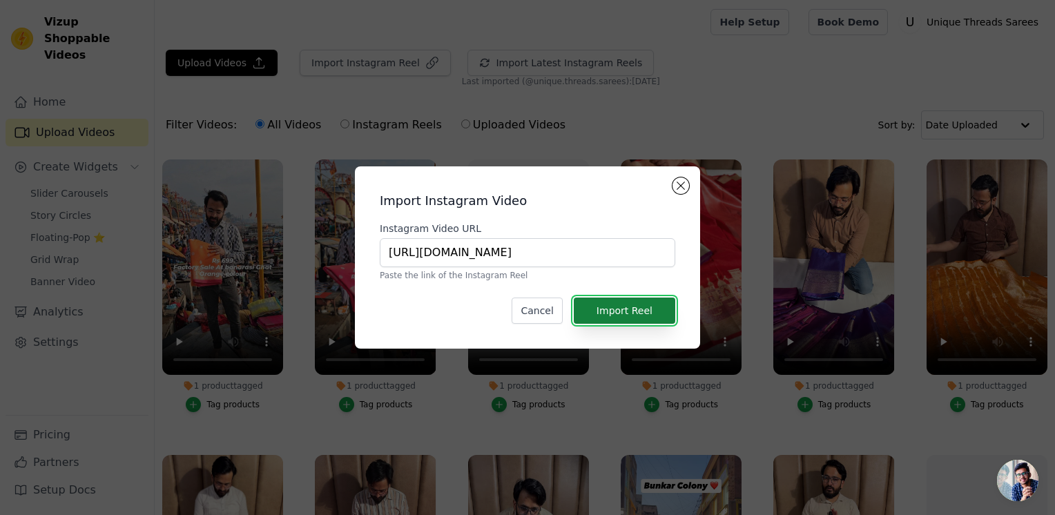
click at [609, 313] on button "Import Reel" at bounding box center [624, 311] width 101 height 26
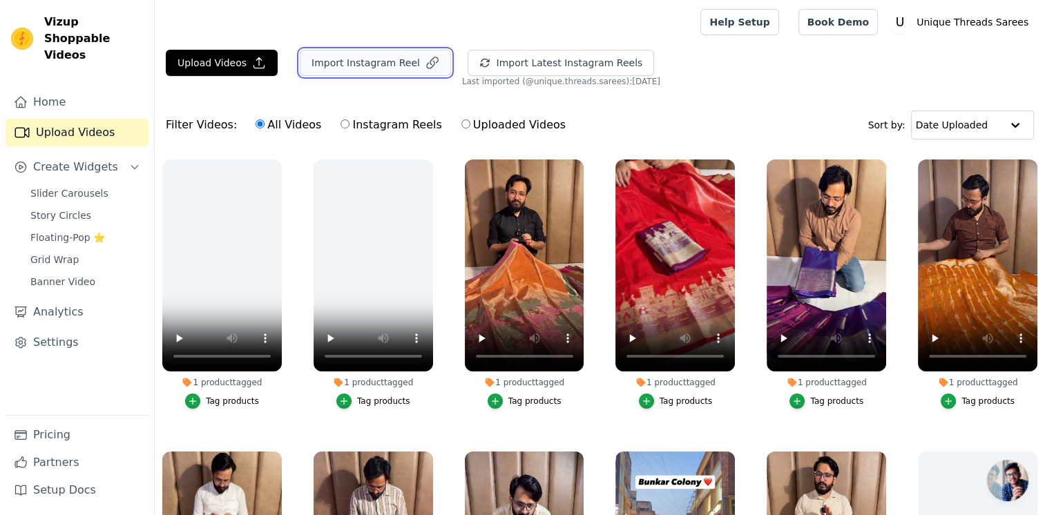
click at [342, 61] on button "Import Instagram Reel" at bounding box center [375, 63] width 151 height 26
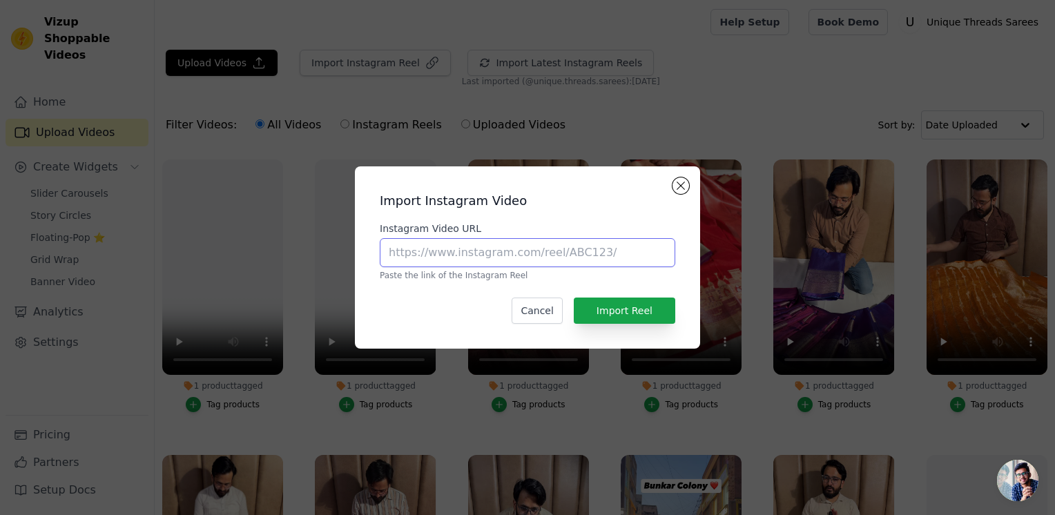
paste input "[URL][DOMAIN_NAME]"
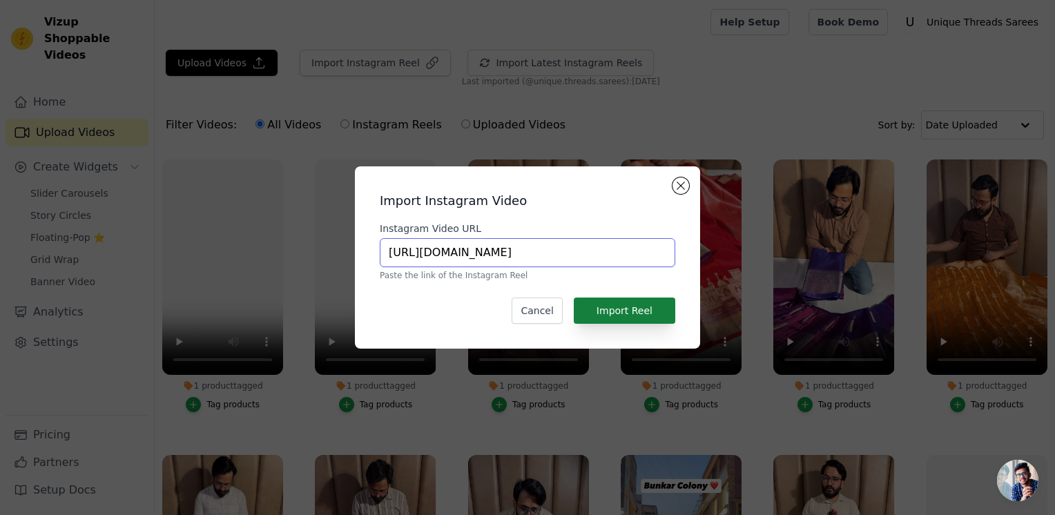
type input "[URL][DOMAIN_NAME]"
click at [637, 316] on button "Import Reel" at bounding box center [624, 311] width 101 height 26
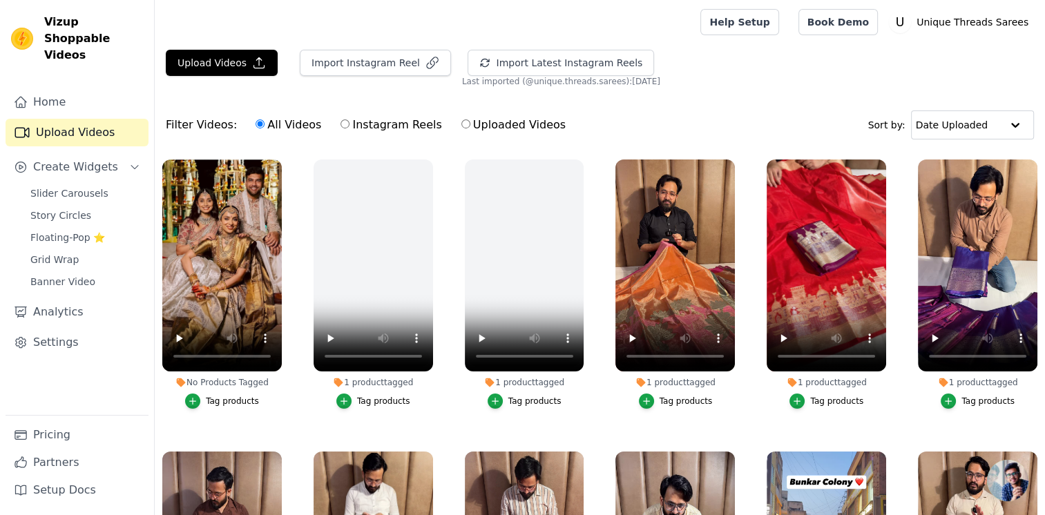
click at [218, 396] on div "Tag products" at bounding box center [232, 401] width 53 height 11
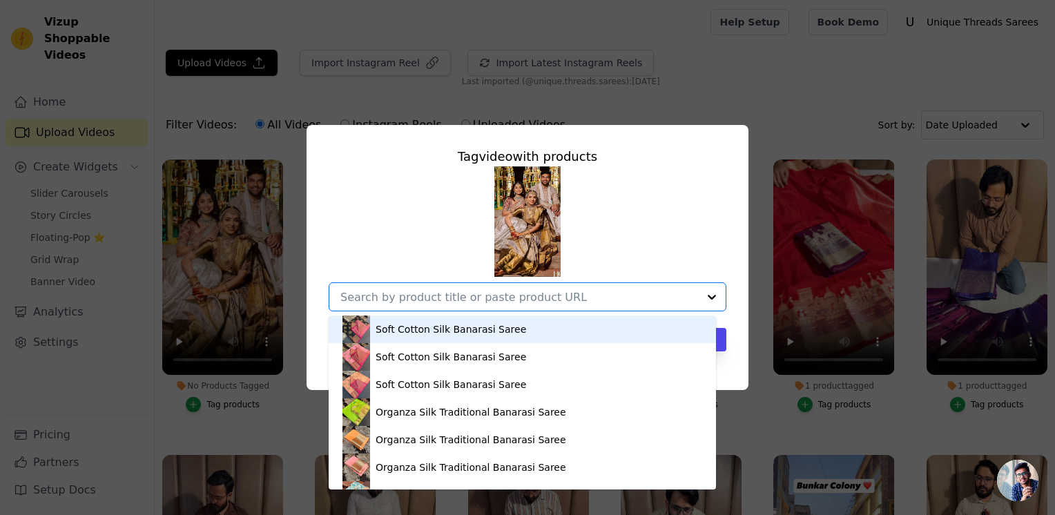
paste input "[URL][DOMAIN_NAME]"
type input "[URL][DOMAIN_NAME]"
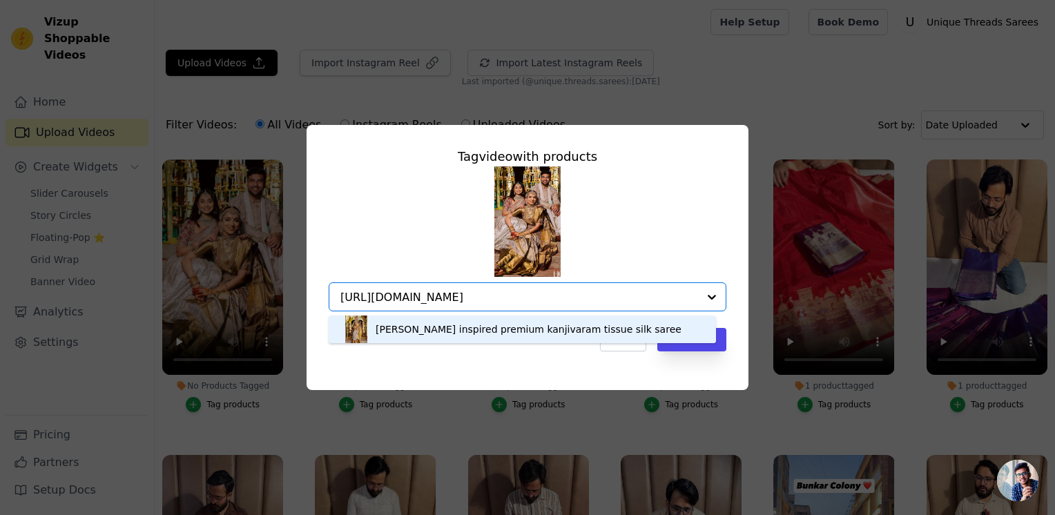
click at [572, 335] on div "[PERSON_NAME] inspired premium kanjivaram tissue silk saree" at bounding box center [529, 329] width 306 height 14
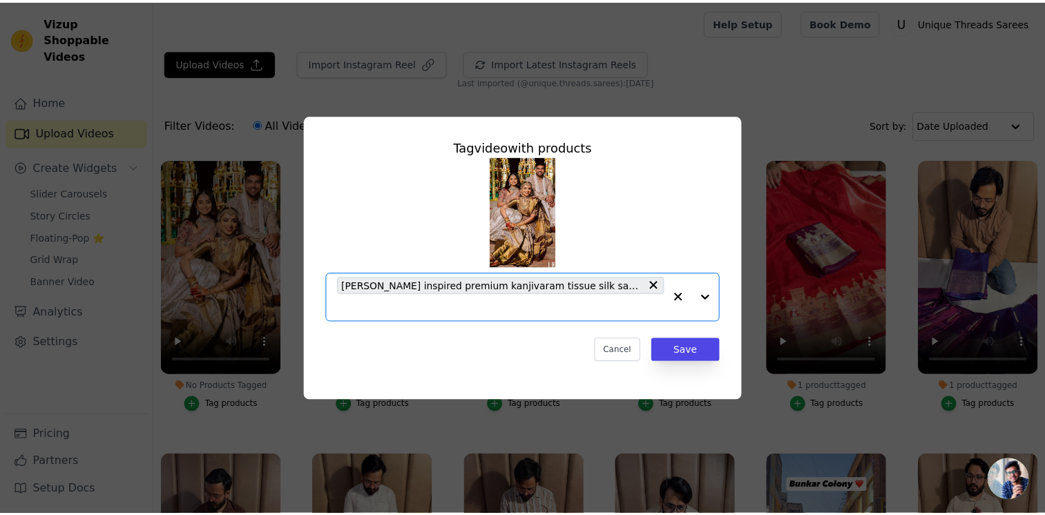
scroll to position [0, 0]
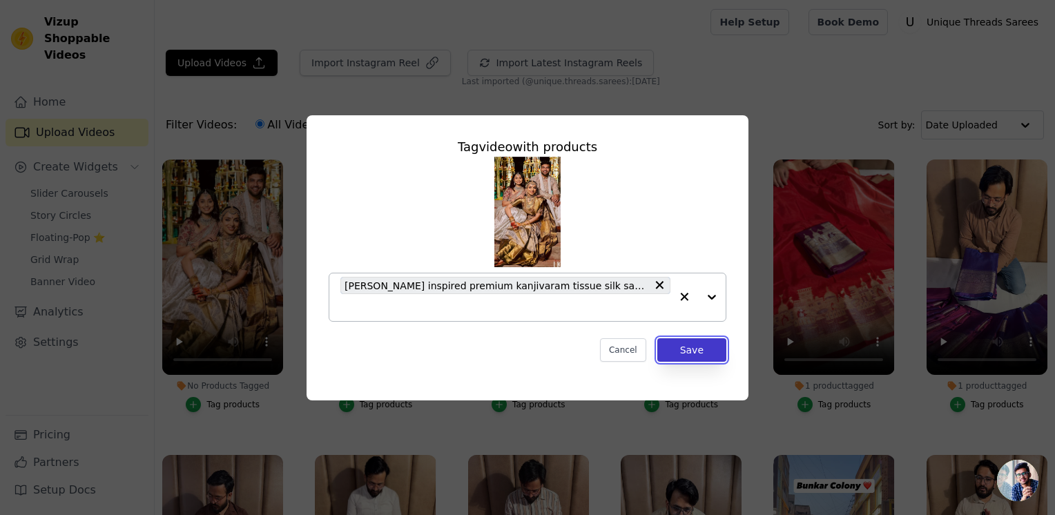
click at [674, 338] on button "Save" at bounding box center [691, 349] width 69 height 23
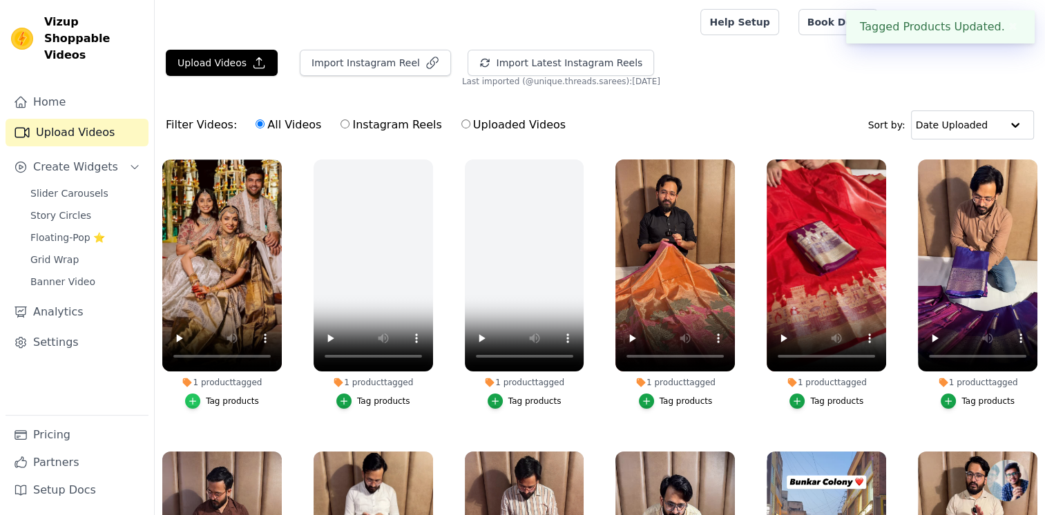
click at [194, 399] on icon "button" at bounding box center [193, 401] width 6 height 6
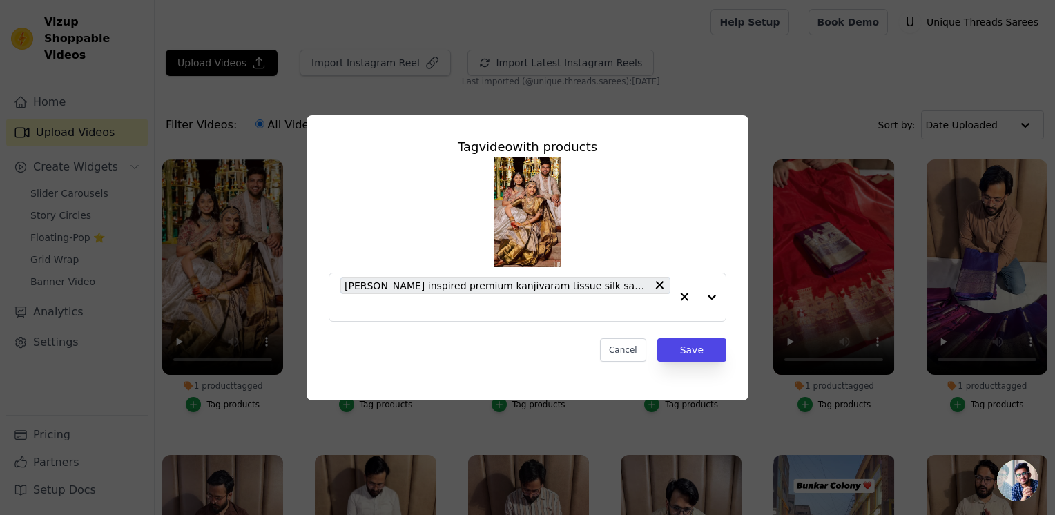
click at [651, 98] on div "Tag video with products [PERSON_NAME] inspired premium kanjivaram tissue silk s…" at bounding box center [527, 257] width 1055 height 515
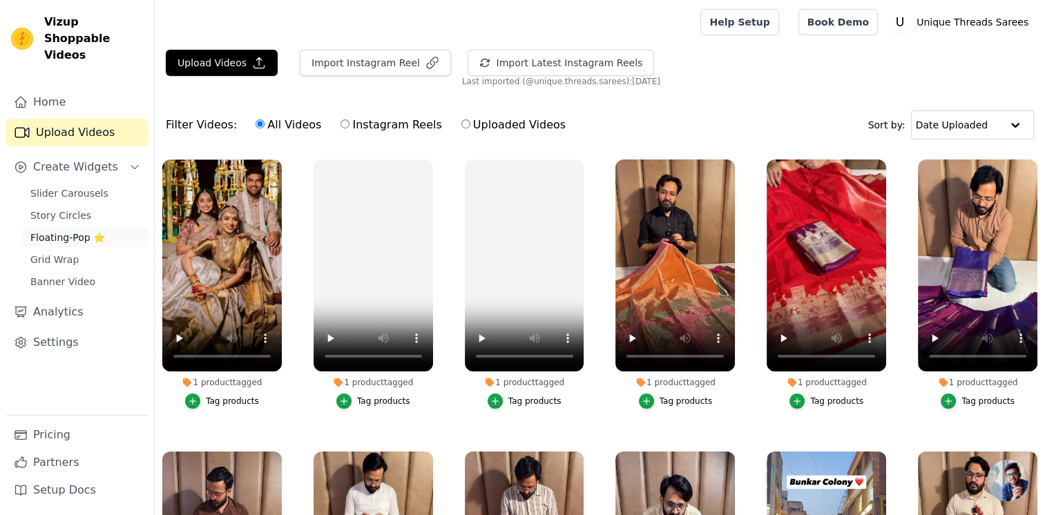
click at [99, 231] on span "Floating-Pop ⭐" at bounding box center [67, 238] width 75 height 14
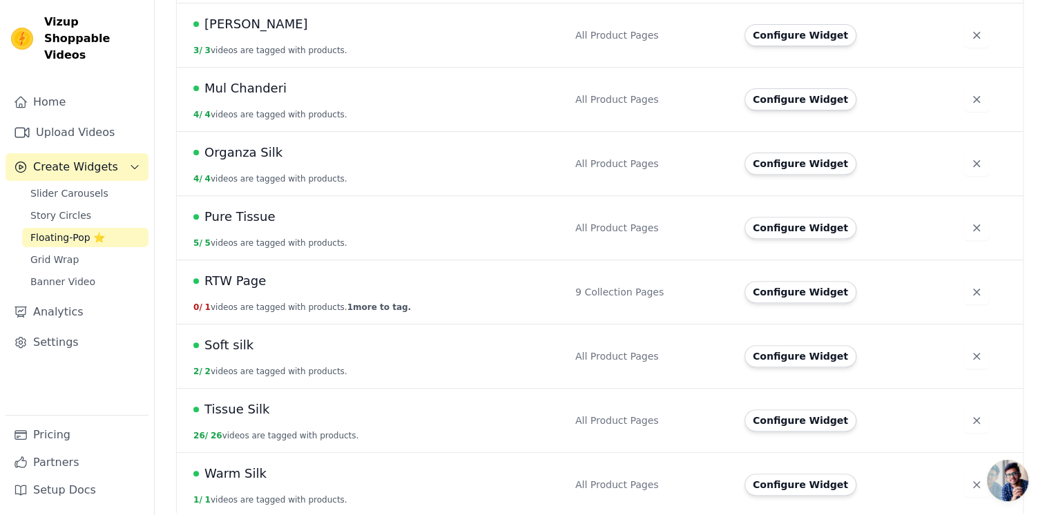
scroll to position [489, 0]
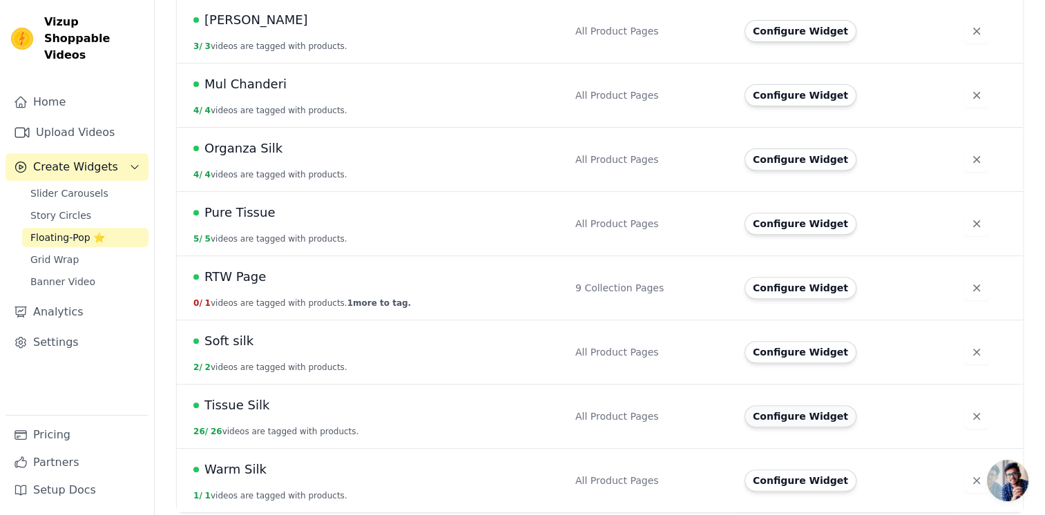
click at [790, 408] on button "Configure Widget" at bounding box center [800, 416] width 112 height 22
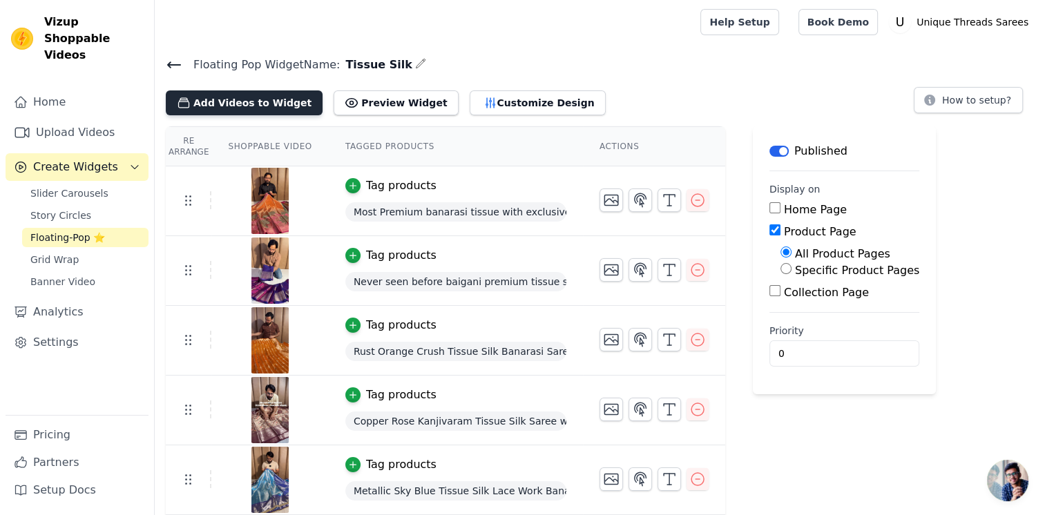
click at [234, 102] on button "Add Videos to Widget" at bounding box center [244, 102] width 157 height 25
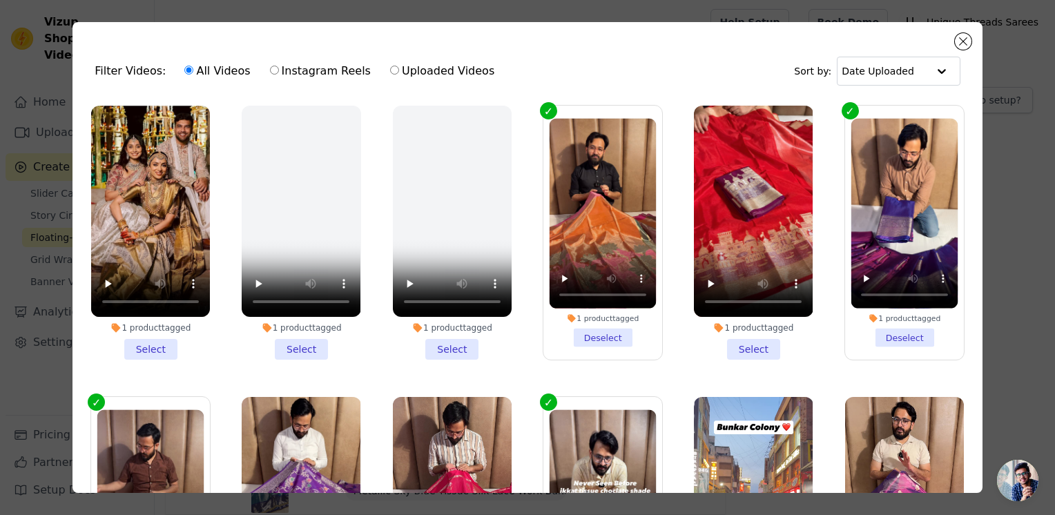
click at [163, 353] on li "1 product tagged Select" at bounding box center [150, 233] width 119 height 254
click at [0, 0] on input "1 product tagged Select" at bounding box center [0, 0] width 0 height 0
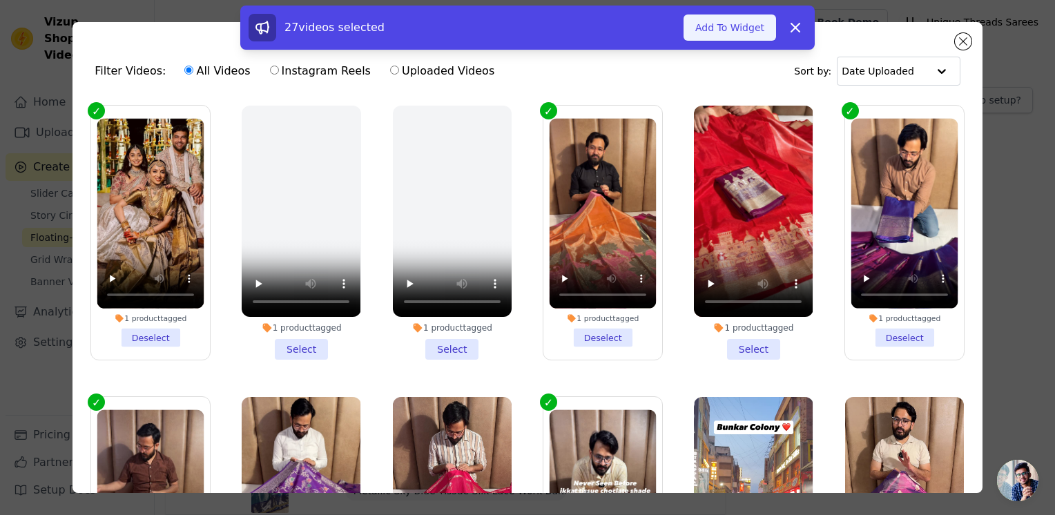
click at [697, 29] on button "Add To Widget" at bounding box center [729, 27] width 93 height 26
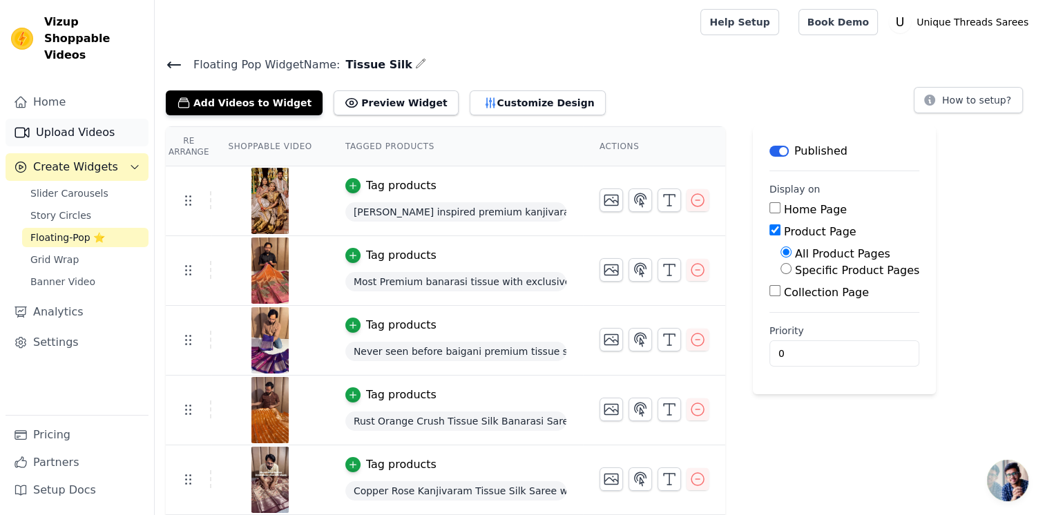
click at [125, 119] on link "Upload Videos" at bounding box center [77, 133] width 143 height 28
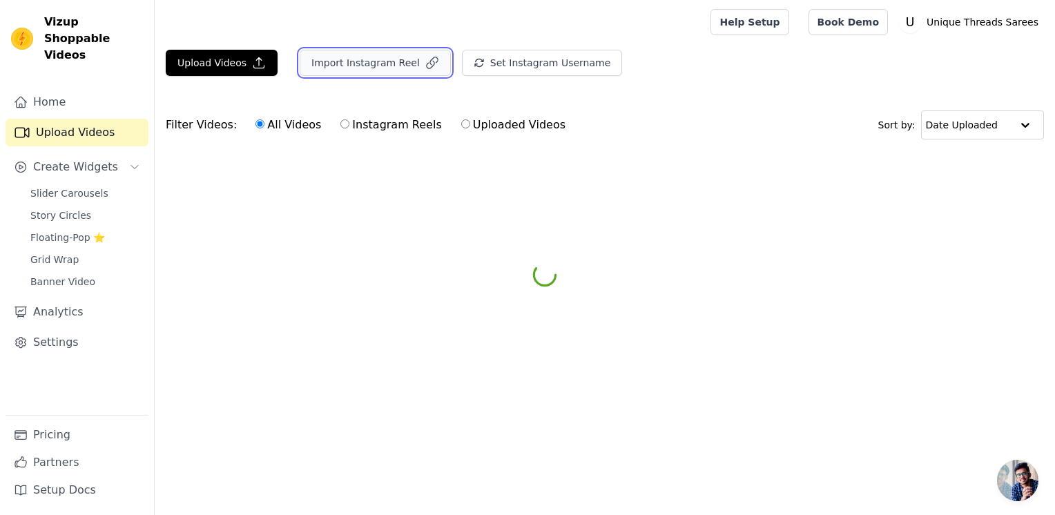
click at [367, 63] on button "Import Instagram Reel" at bounding box center [375, 63] width 151 height 26
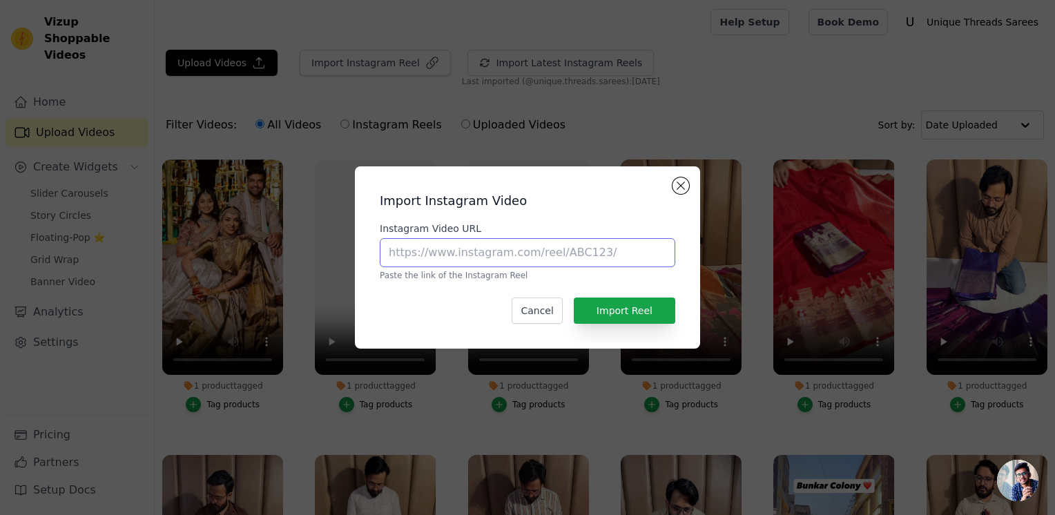
paste input "[URL][DOMAIN_NAME]"
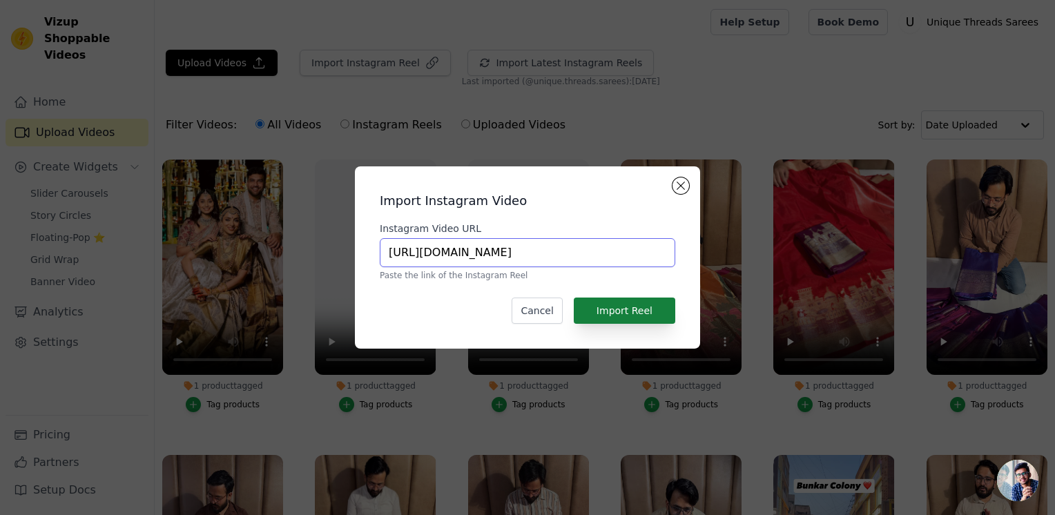
type input "[URL][DOMAIN_NAME]"
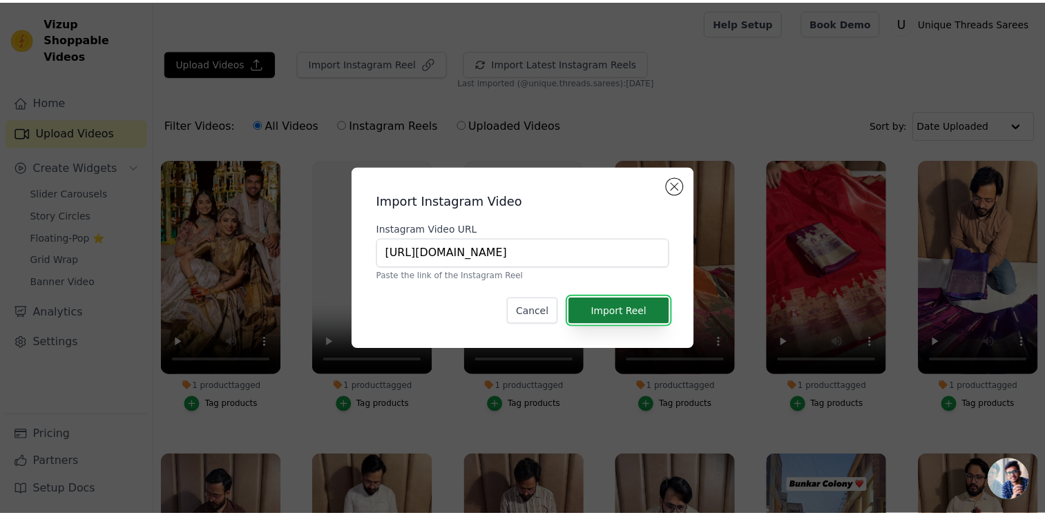
scroll to position [0, 0]
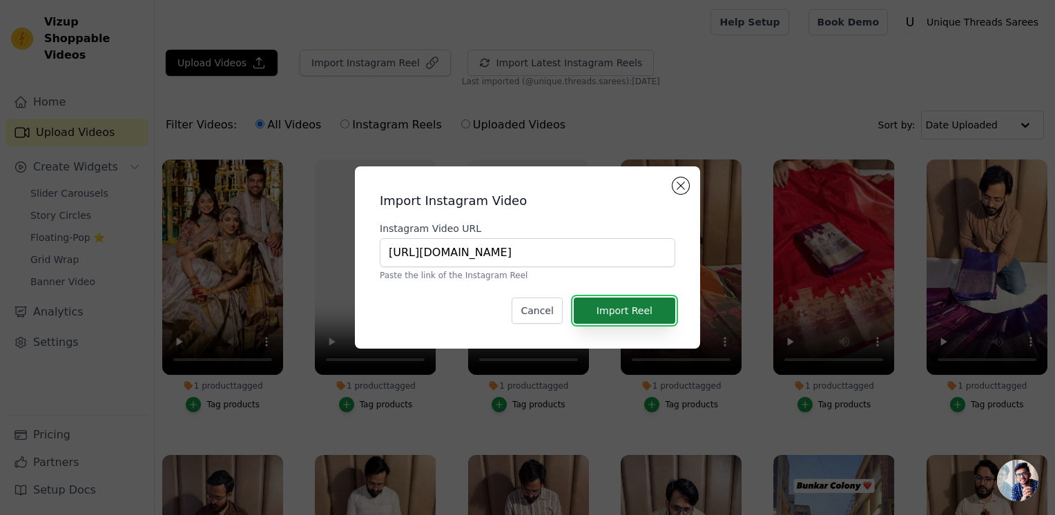
click at [601, 313] on button "Import Reel" at bounding box center [624, 311] width 101 height 26
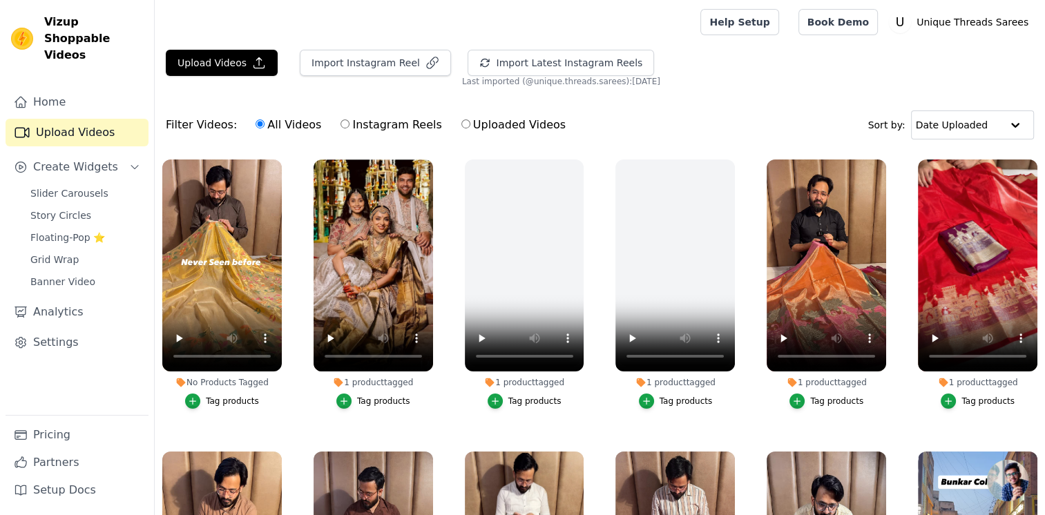
click at [211, 405] on button "Tag products" at bounding box center [222, 401] width 74 height 15
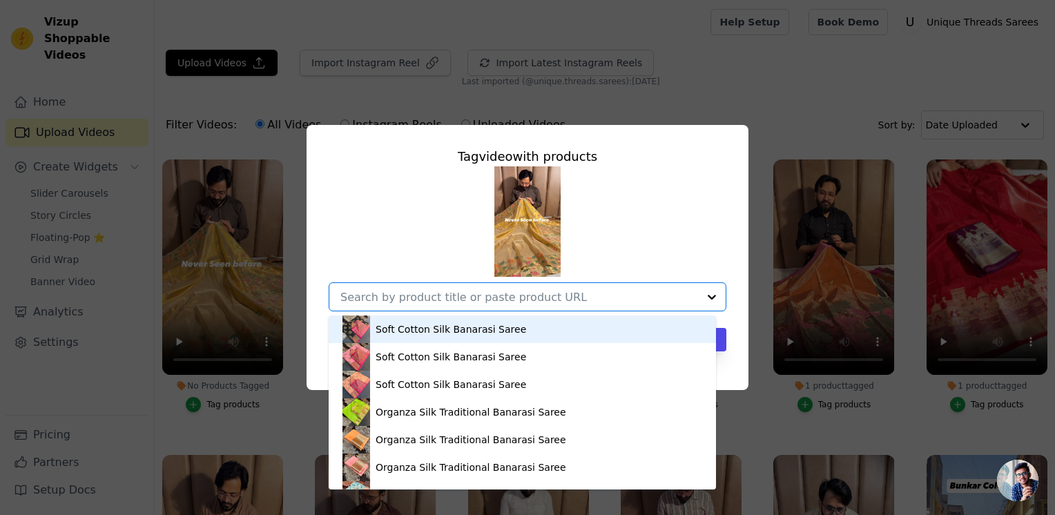
drag, startPoint x: 400, startPoint y: 302, endPoint x: 384, endPoint y: 294, distance: 18.5
click at [384, 294] on input "No Products Tagged Tag video with products Soft Cotton Silk Banarasi Saree Soft…" at bounding box center [519, 297] width 358 height 13
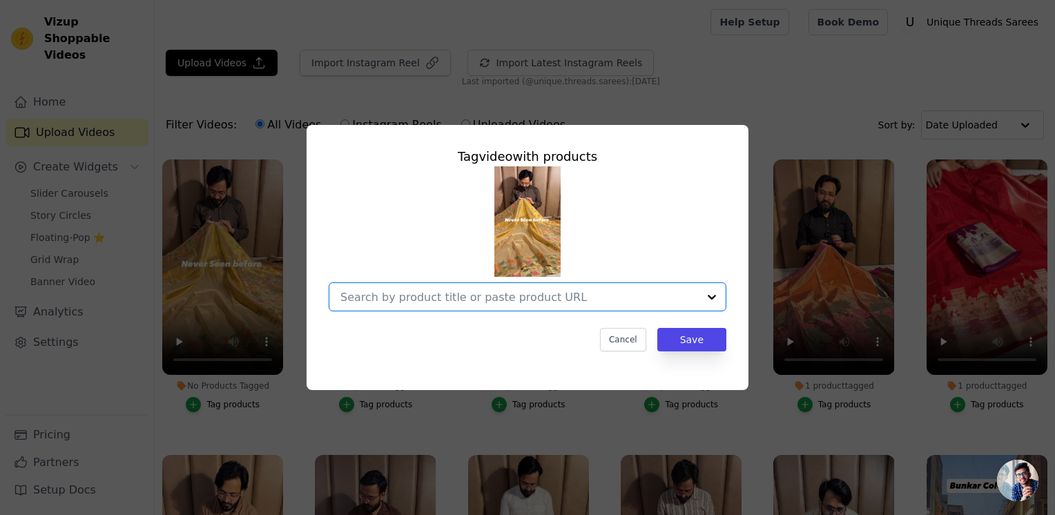
click at [384, 294] on input "No Products Tagged Tag video with products Option undefined, selected. Select i…" at bounding box center [519, 297] width 358 height 13
paste input "https://utsarees.in/collections/best-sellers/products/never-seen-before-copper-…"
type input "https://utsarees.in/collections/best-sellers/products/never-seen-before-copper-…"
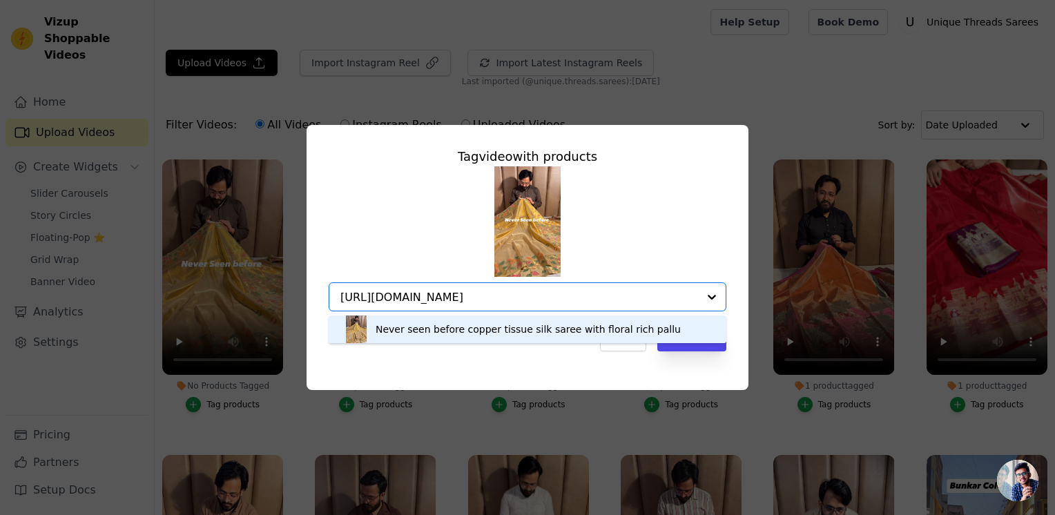
click at [537, 324] on div "Never seen before copper tissue silk saree with floral rich pallu" at bounding box center [528, 329] width 305 height 14
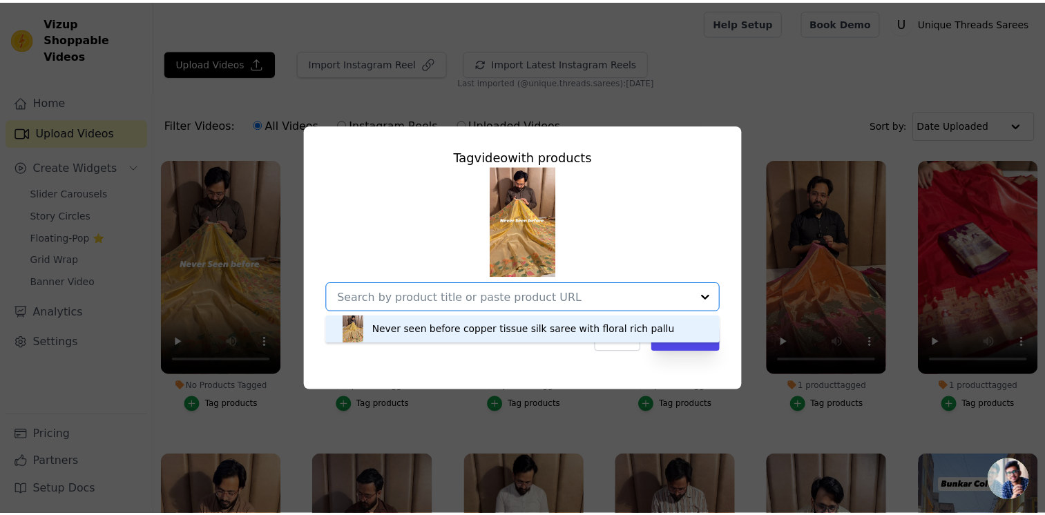
scroll to position [0, 0]
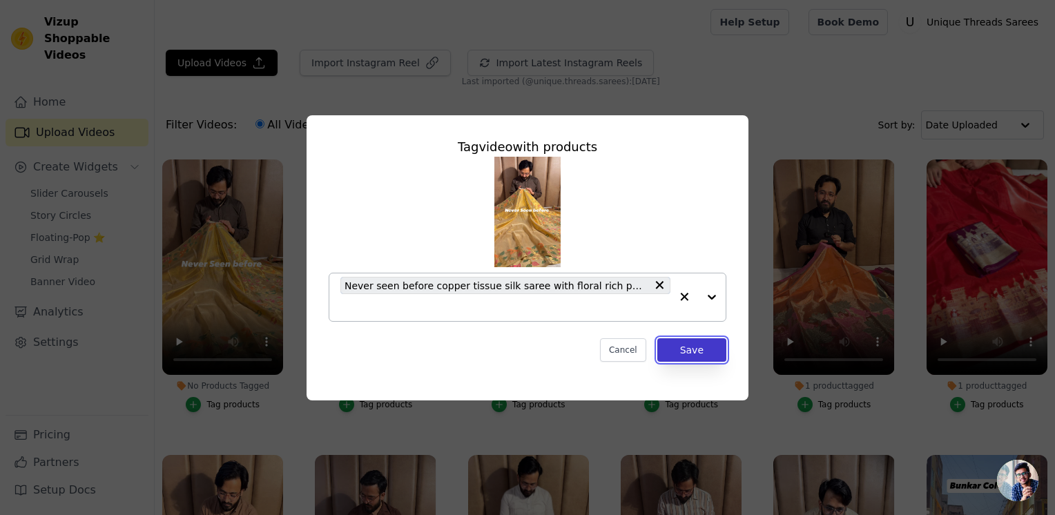
click at [699, 338] on button "Save" at bounding box center [691, 349] width 69 height 23
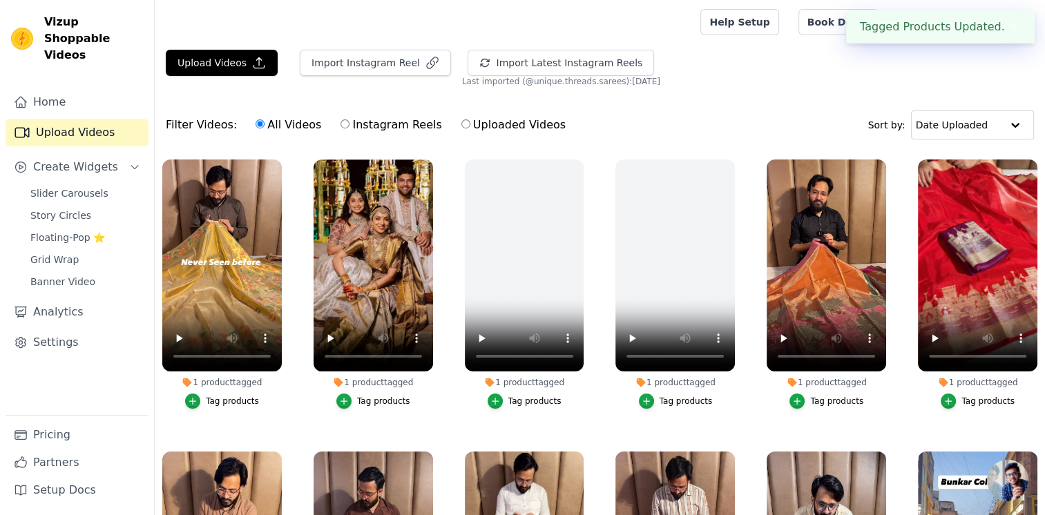
click at [207, 400] on button "Tag products" at bounding box center [222, 401] width 74 height 15
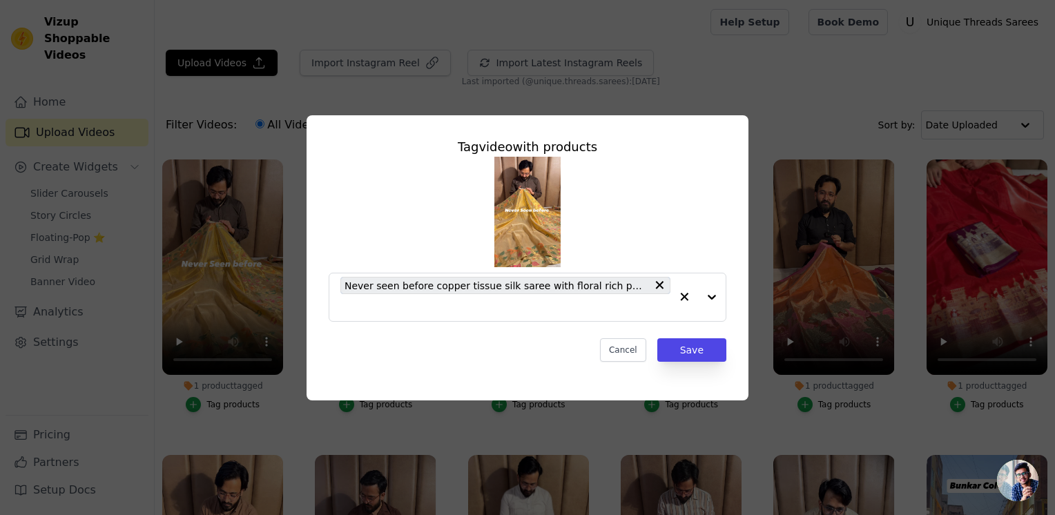
click at [742, 117] on div "Tag video with products Never seen before copper tissue silk saree with floral …" at bounding box center [527, 257] width 1011 height 329
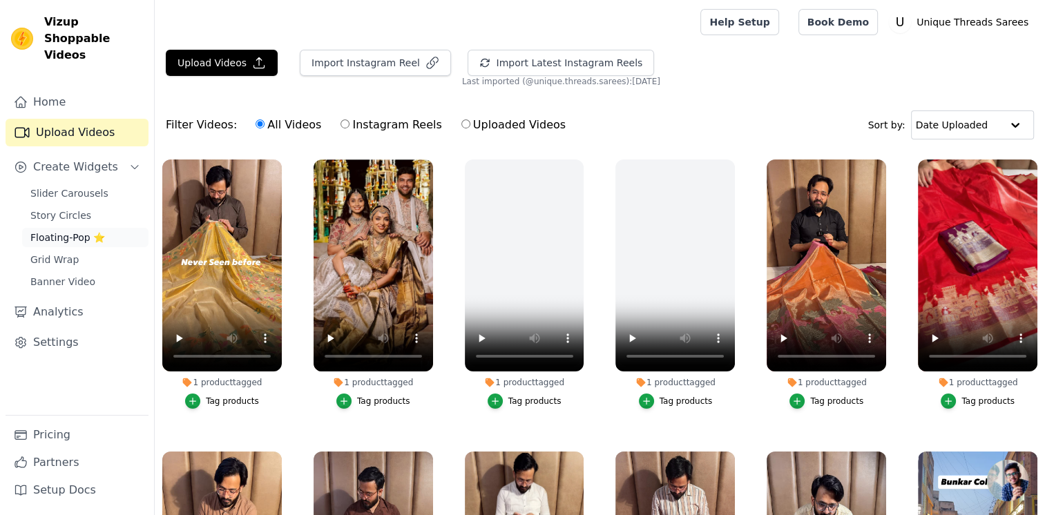
click at [75, 231] on span "Floating-Pop ⭐" at bounding box center [67, 238] width 75 height 14
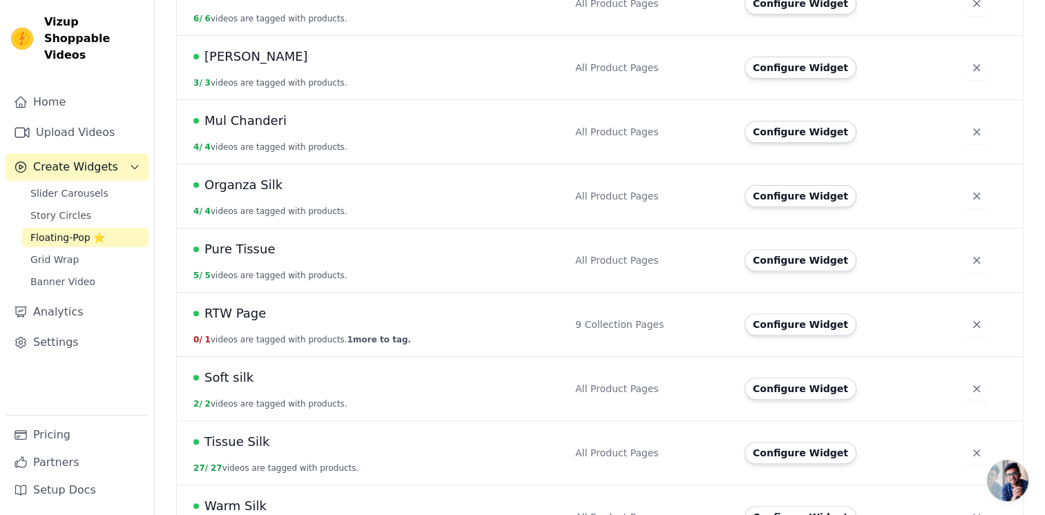
scroll to position [489, 0]
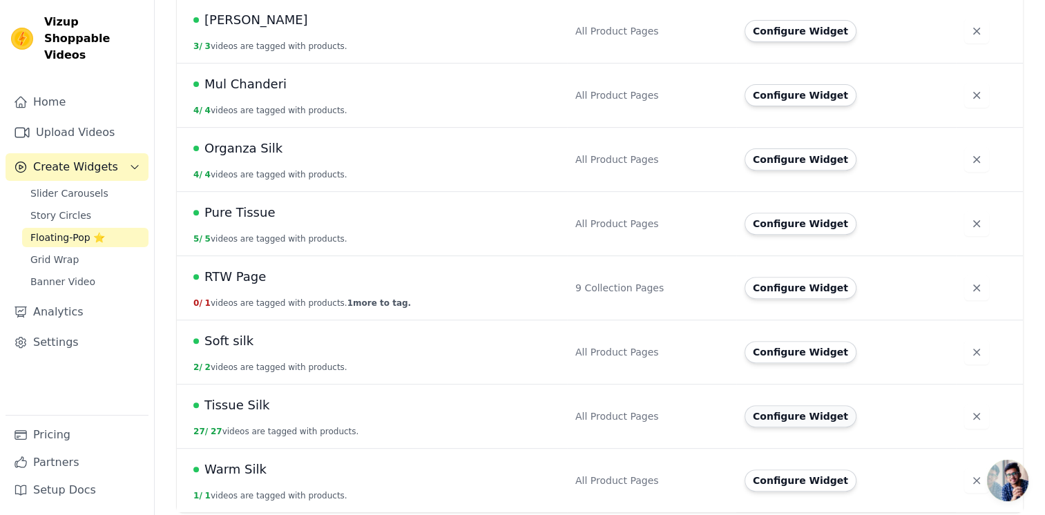
click at [765, 417] on button "Configure Widget" at bounding box center [800, 416] width 112 height 22
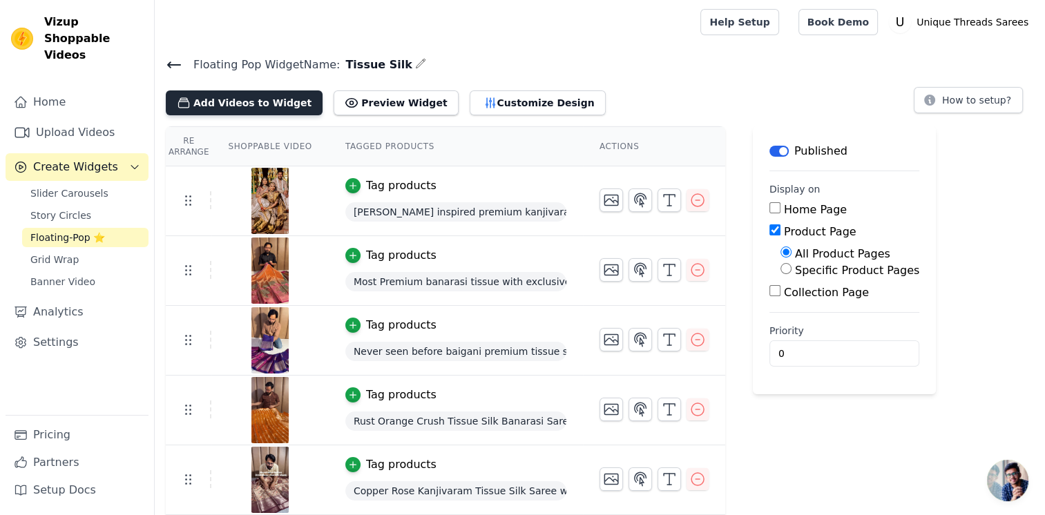
click at [242, 106] on button "Add Videos to Widget" at bounding box center [244, 102] width 157 height 25
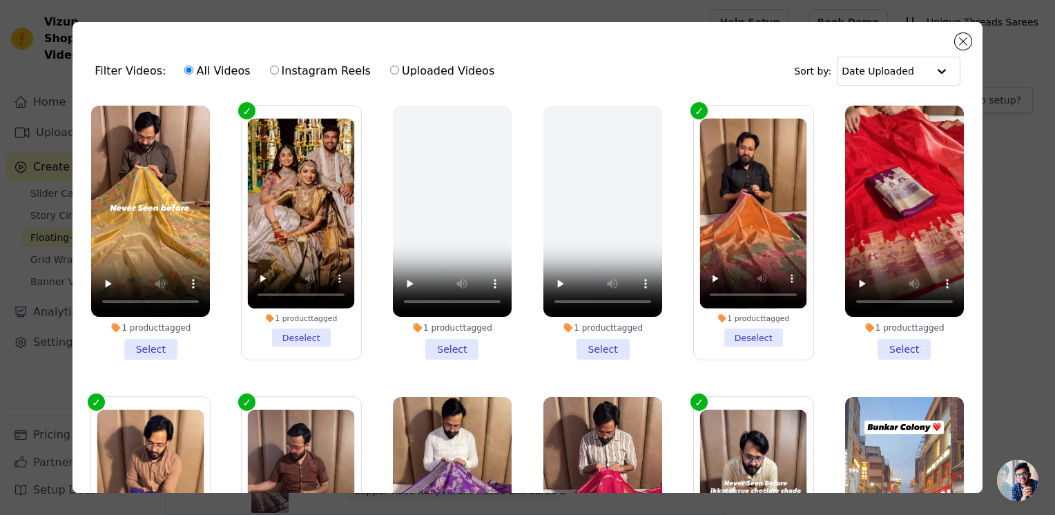
click at [241, 396] on label "1 product tagged Deselect" at bounding box center [301, 523] width 120 height 255
click at [0, 0] on input "1 product tagged Deselect" at bounding box center [0, 0] width 0 height 0
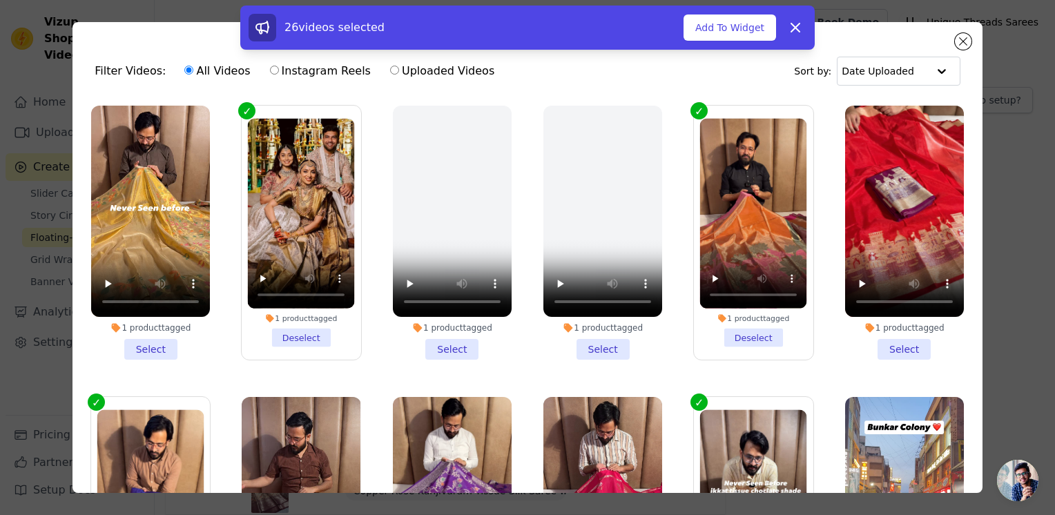
click at [960, 45] on div "26 videos selected Add To Widget Dismiss" at bounding box center [527, 31] width 1055 height 50
click at [965, 40] on div "26 videos selected Add To Widget Dismiss" at bounding box center [527, 31] width 1055 height 50
click at [797, 25] on icon at bounding box center [795, 27] width 8 height 8
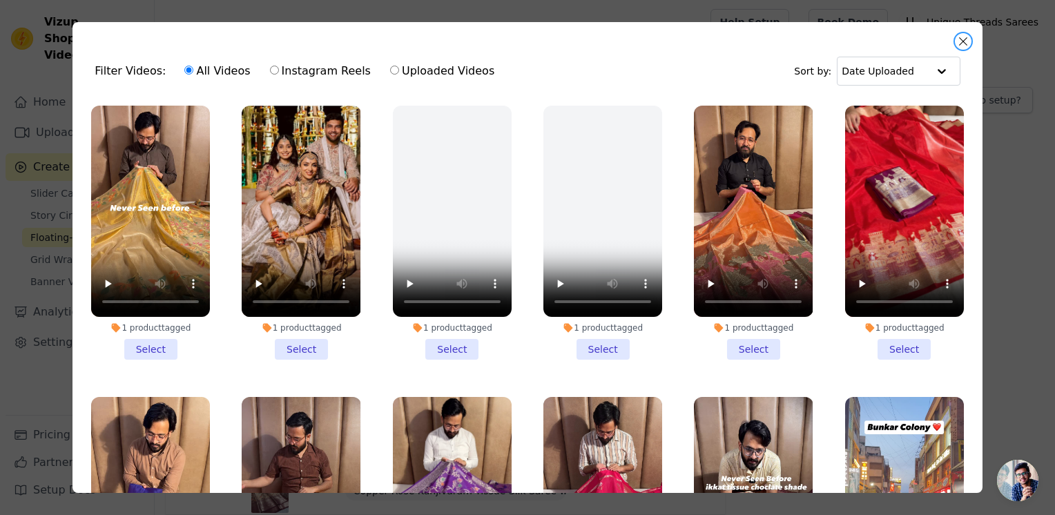
click at [964, 44] on button "Close modal" at bounding box center [963, 41] width 17 height 17
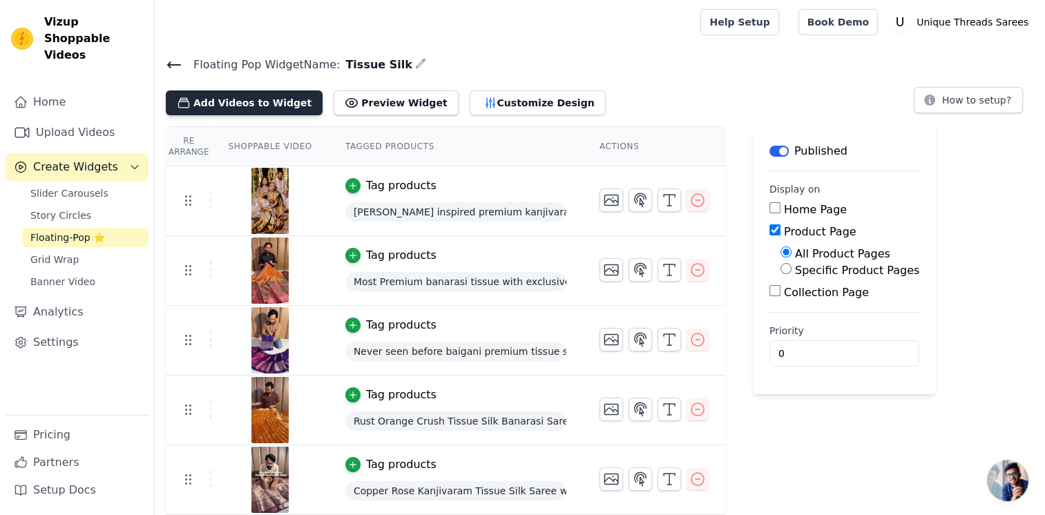
click at [275, 98] on button "Add Videos to Widget" at bounding box center [244, 102] width 157 height 25
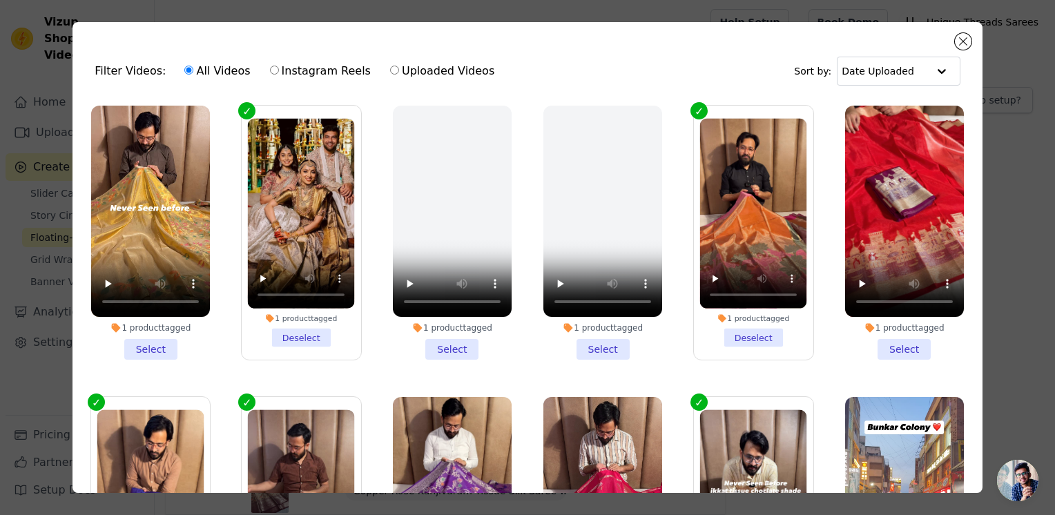
click at [160, 343] on li "1 product tagged Select" at bounding box center [150, 233] width 119 height 254
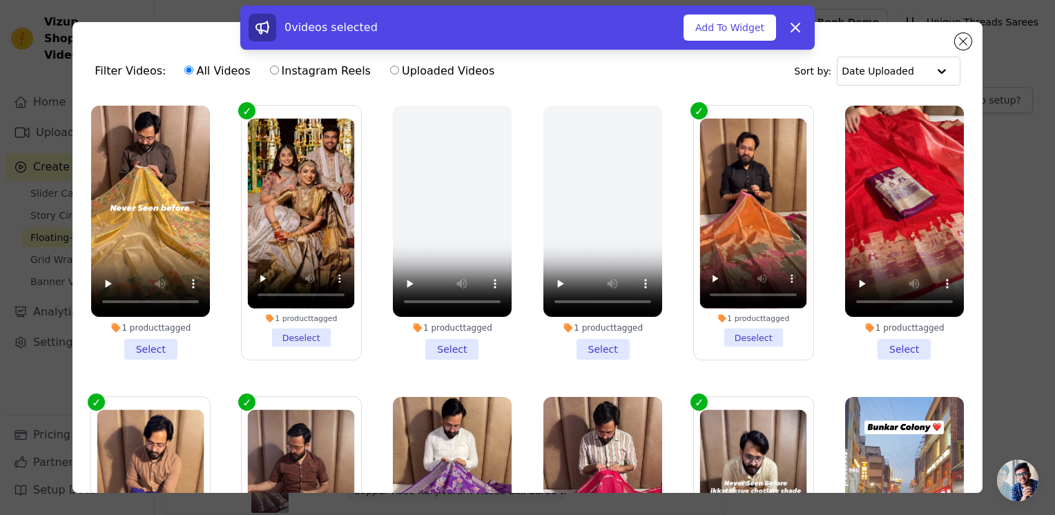
drag, startPoint x: 160, startPoint y: 343, endPoint x: 137, endPoint y: 350, distance: 23.8
click at [139, 351] on li "1 product tagged Select" at bounding box center [150, 233] width 119 height 254
click at [0, 0] on input "1 product tagged Select" at bounding box center [0, 0] width 0 height 0
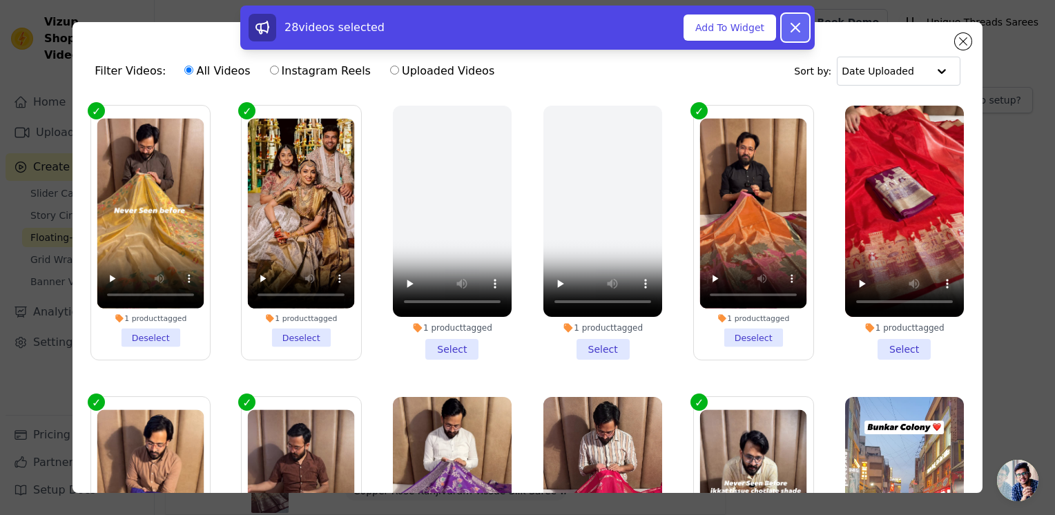
click at [795, 26] on icon at bounding box center [795, 27] width 17 height 17
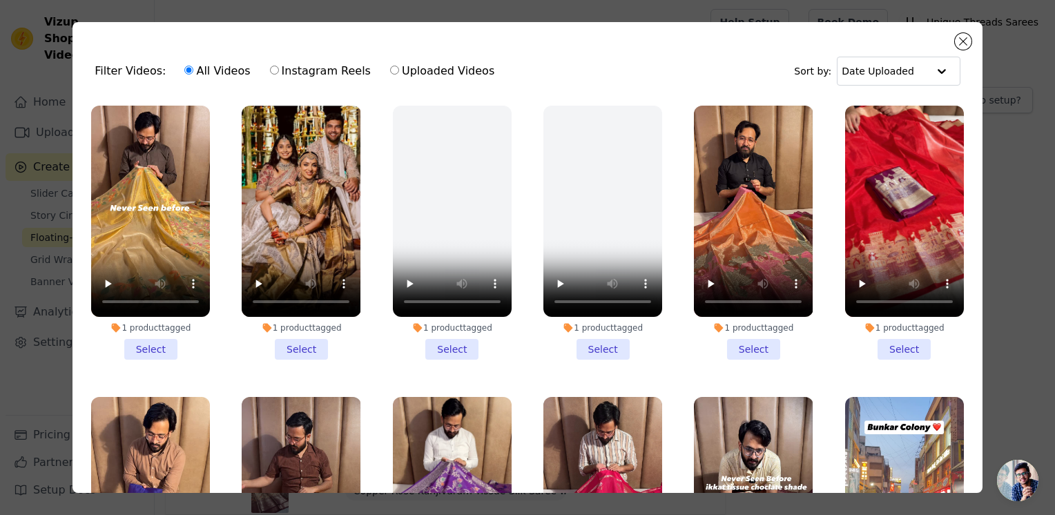
click at [149, 349] on li "1 product tagged Select" at bounding box center [150, 233] width 119 height 254
click at [0, 0] on input "1 product tagged Select" at bounding box center [0, 0] width 0 height 0
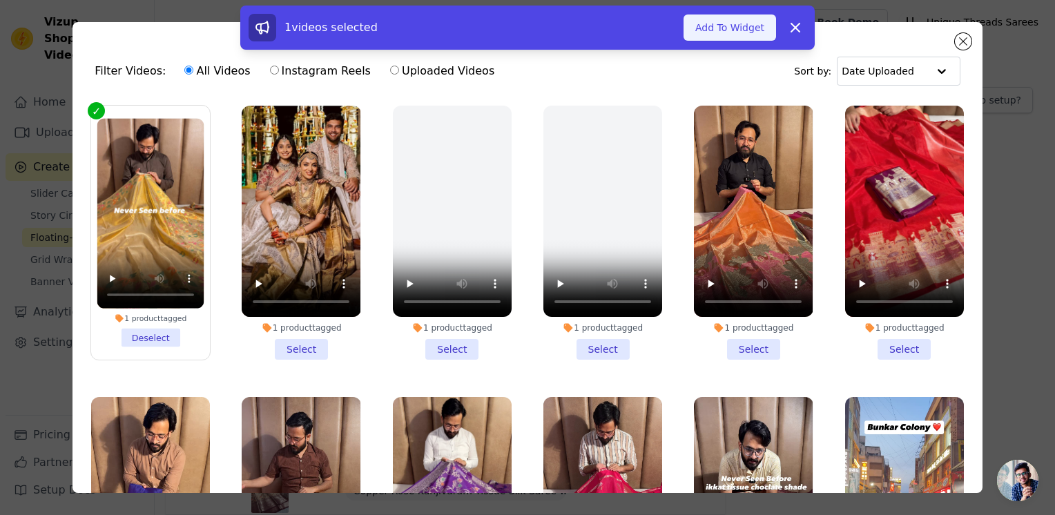
click at [712, 35] on button "Add To Widget" at bounding box center [729, 27] width 93 height 26
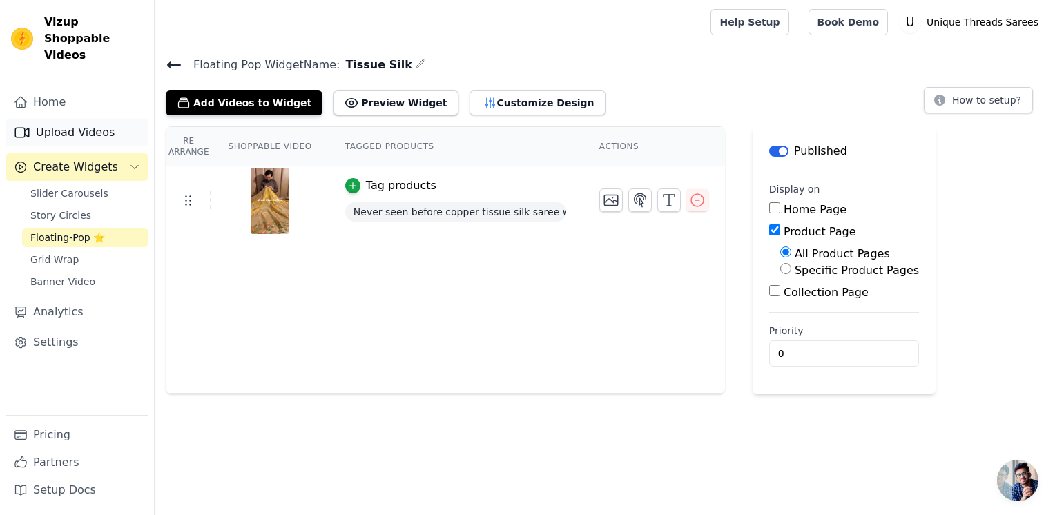
click at [110, 119] on link "Upload Videos" at bounding box center [77, 133] width 143 height 28
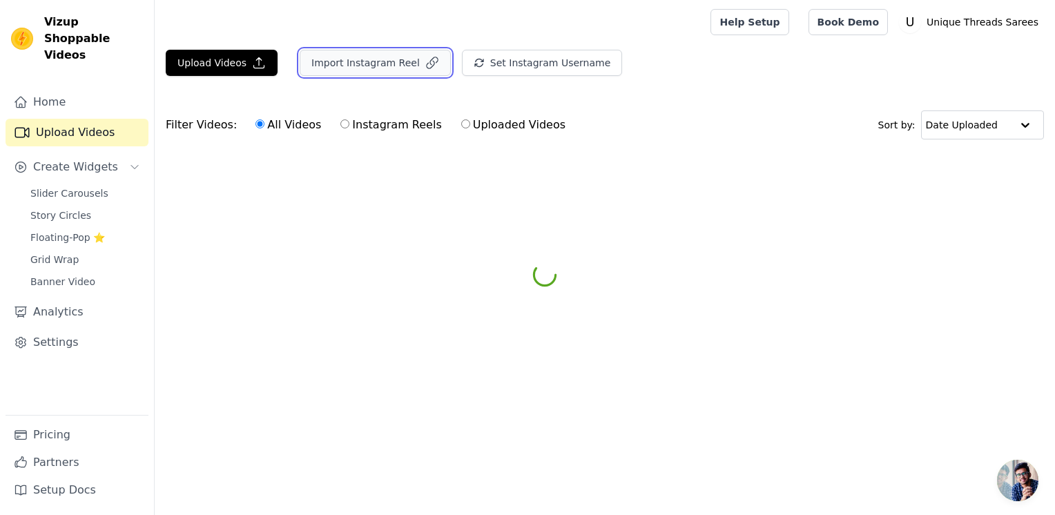
click at [338, 50] on button "Import Instagram Reel" at bounding box center [375, 63] width 151 height 26
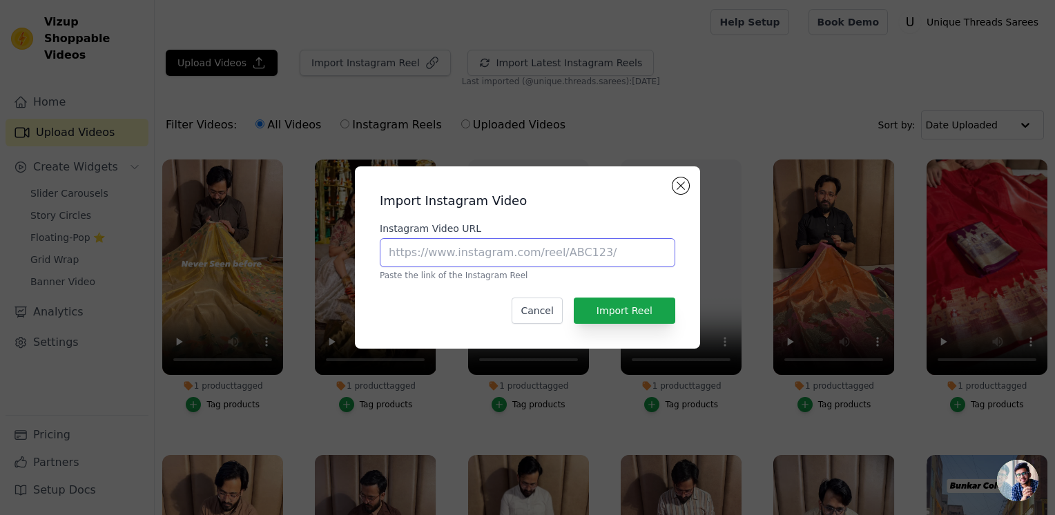
paste input "https://www.instagram.com/reel/C7dT-oNvK1x/?utm_source=ig_web_copy_link"
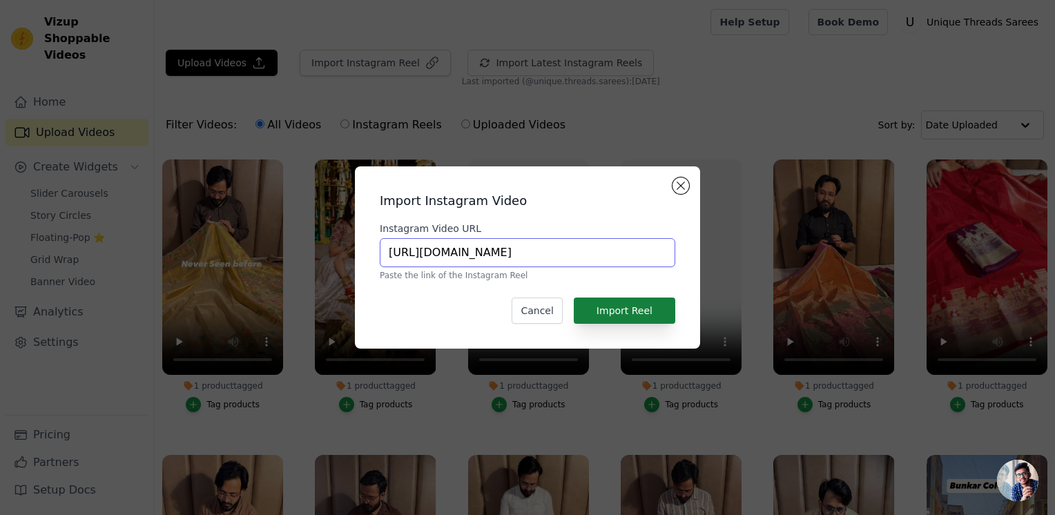
type input "https://www.instagram.com/reel/C7dT-oNvK1x/?utm_source=ig_web_copy_link"
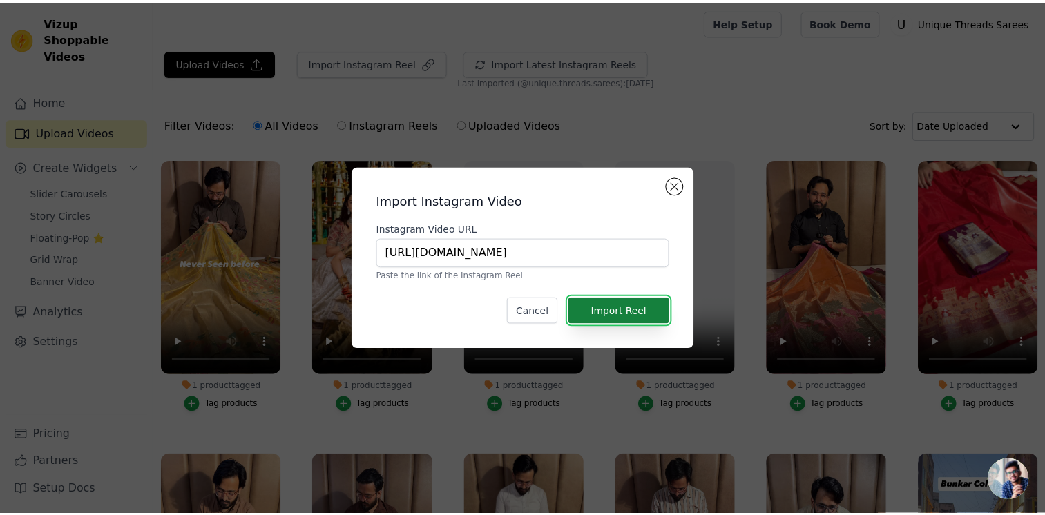
scroll to position [0, 0]
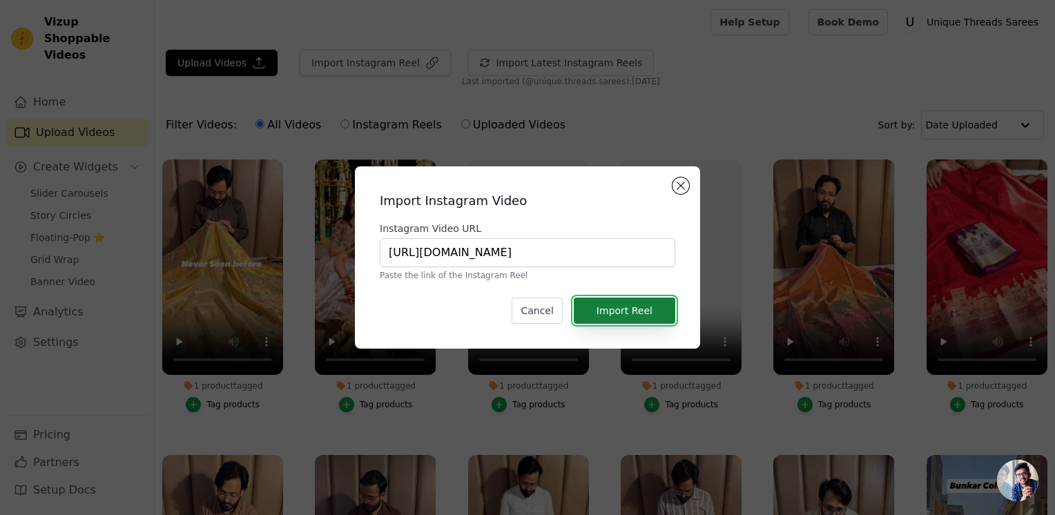
click at [637, 313] on button "Import Reel" at bounding box center [624, 311] width 101 height 26
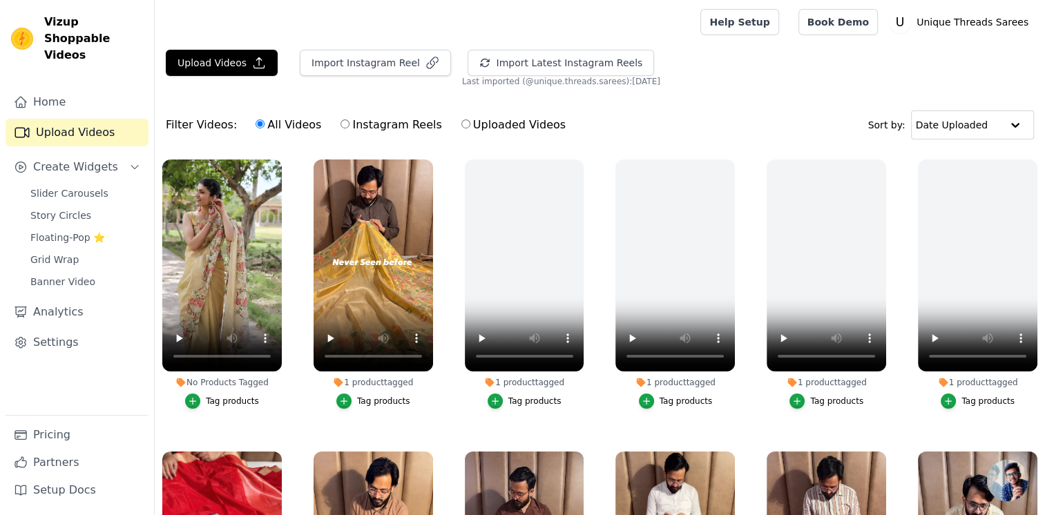
click at [211, 402] on div "Tag products" at bounding box center [232, 401] width 53 height 11
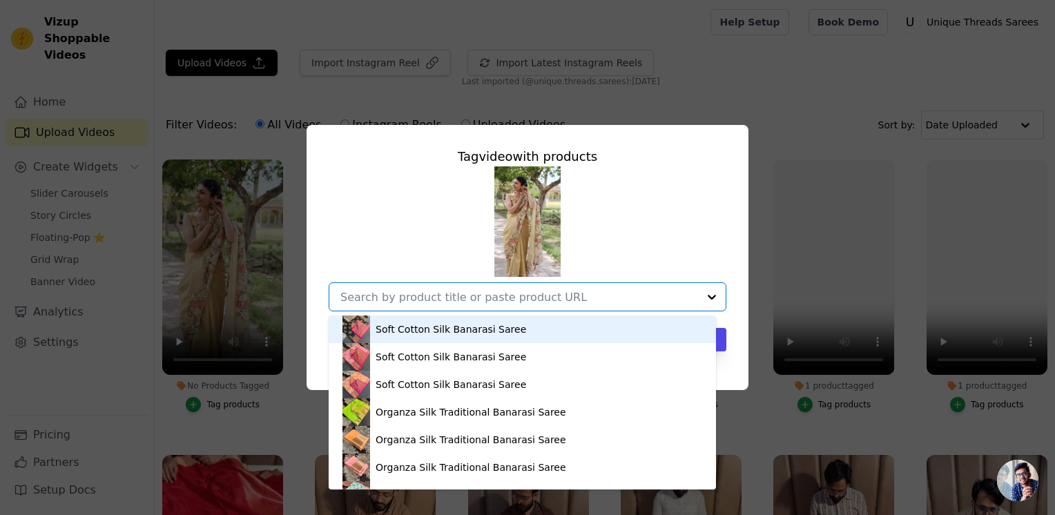
paste input "[URL][DOMAIN_NAME]"
type input "[URL][DOMAIN_NAME]"
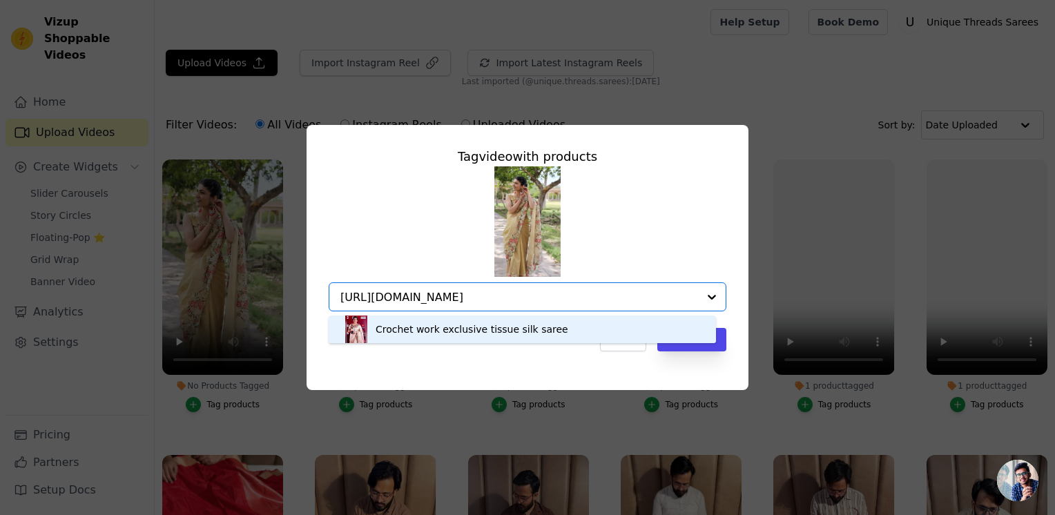
click at [605, 323] on div "Crochet work exclusive tissue silk saree" at bounding box center [522, 330] width 360 height 28
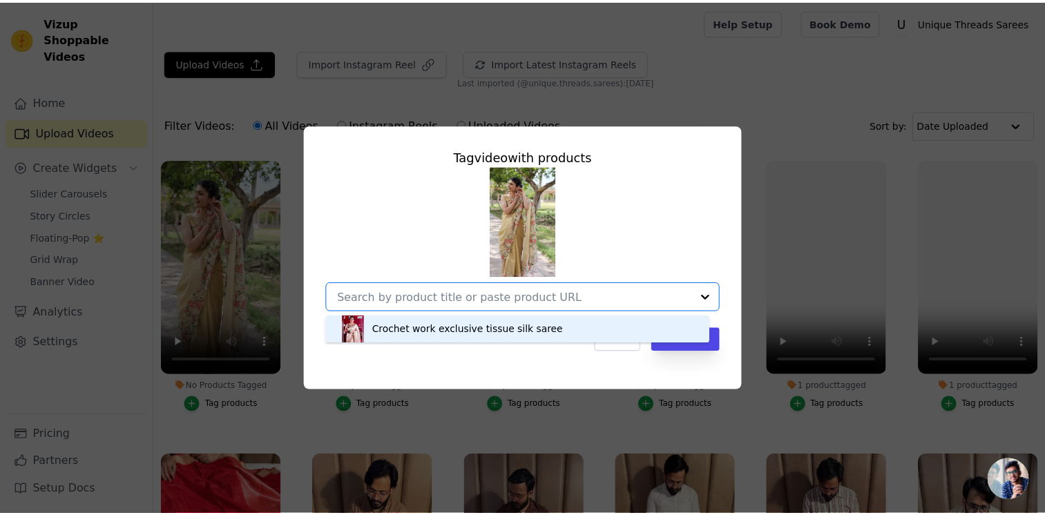
scroll to position [0, 0]
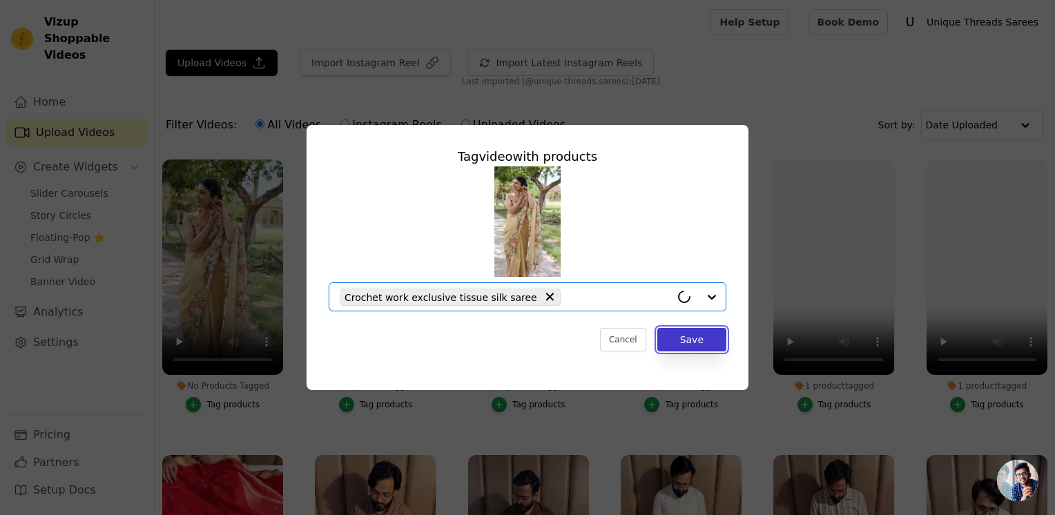
click at [674, 336] on button "Save" at bounding box center [691, 339] width 69 height 23
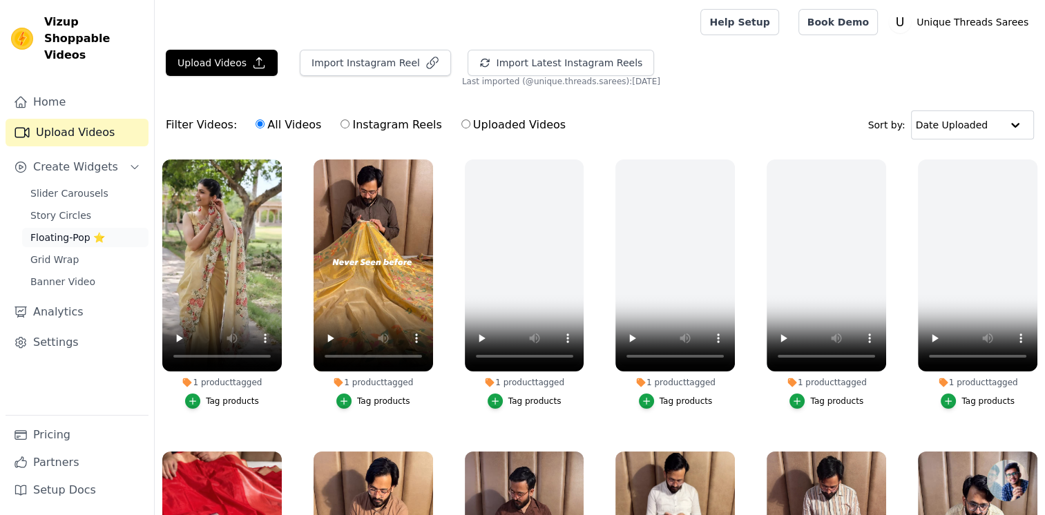
click at [69, 231] on span "Floating-Pop ⭐" at bounding box center [67, 238] width 75 height 14
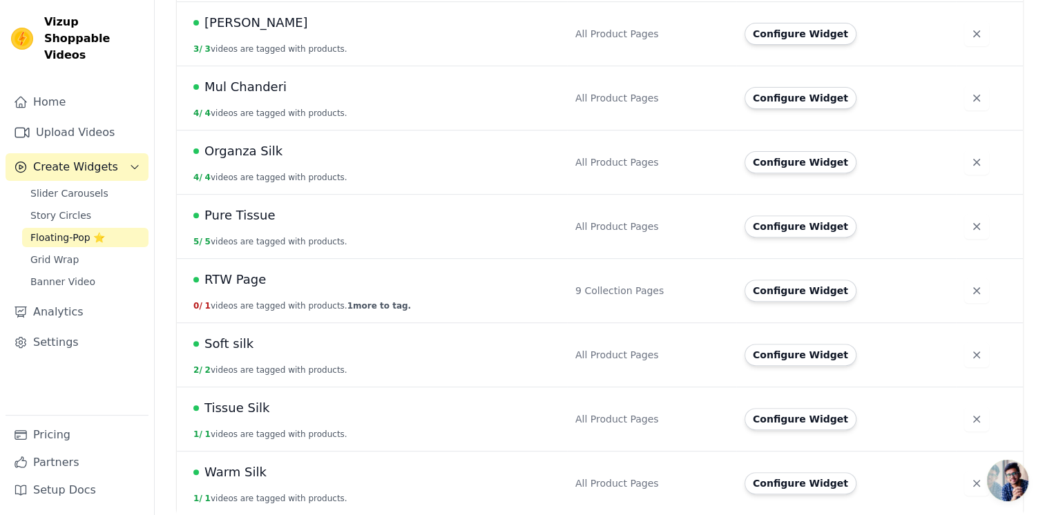
scroll to position [489, 0]
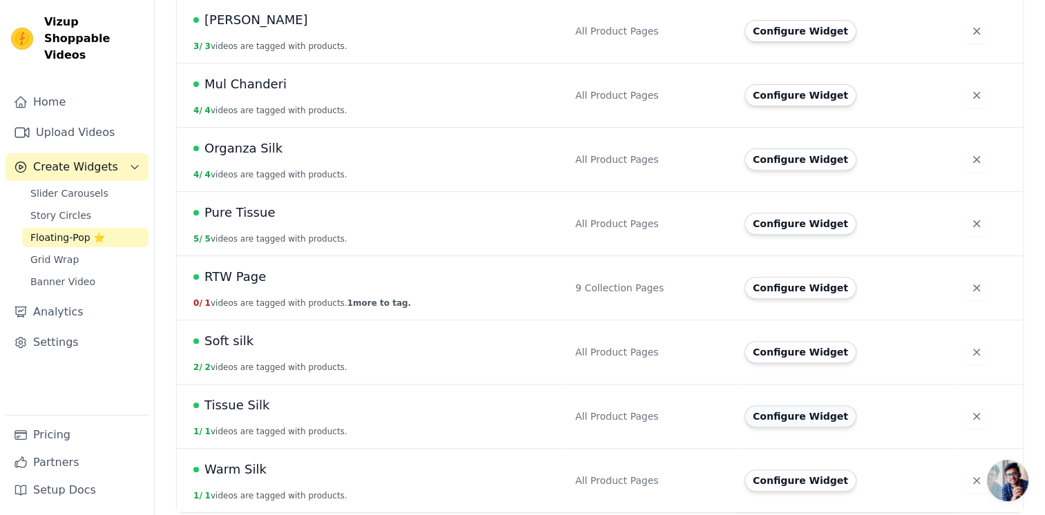
click at [773, 407] on button "Configure Widget" at bounding box center [800, 416] width 112 height 22
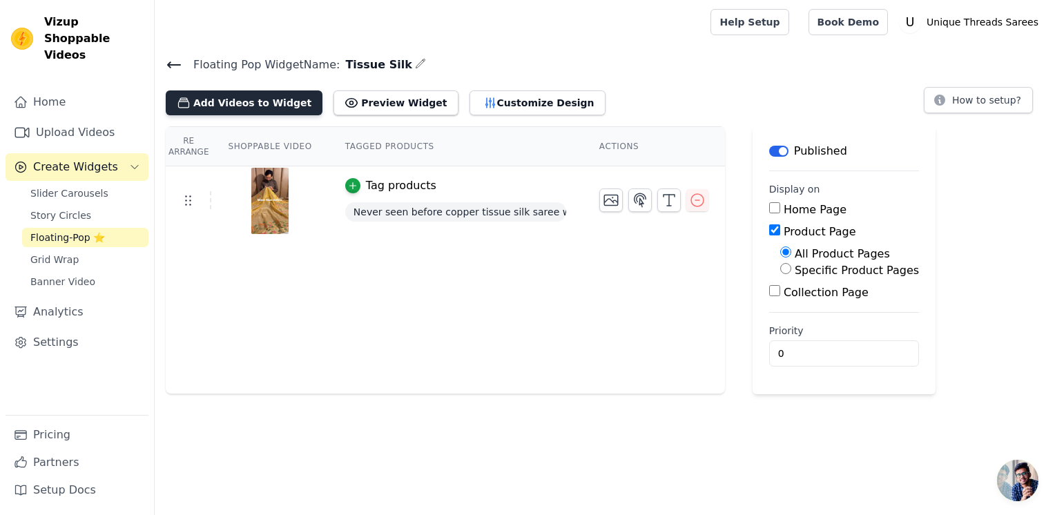
click at [255, 106] on button "Add Videos to Widget" at bounding box center [244, 102] width 157 height 25
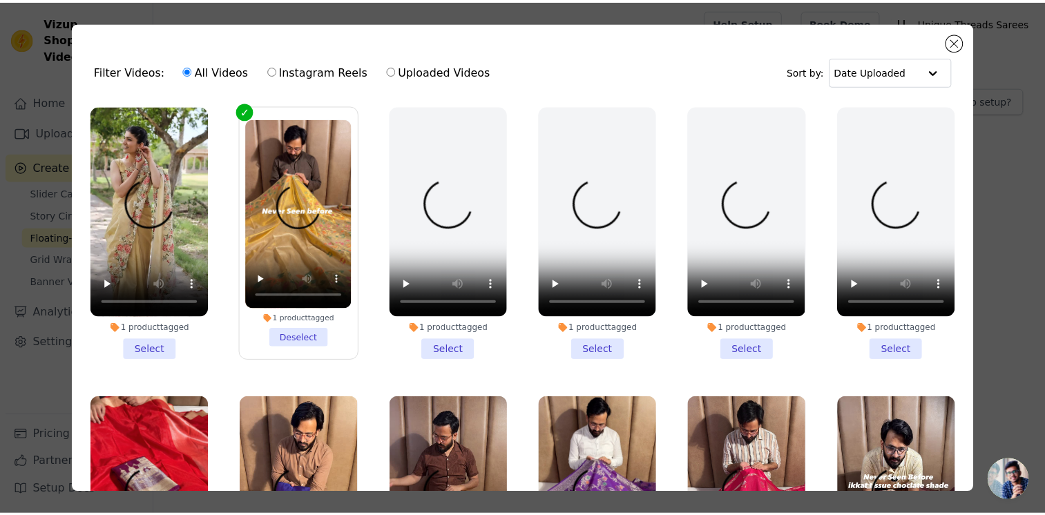
scroll to position [69, 0]
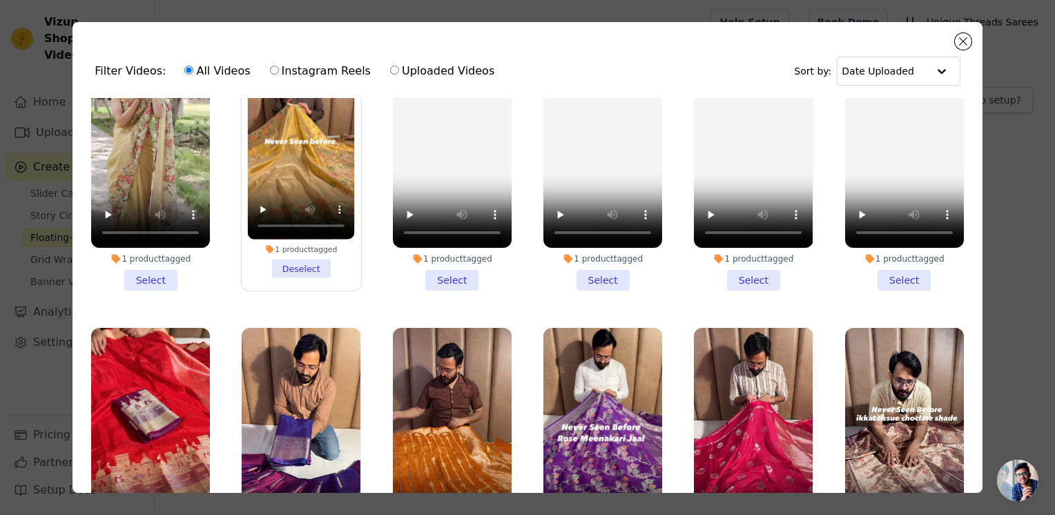
click at [142, 272] on li "1 product tagged Select" at bounding box center [150, 164] width 119 height 254
click at [0, 0] on input "1 product tagged Select" at bounding box center [0, 0] width 0 height 0
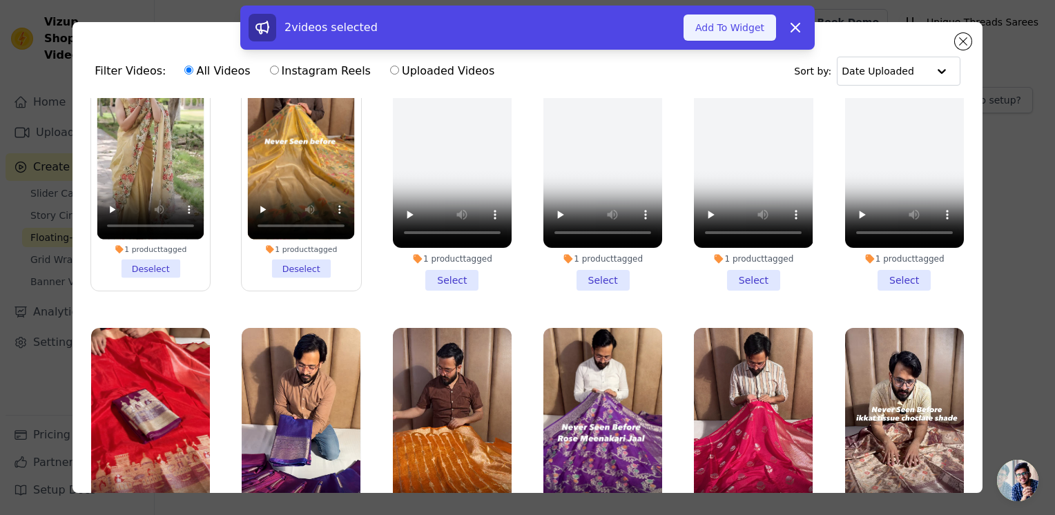
click at [694, 31] on button "Add To Widget" at bounding box center [729, 27] width 93 height 26
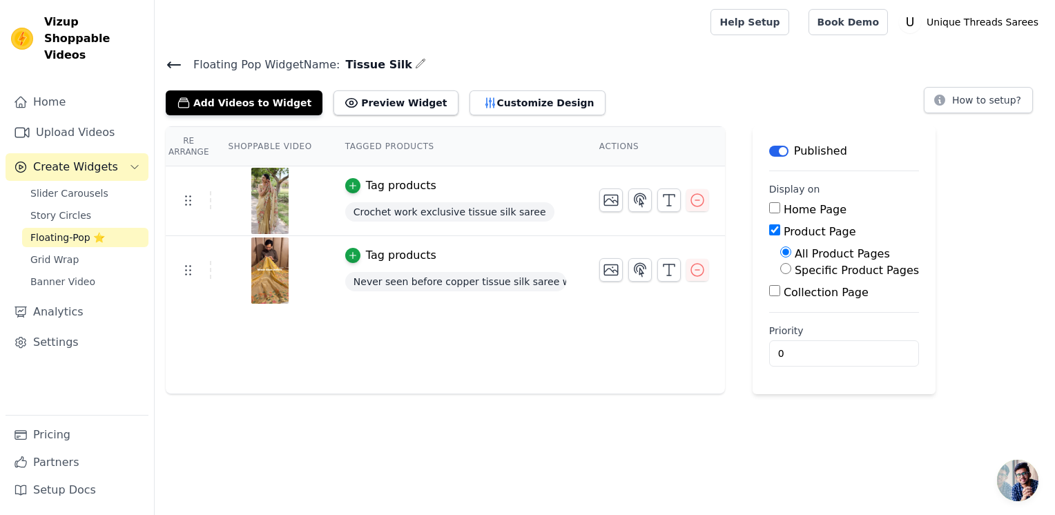
click at [171, 62] on icon at bounding box center [174, 65] width 17 height 17
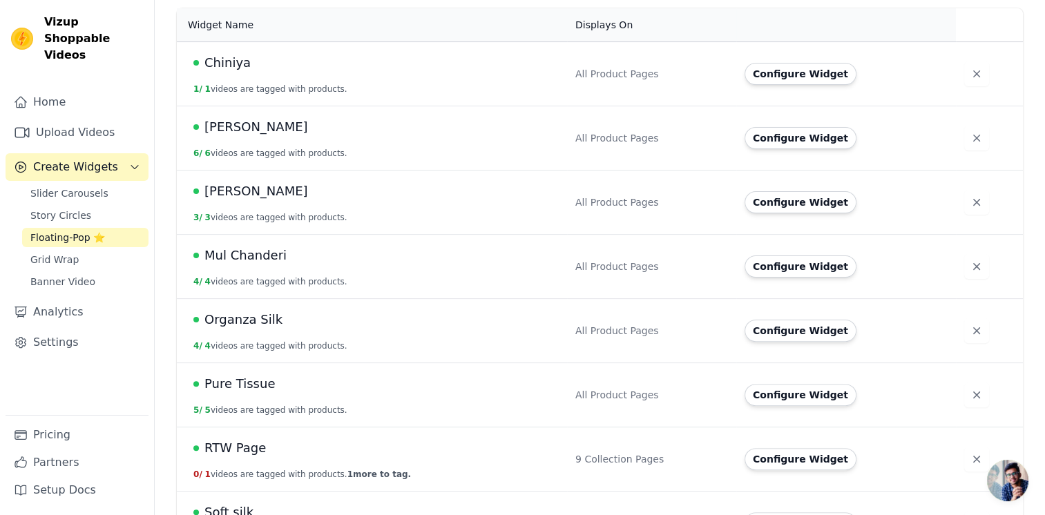
scroll to position [207, 0]
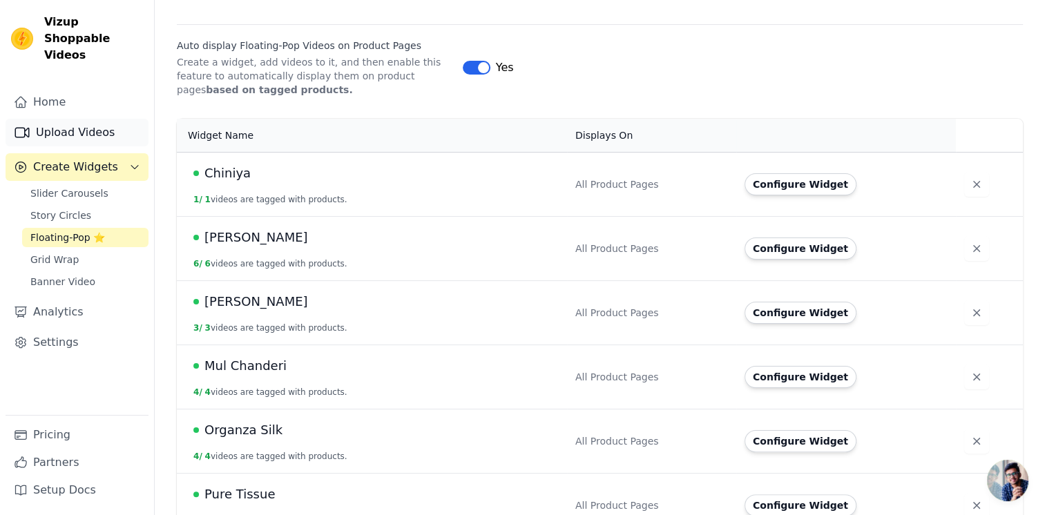
click at [113, 128] on link "Upload Videos" at bounding box center [77, 133] width 143 height 28
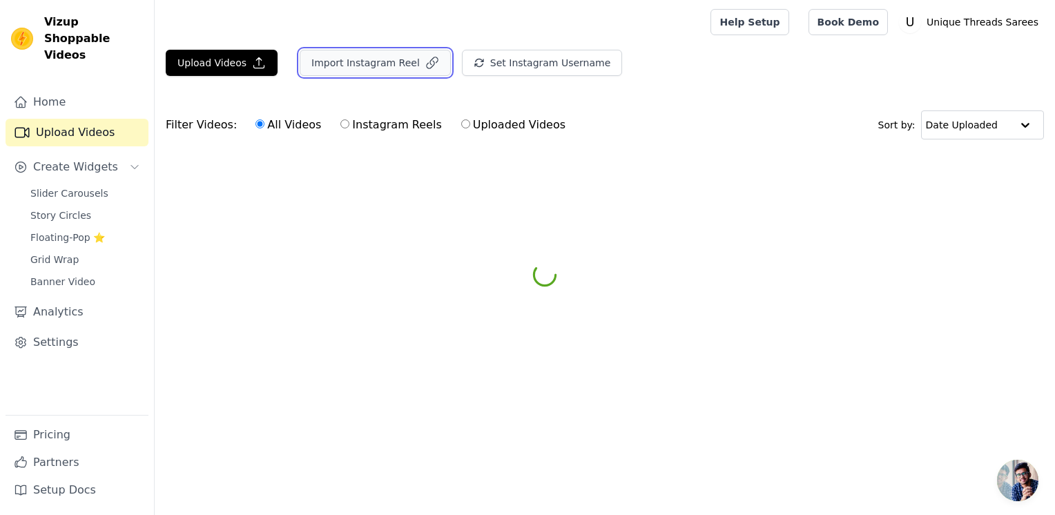
click at [363, 64] on button "Import Instagram Reel" at bounding box center [375, 63] width 151 height 26
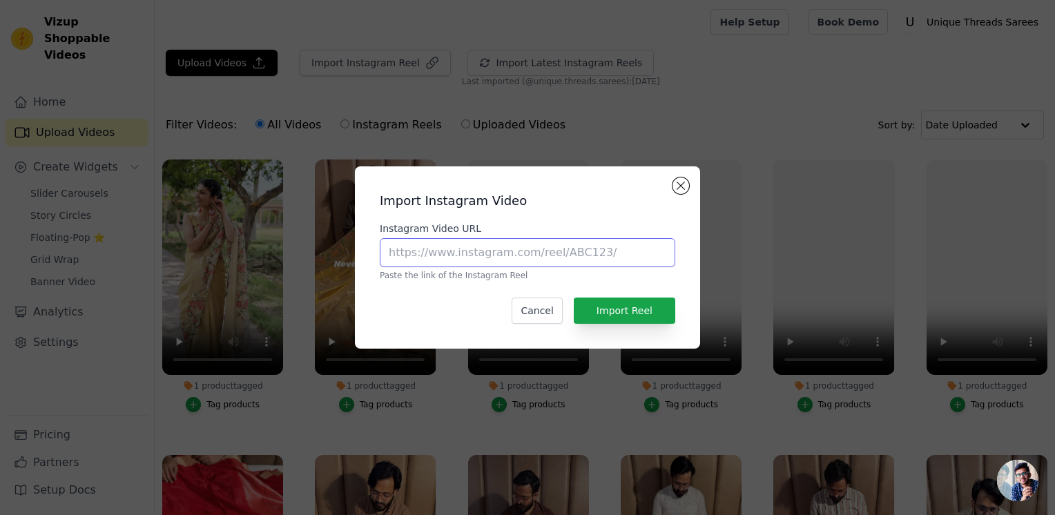
paste input "[URL][DOMAIN_NAME]"
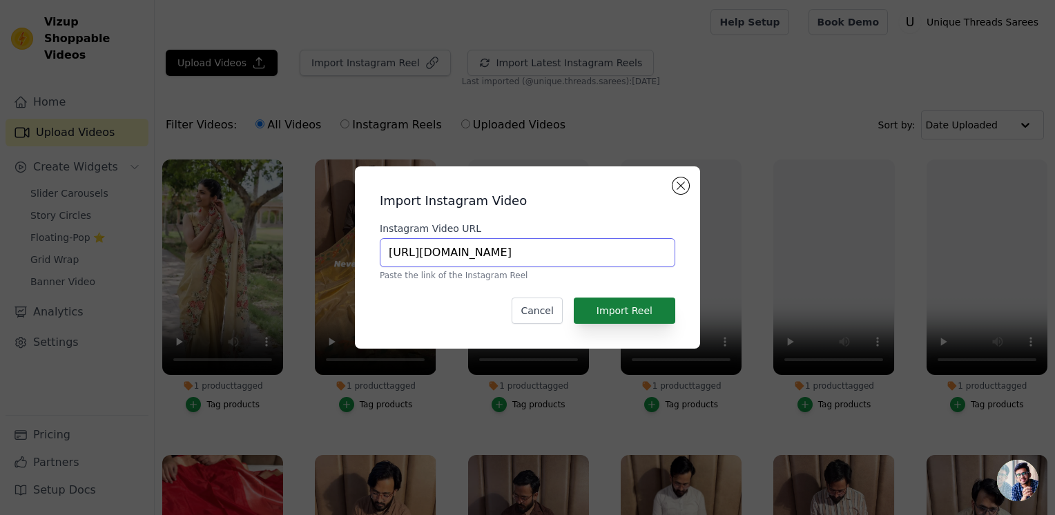
type input "[URL][DOMAIN_NAME]"
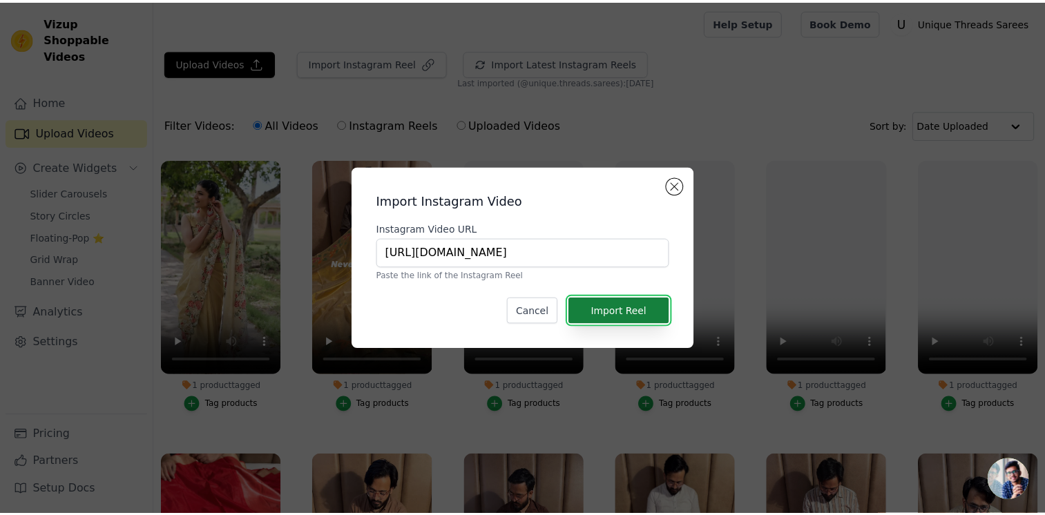
scroll to position [0, 0]
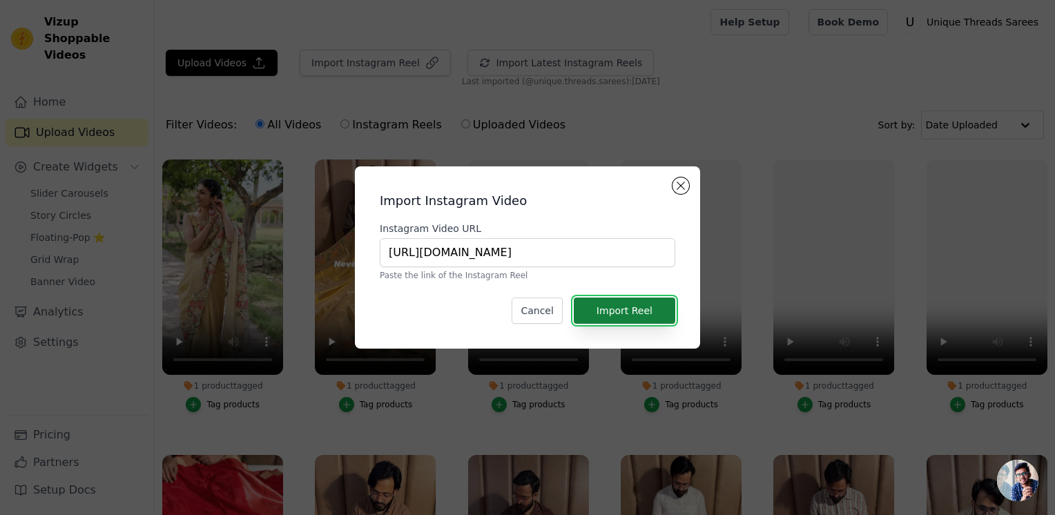
click at [621, 313] on button "Import Reel" at bounding box center [624, 311] width 101 height 26
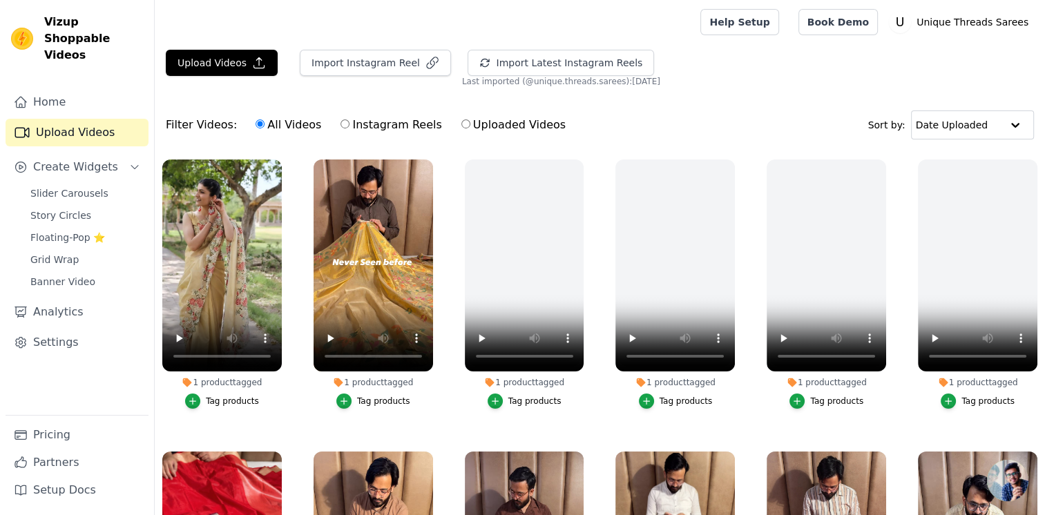
click at [45, 210] on div "Slider Carousels Story Circles Floating-Pop ⭐ Grid Wrap Banner Video" at bounding box center [85, 238] width 126 height 108
click at [50, 231] on span "Floating-Pop ⭐" at bounding box center [67, 238] width 75 height 14
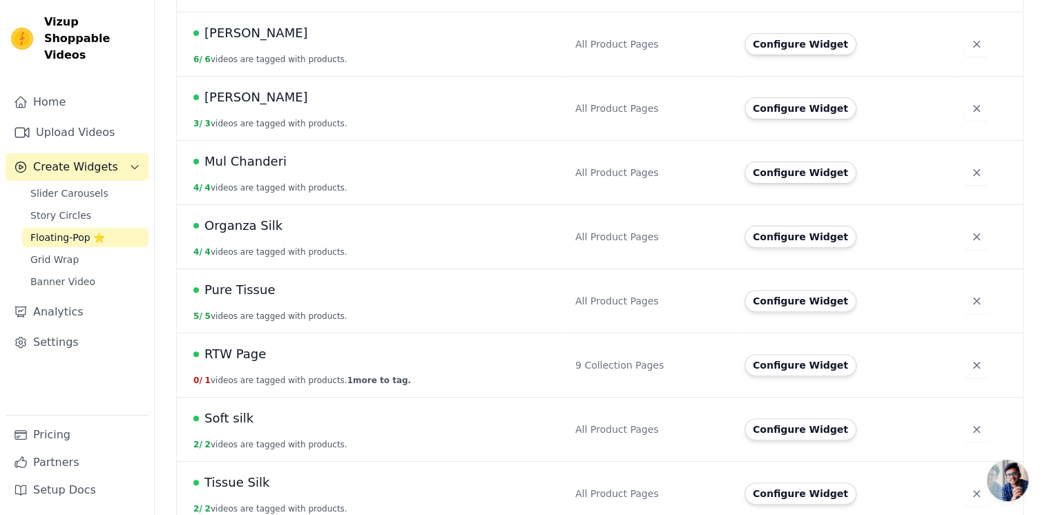
scroll to position [489, 0]
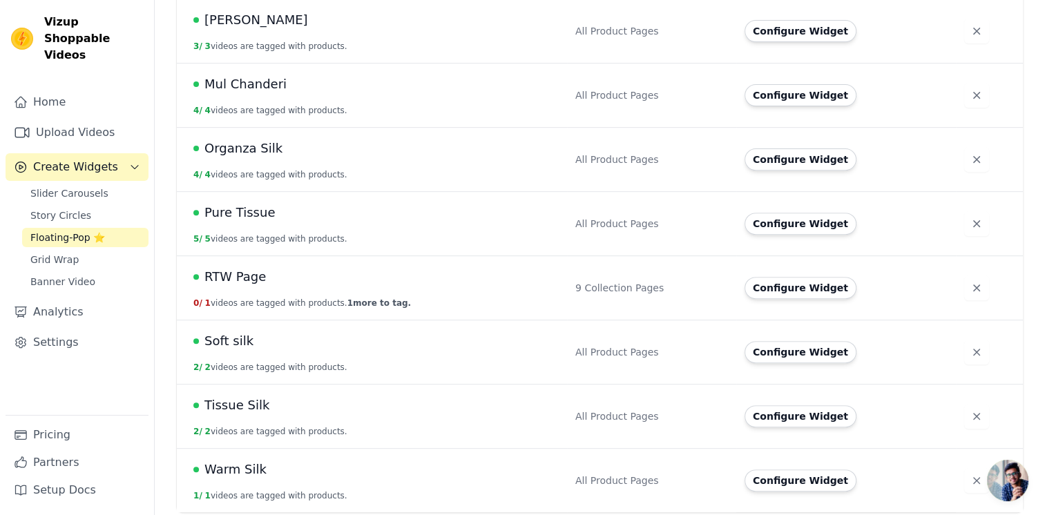
click at [287, 400] on div "Tissue Silk" at bounding box center [375, 405] width 365 height 19
click at [427, 412] on div "Tissue Silk" at bounding box center [375, 405] width 365 height 19
click at [428, 412] on div "Tissue Silk" at bounding box center [375, 405] width 365 height 19
click at [787, 414] on button "Configure Widget" at bounding box center [800, 416] width 112 height 22
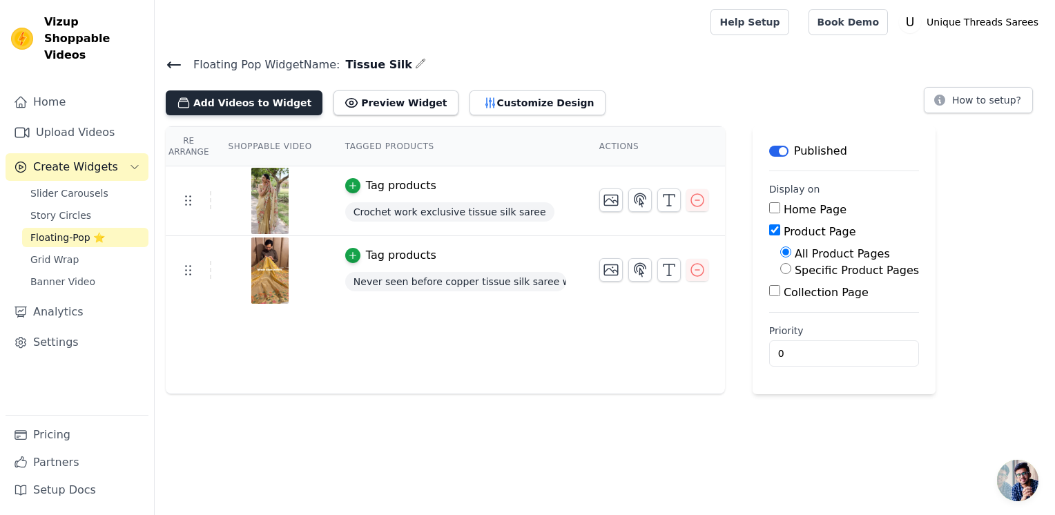
click at [224, 104] on button "Add Videos to Widget" at bounding box center [244, 102] width 157 height 25
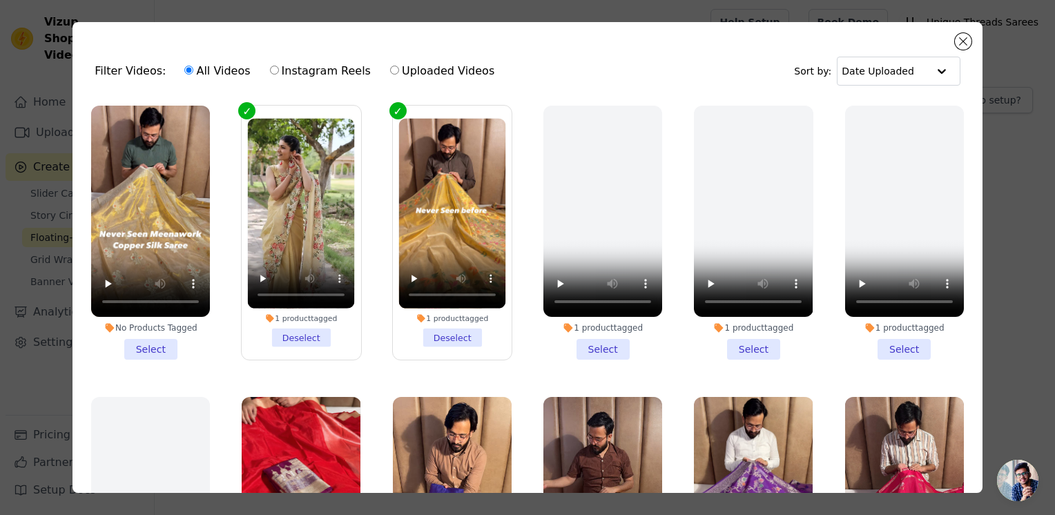
click at [158, 349] on li "No Products Tagged Select" at bounding box center [150, 233] width 119 height 254
click at [0, 0] on input "No Products Tagged Select" at bounding box center [0, 0] width 0 height 0
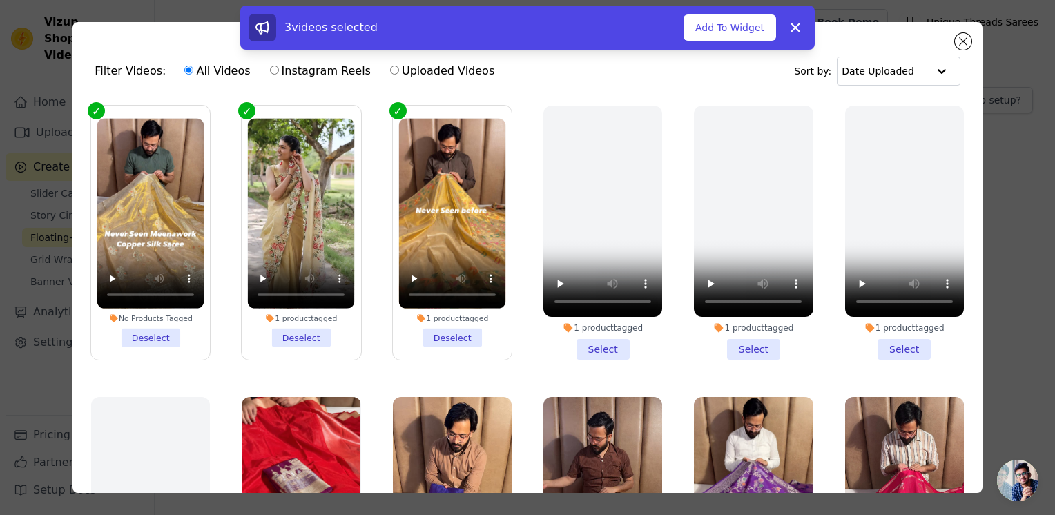
click at [392, 113] on label "1 product tagged Deselect" at bounding box center [452, 232] width 120 height 255
click at [0, 0] on input "1 product tagged Deselect" at bounding box center [0, 0] width 0 height 0
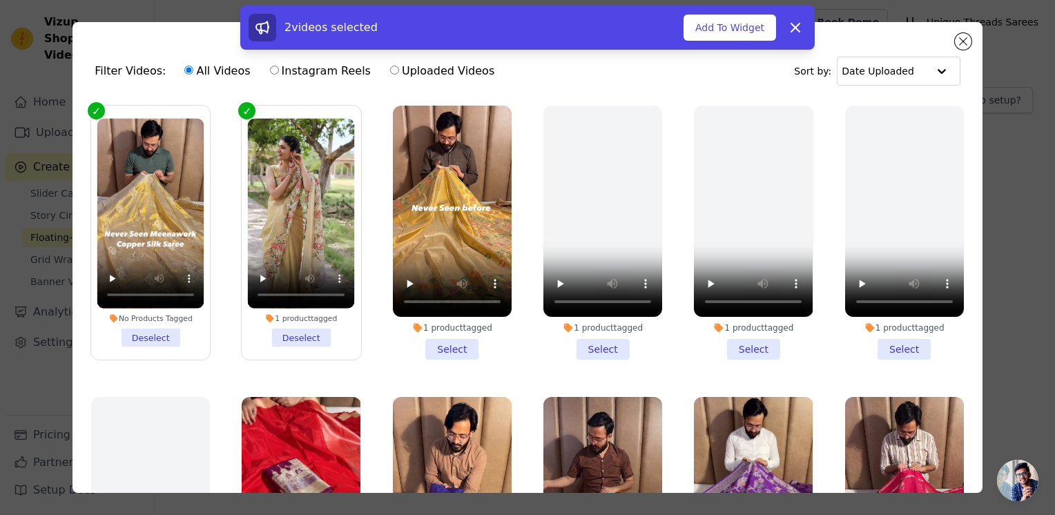
click at [248, 110] on label "1 product tagged Deselect" at bounding box center [301, 232] width 120 height 255
click at [0, 0] on input "1 product tagged Deselect" at bounding box center [0, 0] width 0 height 0
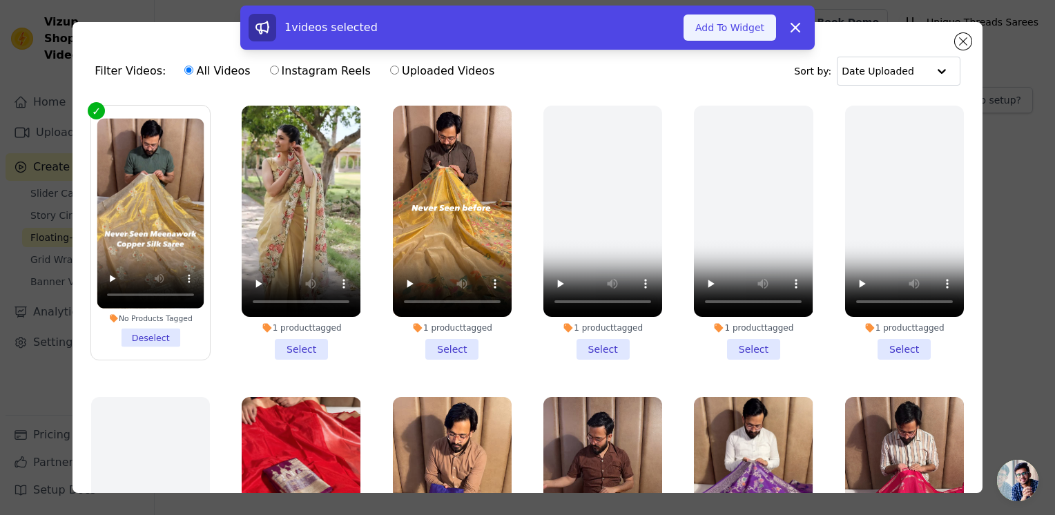
click at [710, 22] on button "Add To Widget" at bounding box center [729, 27] width 93 height 26
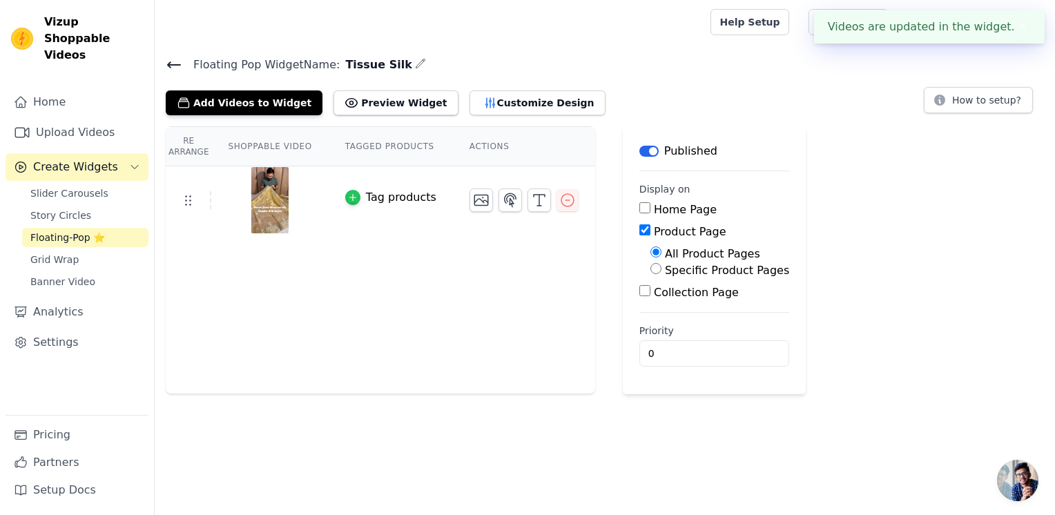
click at [347, 202] on div "button" at bounding box center [352, 197] width 15 height 15
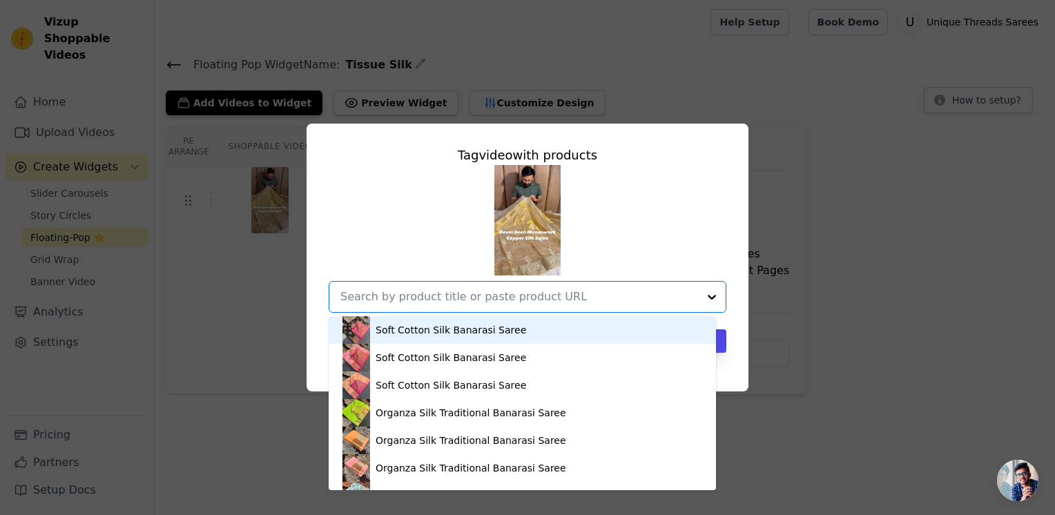
paste input "[URL][DOMAIN_NAME]"
type input "[URL][DOMAIN_NAME]"
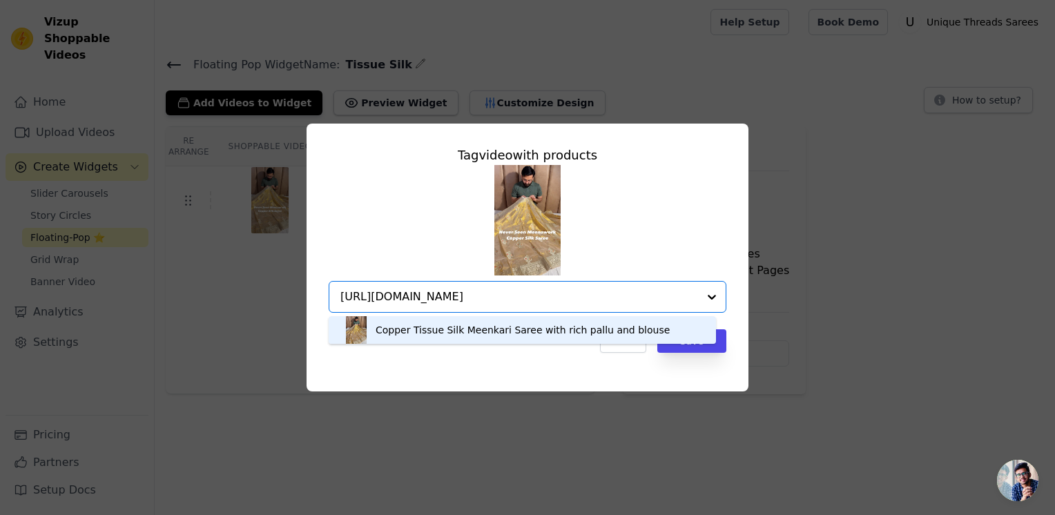
click at [552, 331] on div "Copper Tissue Silk Meenkari Saree with rich pallu and blouse" at bounding box center [523, 330] width 294 height 14
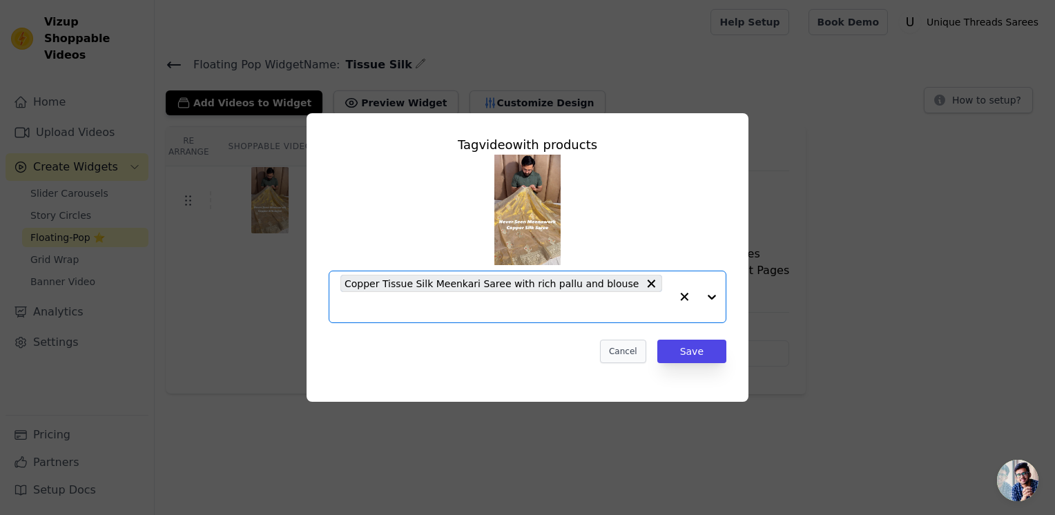
scroll to position [0, 0]
click at [682, 345] on button "Save" at bounding box center [691, 351] width 69 height 23
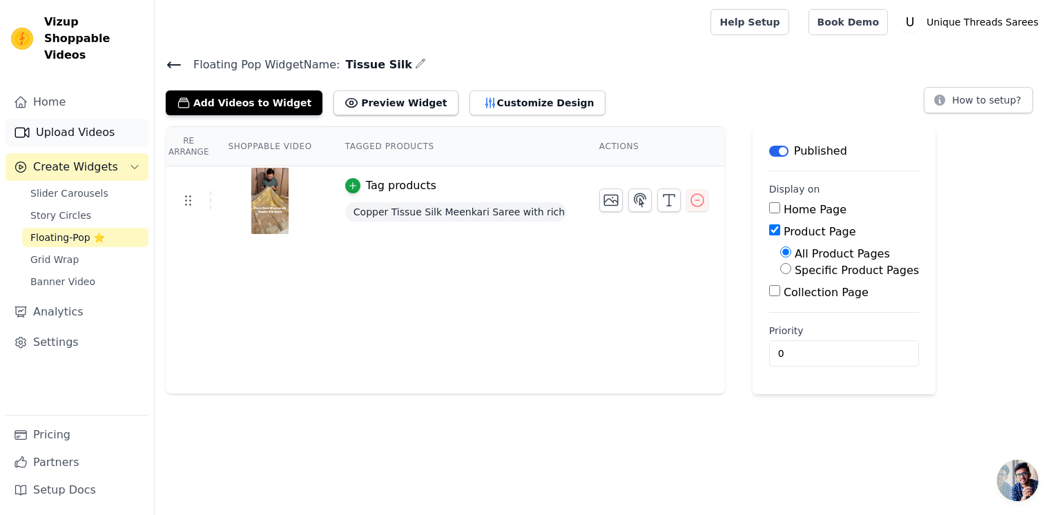
click at [111, 122] on link "Upload Videos" at bounding box center [77, 133] width 143 height 28
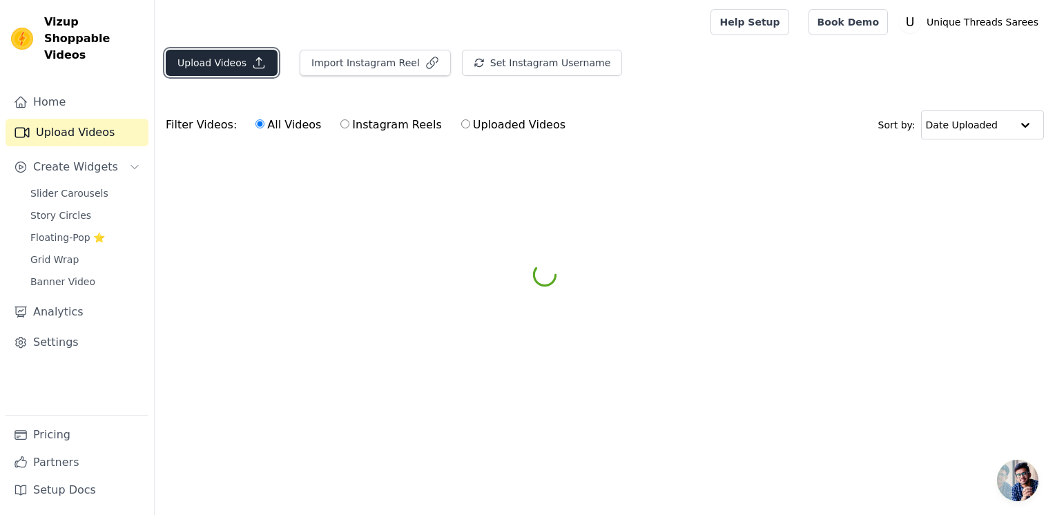
click at [252, 63] on icon "button" at bounding box center [259, 63] width 14 height 14
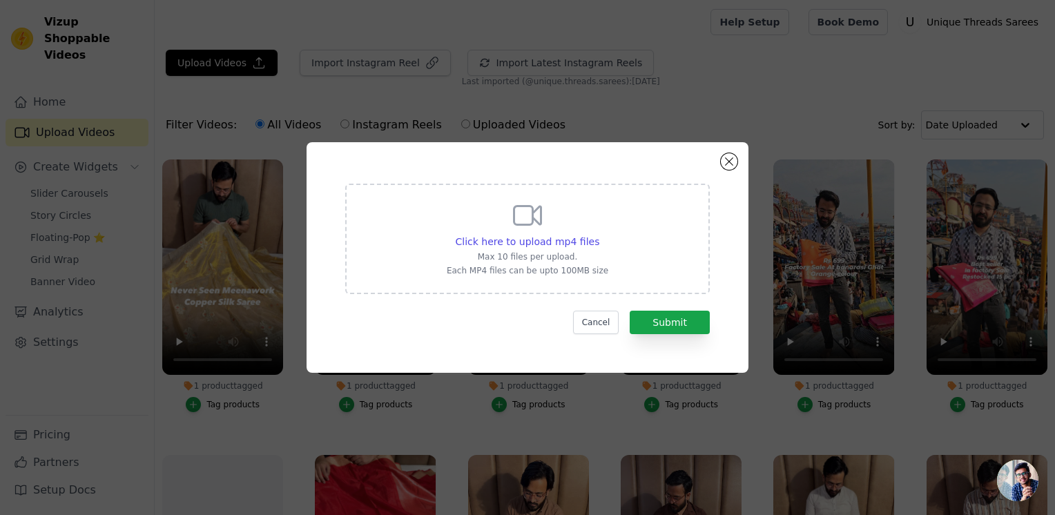
click at [347, 104] on div "Click here to upload mp4 files Max 10 files per upload. Each MP4 files can be u…" at bounding box center [527, 257] width 1055 height 515
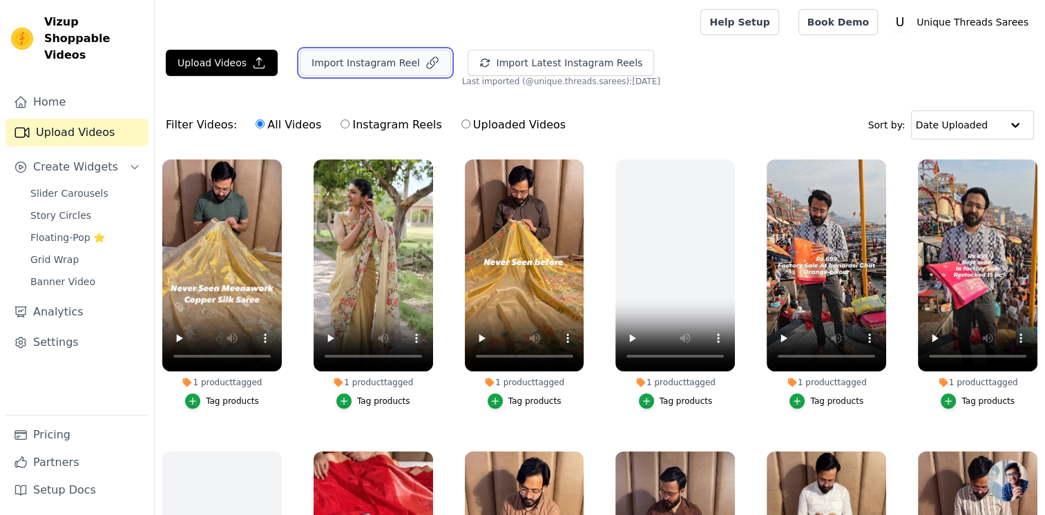
click at [329, 65] on button "Import Instagram Reel" at bounding box center [375, 63] width 151 height 26
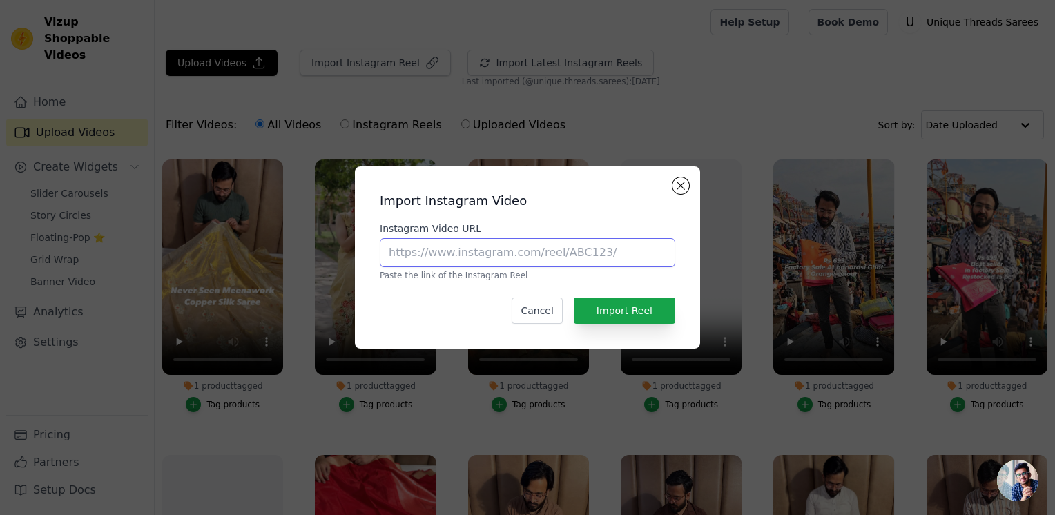
click at [443, 255] on input "Instagram Video URL" at bounding box center [527, 252] width 295 height 29
paste input "[URL][DOMAIN_NAME]"
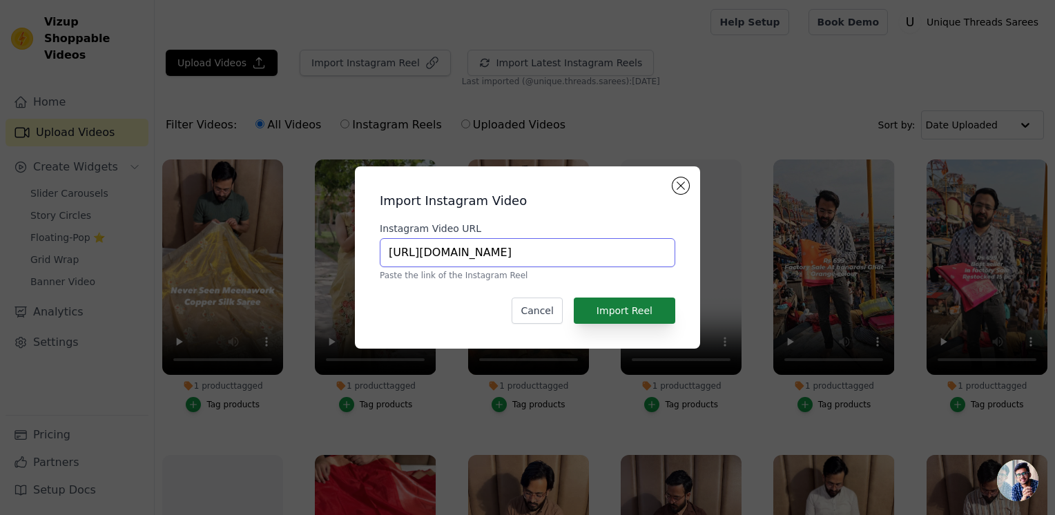
type input "[URL][DOMAIN_NAME]"
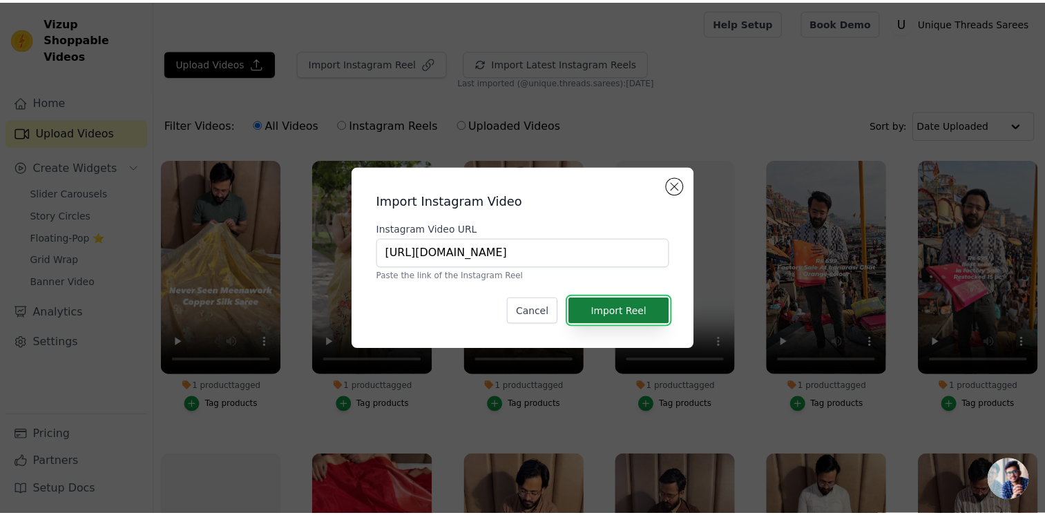
scroll to position [0, 0]
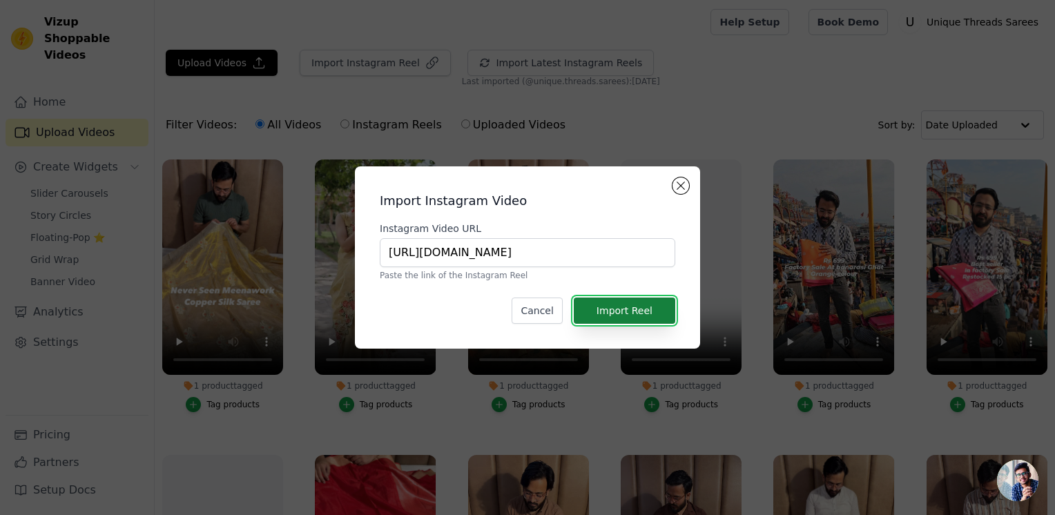
click at [629, 310] on button "Import Reel" at bounding box center [624, 311] width 101 height 26
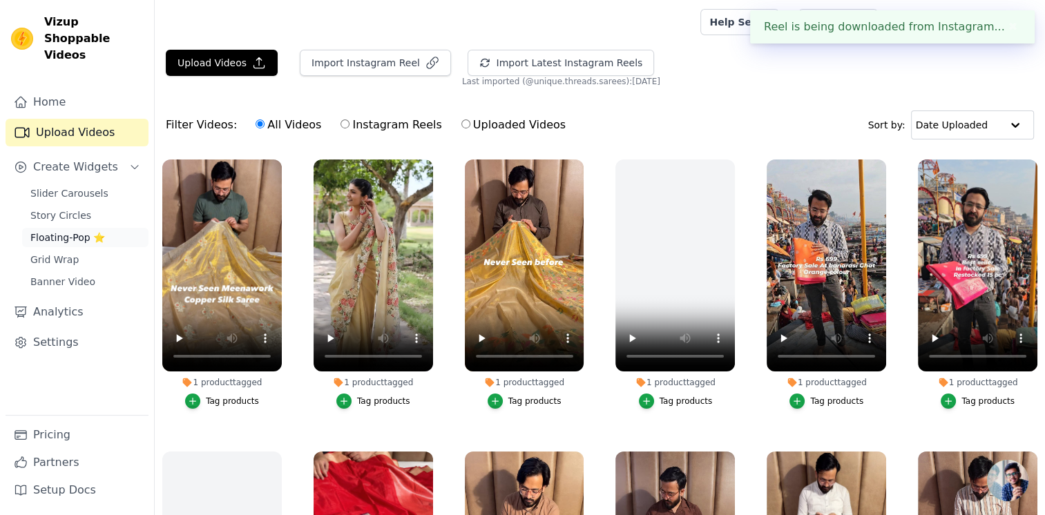
click at [70, 228] on link "Floating-Pop ⭐" at bounding box center [85, 237] width 126 height 19
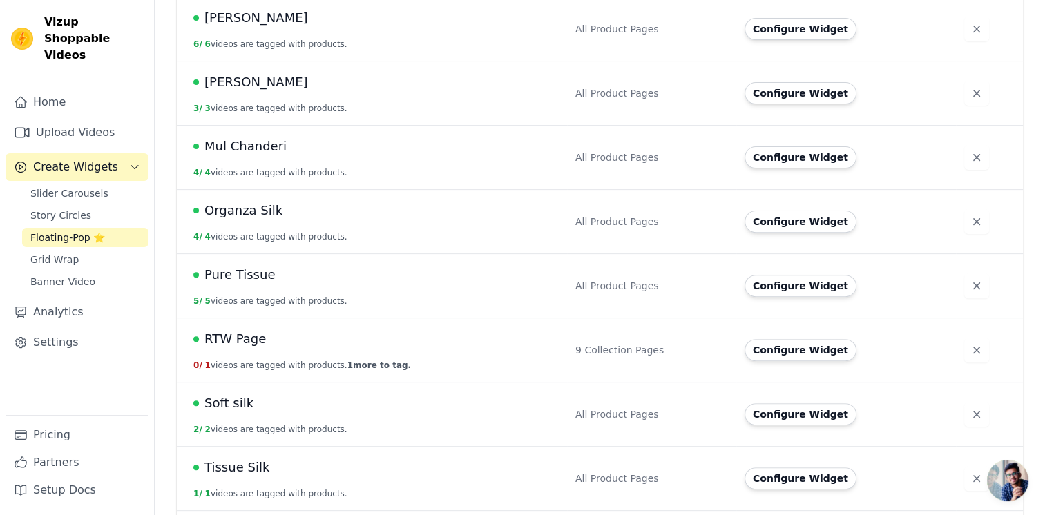
scroll to position [489, 0]
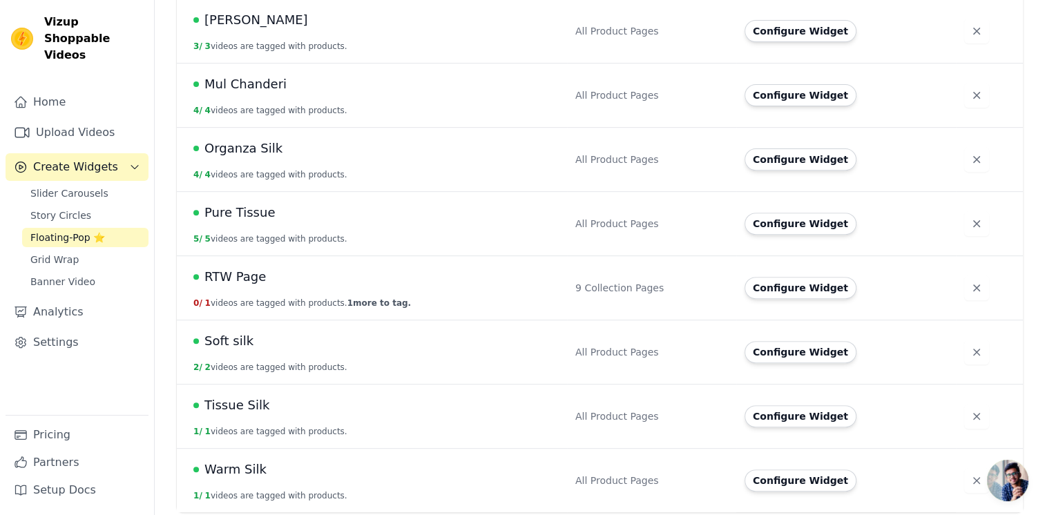
click at [808, 415] on button "Configure Widget" at bounding box center [800, 416] width 112 height 22
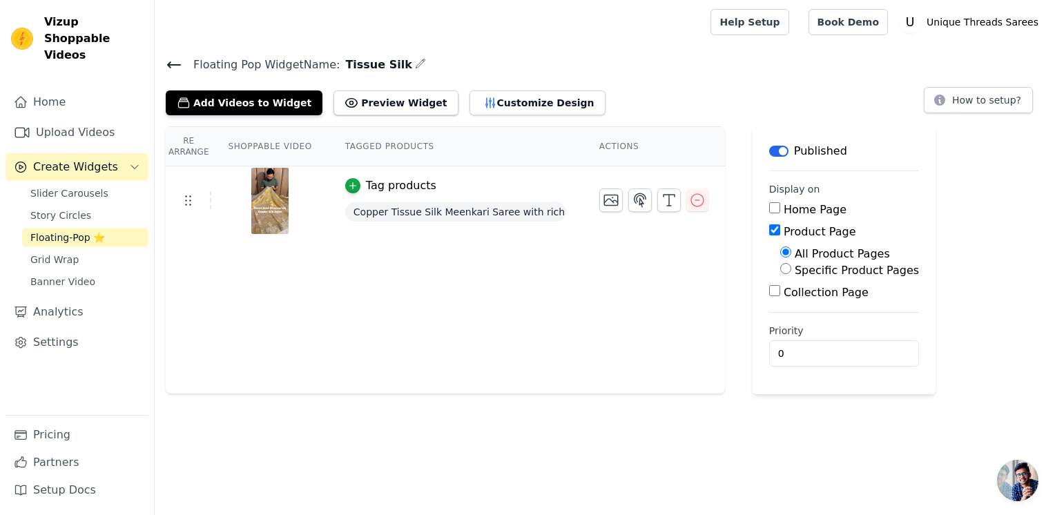
click at [351, 189] on button "Tag products" at bounding box center [390, 185] width 91 height 17
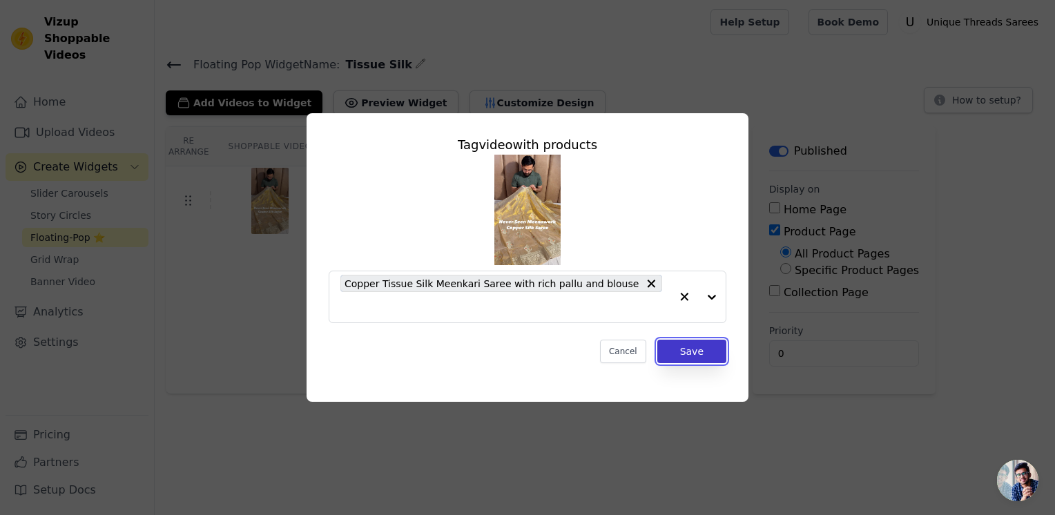
click at [683, 347] on button "Save" at bounding box center [691, 351] width 69 height 23
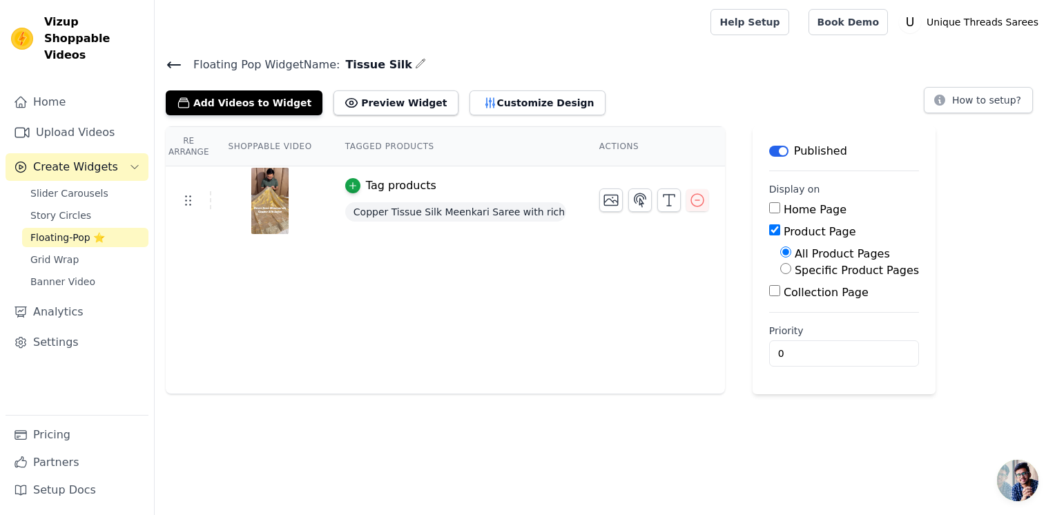
click at [120, 228] on link "Floating-Pop ⭐" at bounding box center [85, 237] width 126 height 19
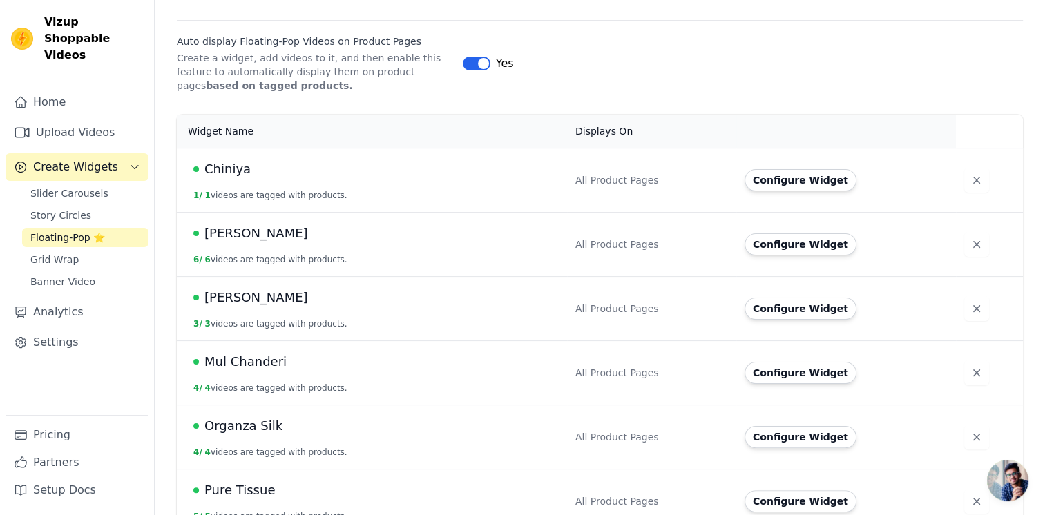
scroll to position [489, 0]
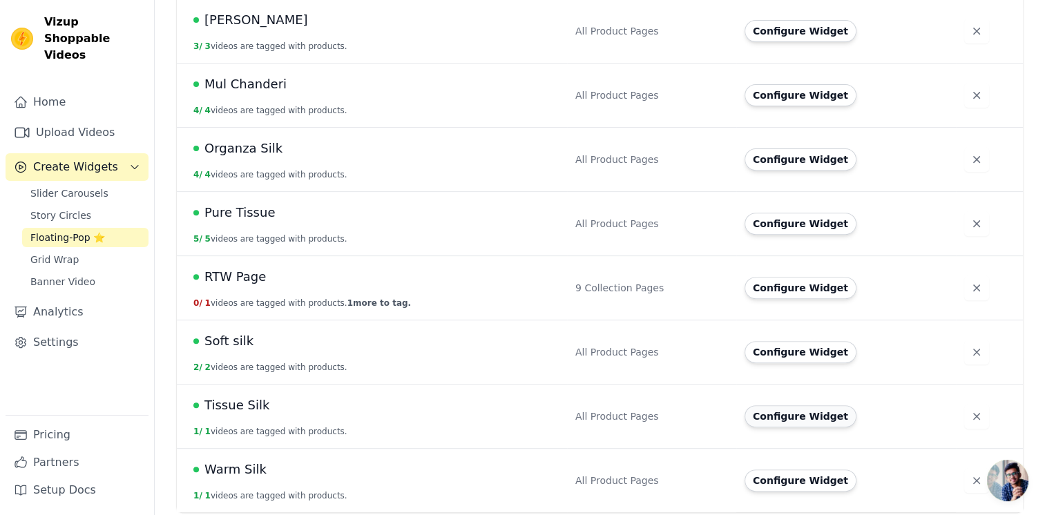
click at [761, 420] on button "Configure Widget" at bounding box center [800, 416] width 112 height 22
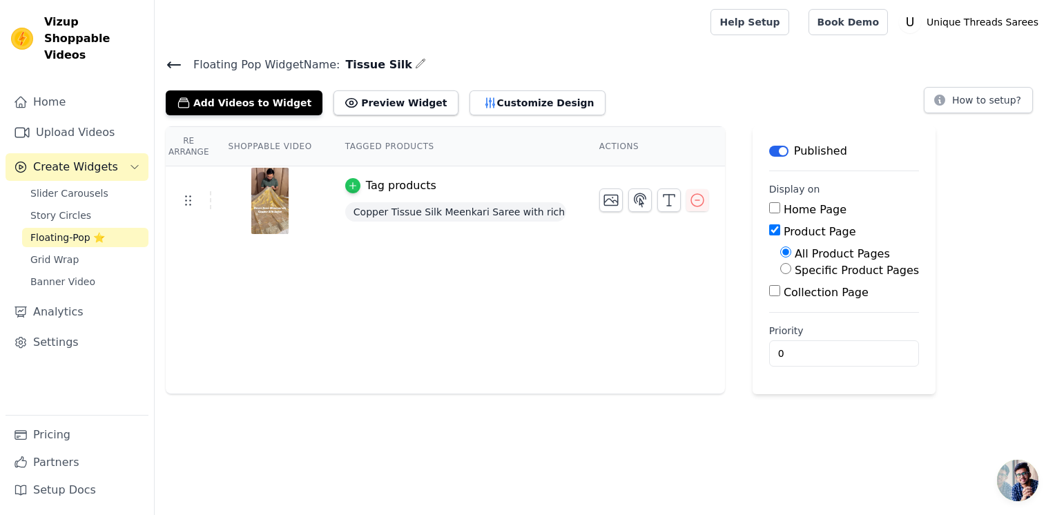
click at [349, 178] on div "button" at bounding box center [352, 185] width 15 height 15
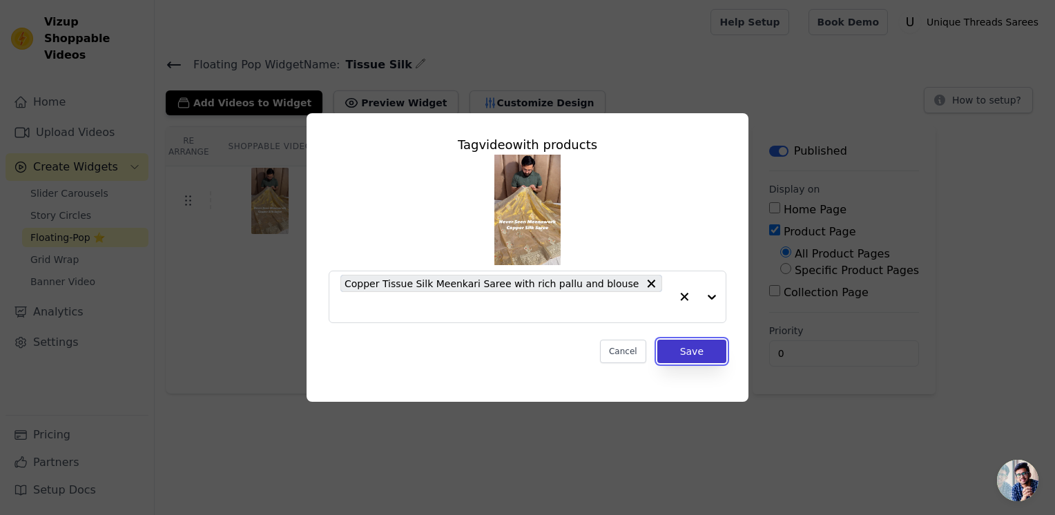
click at [697, 340] on button "Save" at bounding box center [691, 351] width 69 height 23
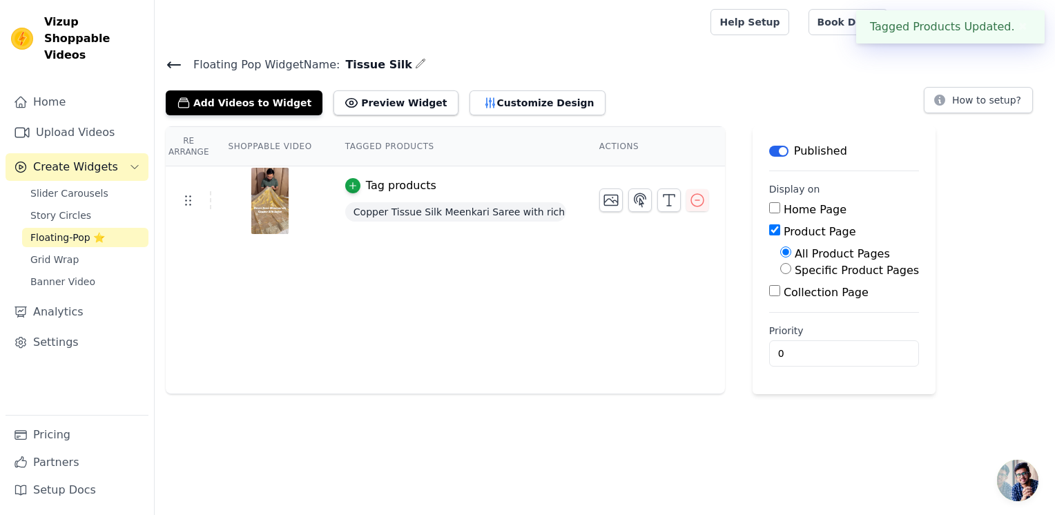
click at [105, 159] on span "Create Widgets" at bounding box center [75, 167] width 85 height 17
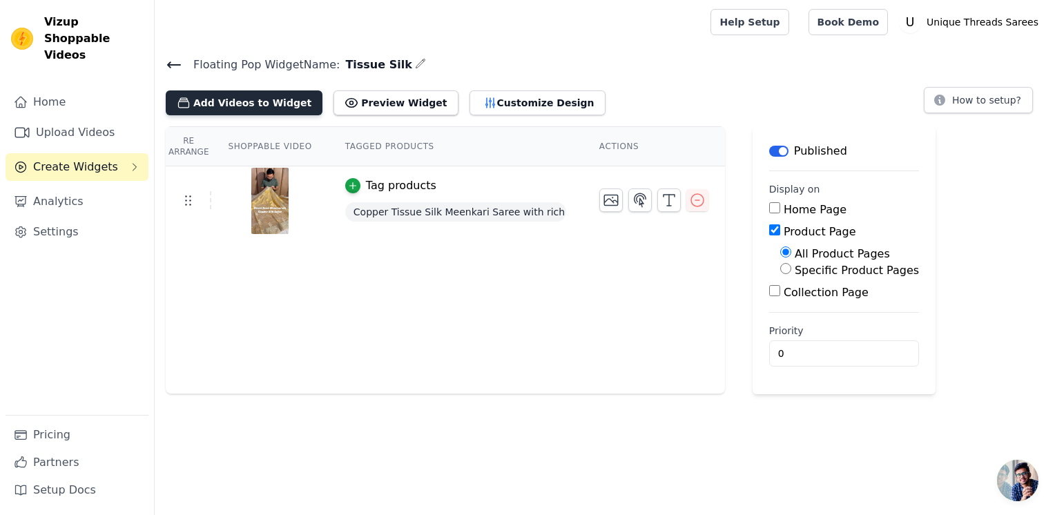
click at [235, 102] on button "Add Videos to Widget" at bounding box center [244, 102] width 157 height 25
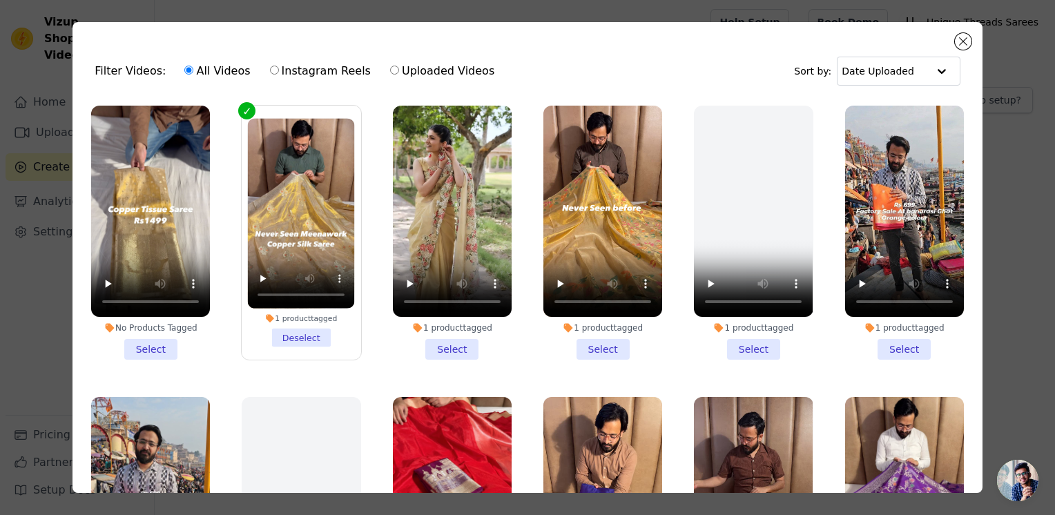
click at [155, 343] on li "No Products Tagged Select" at bounding box center [150, 233] width 119 height 254
click at [0, 0] on input "No Products Tagged Select" at bounding box center [0, 0] width 0 height 0
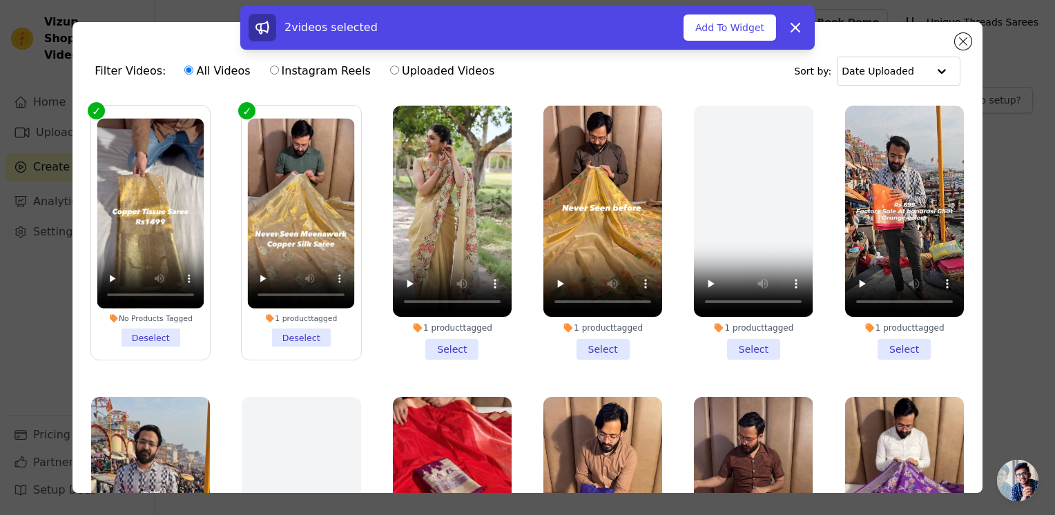
click at [251, 105] on label "1 product tagged Deselect" at bounding box center [301, 232] width 120 height 255
click at [0, 0] on input "1 product tagged Deselect" at bounding box center [0, 0] width 0 height 0
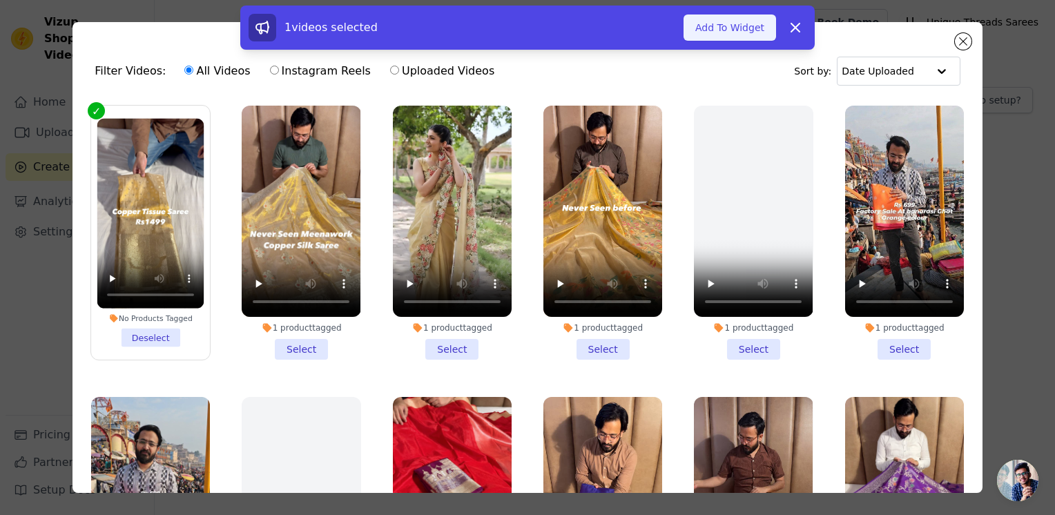
click at [714, 24] on button "Add To Widget" at bounding box center [729, 27] width 93 height 26
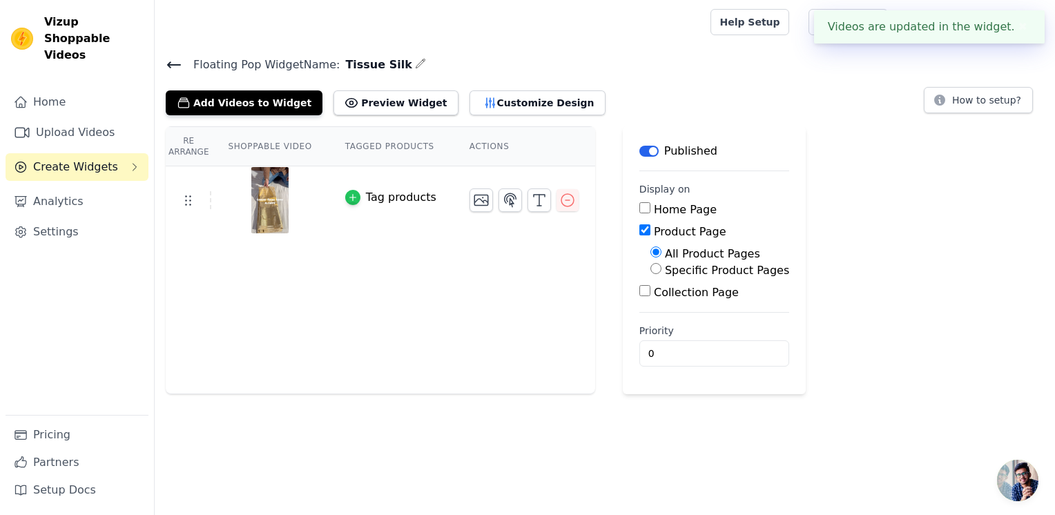
click at [348, 195] on icon "button" at bounding box center [353, 198] width 10 height 10
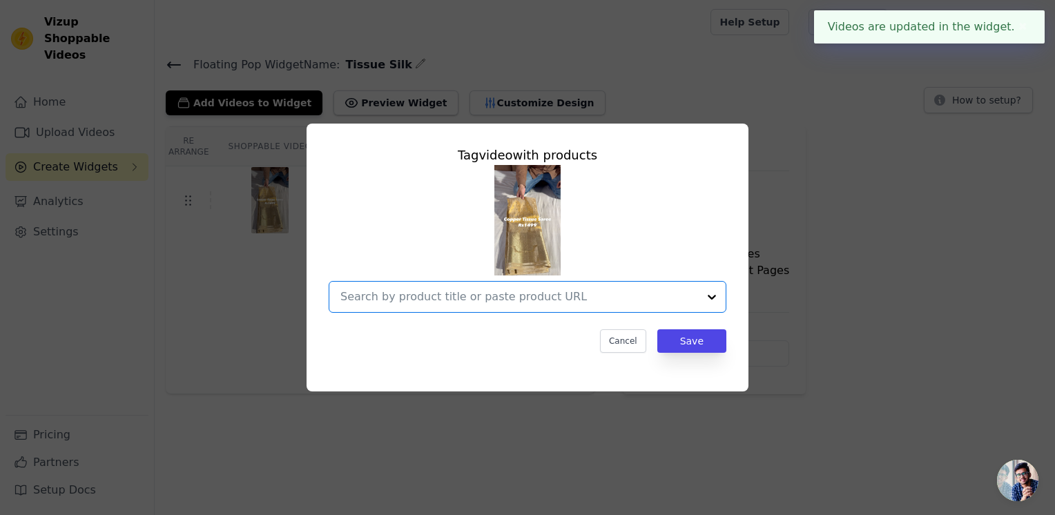
click at [429, 298] on input "text" at bounding box center [519, 297] width 358 height 17
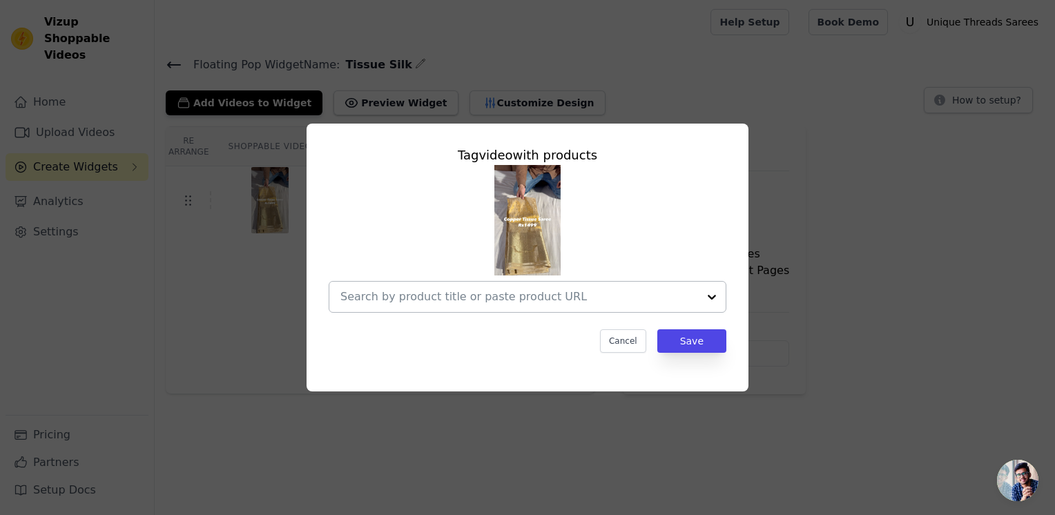
drag, startPoint x: 409, startPoint y: 313, endPoint x: 407, endPoint y: 304, distance: 9.1
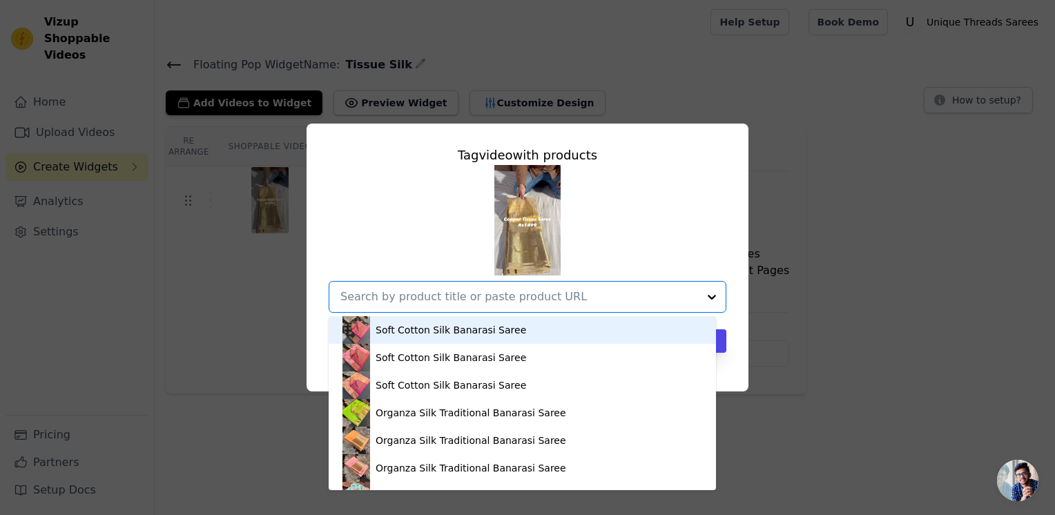
drag, startPoint x: 407, startPoint y: 304, endPoint x: 387, endPoint y: 300, distance: 21.0
click at [387, 300] on input "text" at bounding box center [519, 297] width 358 height 17
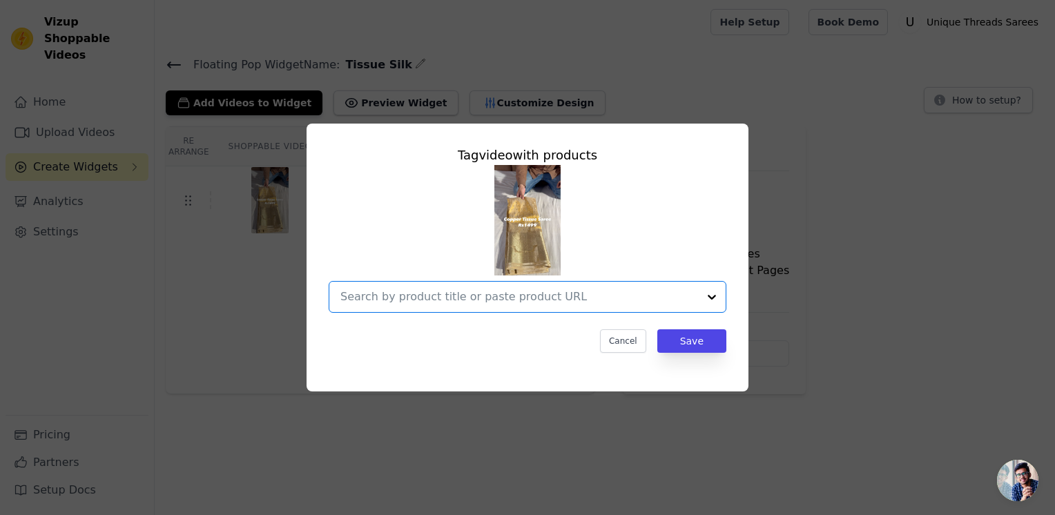
drag, startPoint x: 386, startPoint y: 300, endPoint x: 373, endPoint y: 297, distance: 13.4
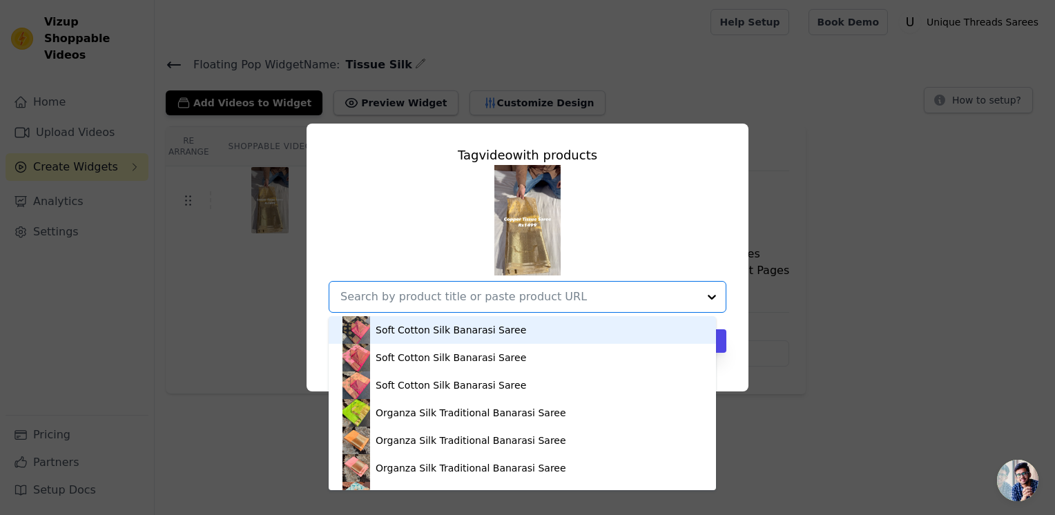
paste input "[URL][DOMAIN_NAME]"
type input "[URL][DOMAIN_NAME]"
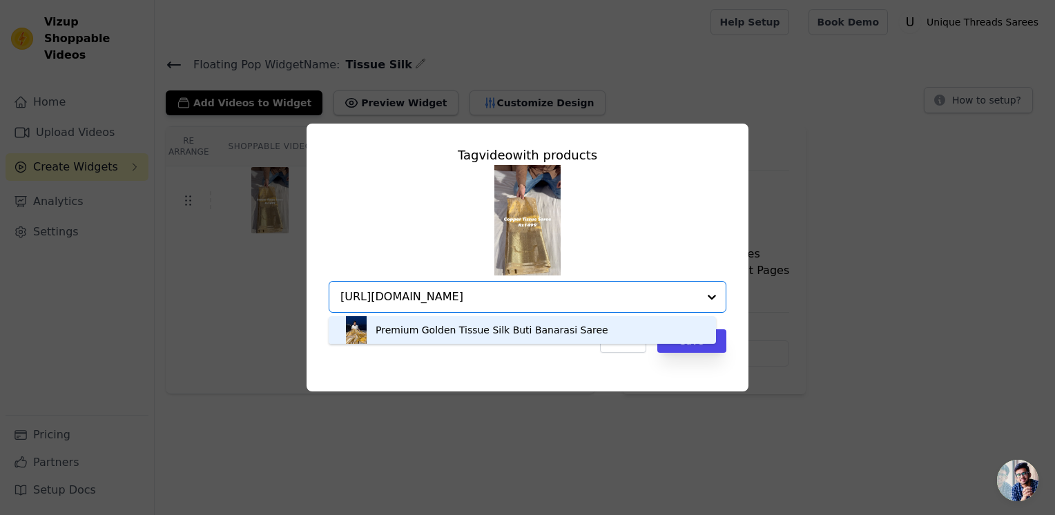
click at [517, 324] on div "Premium Golden Tissue Silk Buti Banarasi Saree" at bounding box center [492, 330] width 233 height 14
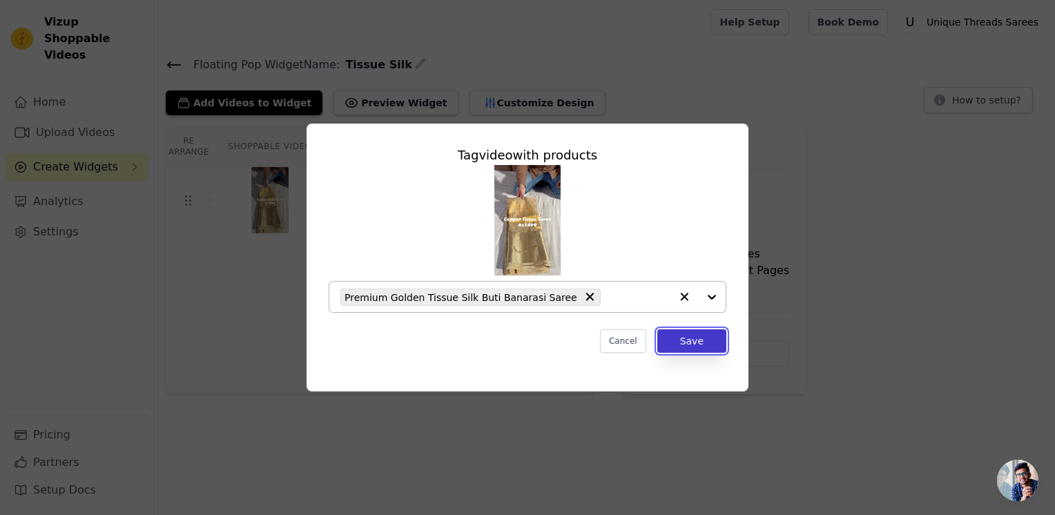
click at [697, 347] on button "Save" at bounding box center [691, 340] width 69 height 23
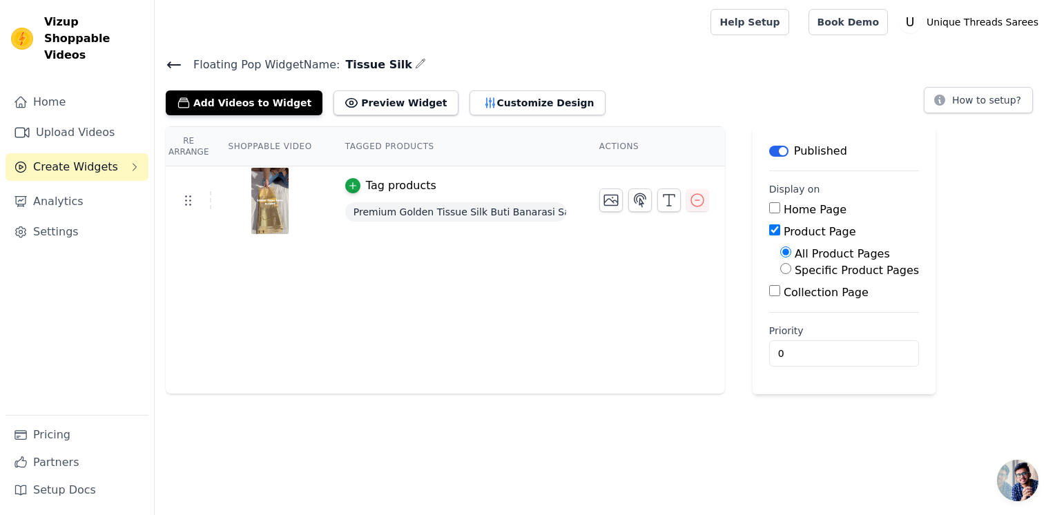
click at [91, 130] on div "Home Upload Videos Create Widgets Analytics Settings" at bounding box center [77, 251] width 143 height 327
